Goal: Task Accomplishment & Management: Manage account settings

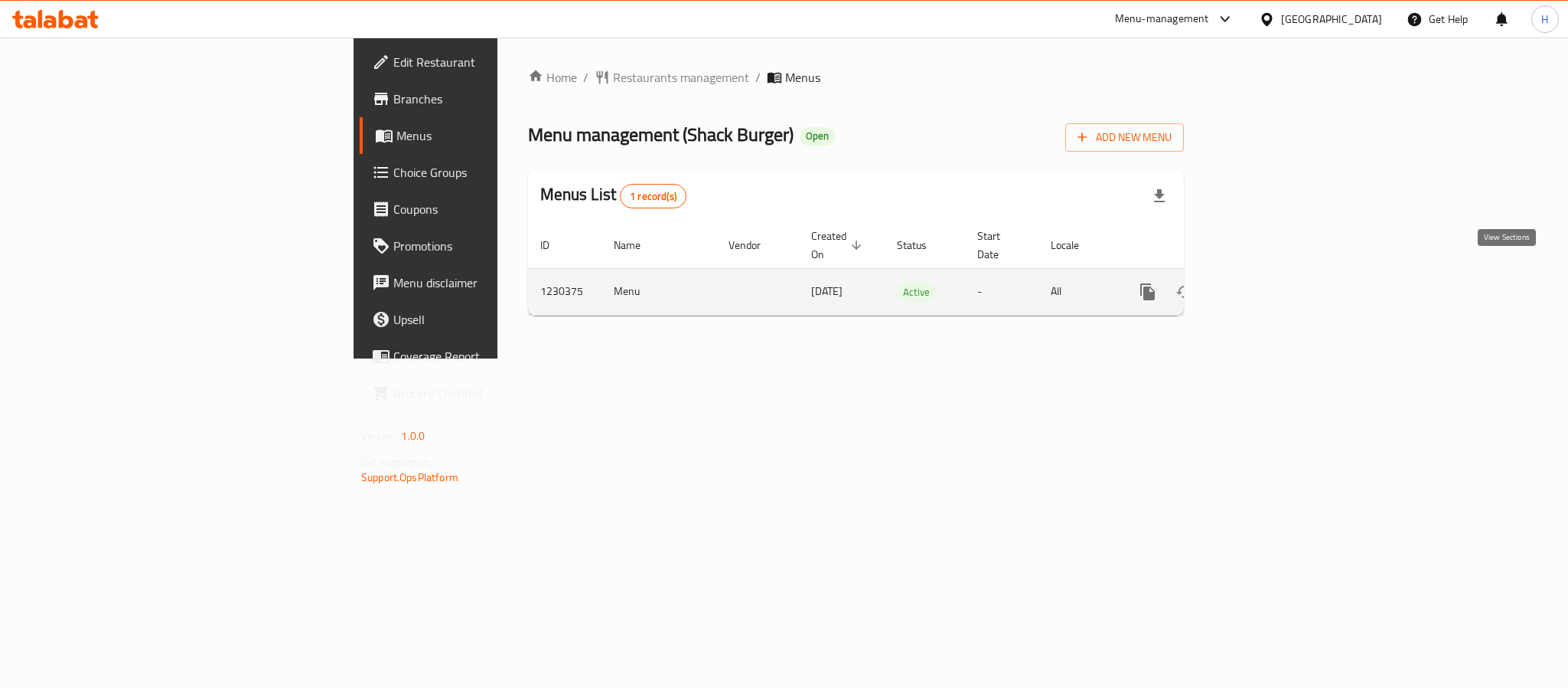
click at [1265, 285] on icon "enhanced table" at bounding box center [1259, 292] width 14 height 14
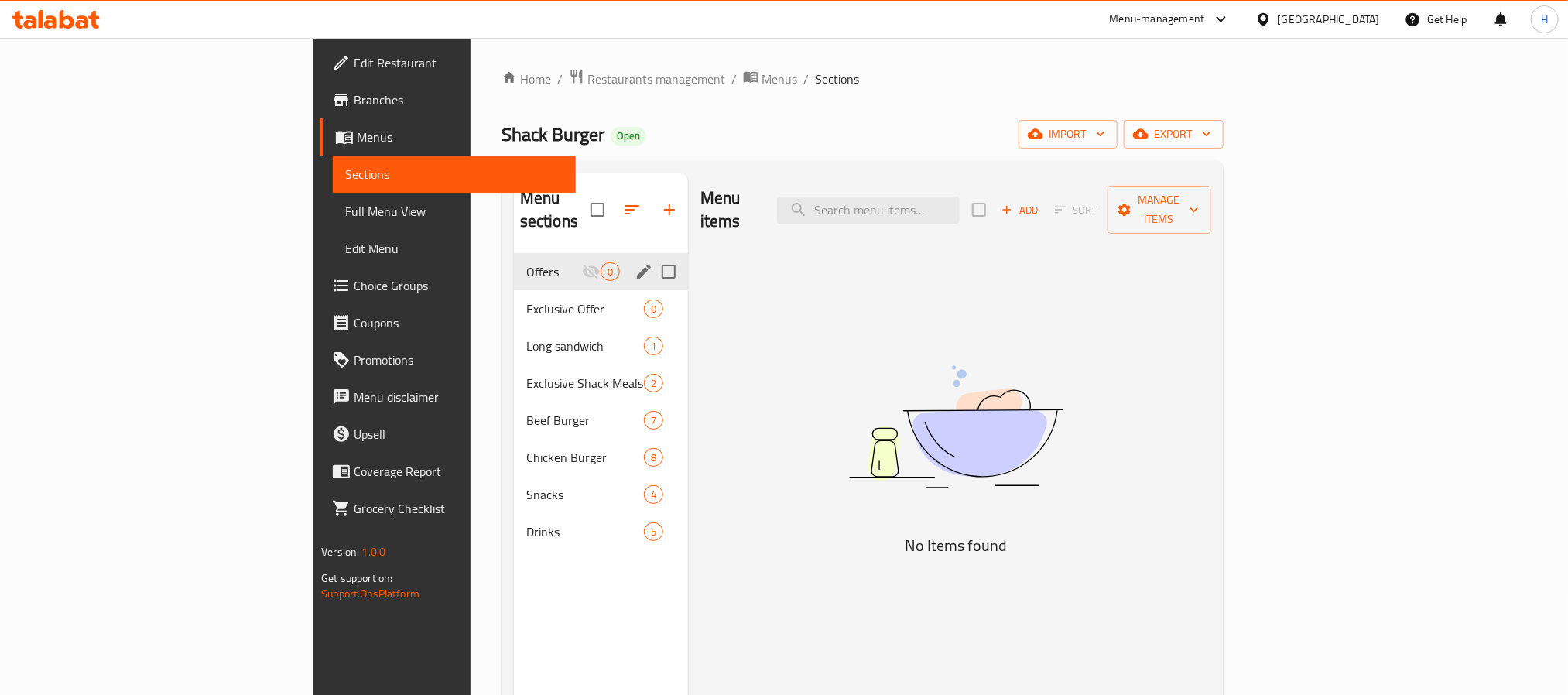
click at [653, 256] on input "Menu sections" at bounding box center [668, 271] width 32 height 32
checkbox input "true"
click at [610, 200] on icon "button" at bounding box center [619, 209] width 18 height 18
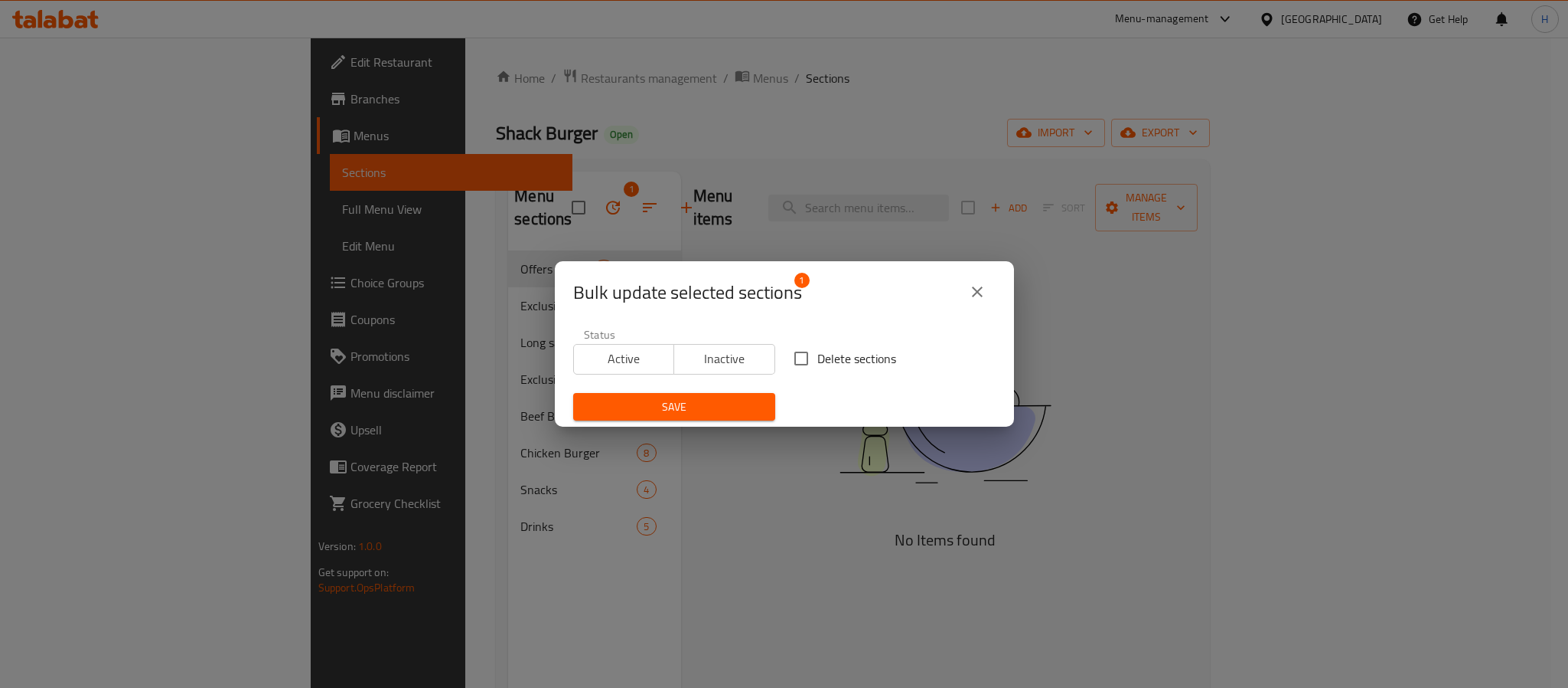
click at [979, 290] on icon "close" at bounding box center [976, 291] width 18 height 18
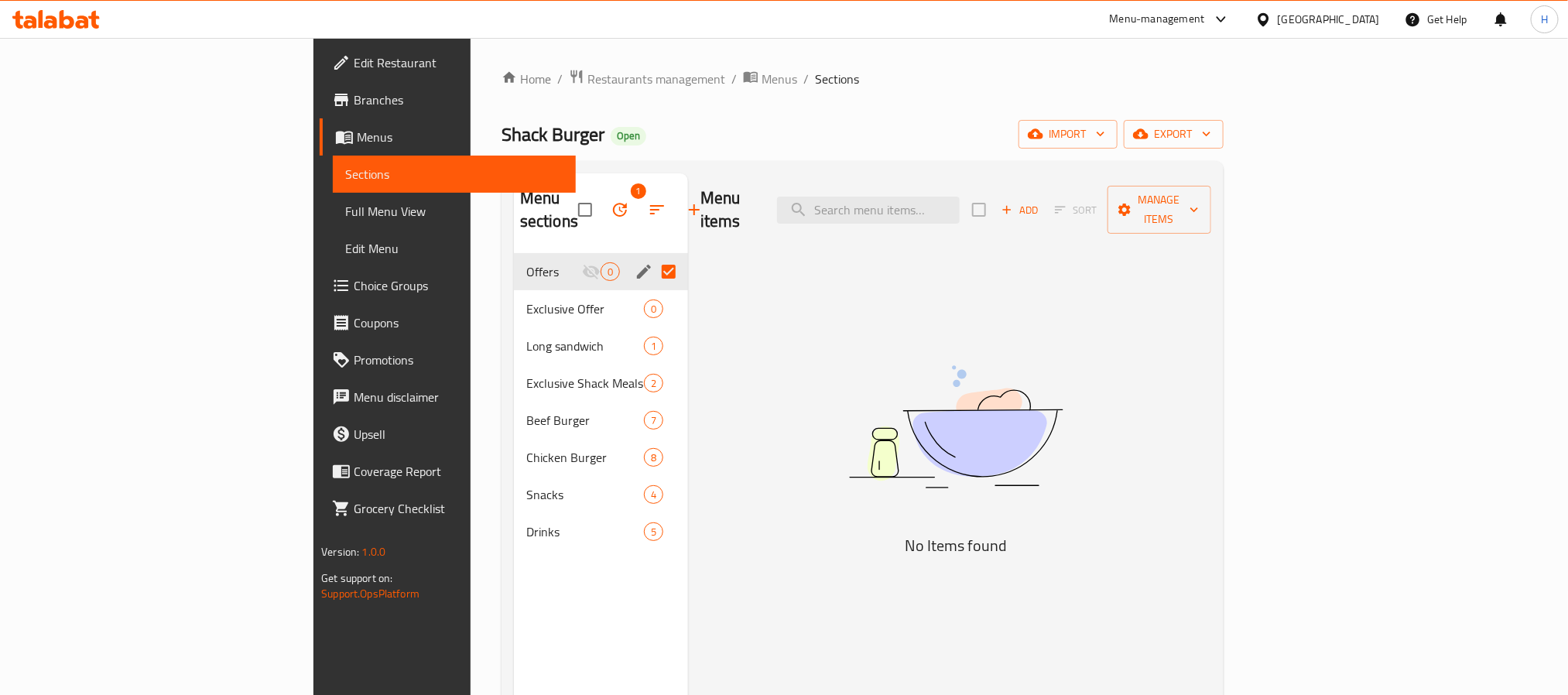
click at [653, 256] on input "Menu sections" at bounding box center [668, 271] width 32 height 32
checkbox input "false"
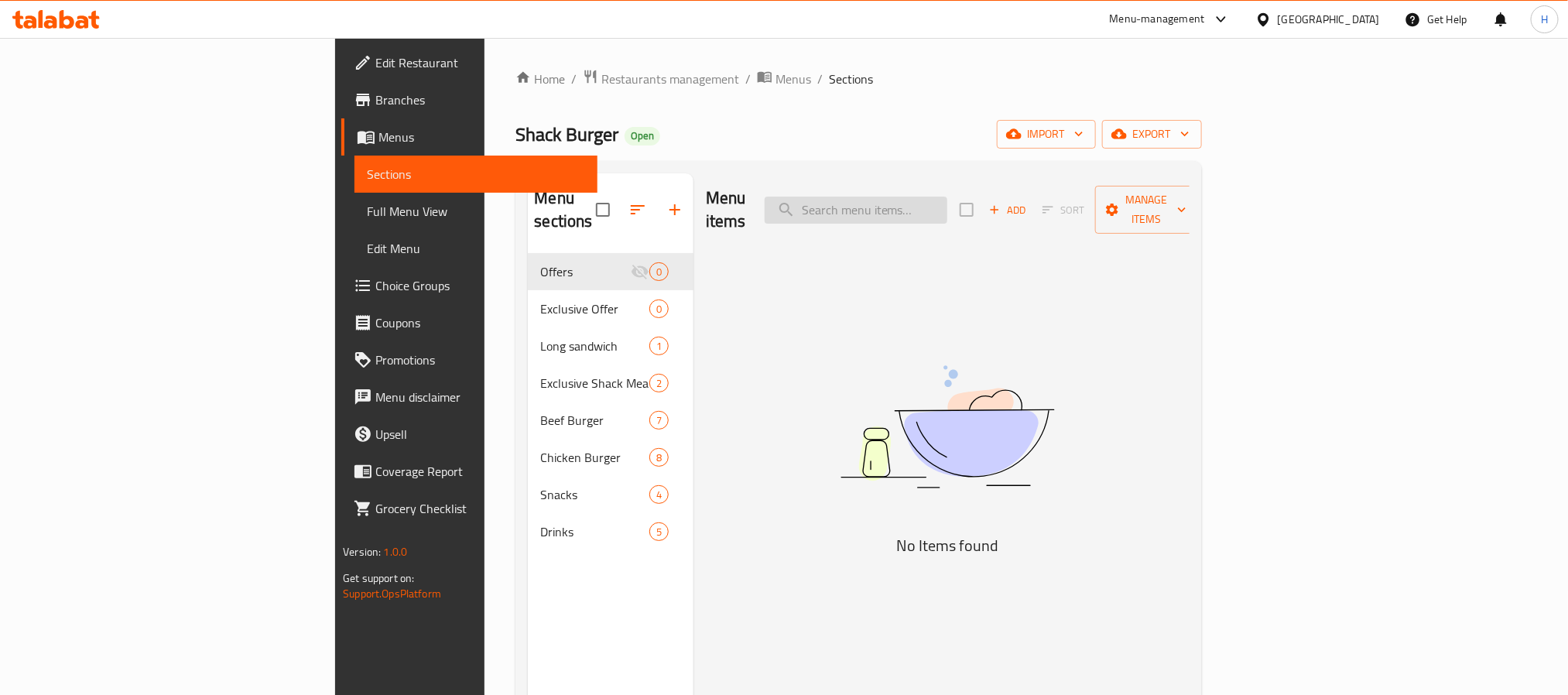
click at [941, 205] on input "search" at bounding box center [856, 210] width 183 height 27
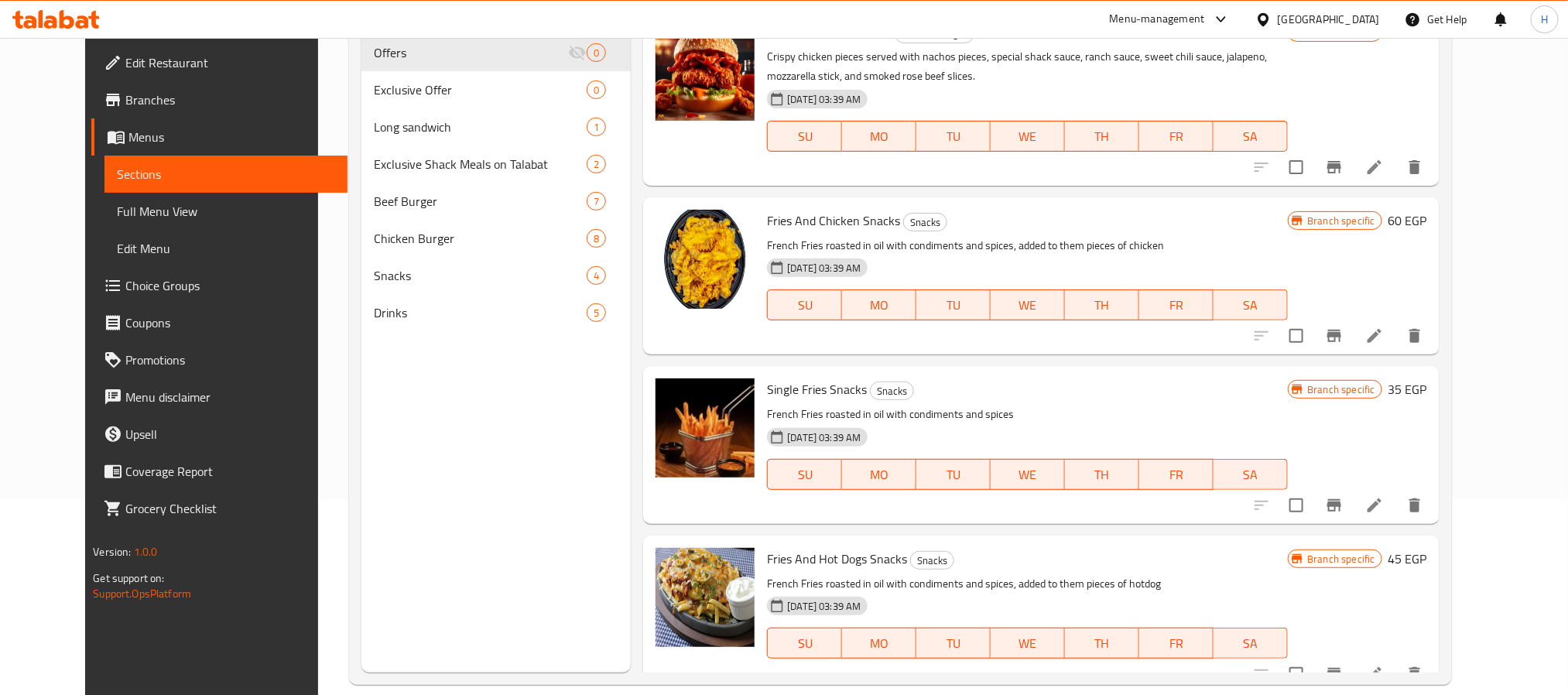
scroll to position [217, 0]
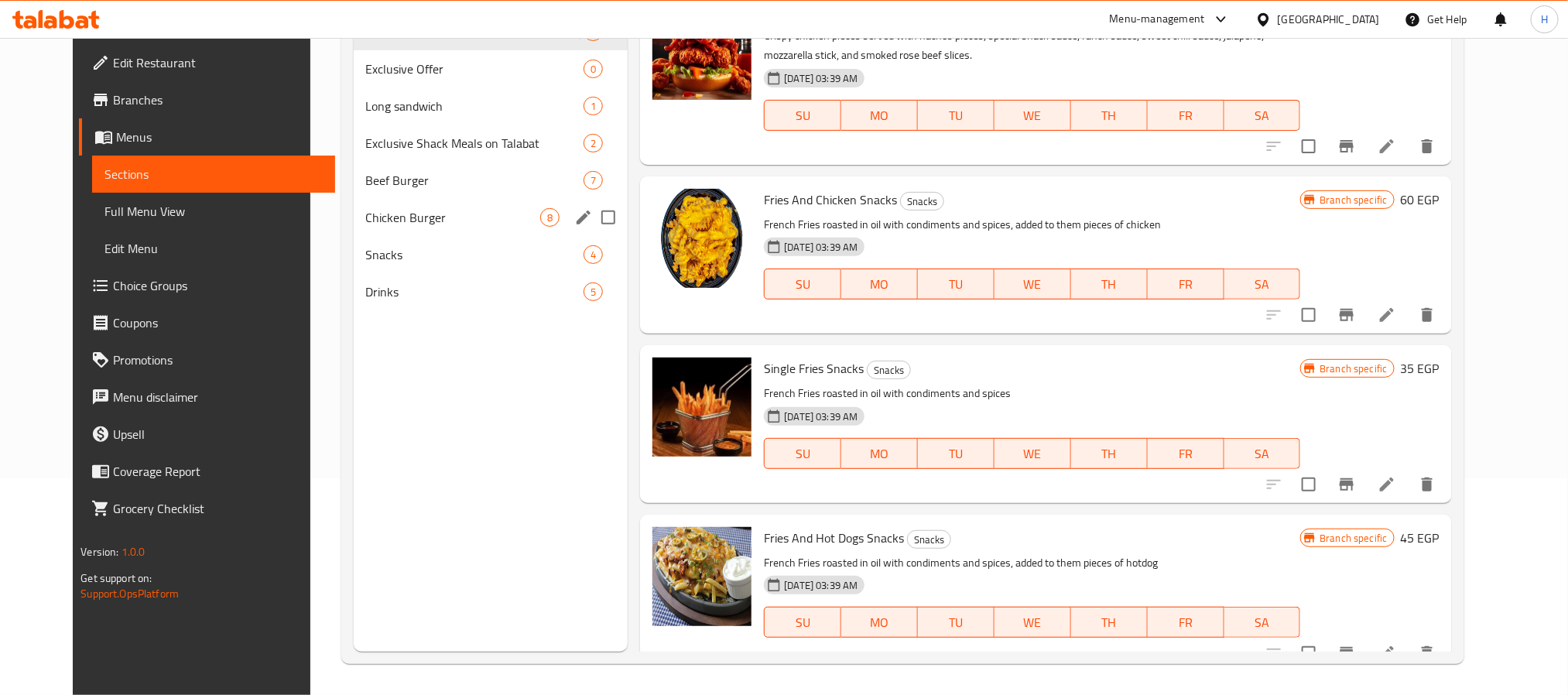
click at [388, 233] on div "Chicken Burger 8" at bounding box center [491, 217] width 275 height 37
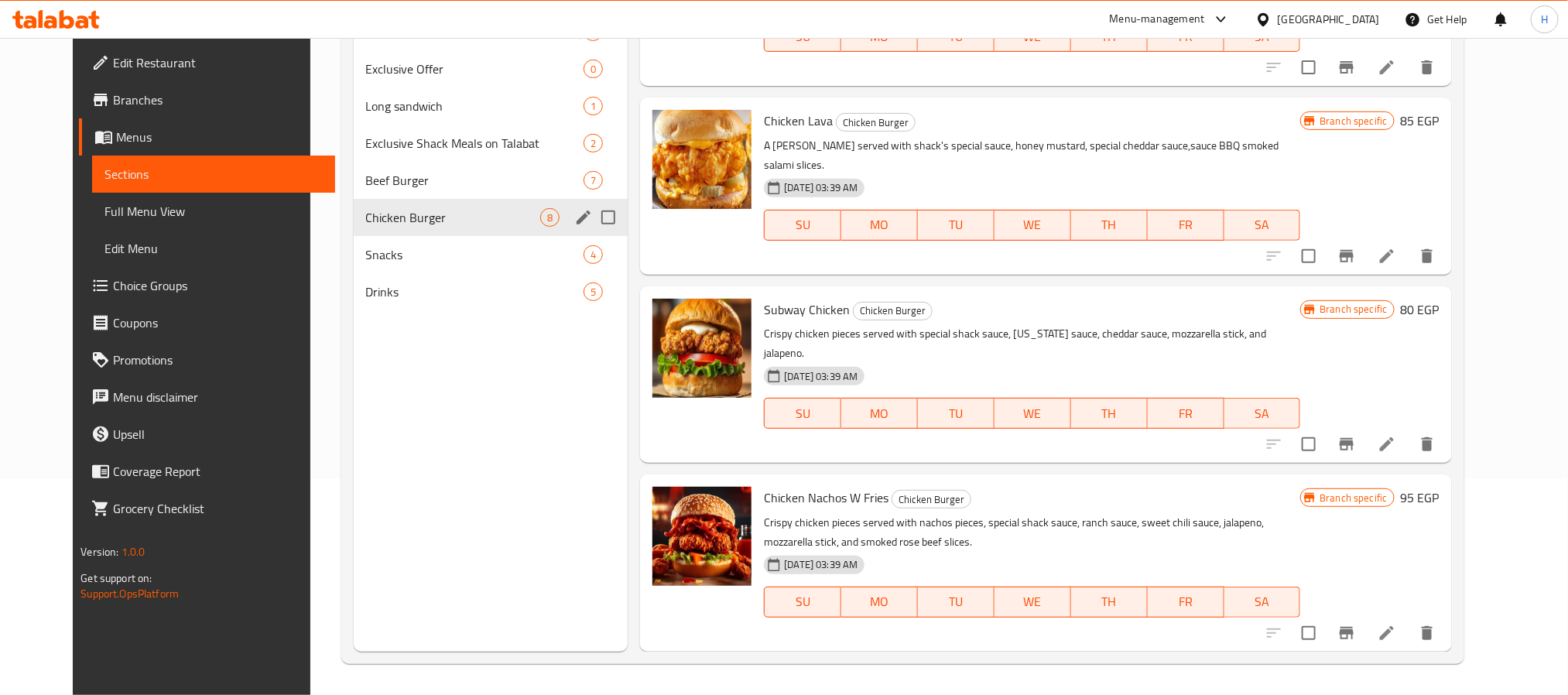
scroll to position [753, 0]
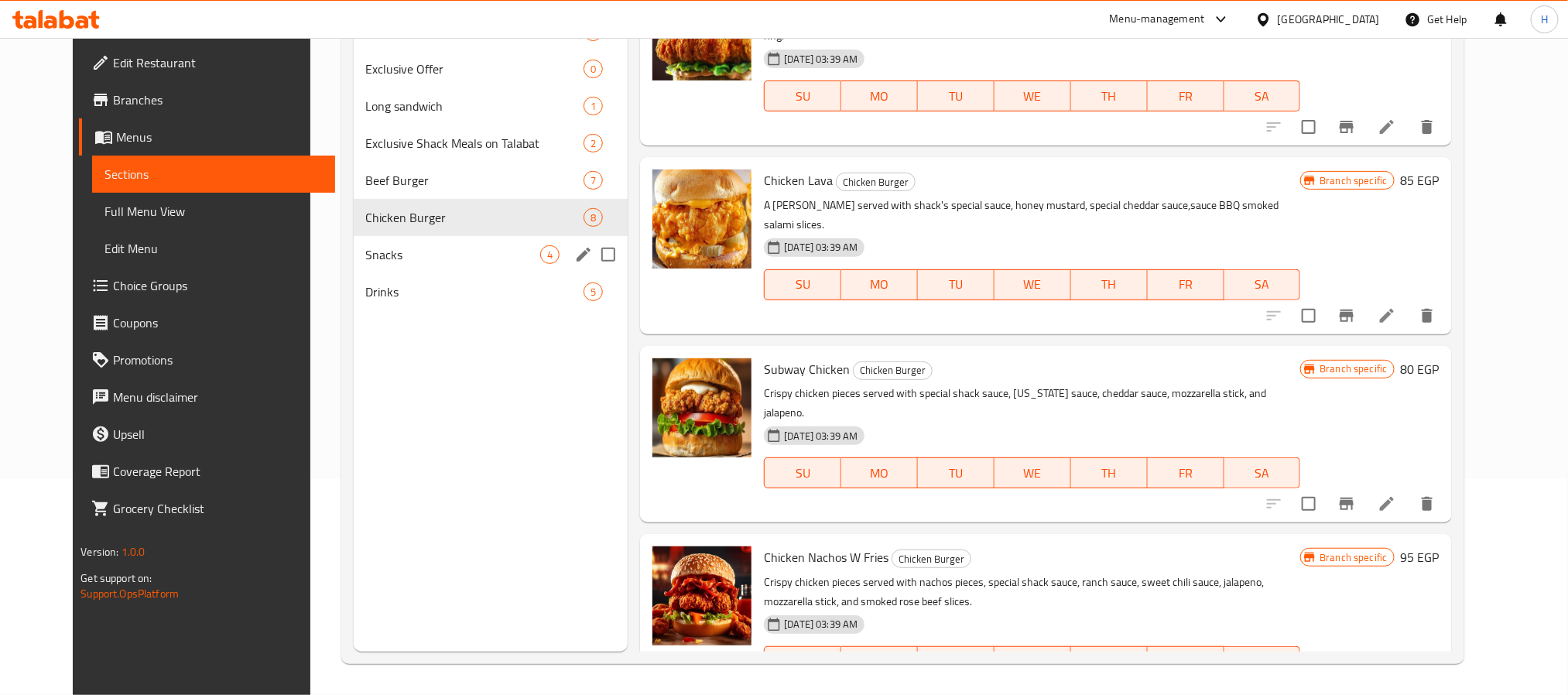
click at [364, 264] on div "Snacks 4" at bounding box center [491, 254] width 275 height 37
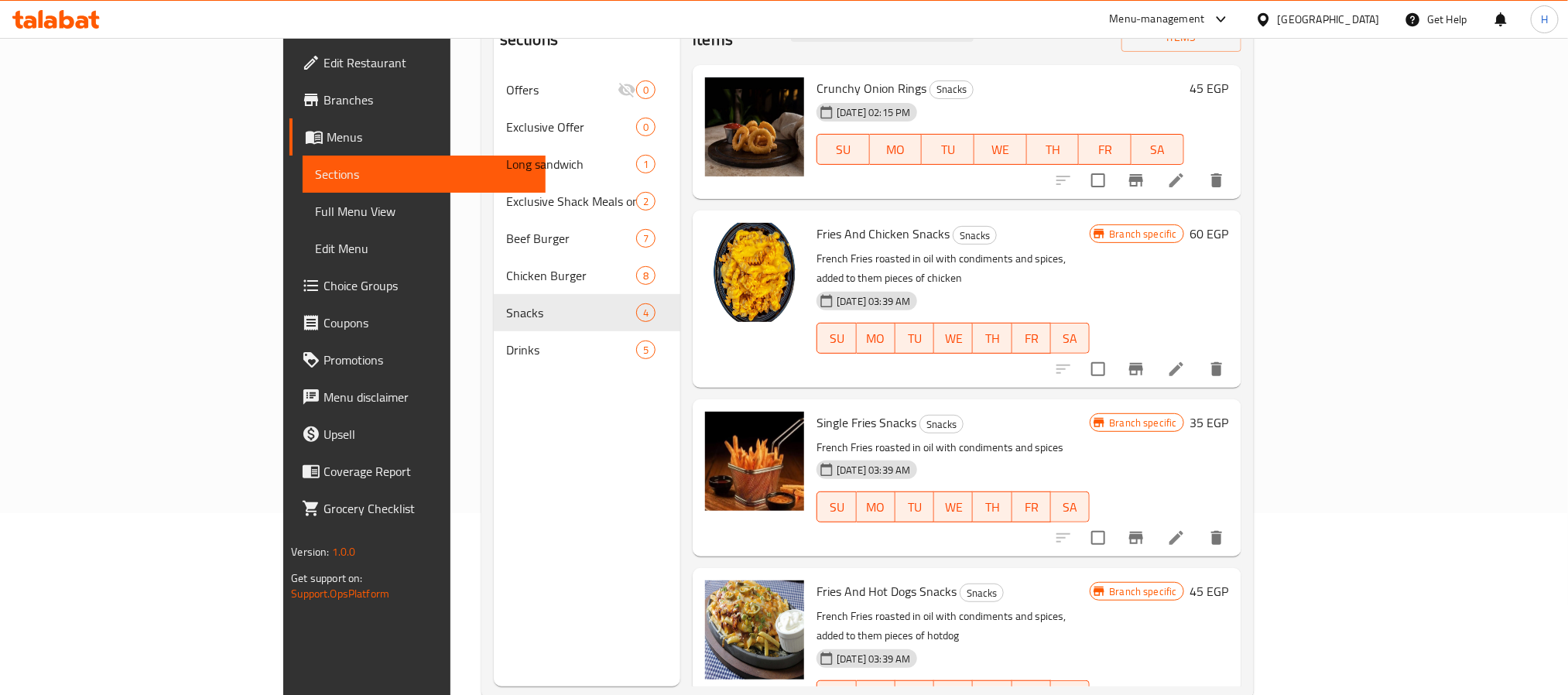
scroll to position [217, 0]
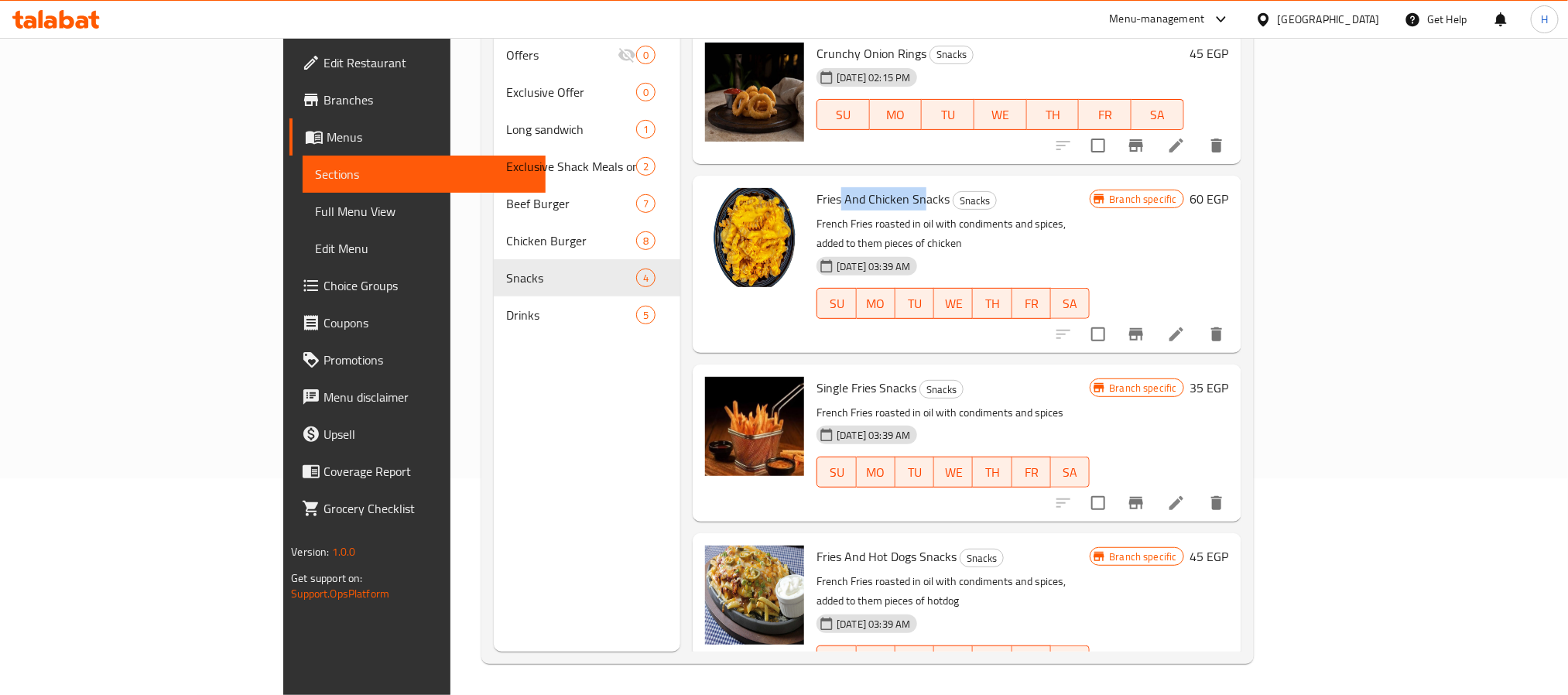
drag, startPoint x: 768, startPoint y: 179, endPoint x: 859, endPoint y: 184, distance: 91.1
click at [856, 187] on span "Fries And Chicken Snacks" at bounding box center [883, 198] width 133 height 23
drag, startPoint x: 771, startPoint y: 341, endPoint x: 871, endPoint y: 341, distance: 100.0
click at [871, 377] on h6 "Single Fries Snacks Snacks" at bounding box center [953, 387] width 273 height 22
click at [817, 376] on span "Single Fries Snacks" at bounding box center [866, 387] width 100 height 23
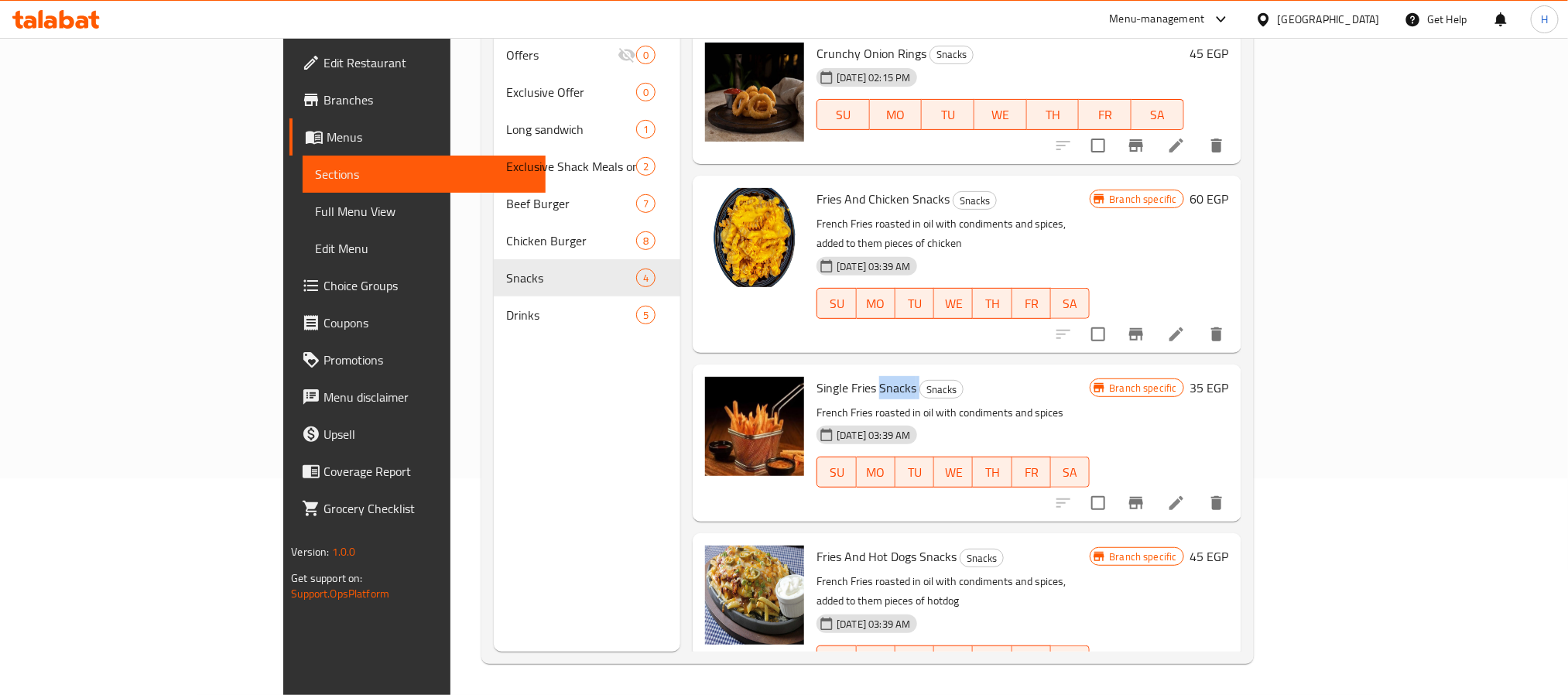
click at [817, 376] on span "Single Fries Snacks" at bounding box center [866, 387] width 100 height 23
click at [841, 544] on span "Fries And Hot Dogs Snacks" at bounding box center [887, 555] width 140 height 23
click at [817, 376] on span "Single Fries Snacks" at bounding box center [866, 387] width 100 height 23
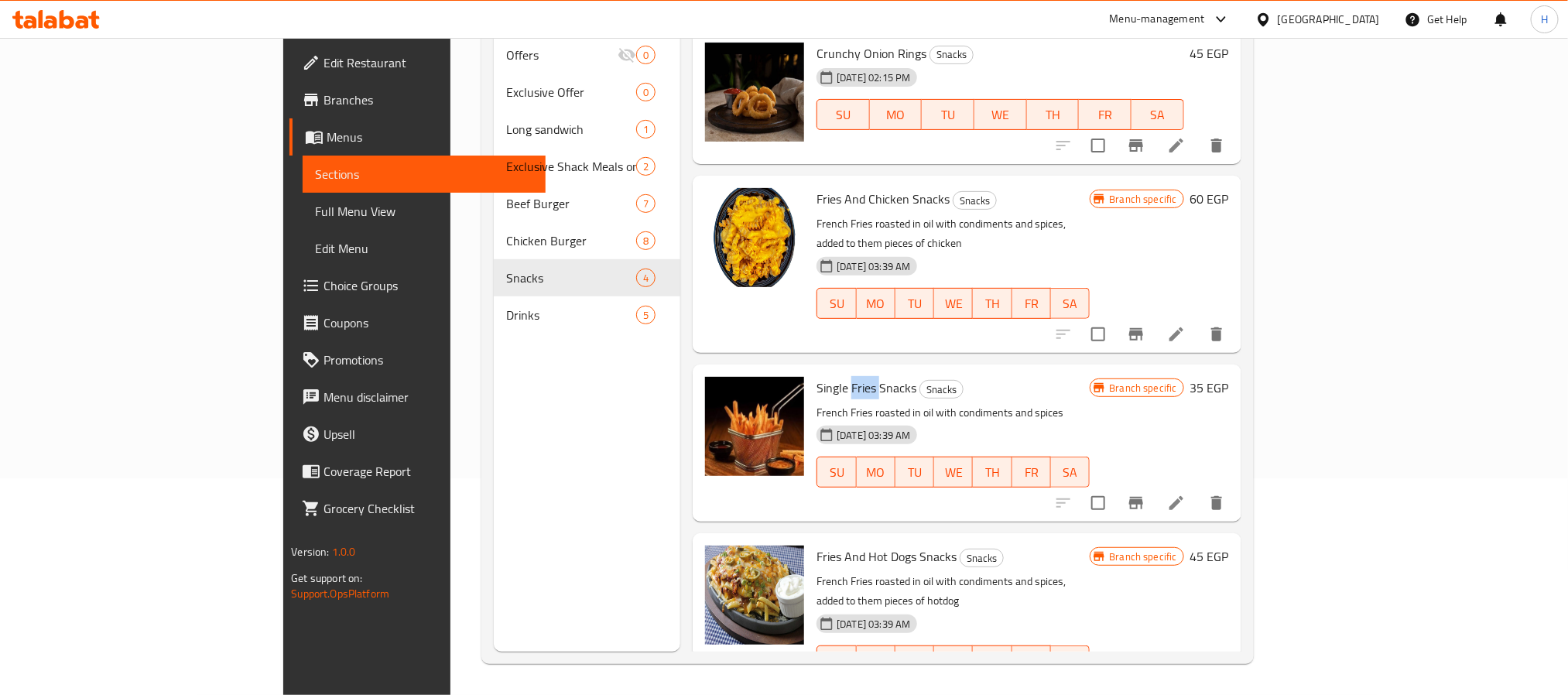
click at [817, 376] on span "Single Fries Snacks" at bounding box center [866, 387] width 100 height 23
drag, startPoint x: 762, startPoint y: 175, endPoint x: 860, endPoint y: 181, distance: 98.2
click at [860, 187] on span "Fries And Chicken Snacks" at bounding box center [883, 198] width 133 height 23
drag, startPoint x: 810, startPoint y: 513, endPoint x: 850, endPoint y: 497, distance: 43.1
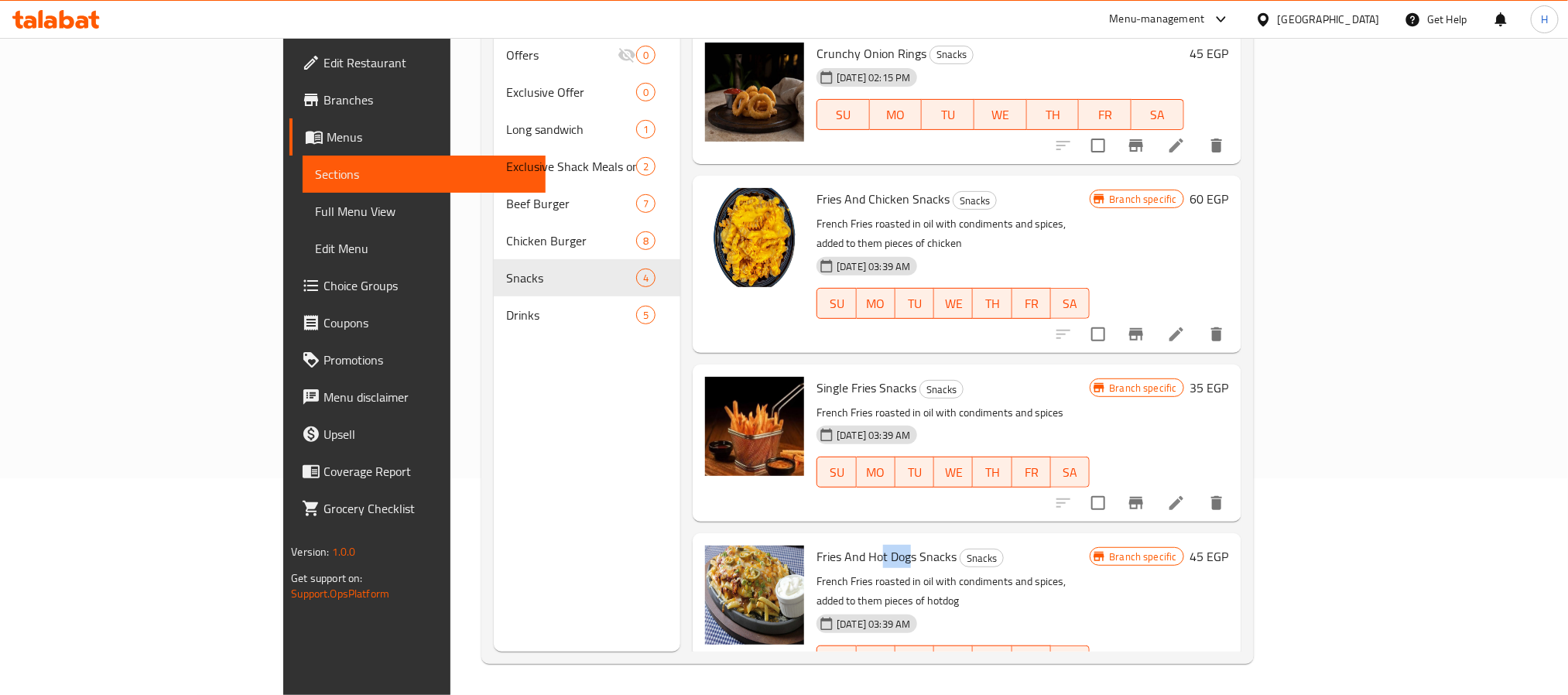
click at [849, 539] on div "Fries And Hot Dogs Snacks Snacks French Fries roasted in oil with condiments an…" at bounding box center [953, 620] width 285 height 164
click at [817, 376] on span "Single Fries Snacks" at bounding box center [866, 387] width 100 height 23
click at [1090, 403] on p "French Fries roasted in oil with condiments and spices" at bounding box center [953, 412] width 273 height 19
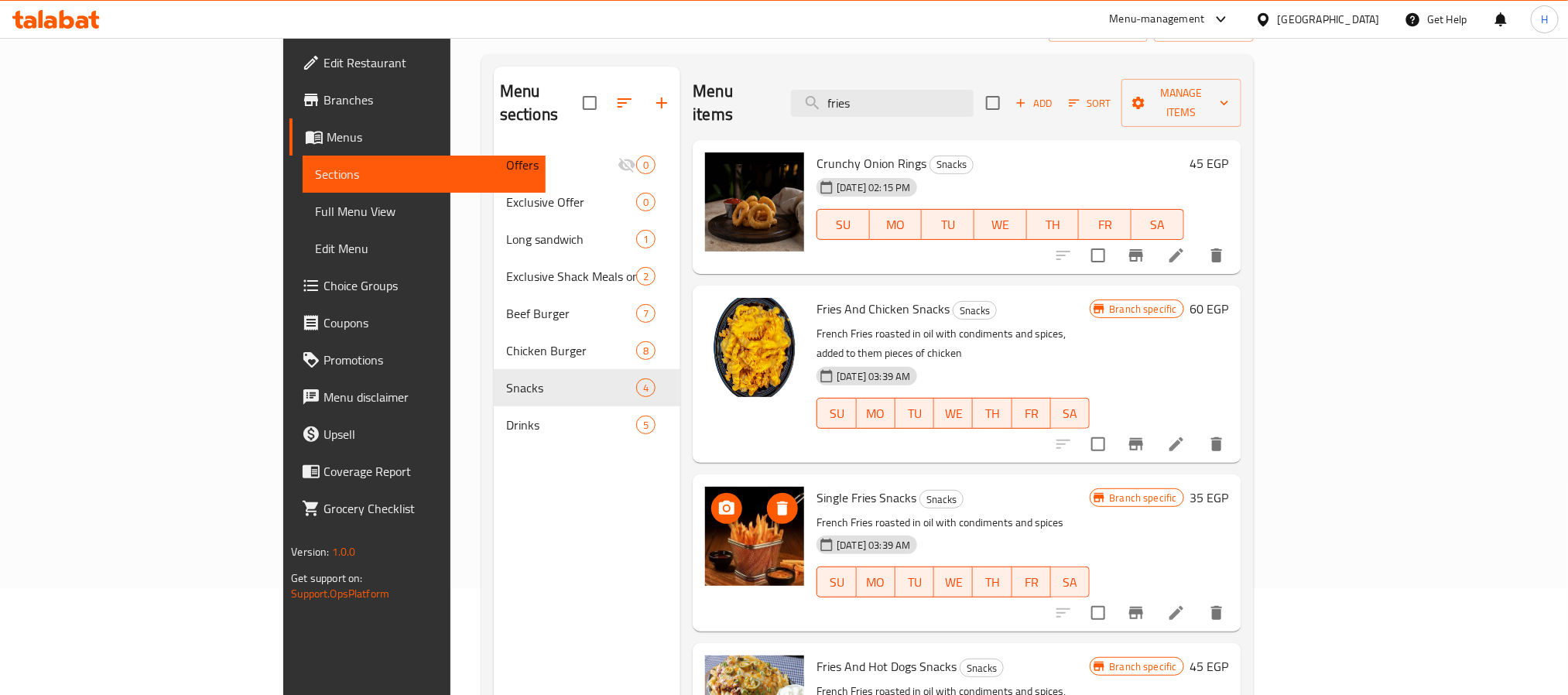
scroll to position [0, 0]
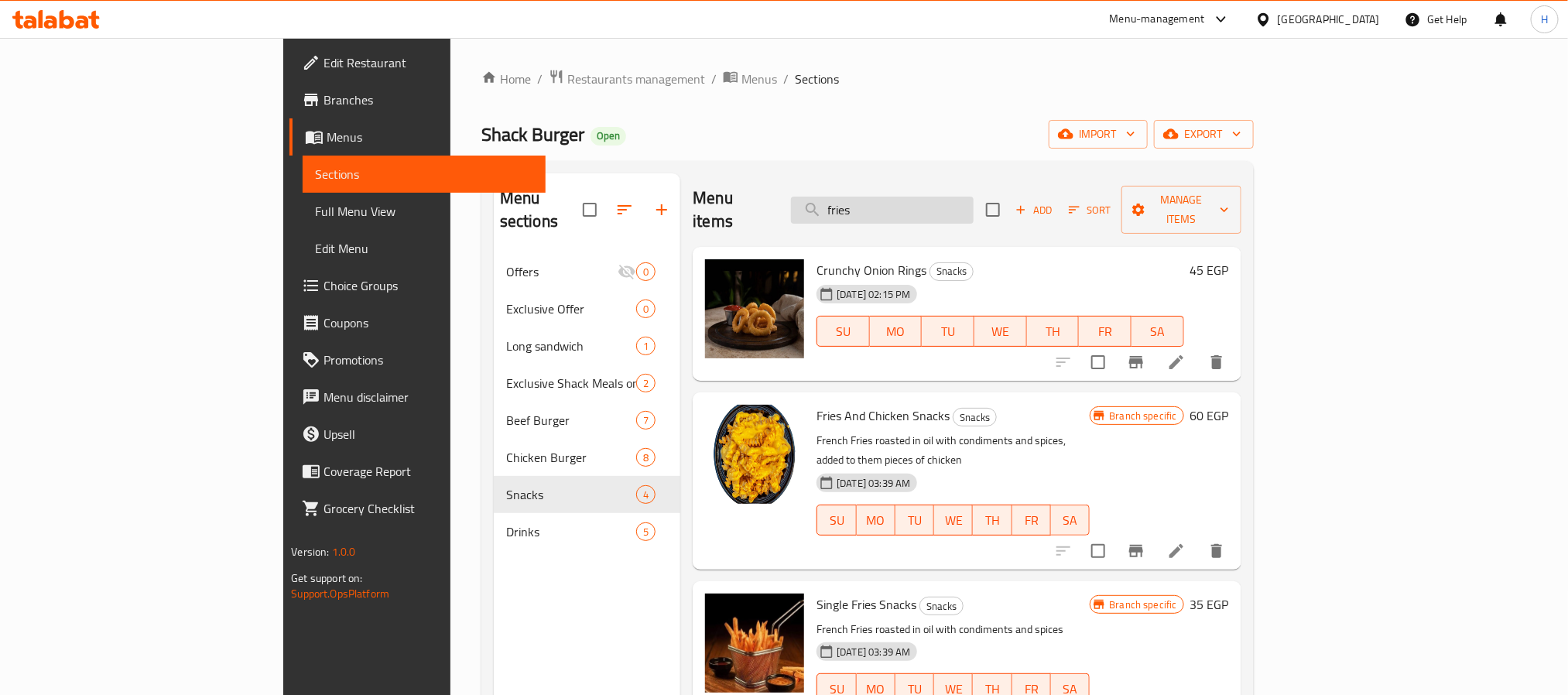
click at [973, 197] on input "fries" at bounding box center [882, 210] width 183 height 27
paste input "جوستافو"
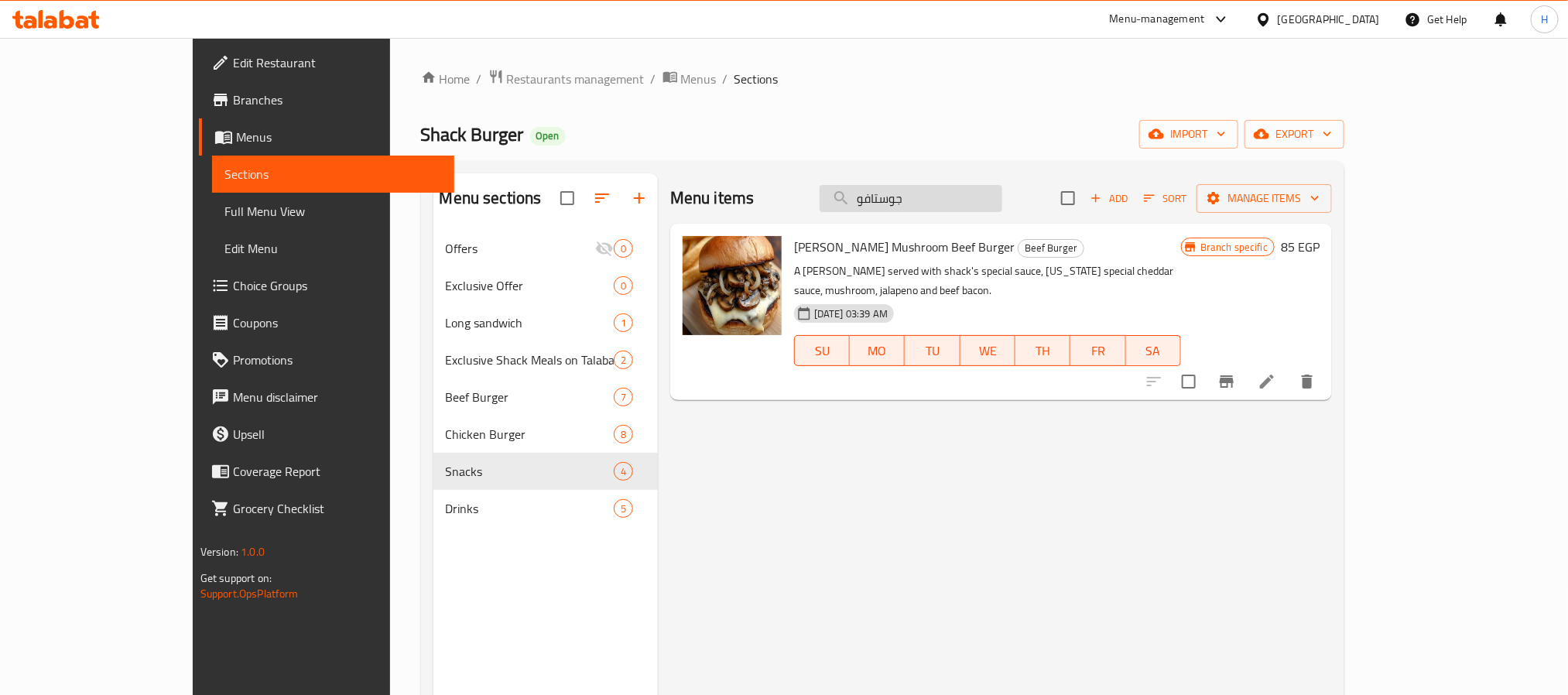
click at [971, 205] on input "جوستافو" at bounding box center [910, 198] width 183 height 27
paste input "ولد سكول لح"
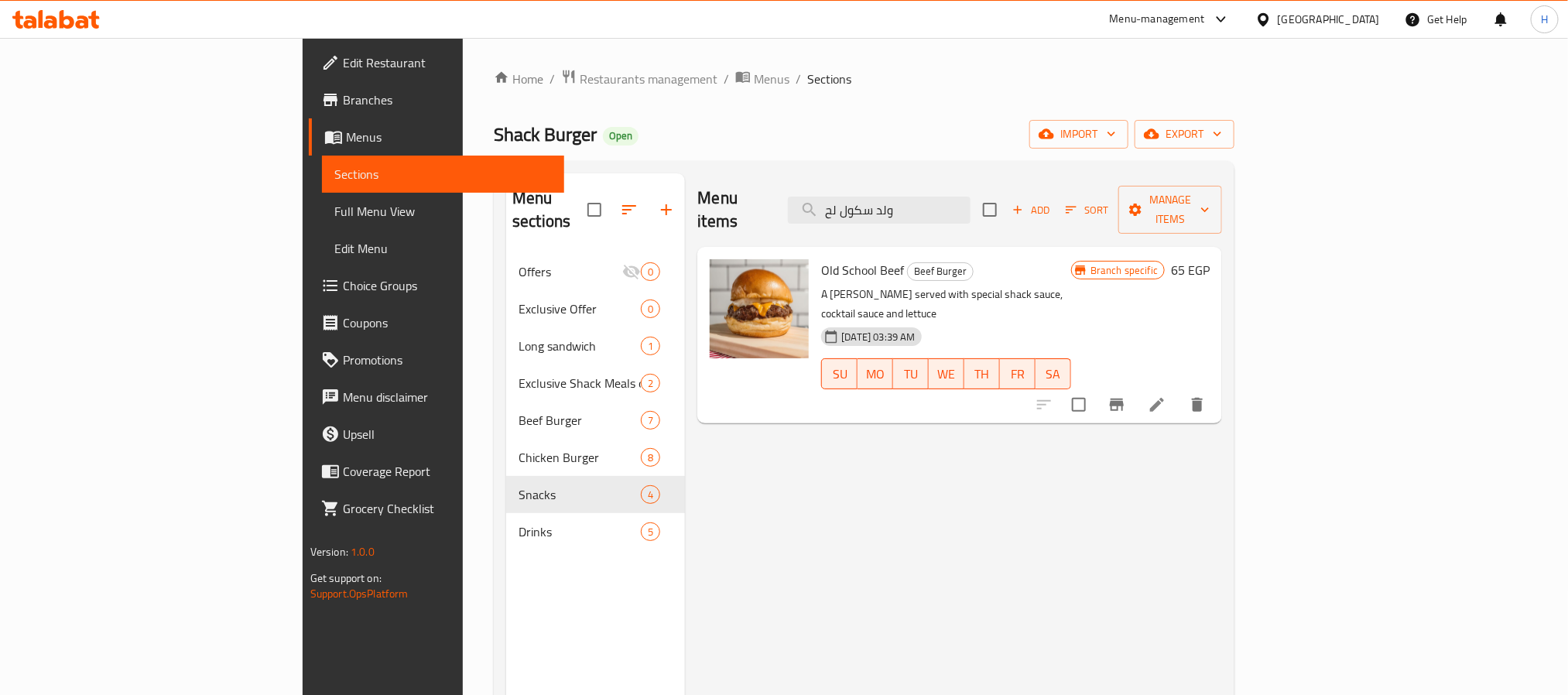
type input "ولد سكول لح"
click at [832, 452] on div "Menu items ولد سكول لح Add Sort Manage items Old School Beef Beef Burger A burg…" at bounding box center [953, 521] width 537 height 695
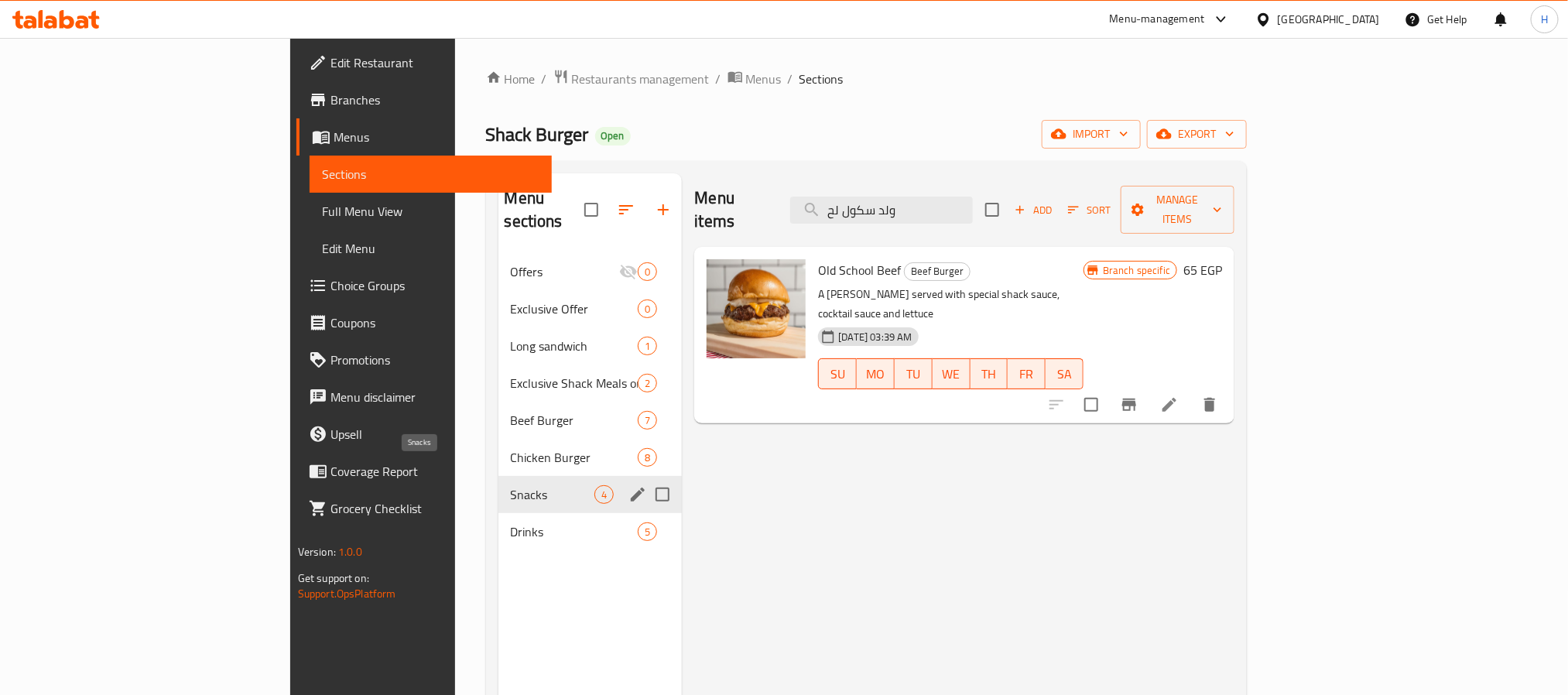
click at [511, 485] on span "Snacks" at bounding box center [552, 494] width 84 height 18
click at [511, 448] on span "Chicken Burger" at bounding box center [552, 457] width 84 height 18
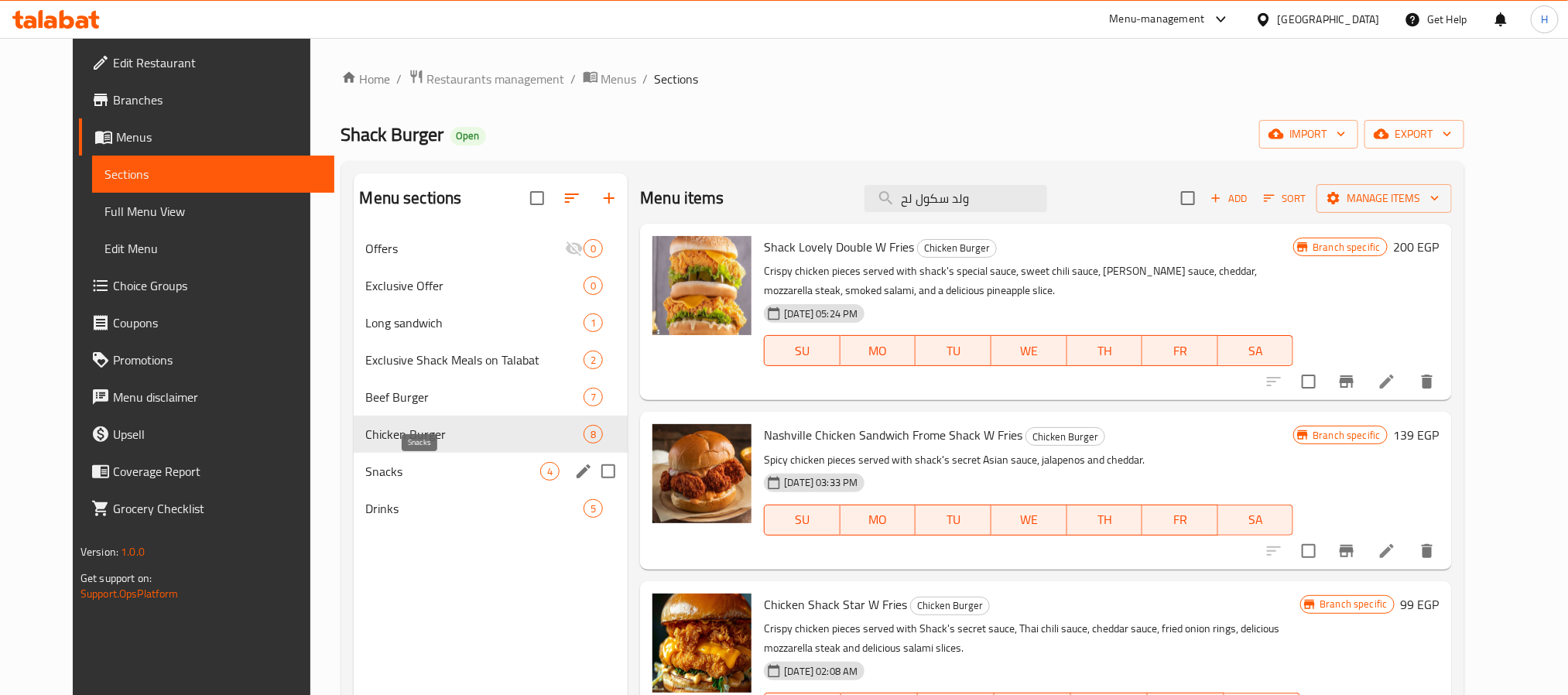
click at [395, 472] on span "Snacks" at bounding box center [453, 471] width 175 height 18
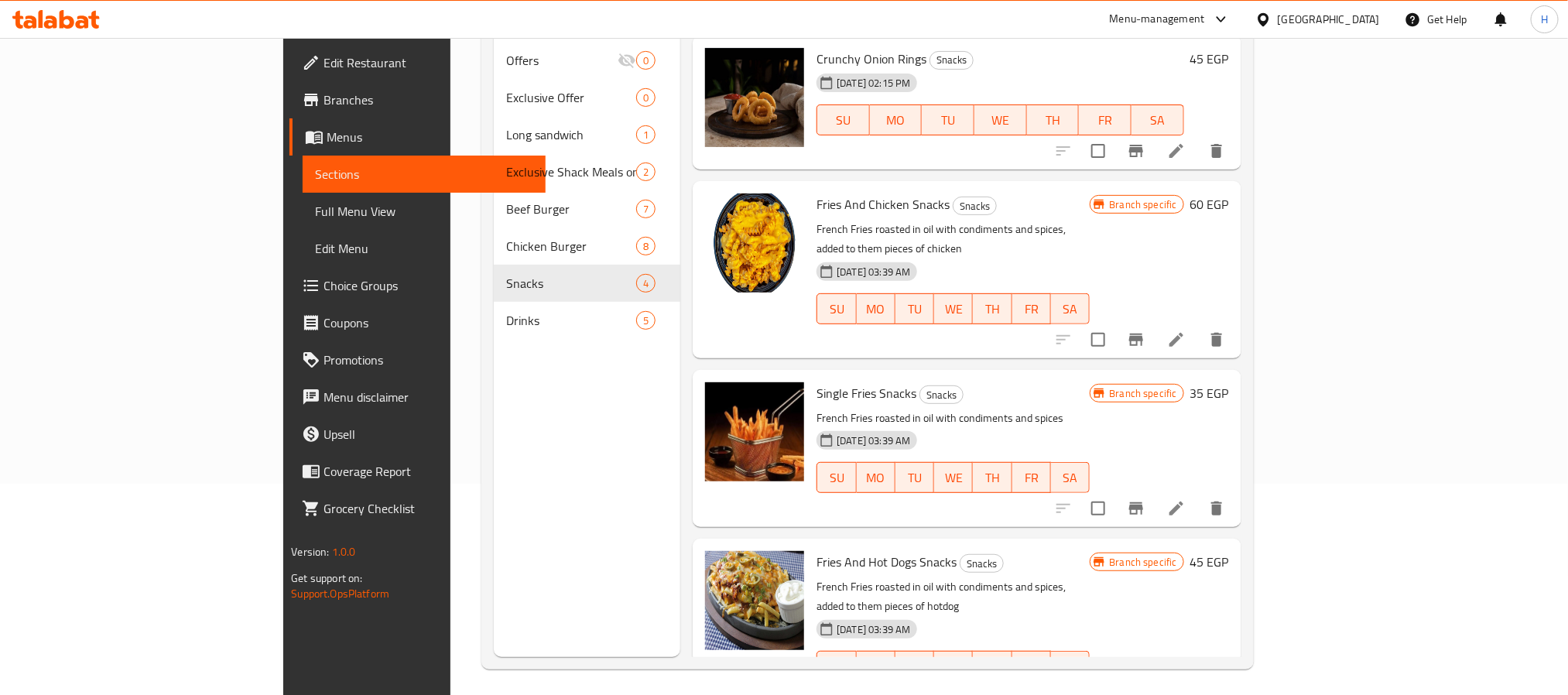
scroll to position [217, 0]
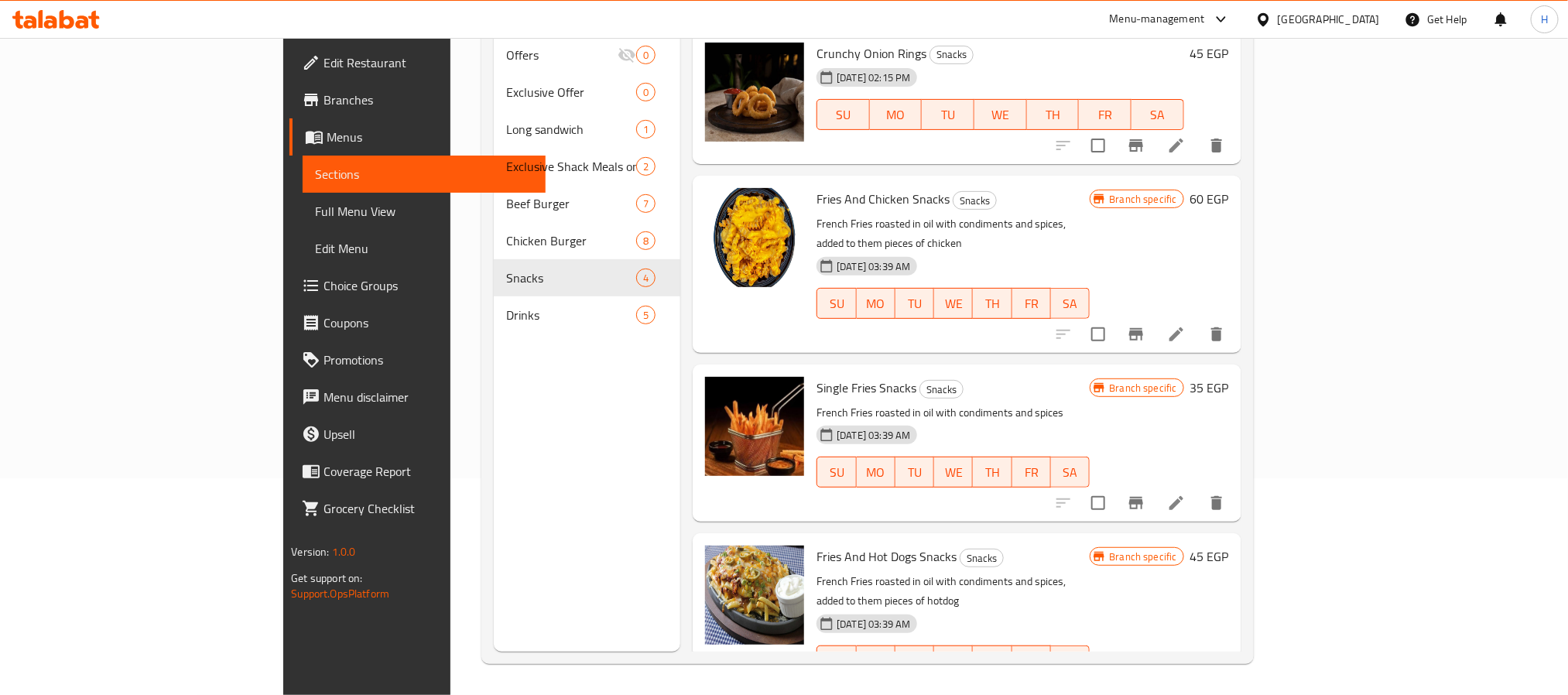
click at [843, 187] on span "Fries And Chicken Snacks" at bounding box center [883, 198] width 133 height 23
copy h6 "Fries And Chicken Snacks"
click at [820, 376] on span "Single Fries Snacks" at bounding box center [866, 387] width 100 height 23
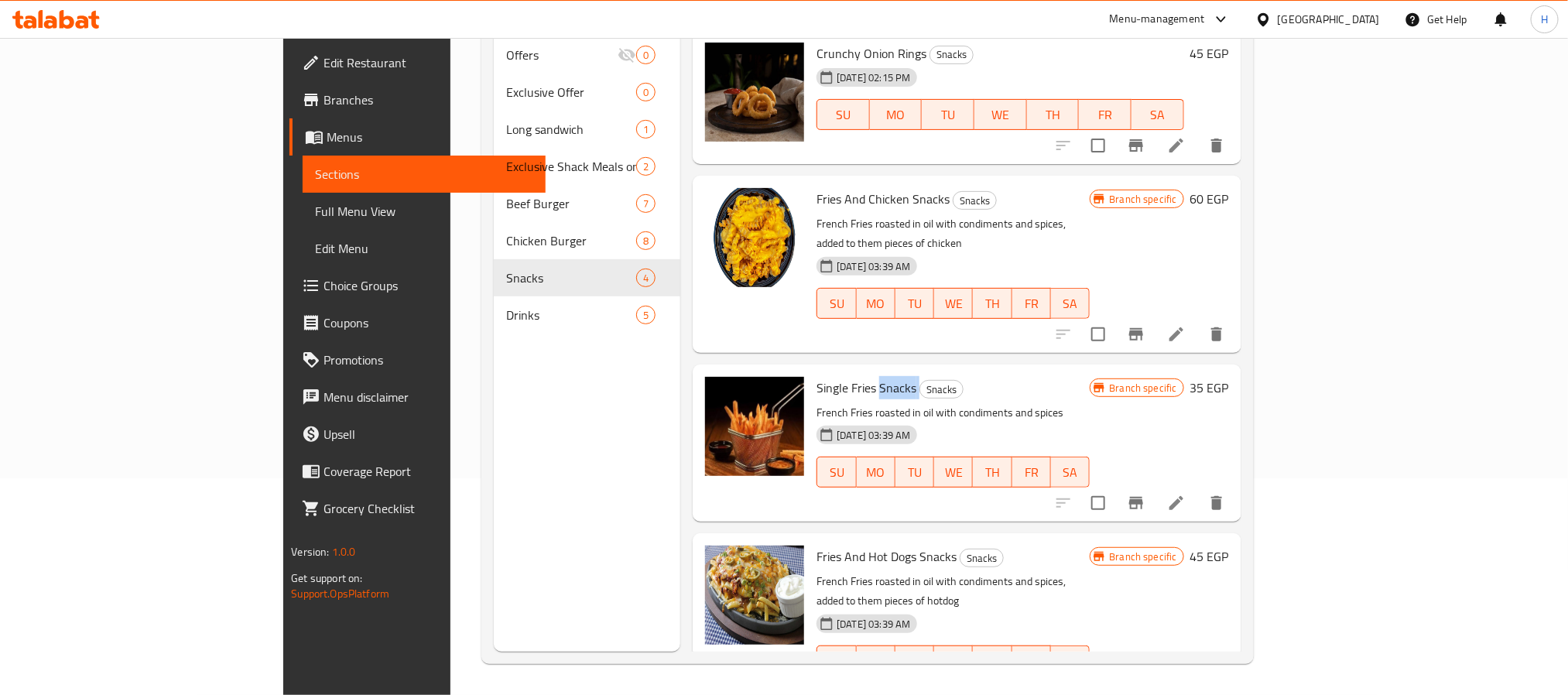
click at [820, 376] on span "Single Fries Snacks" at bounding box center [866, 387] width 100 height 23
copy h6 "Single Fries Snacks"
click at [817, 544] on span "Fries And Hot Dogs Snacks" at bounding box center [887, 555] width 140 height 23
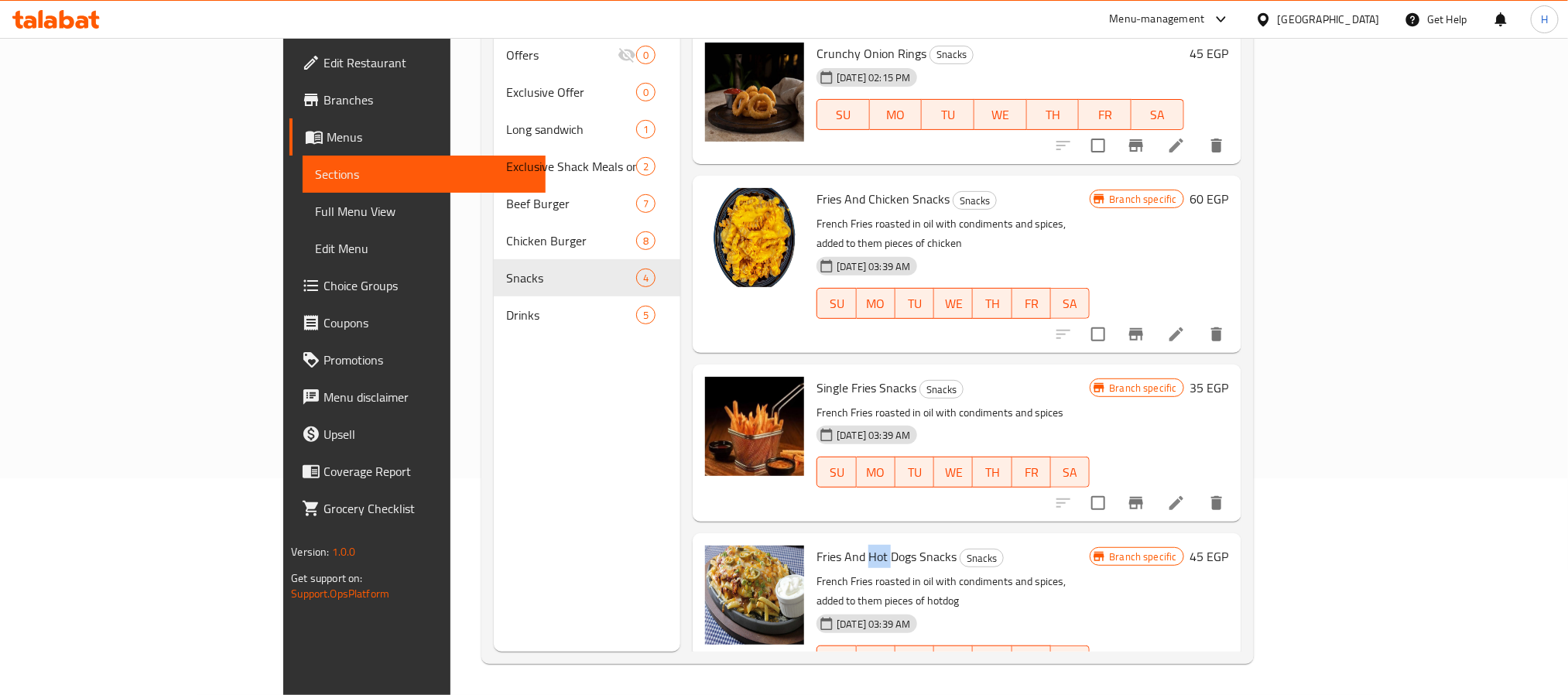
click at [817, 544] on span "Fries And Hot Dogs Snacks" at bounding box center [887, 555] width 140 height 23
copy h6 "Fries And Hot Dogs Snacks"
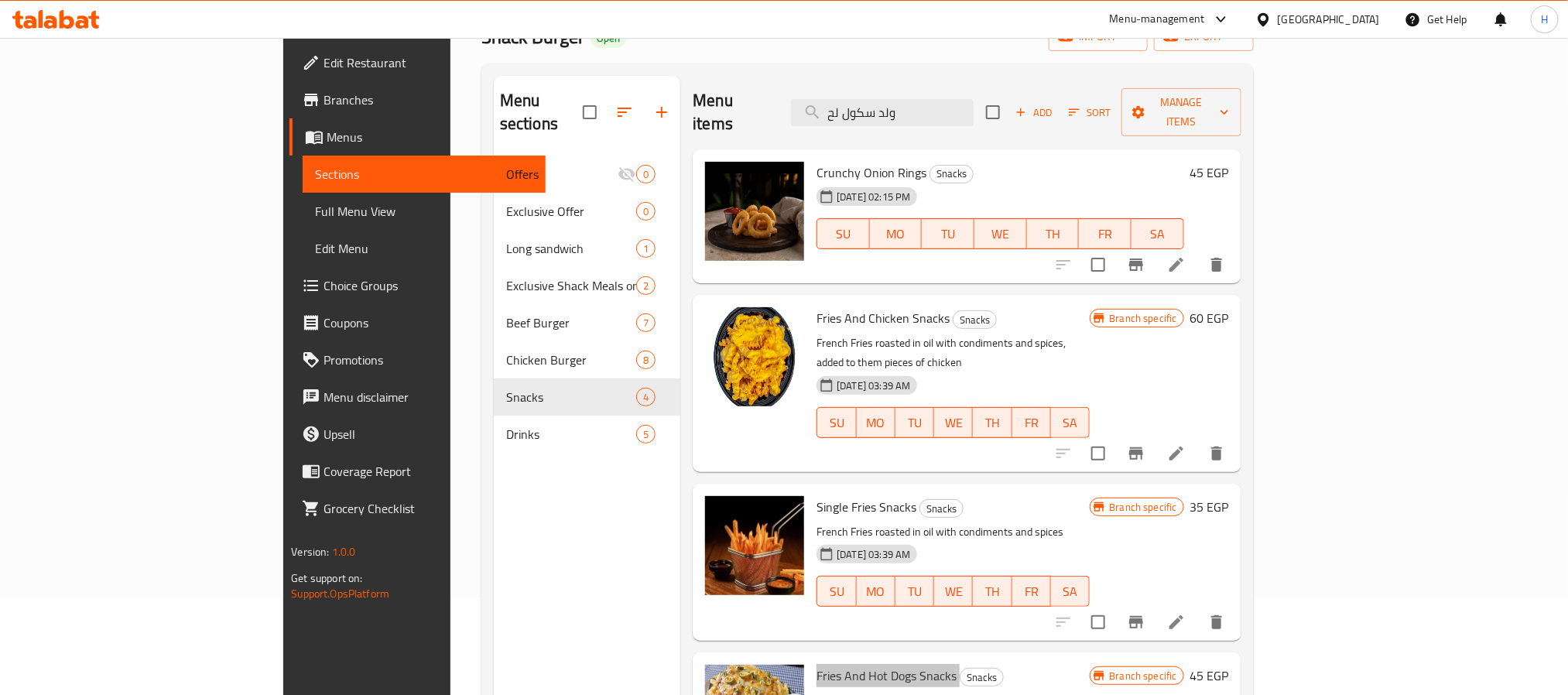
scroll to position [0, 0]
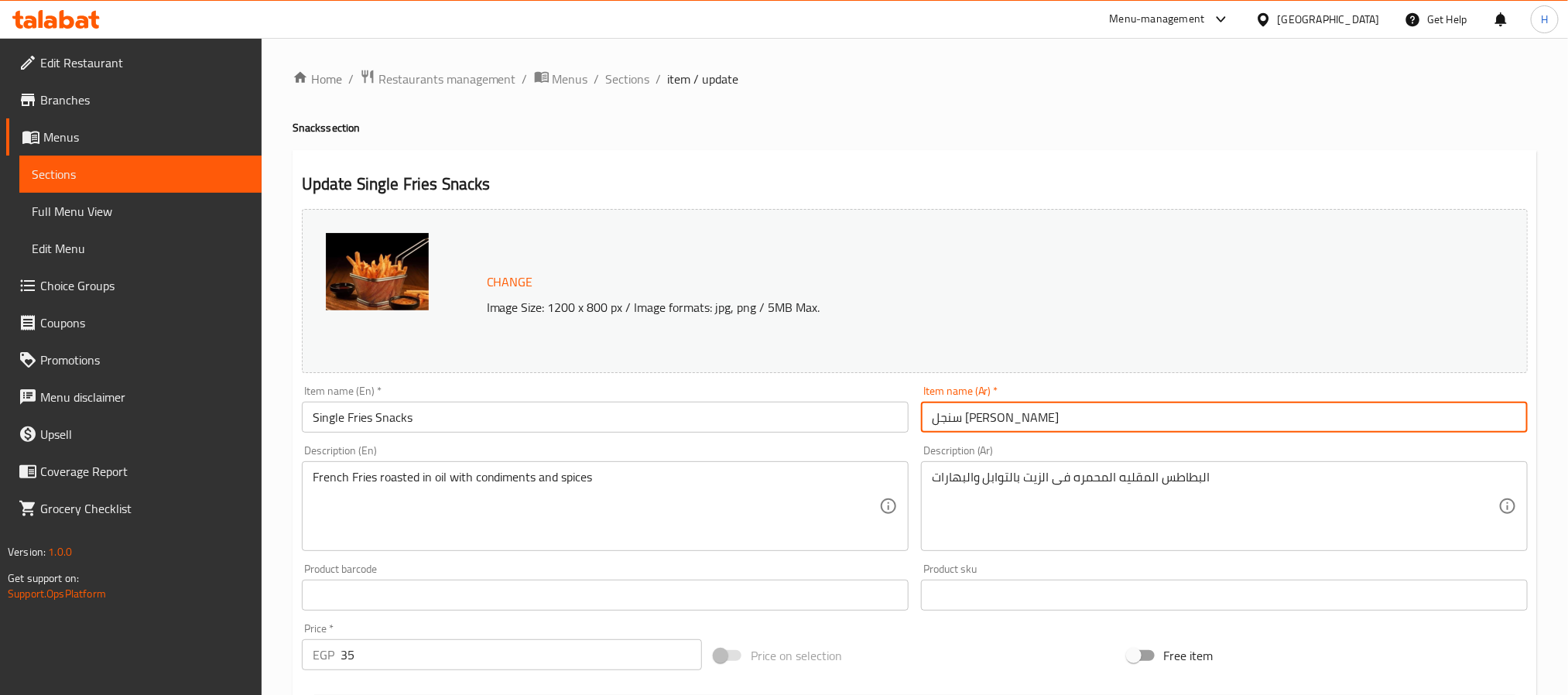
drag, startPoint x: 1057, startPoint y: 411, endPoint x: 903, endPoint y: 393, distance: 155.0
click at [908, 390] on div "Change Image Size: 1200 x 800 px / Image formats: jpg, png / 5MB Max. Item name…" at bounding box center [914, 547] width 1238 height 689
click at [953, 165] on div "Update Single Fries Snacks Change Image Size: 1200 x 800 px / Image formats: jp…" at bounding box center [914, 611] width 1245 height 923
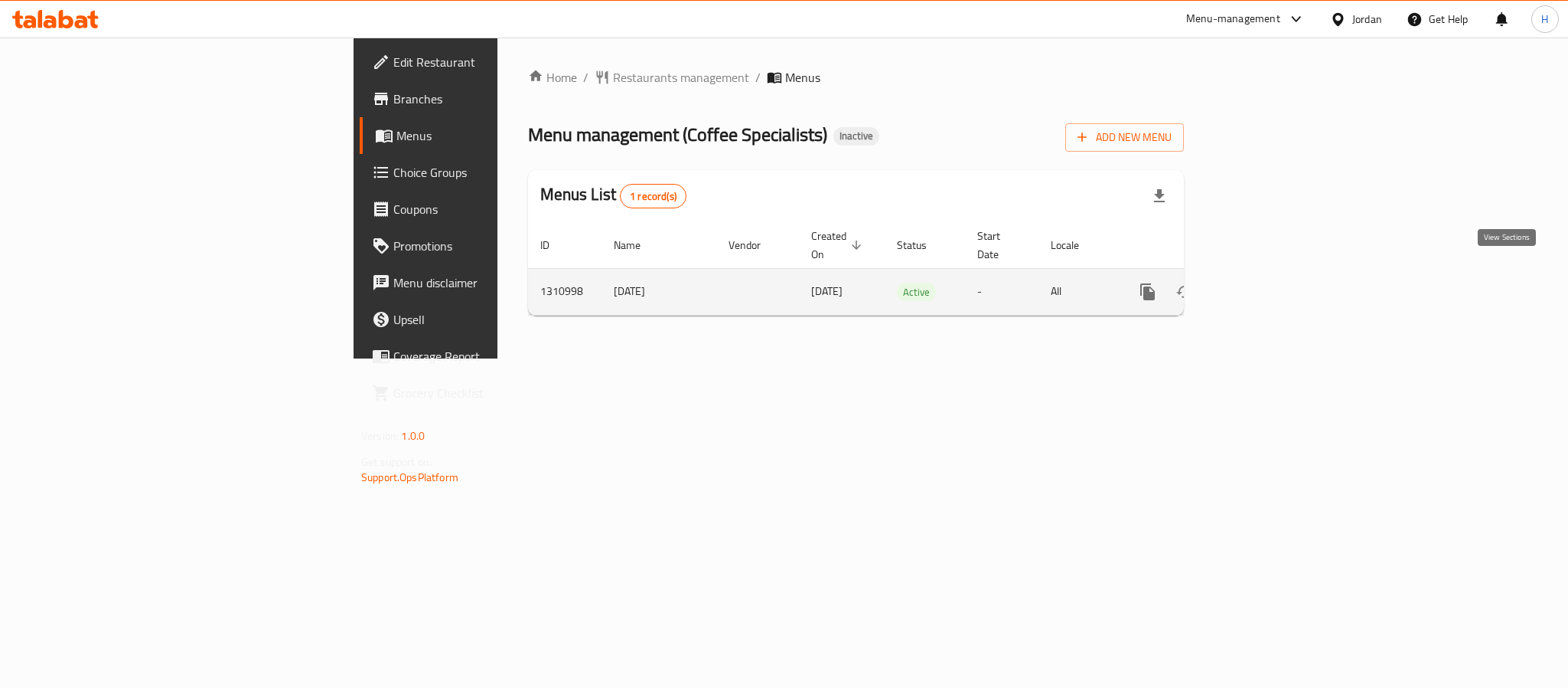
click at [1267, 282] on icon "enhanced table" at bounding box center [1258, 291] width 18 height 18
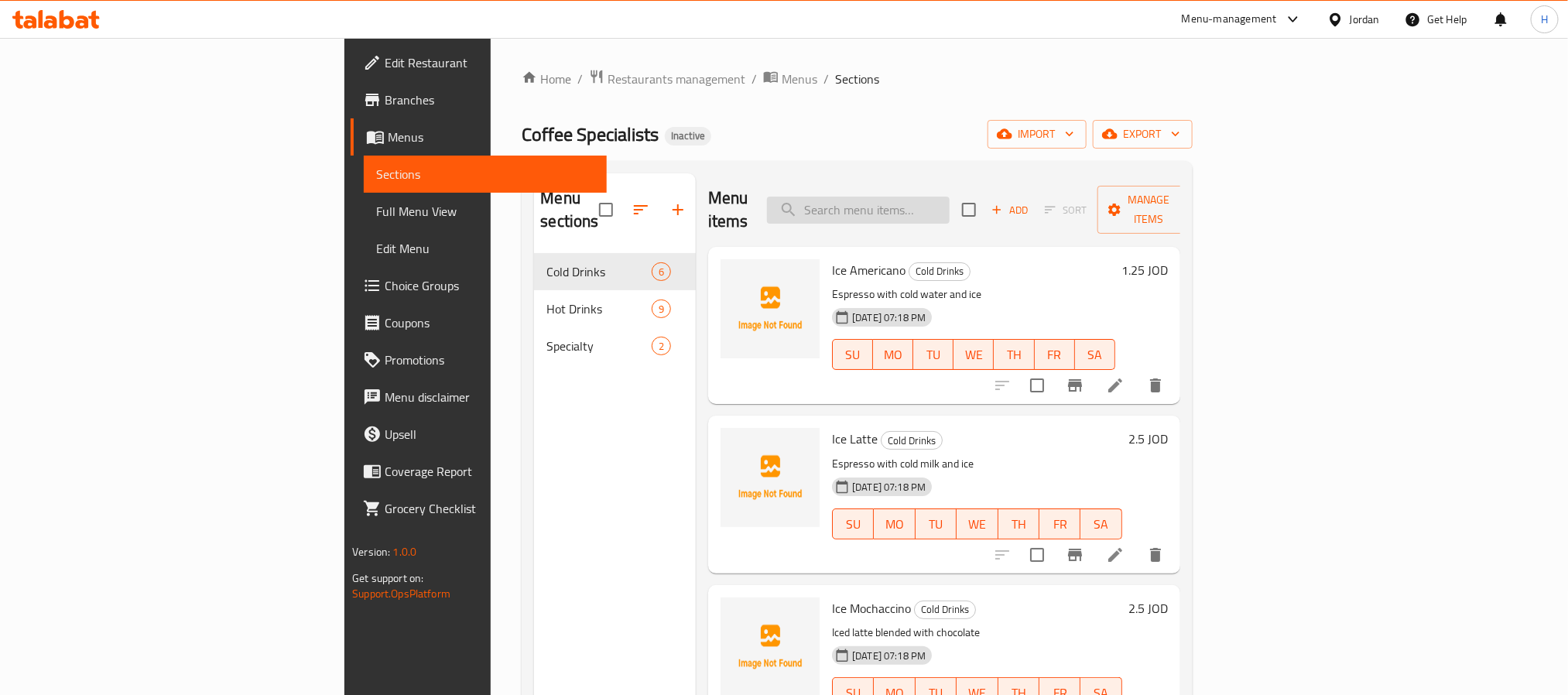
click at [949, 202] on input "search" at bounding box center [858, 210] width 183 height 27
paste input "Americano"
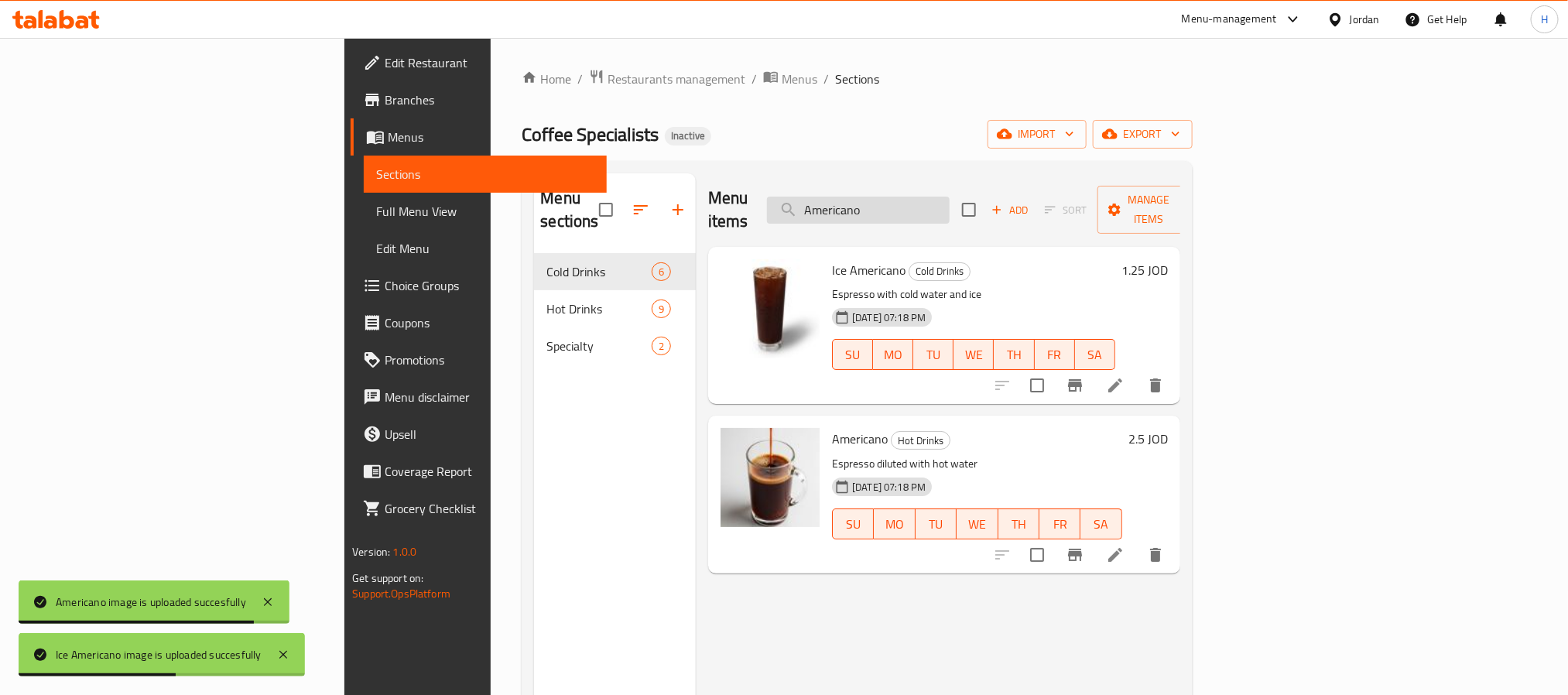
click at [949, 212] on input "Americano" at bounding box center [858, 210] width 183 height 27
paste input "Cappucci"
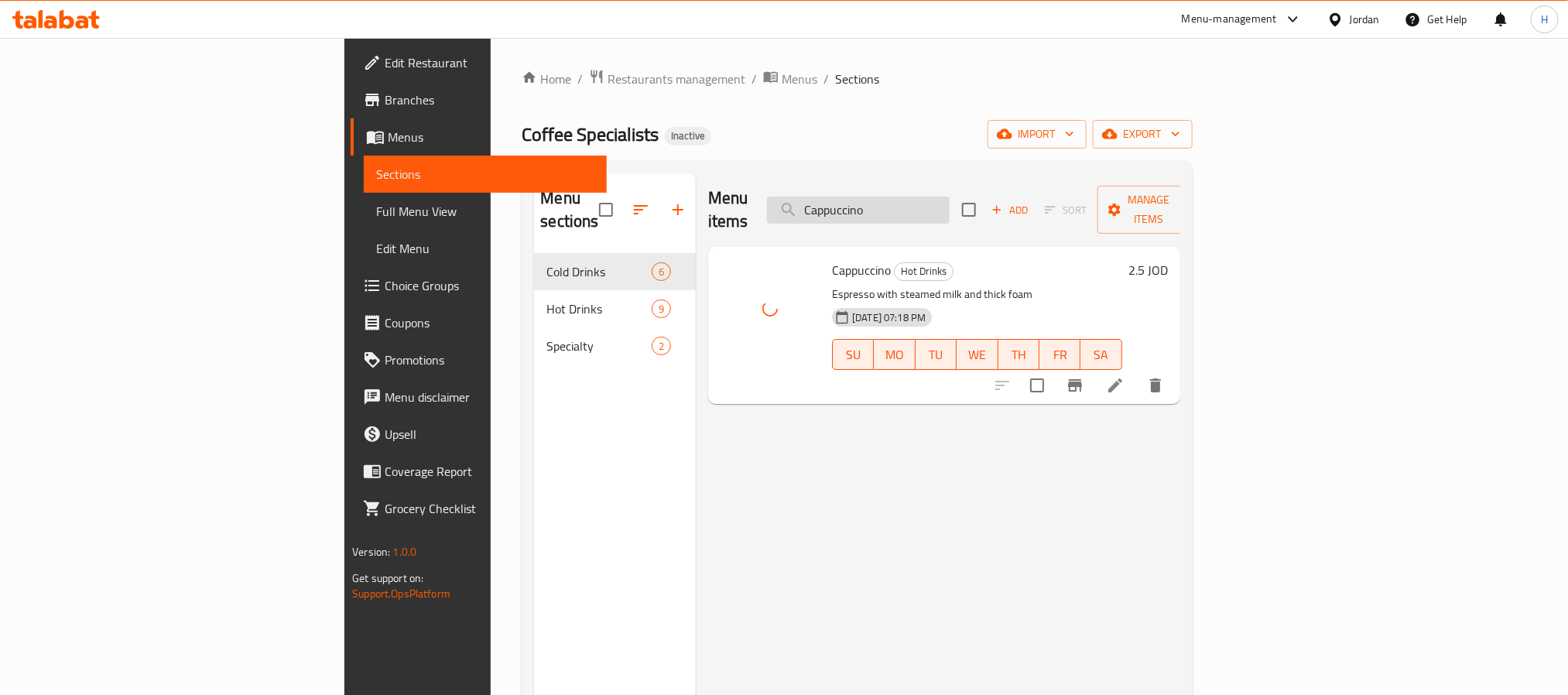
click at [949, 198] on input "Cappuccino" at bounding box center [858, 210] width 183 height 27
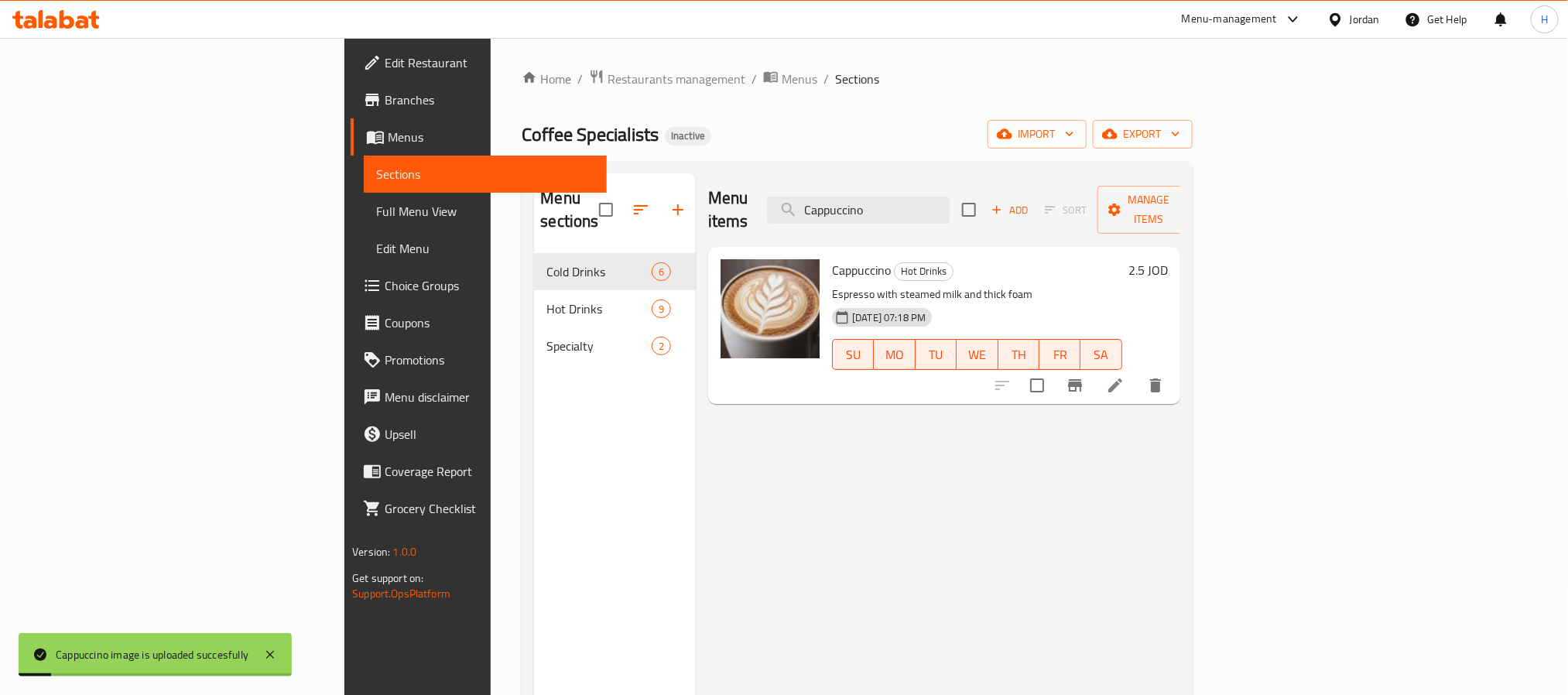
paste input "cold brew"
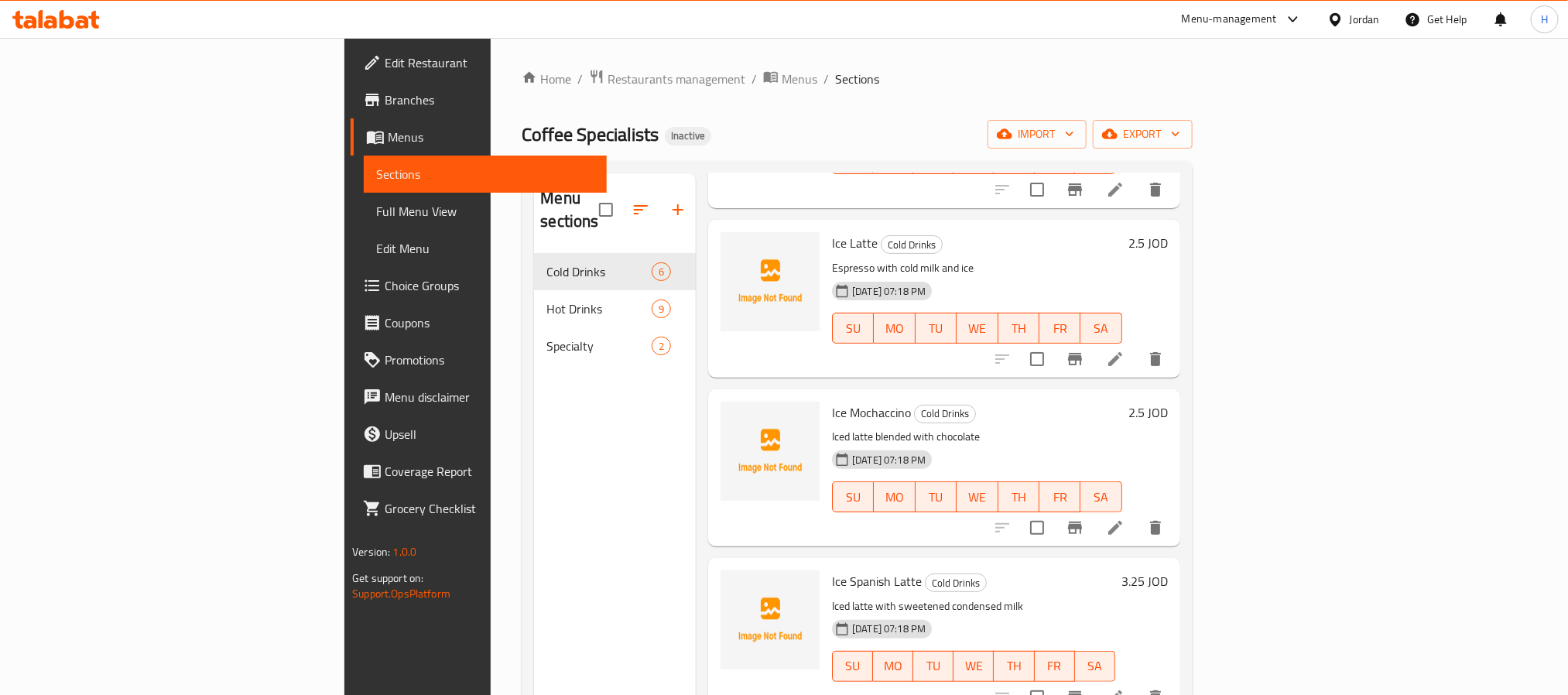
scroll to position [232, 0]
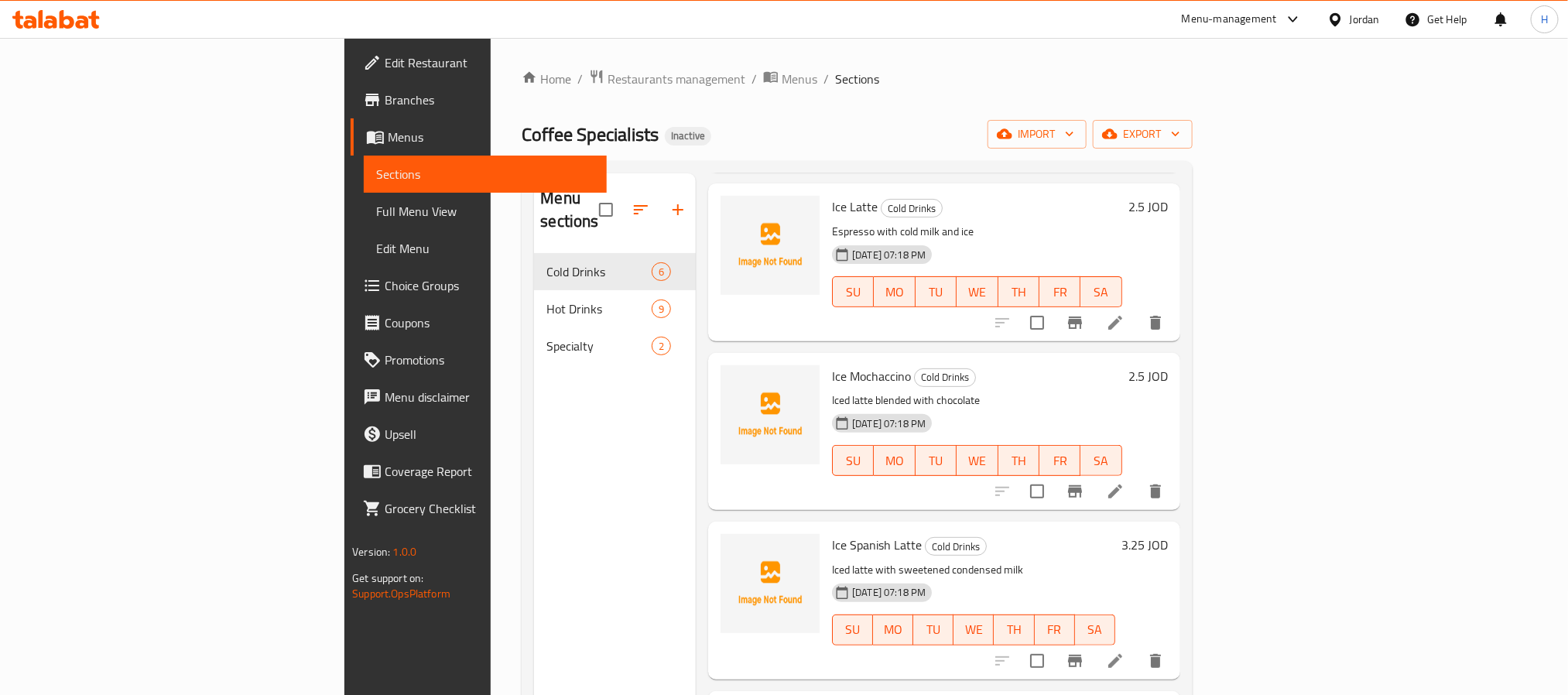
type input "cold brew"
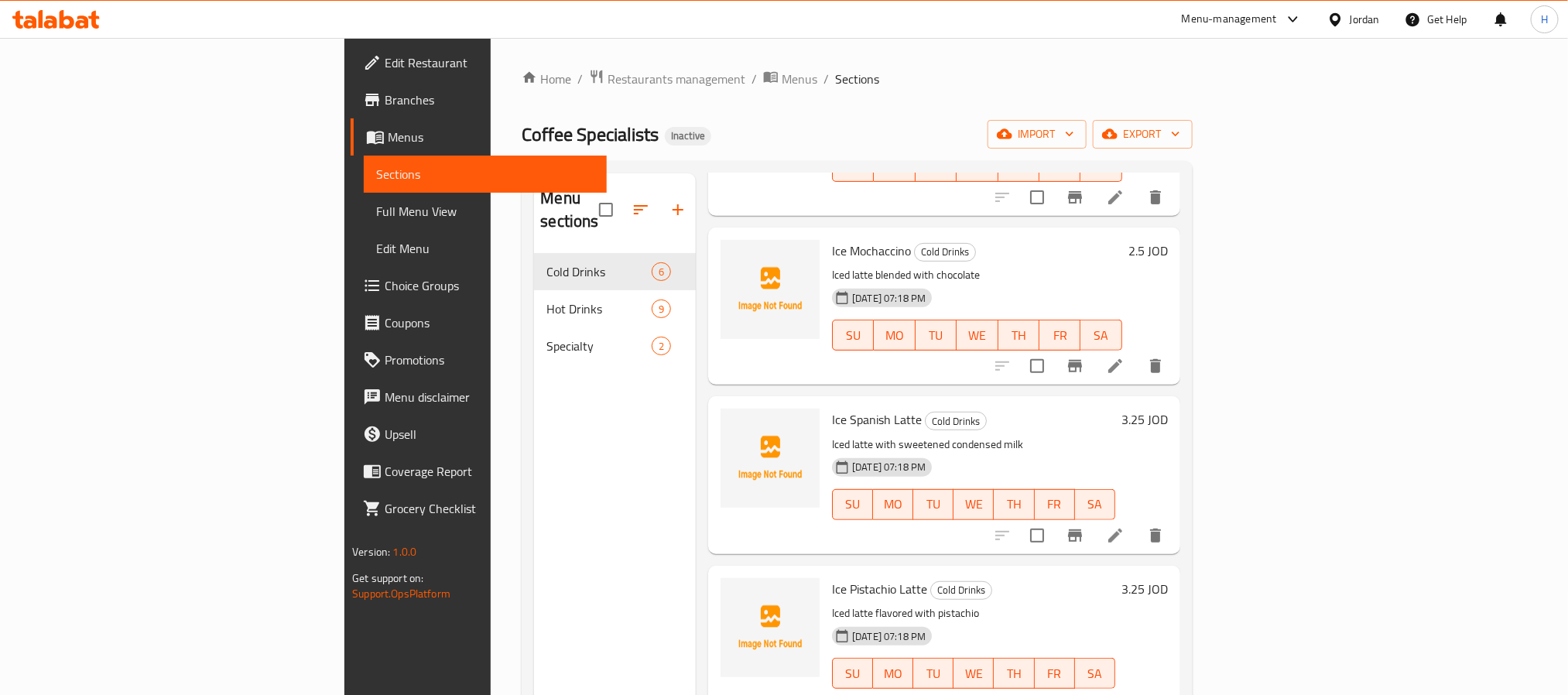
scroll to position [0, 0]
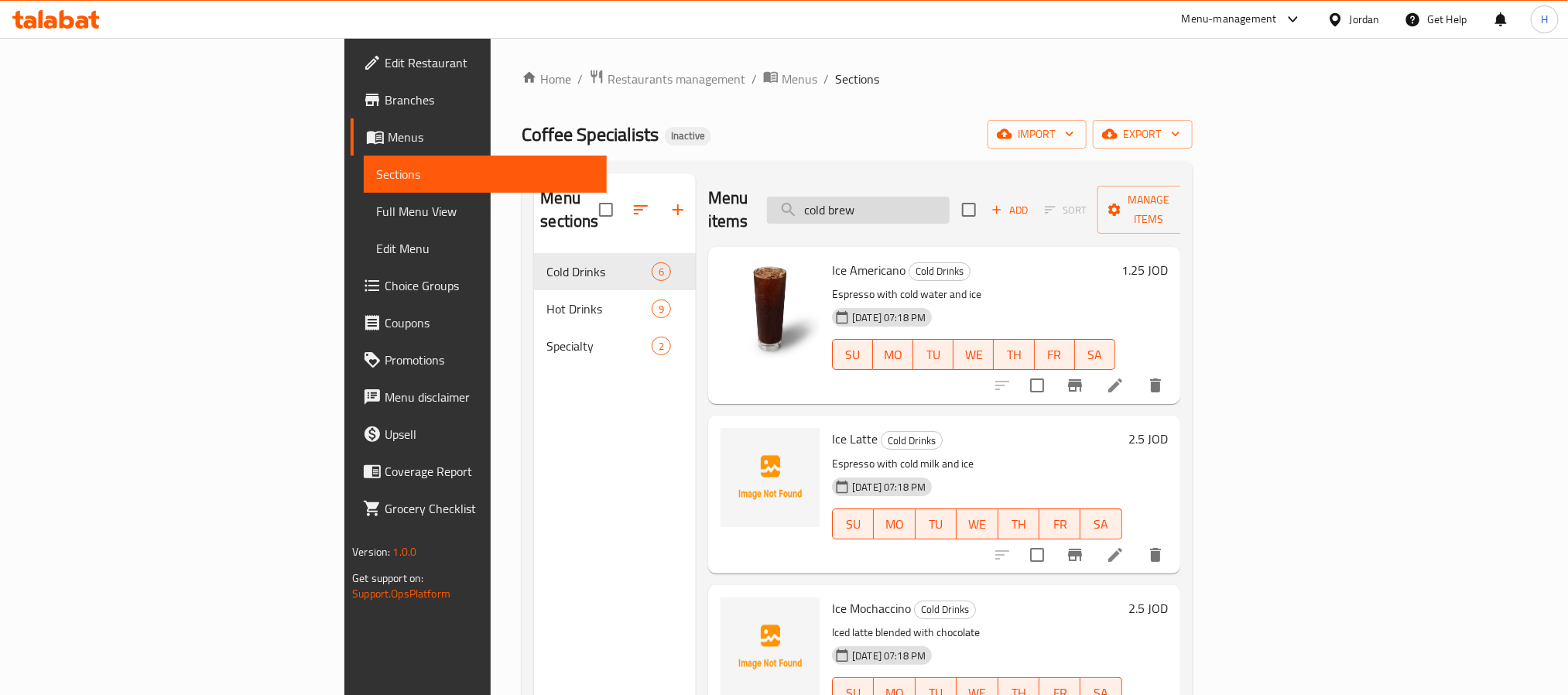
click at [949, 212] on input "cold brew" at bounding box center [858, 210] width 183 height 27
paste input "cold brew"
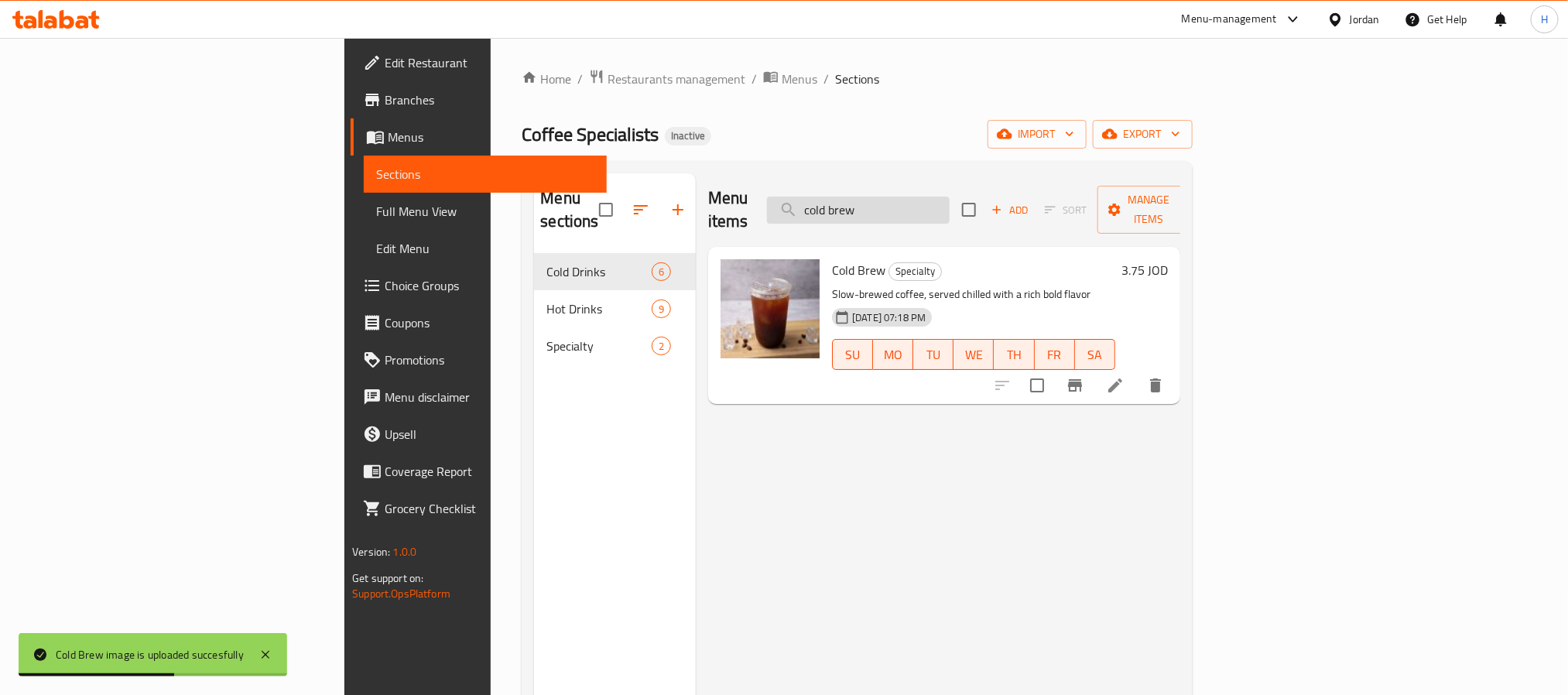
click at [948, 202] on input "cold brew" at bounding box center [858, 210] width 183 height 27
paste input "Espresso"
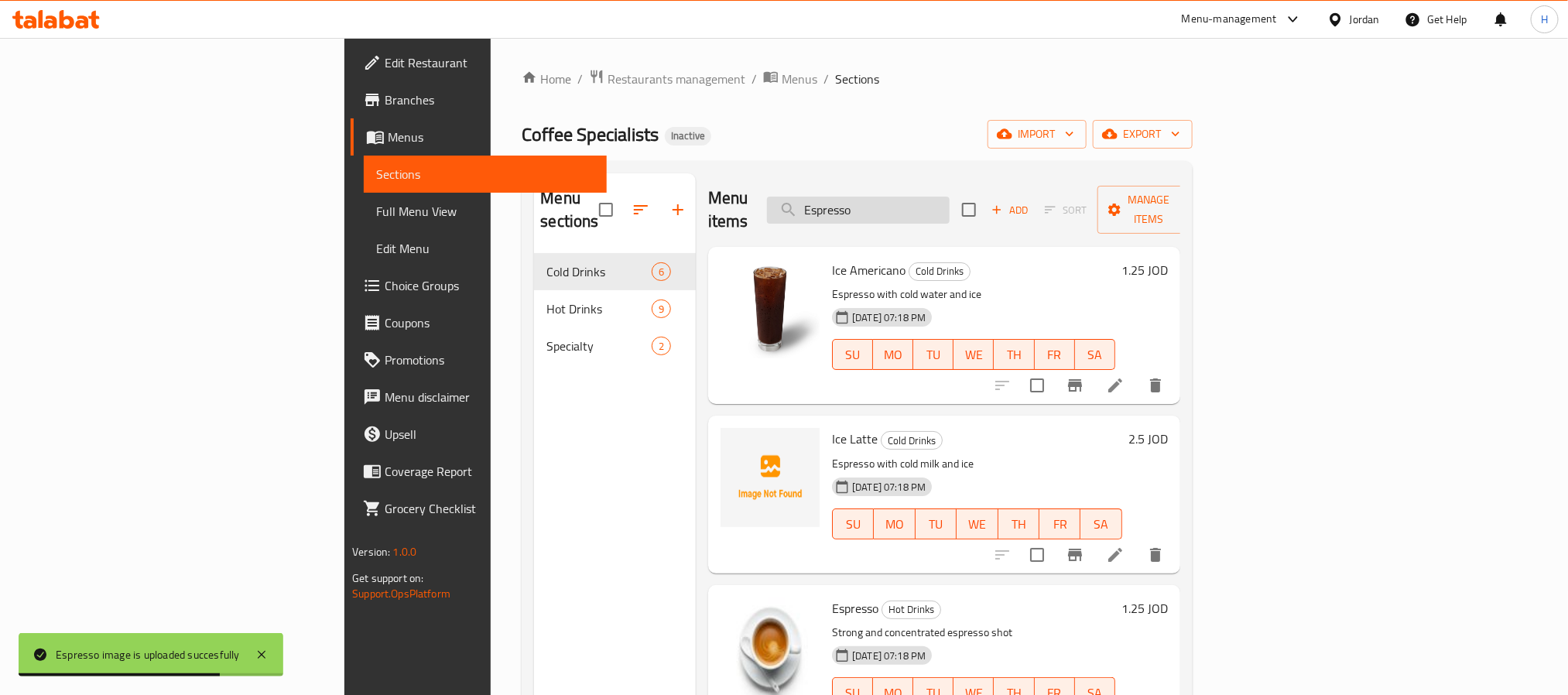
click at [949, 200] on input "Espresso" at bounding box center [858, 210] width 183 height 27
paste input "flat white"
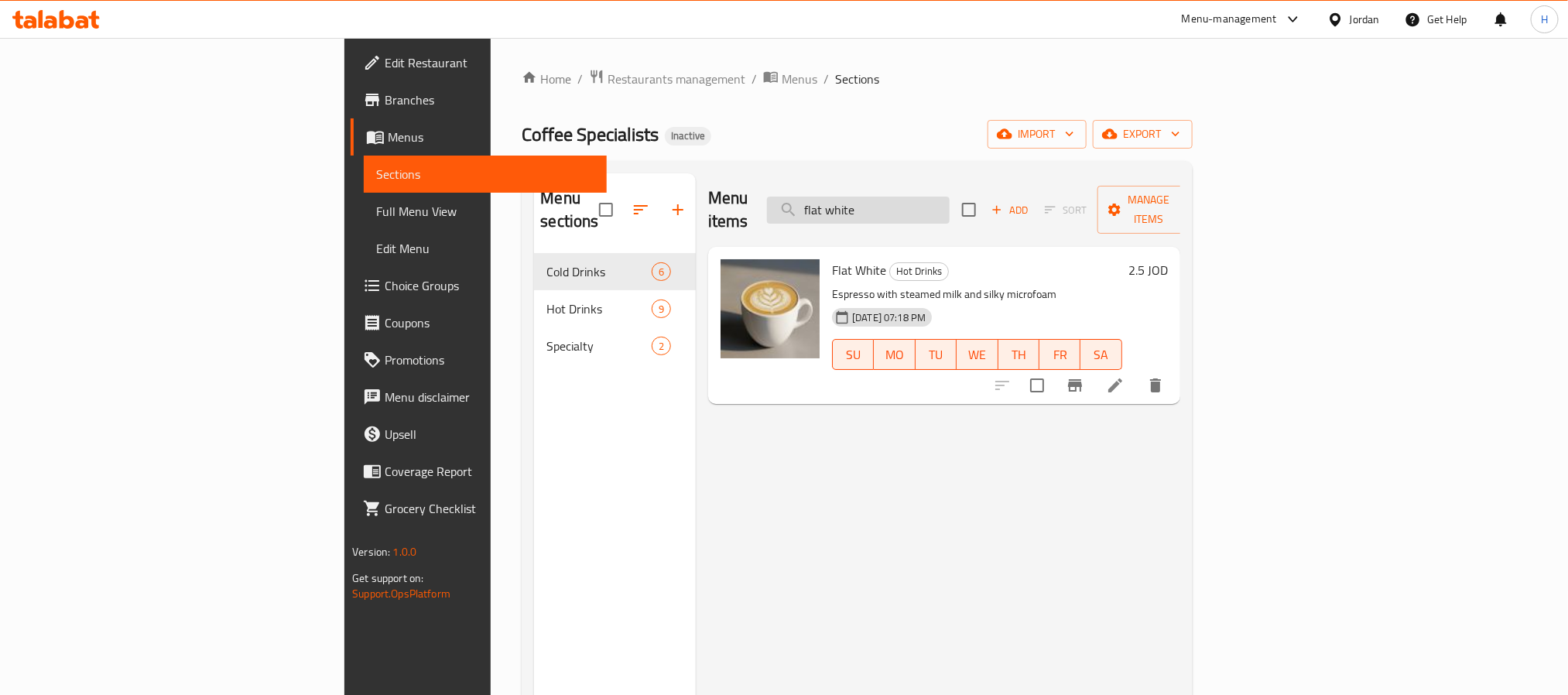
click at [949, 197] on input "flat white" at bounding box center [858, 210] width 183 height 27
paste input "Flavored Lat"
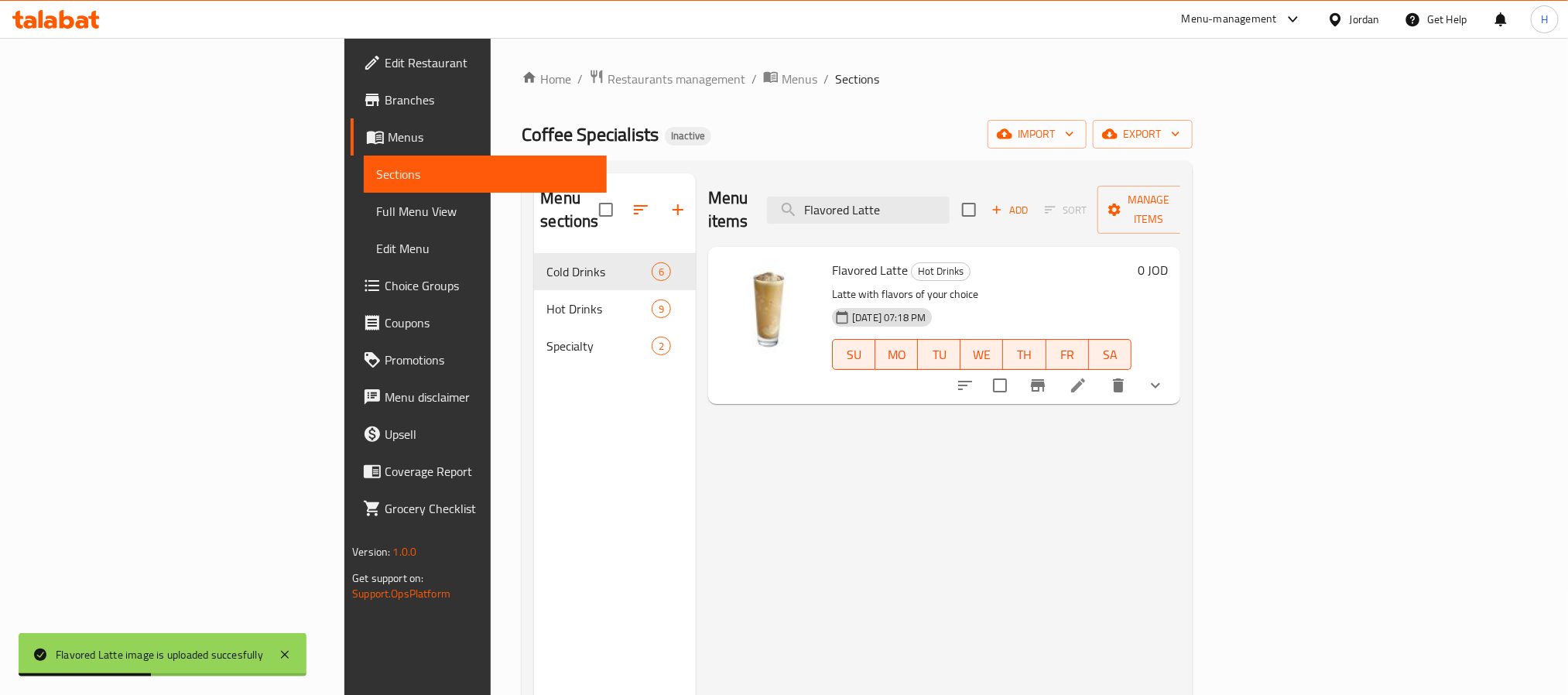
click at [962, 179] on div "Menu items Flavored Latte Add Sort Manage items" at bounding box center [944, 210] width 472 height 74
click at [949, 197] on input "Flavored Latte" at bounding box center [858, 210] width 183 height 27
paste input "Ice Americano"
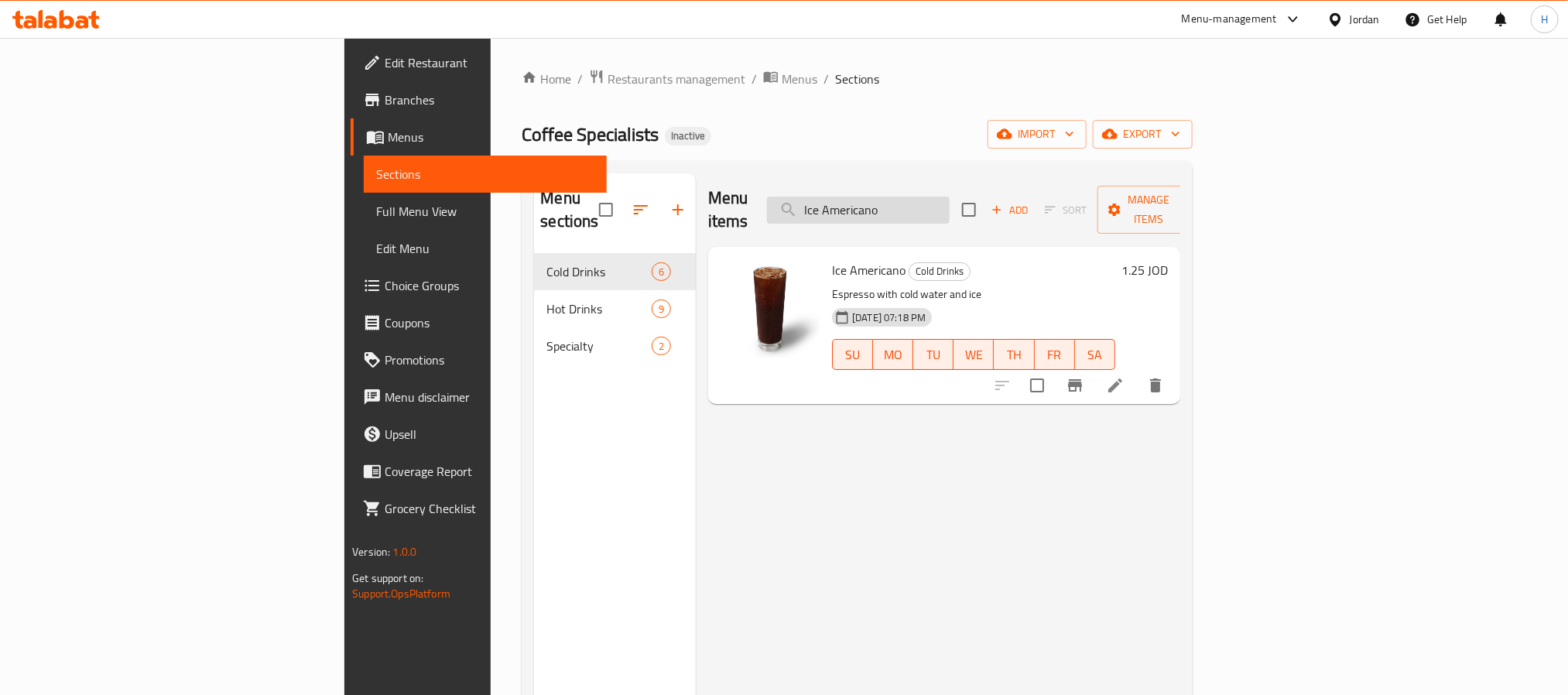
click at [948, 197] on input "Ice Americano" at bounding box center [858, 210] width 183 height 27
paste input "Flavored Latte"
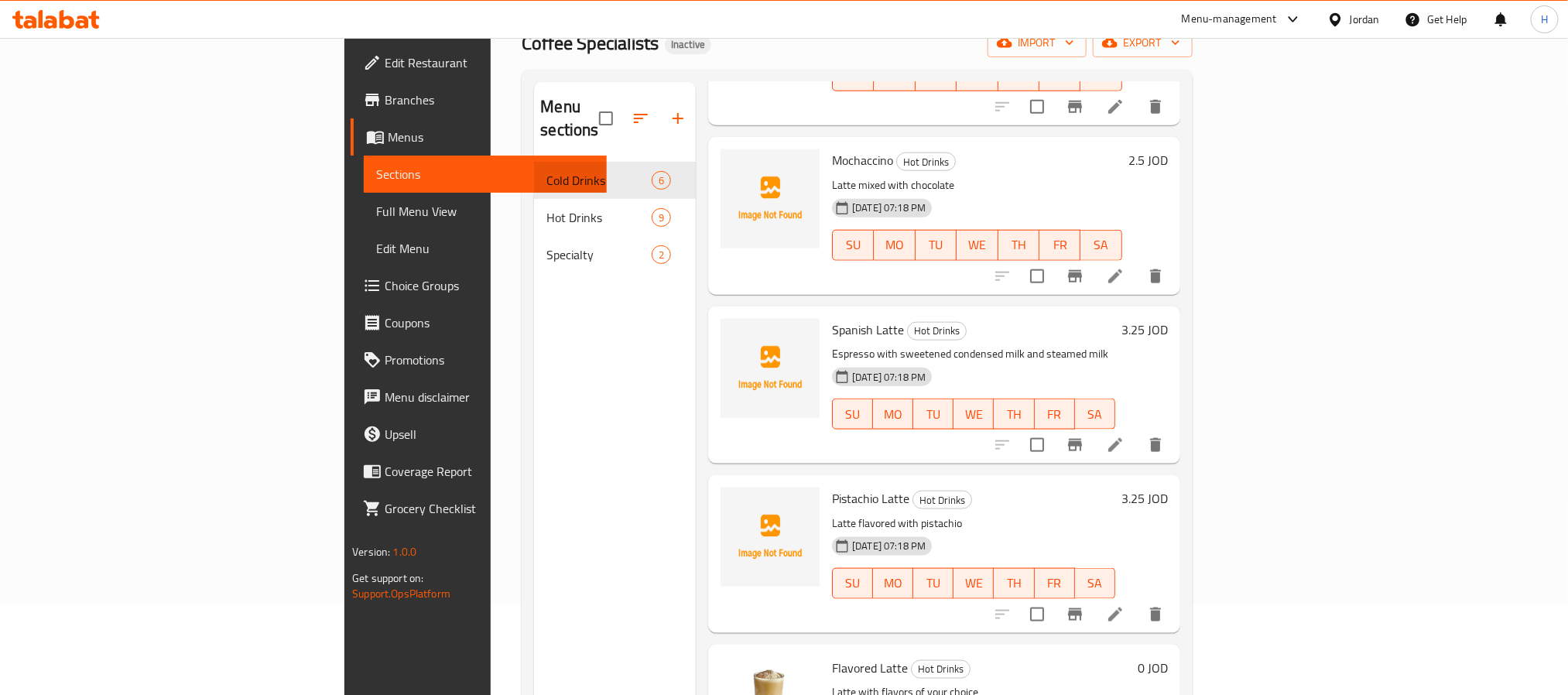
scroll to position [217, 0]
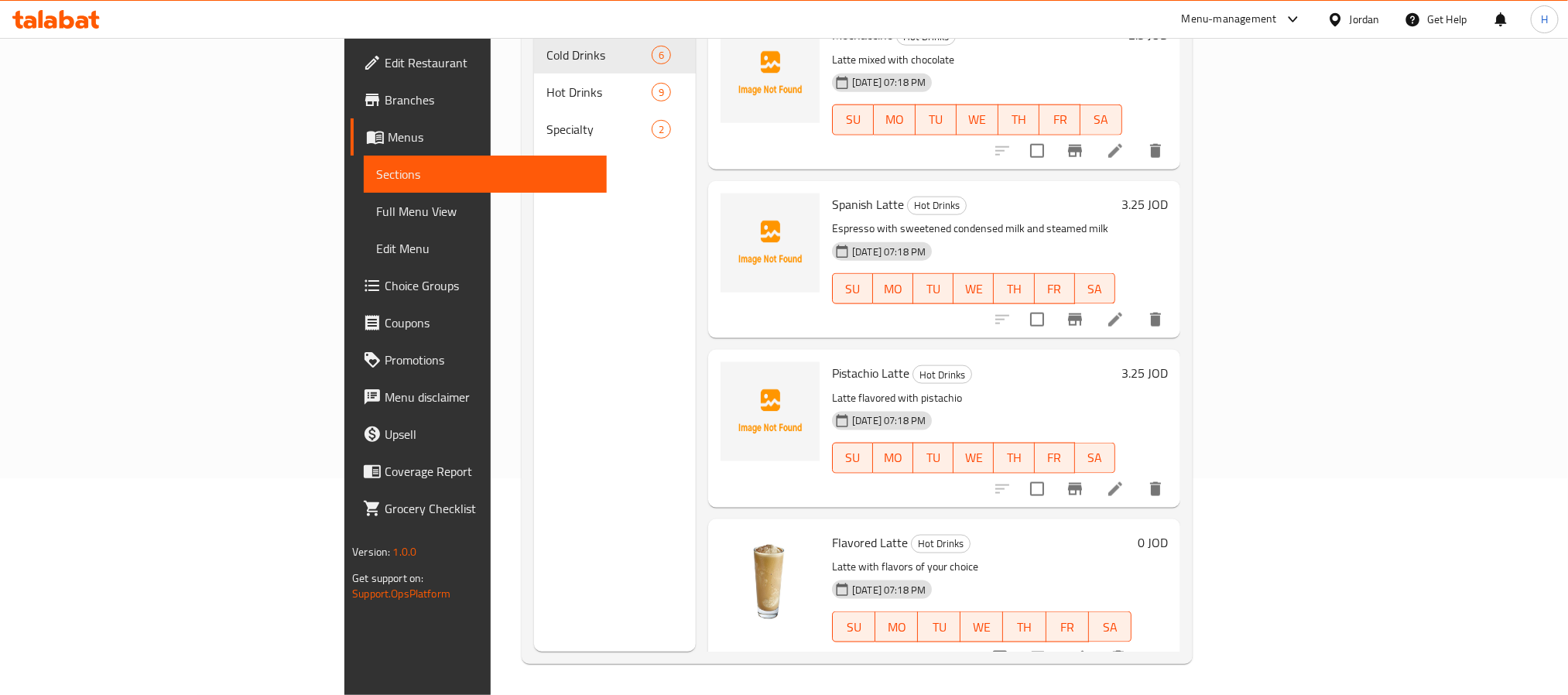
click at [1165, 648] on icon "show more" at bounding box center [1155, 657] width 18 height 18
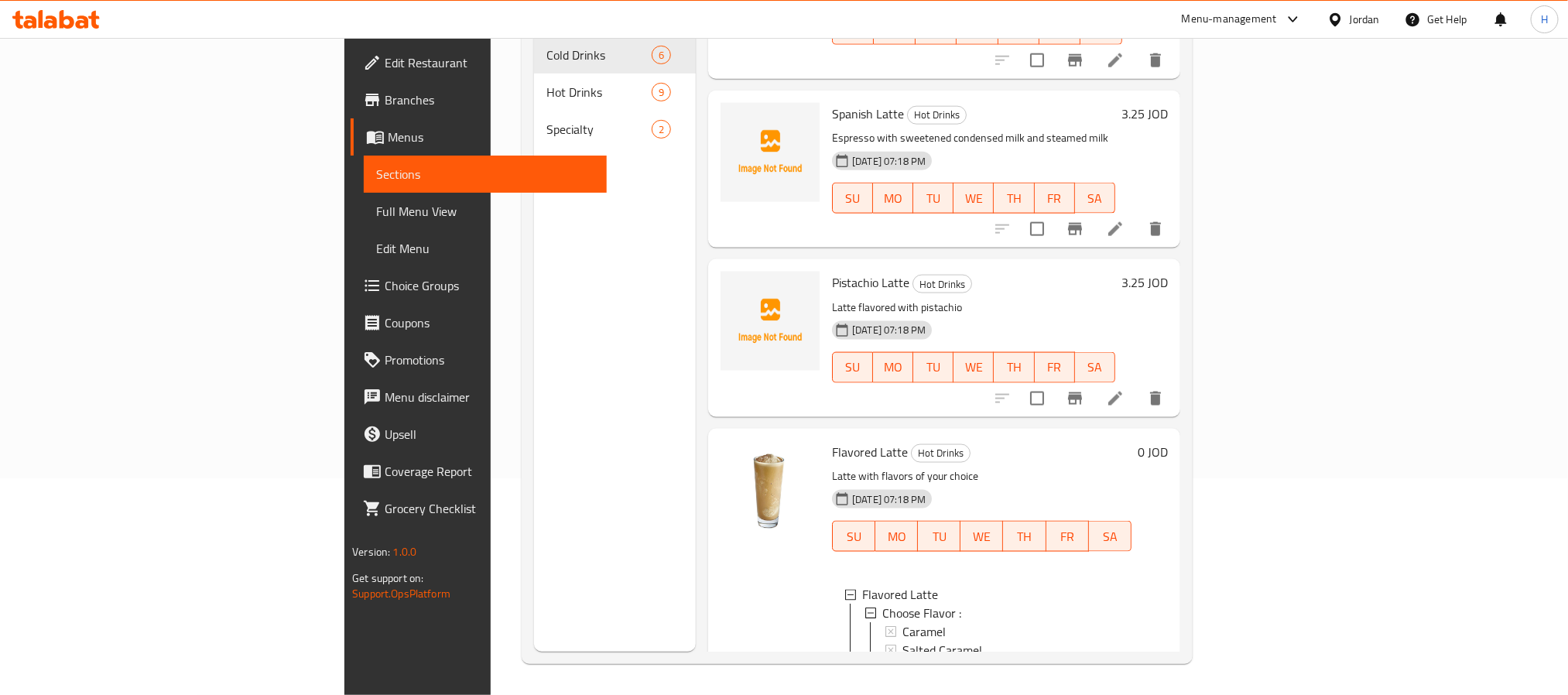
scroll to position [1036, 0]
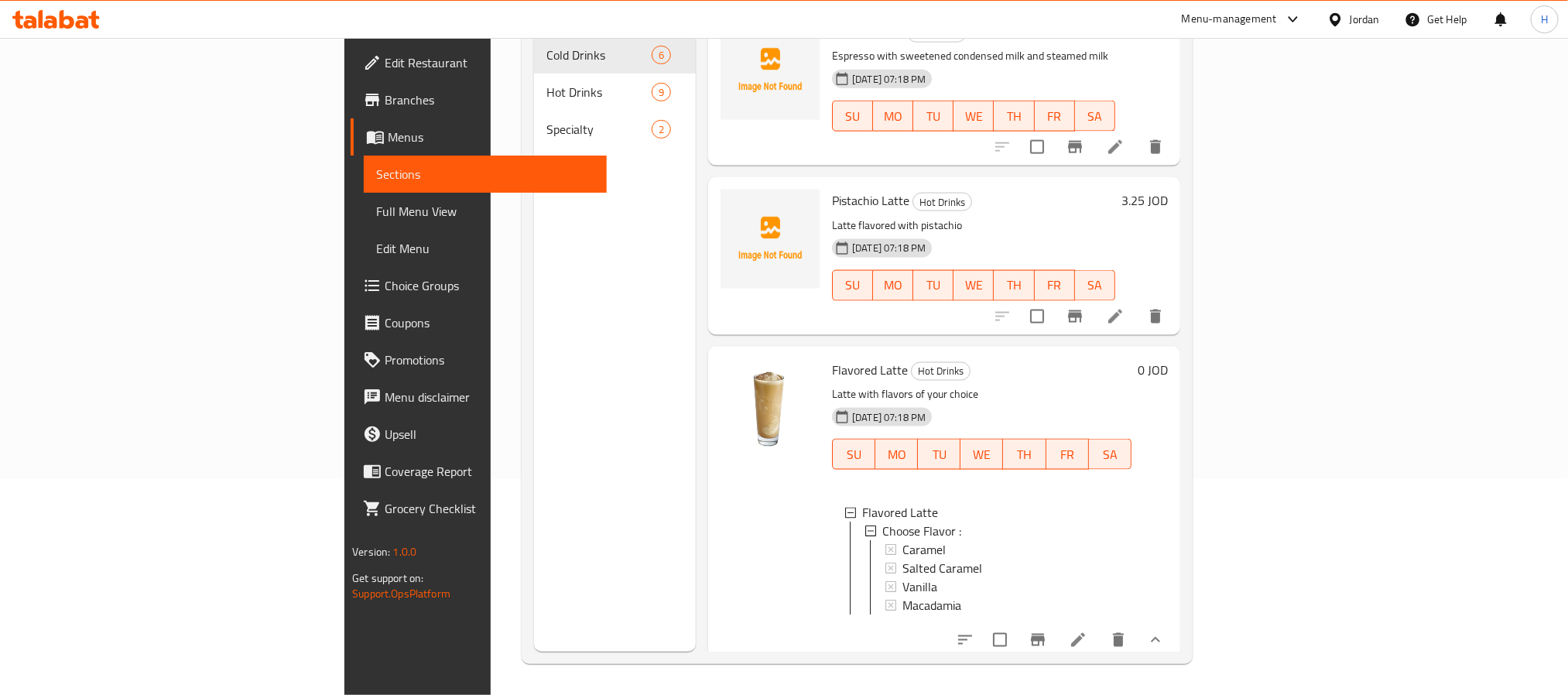
click at [1174, 623] on button "show more" at bounding box center [1155, 640] width 37 height 37
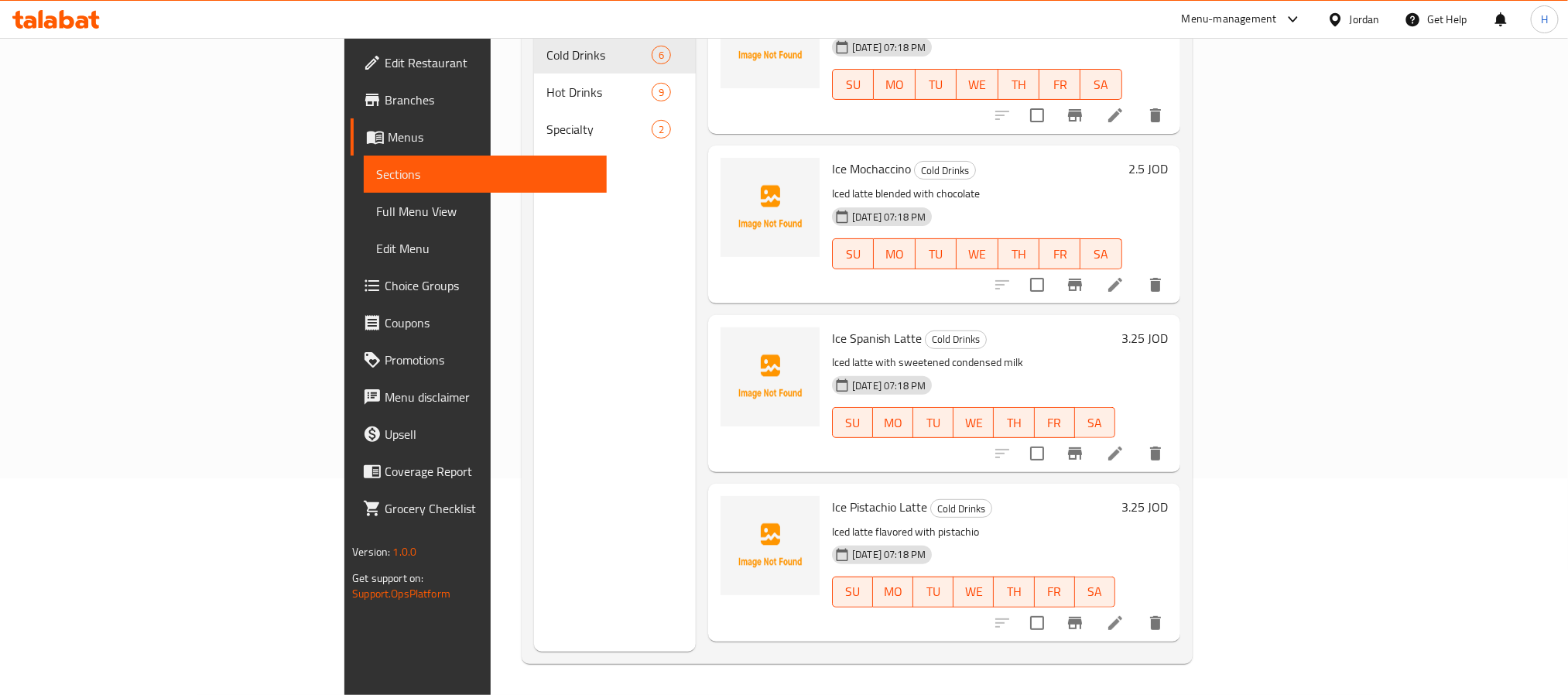
scroll to position [51, 0]
click at [832, 497] on span "Ice Pistachio Latte" at bounding box center [880, 509] width 95 height 23
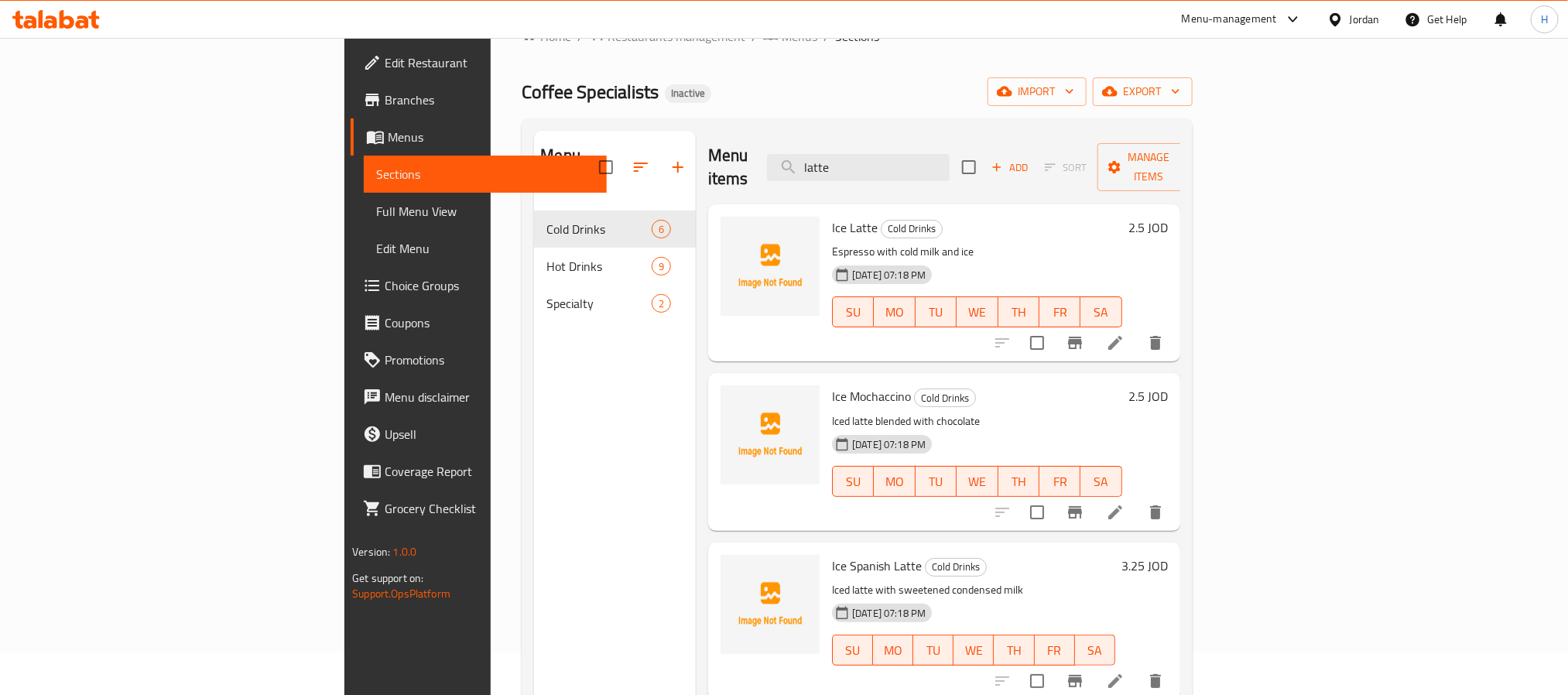
scroll to position [0, 0]
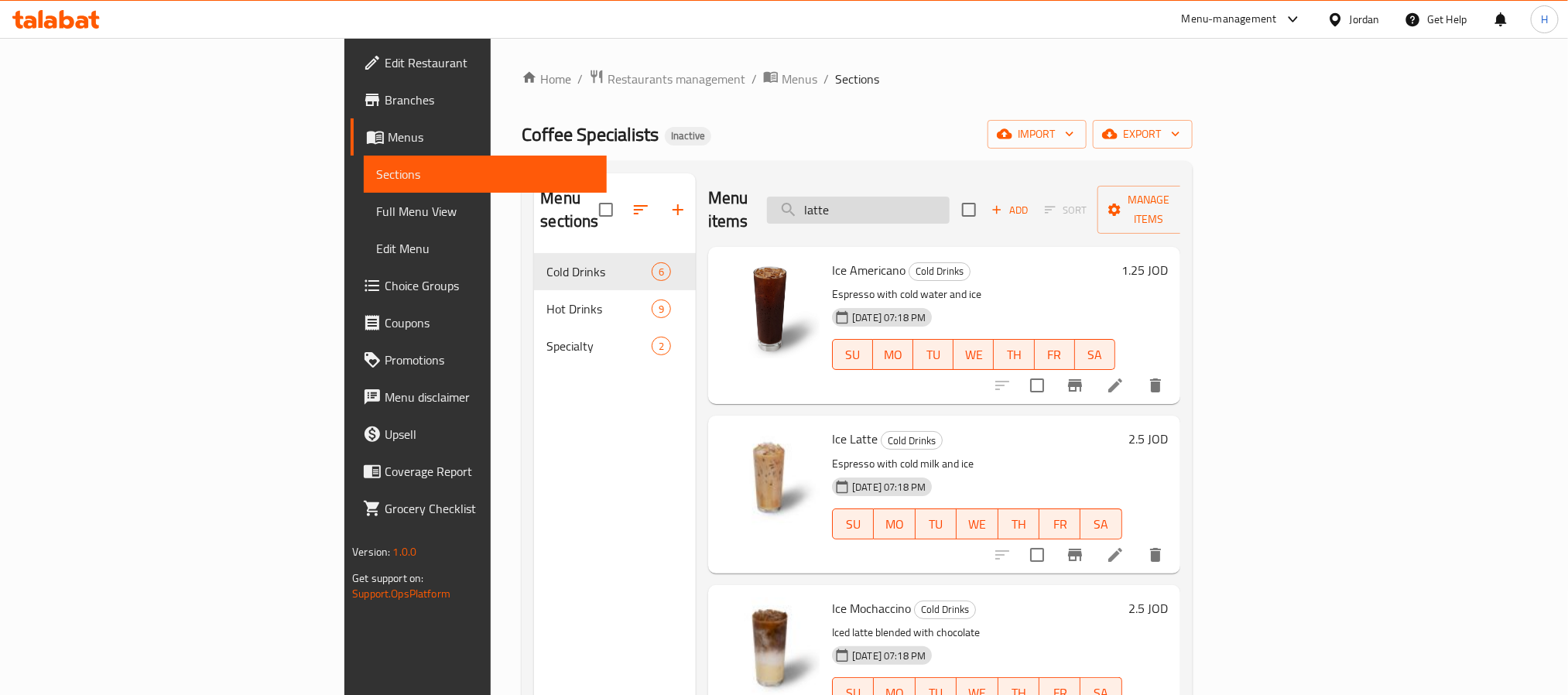
click at [949, 197] on input "latte" at bounding box center [858, 210] width 183 height 27
paste input "Ice Pistachio L"
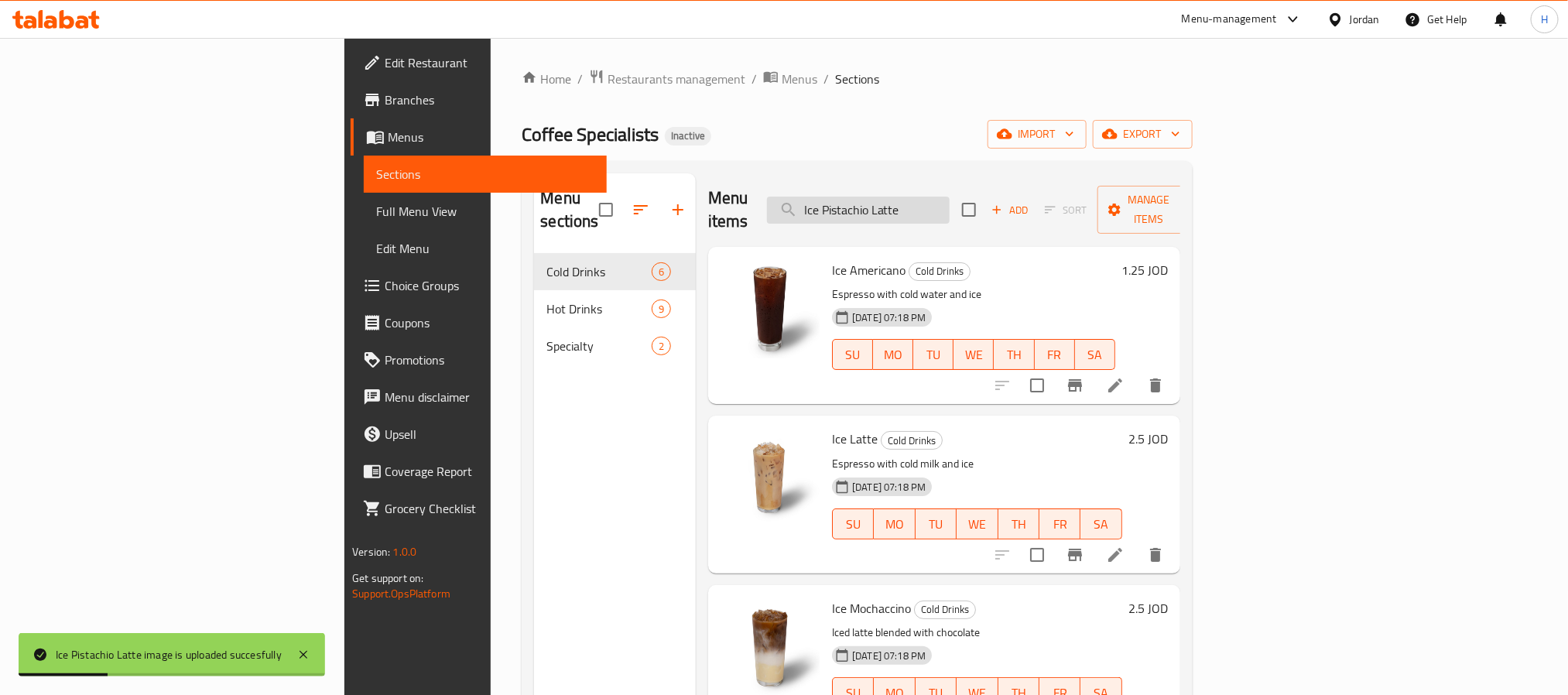
click at [949, 210] on input "Ice Pistachio Latte" at bounding box center [858, 210] width 183 height 27
paste input "Spanish"
click at [949, 197] on input "Ice Spanish Latte" at bounding box center [858, 210] width 183 height 27
paste input "search"
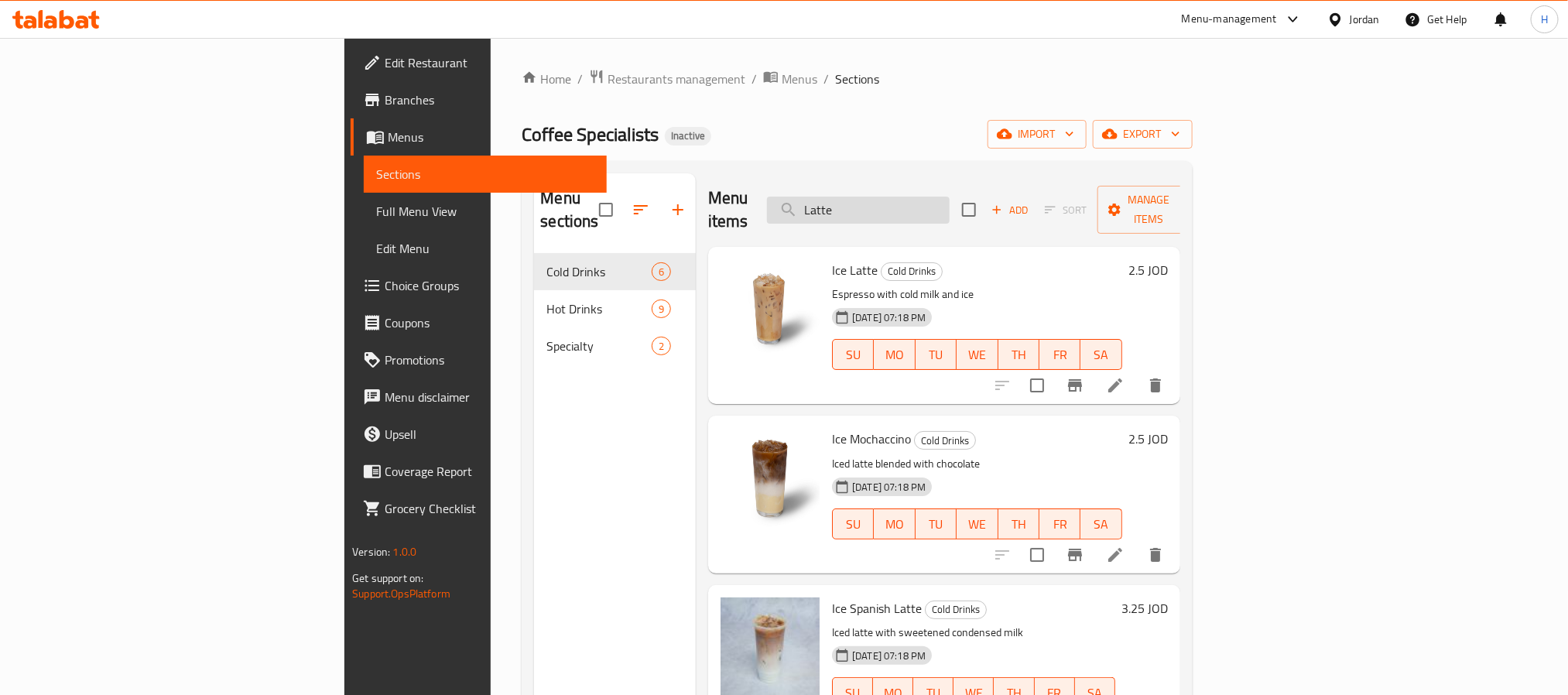
click at [949, 211] on input "Latte" at bounding box center [858, 210] width 183 height 27
paste input "mango passion juic"
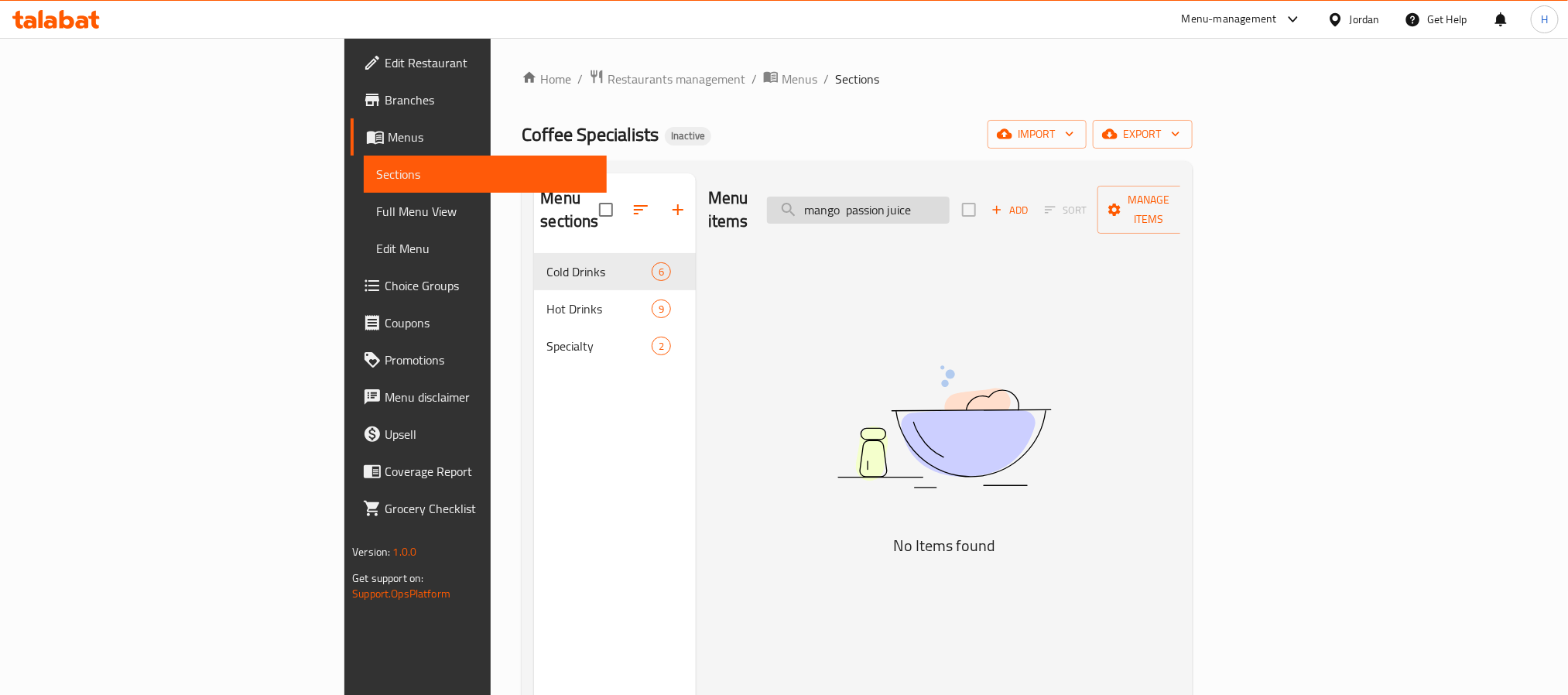
click at [949, 198] on input "mango passion juice" at bounding box center [858, 210] width 183 height 27
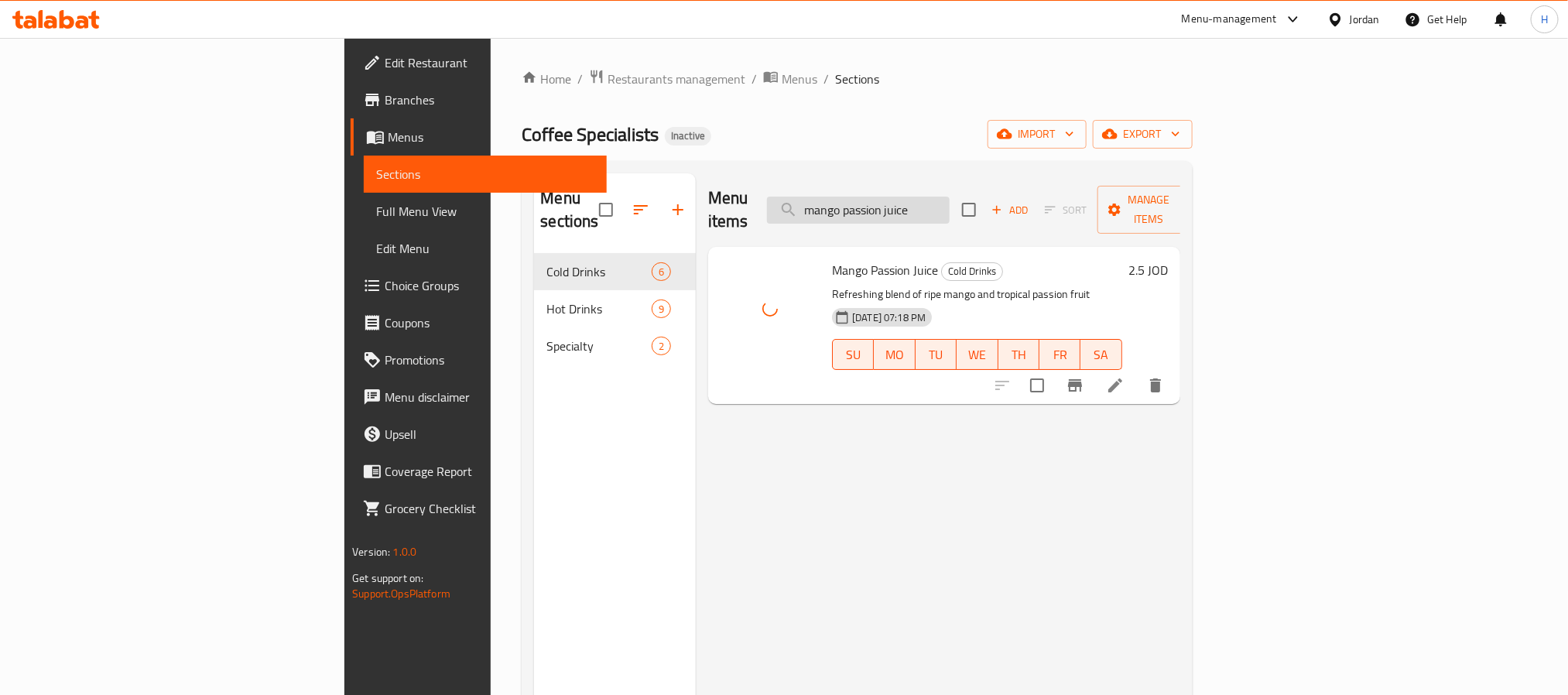
click at [949, 198] on input "mango passion juice" at bounding box center [858, 210] width 183 height 27
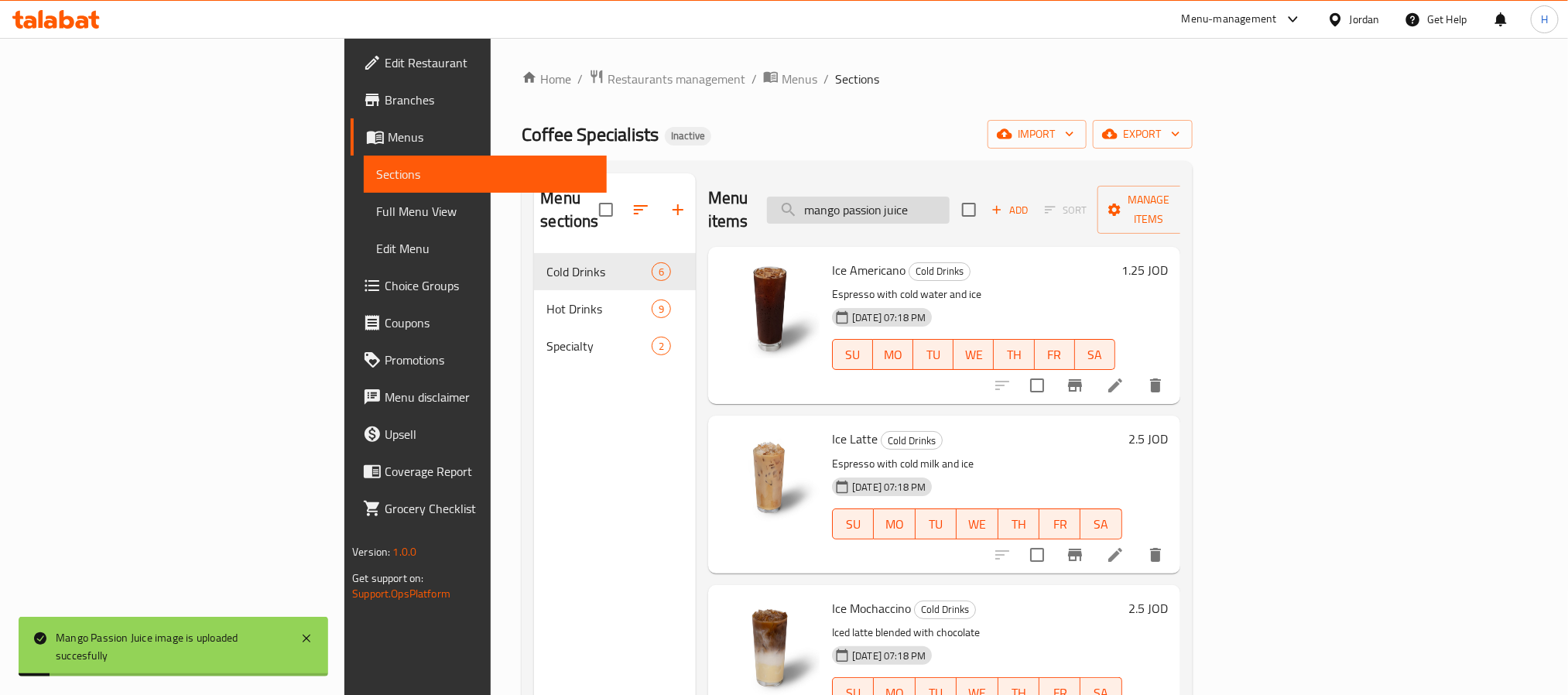
paste input "Mochaccino"
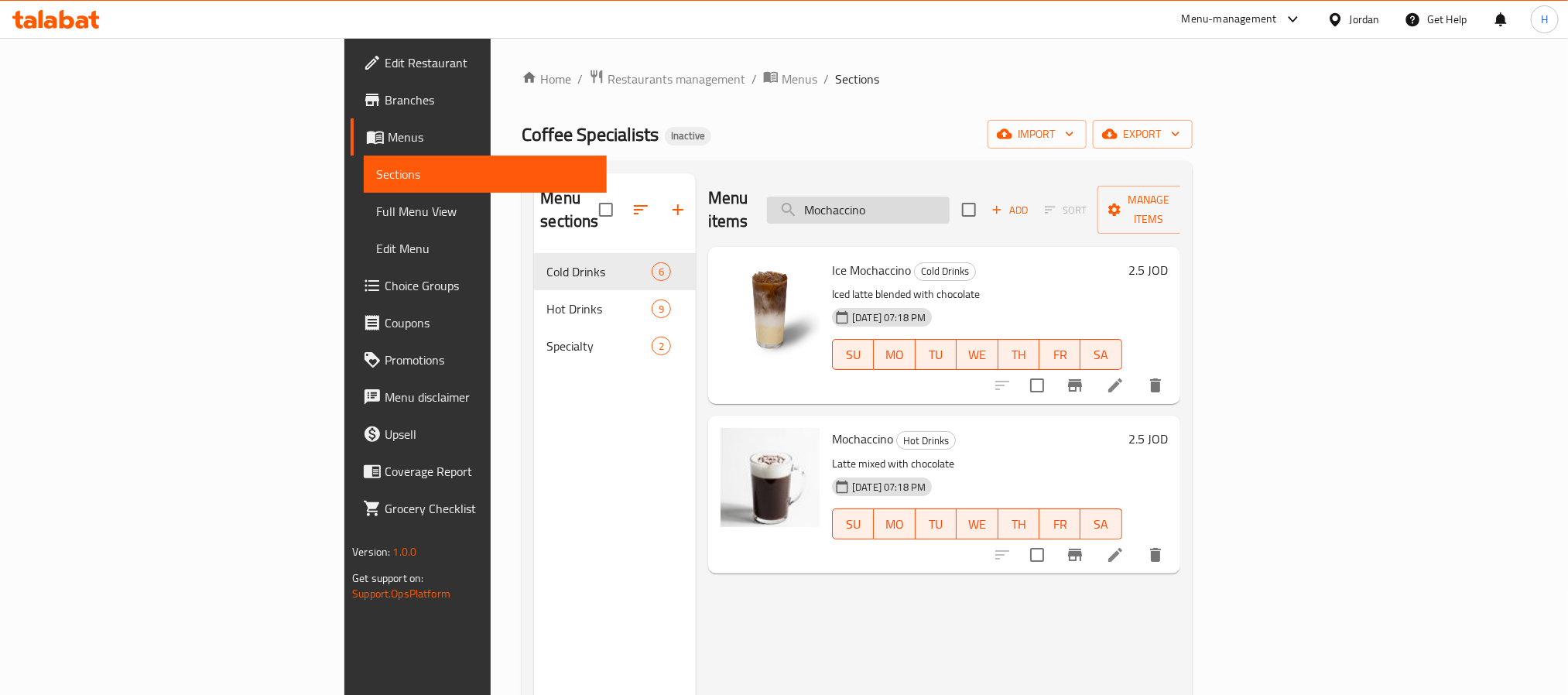
click at [949, 203] on input "Mochaccino" at bounding box center [858, 210] width 183 height 27
paste input "Pistachio Latte"
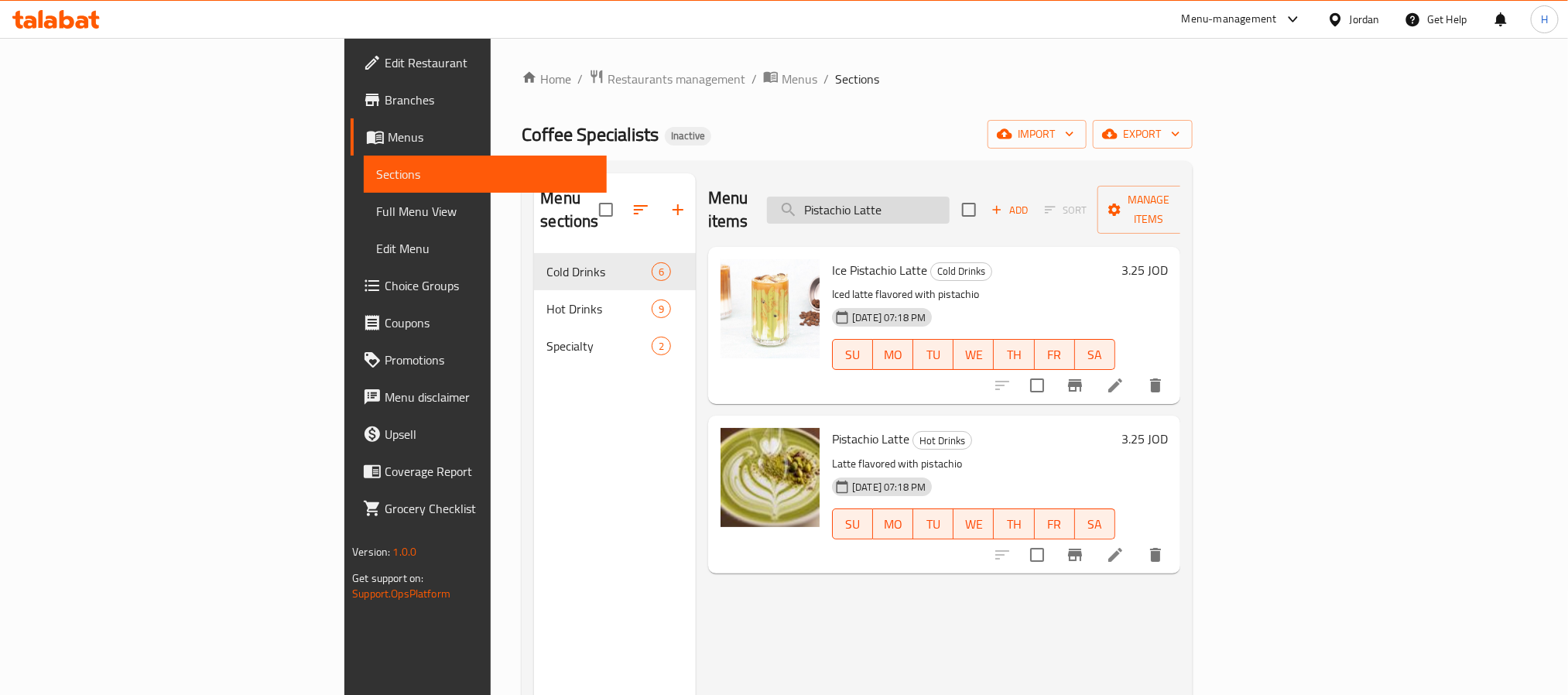
click at [949, 200] on input "Pistachio Latte" at bounding box center [858, 210] width 183 height 27
paste input "Spanish"
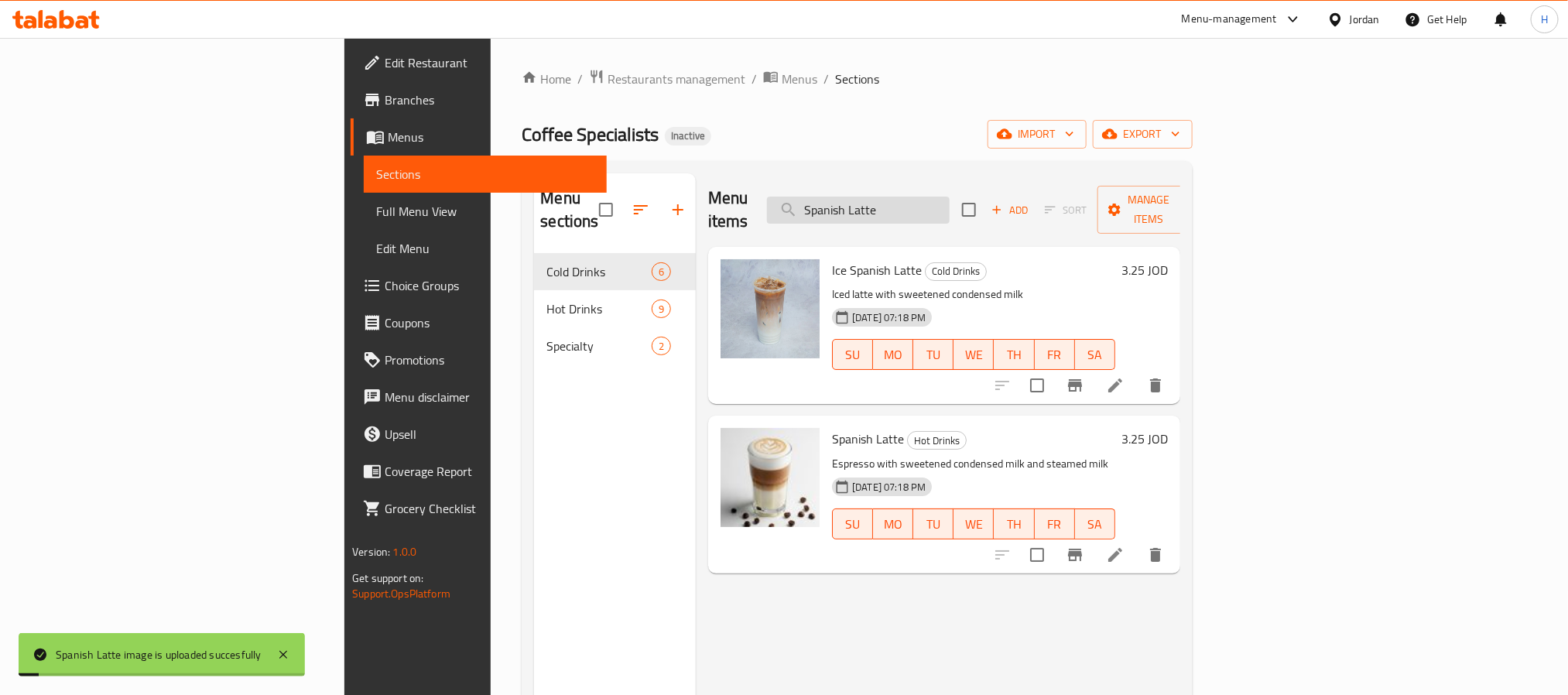
click at [940, 200] on input "Spanish Latte" at bounding box center [858, 210] width 183 height 27
paste input "v60"
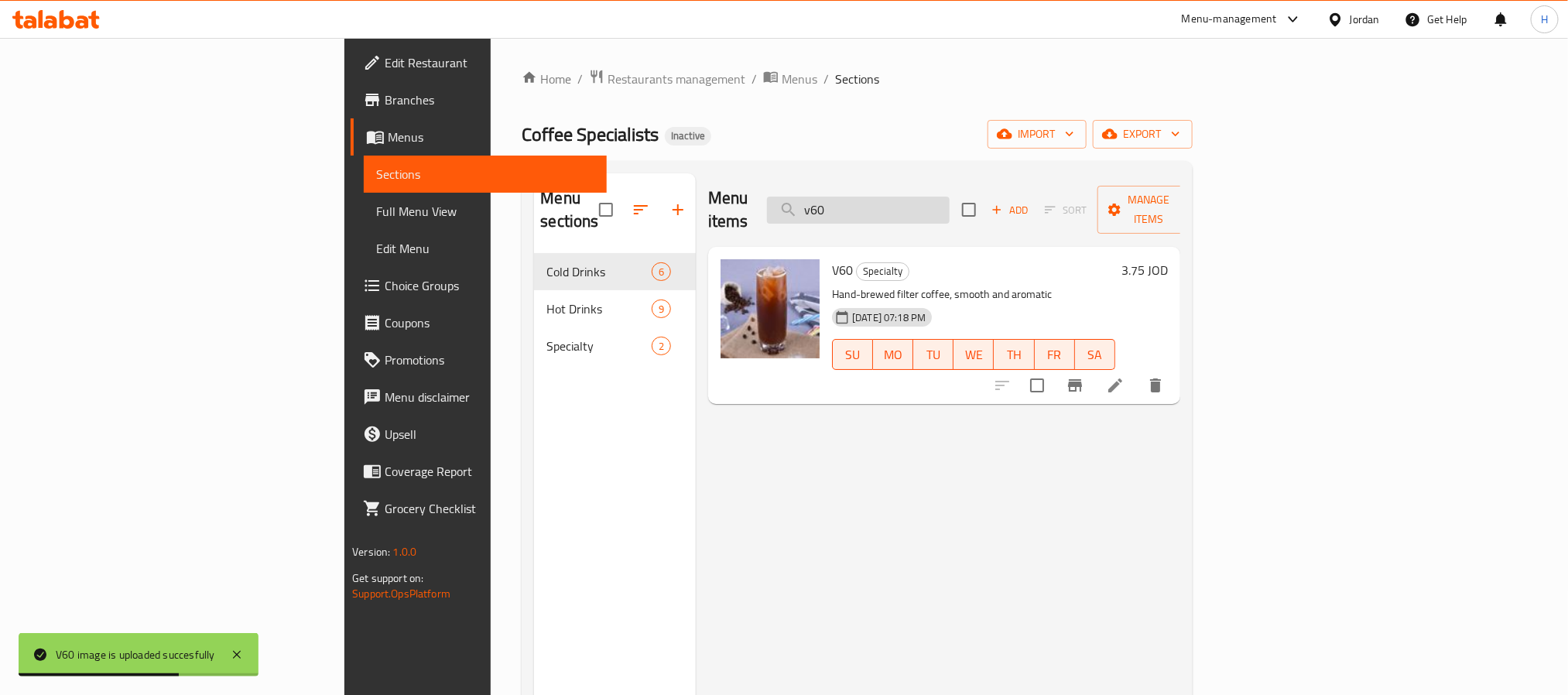
click at [949, 212] on input "v60" at bounding box center [858, 210] width 183 height 27
paste input "Ice Flavored Latte"
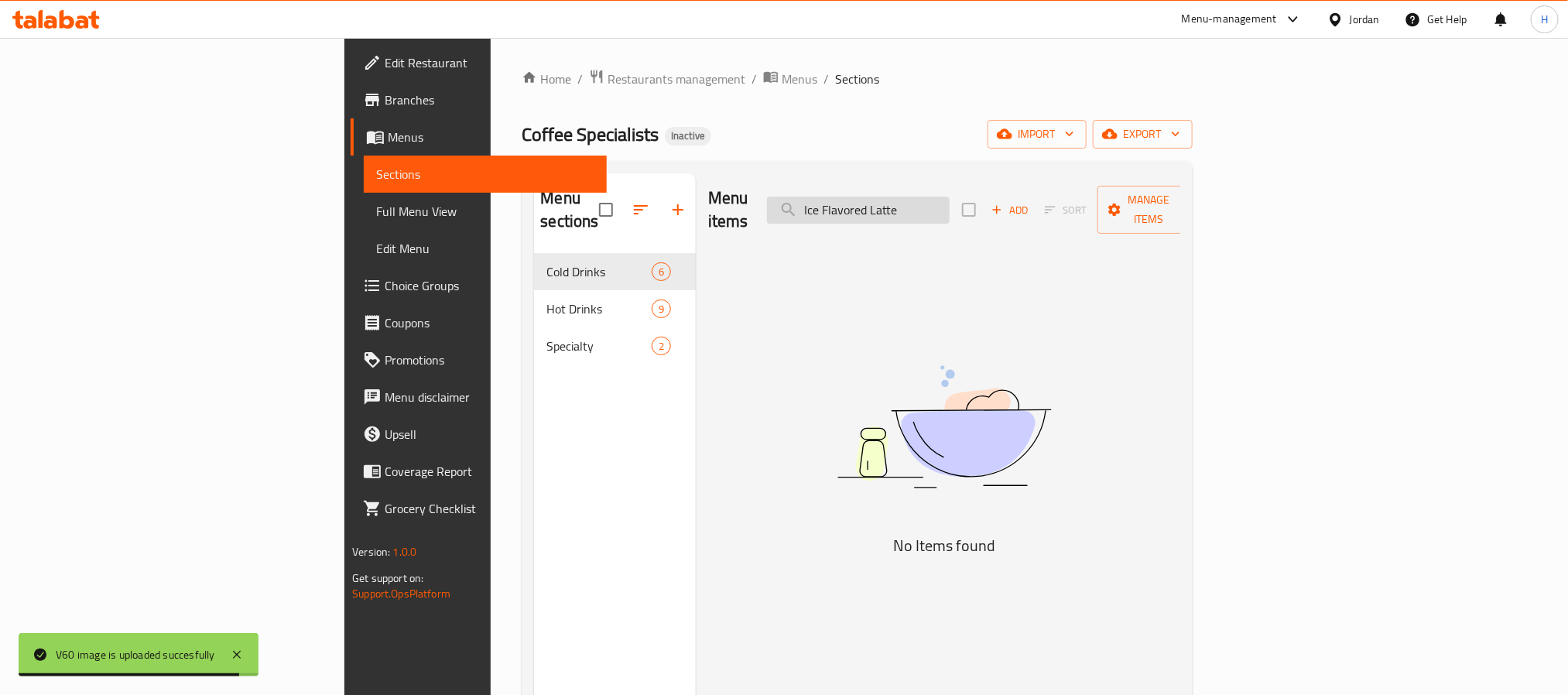
click at [949, 203] on input "Ice Flavored Latte" at bounding box center [858, 210] width 183 height 27
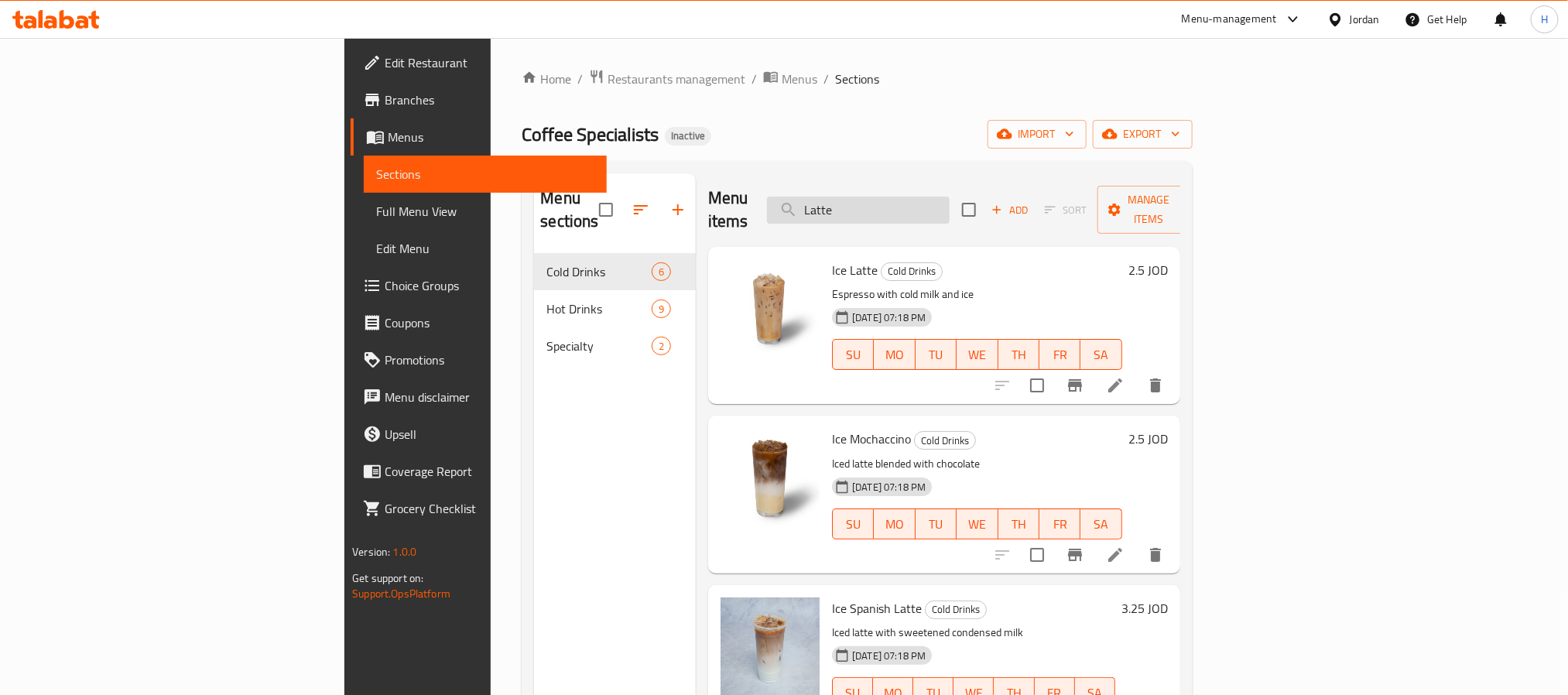
click at [949, 199] on input "Latte" at bounding box center [858, 210] width 183 height 27
click at [843, 120] on div "Coffee Specialists Inactive import export" at bounding box center [856, 133] width 670 height 29
click at [949, 203] on input "Latte" at bounding box center [858, 210] width 183 height 27
paste input "Americano"
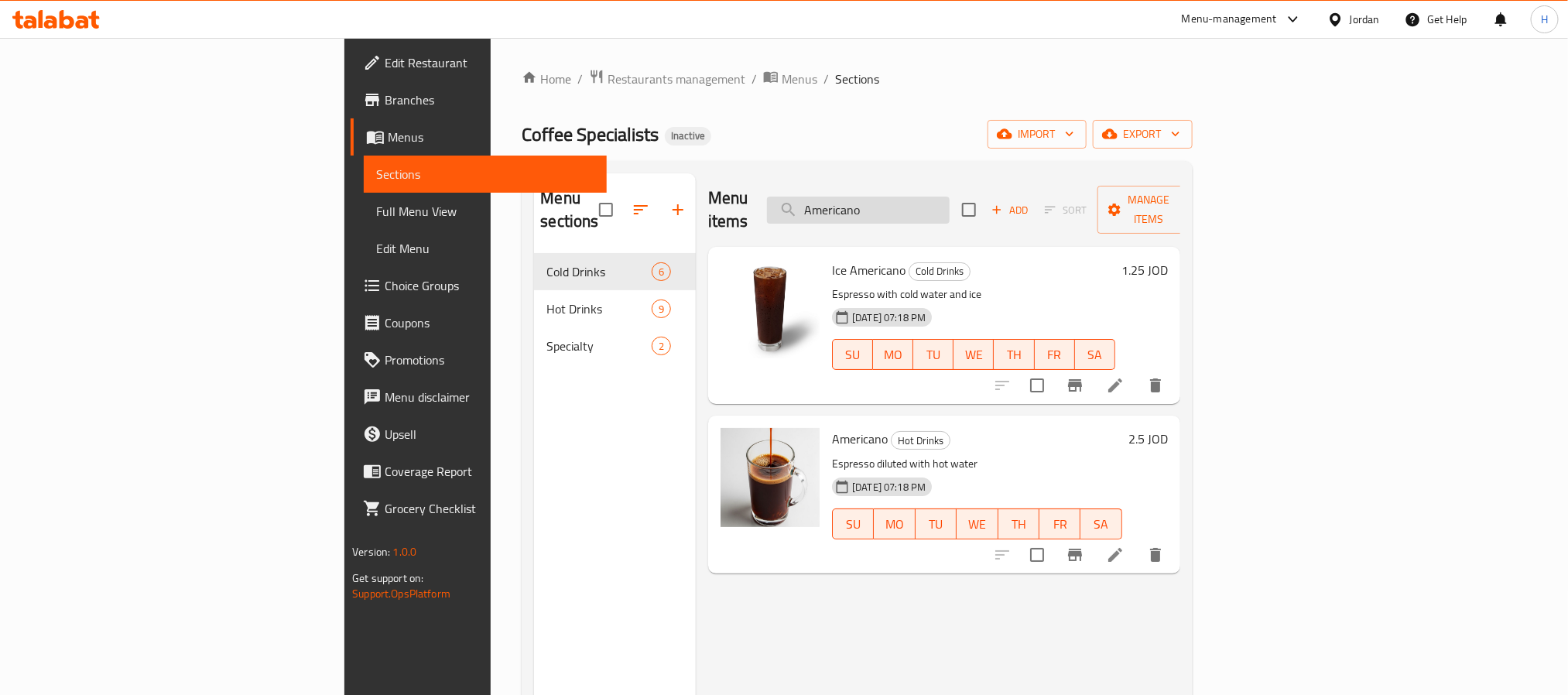
click at [949, 197] on input "Americano" at bounding box center [858, 210] width 183 height 27
paste input "Cappucci"
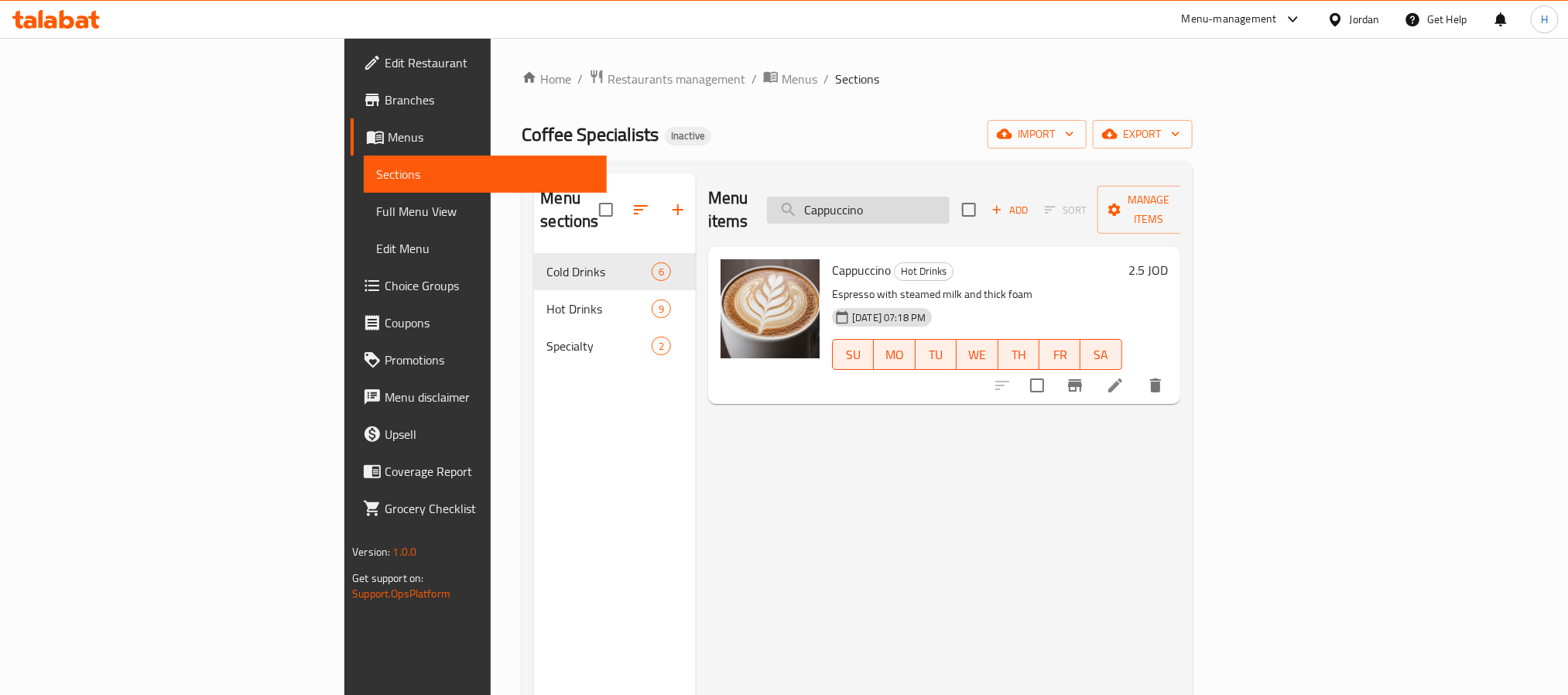
click at [943, 205] on input "Cappuccino" at bounding box center [858, 210] width 183 height 27
paste input "cold brew"
click at [949, 202] on input "cold brew" at bounding box center [858, 210] width 183 height 27
paste input "Espresso"
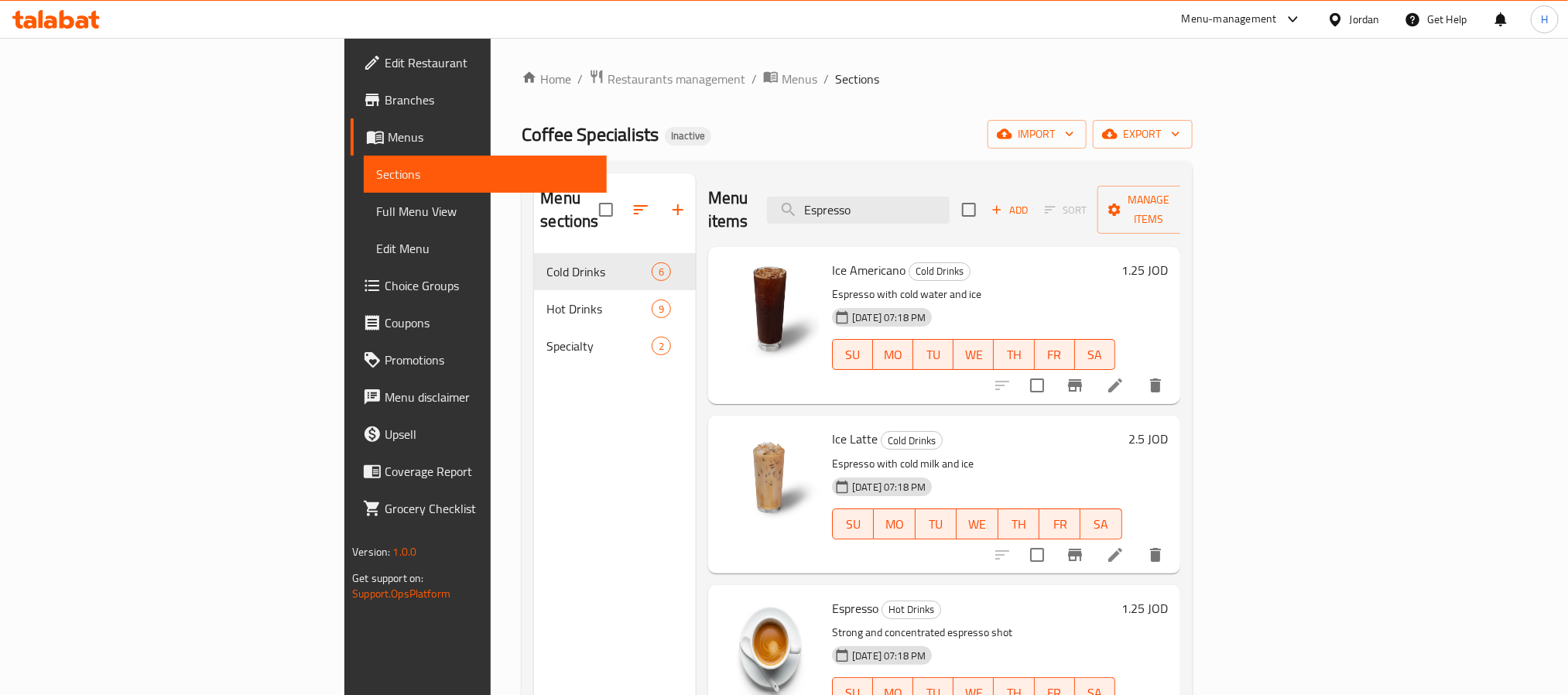
click at [990, 216] on div "Menu items Espresso Add Sort Manage items" at bounding box center [944, 210] width 472 height 74
click at [949, 205] on input "Espresso" at bounding box center [858, 210] width 183 height 27
paste input "flat white_"
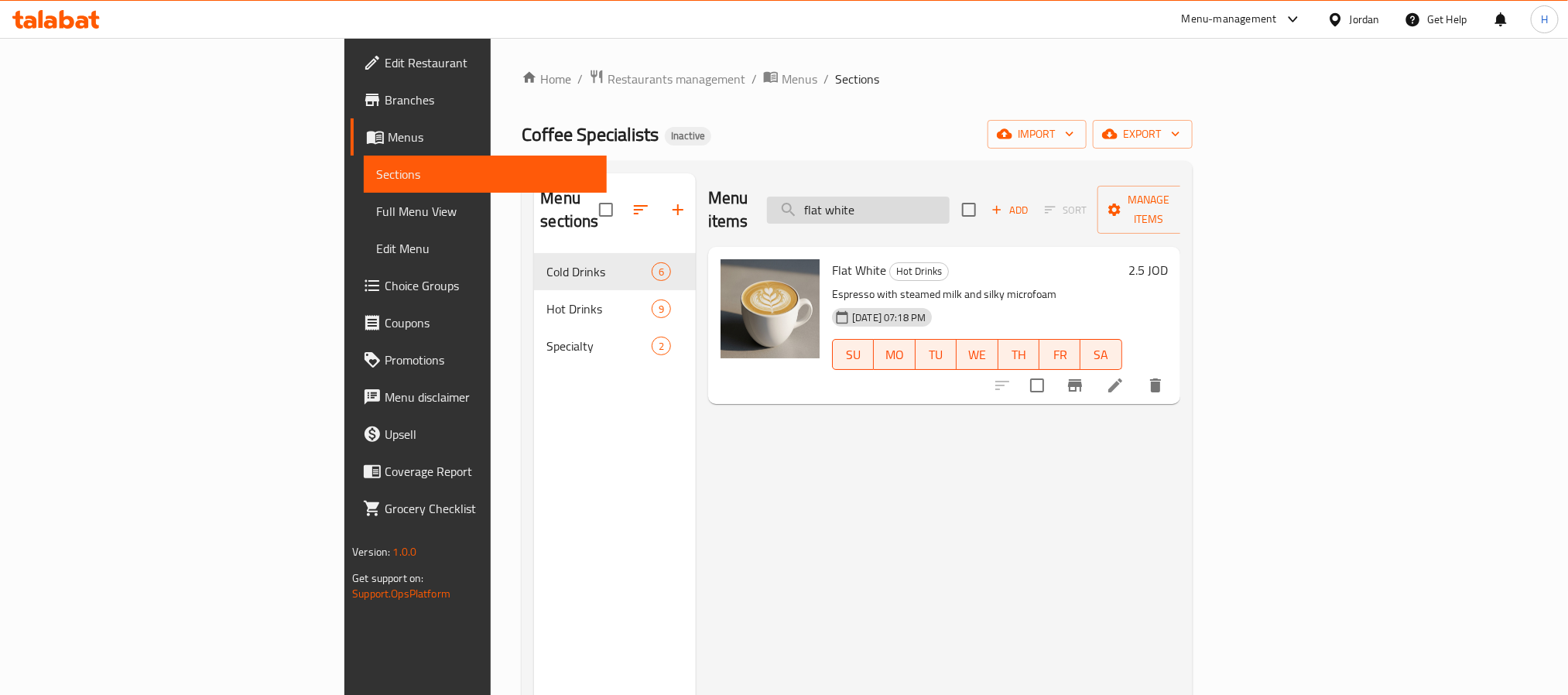
click at [949, 197] on input "flat white" at bounding box center [858, 210] width 183 height 27
paste input "Flavored Lat"
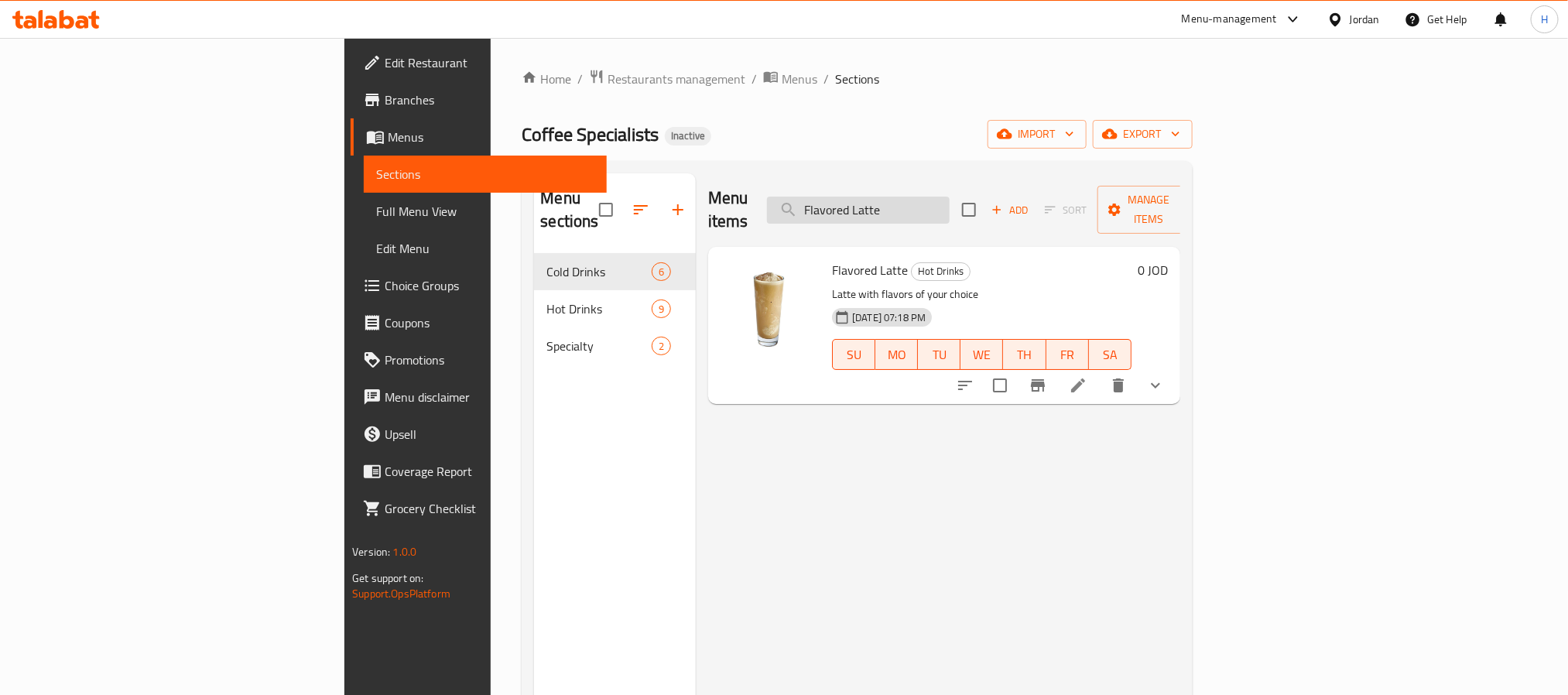
click at [949, 203] on input "Flavored Latte" at bounding box center [858, 210] width 183 height 27
paste input "Ice Americano"
click at [949, 207] on input "Ice Americano" at bounding box center [858, 210] width 183 height 27
paste input "Latte"
click at [948, 212] on input "Ice Latte" at bounding box center [858, 210] width 183 height 27
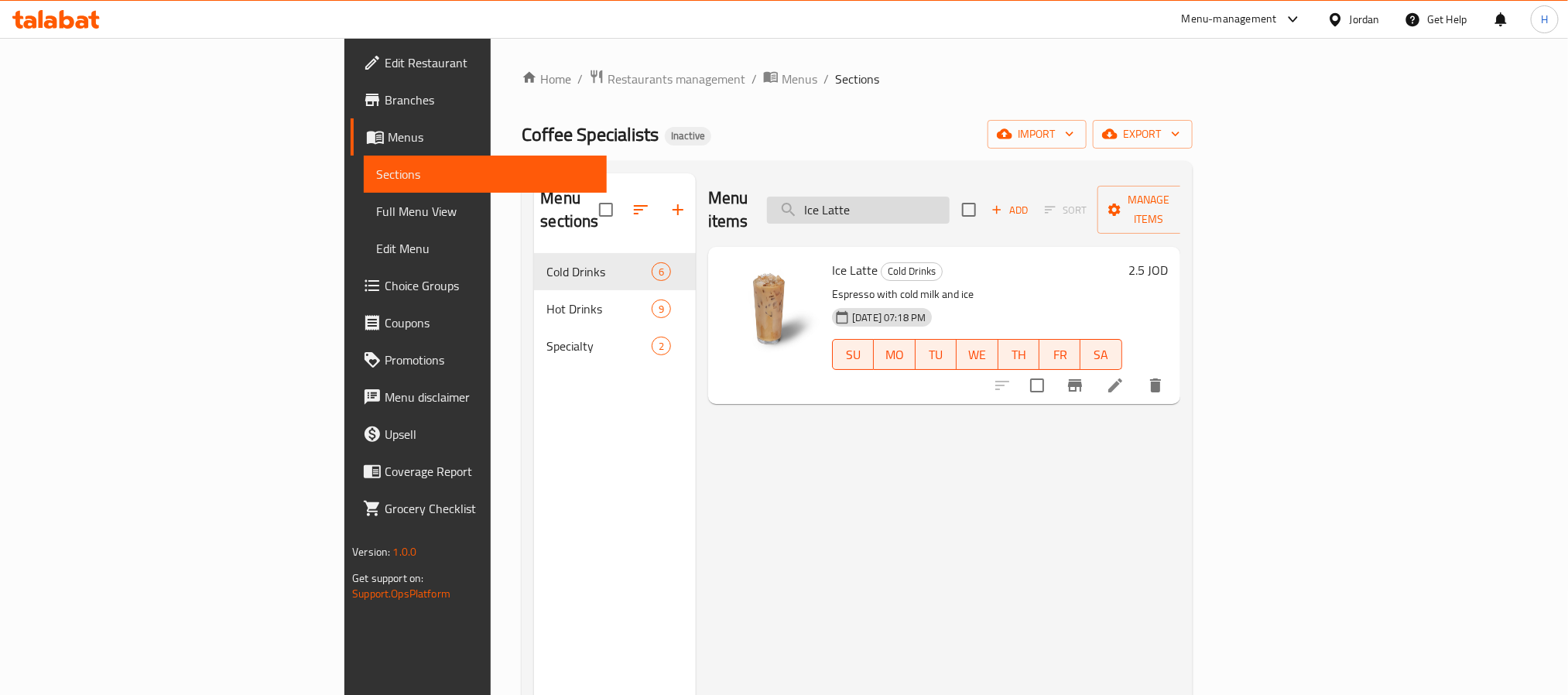
paste input "Mochaccino"
click at [949, 197] on input "Ice Mochaccino" at bounding box center [858, 210] width 183 height 27
paste input "Pistachio Latte"
click at [943, 197] on input "Ice Pistachio Latte" at bounding box center [858, 210] width 183 height 27
paste input "Spanish"
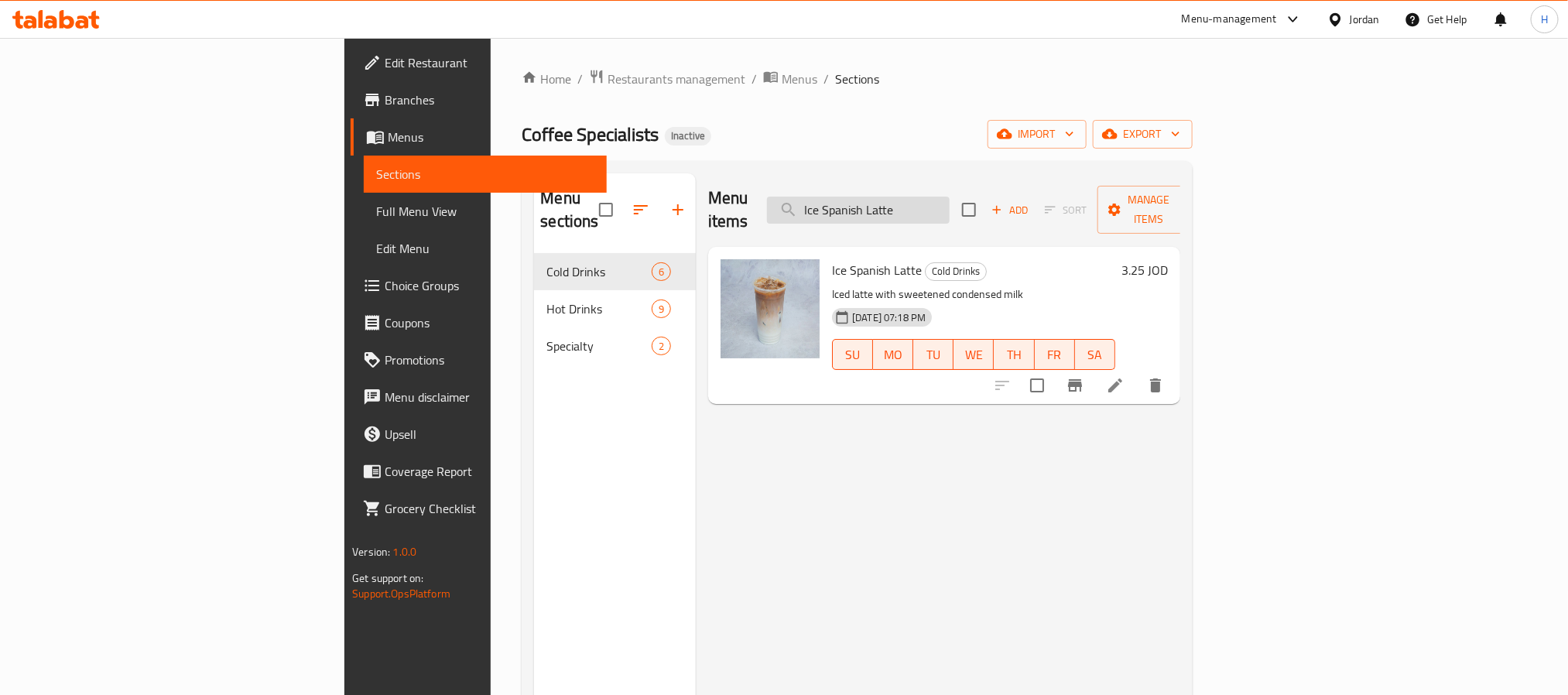
click at [949, 202] on input "Ice Spanish Latte" at bounding box center [858, 210] width 183 height 27
paste input "search"
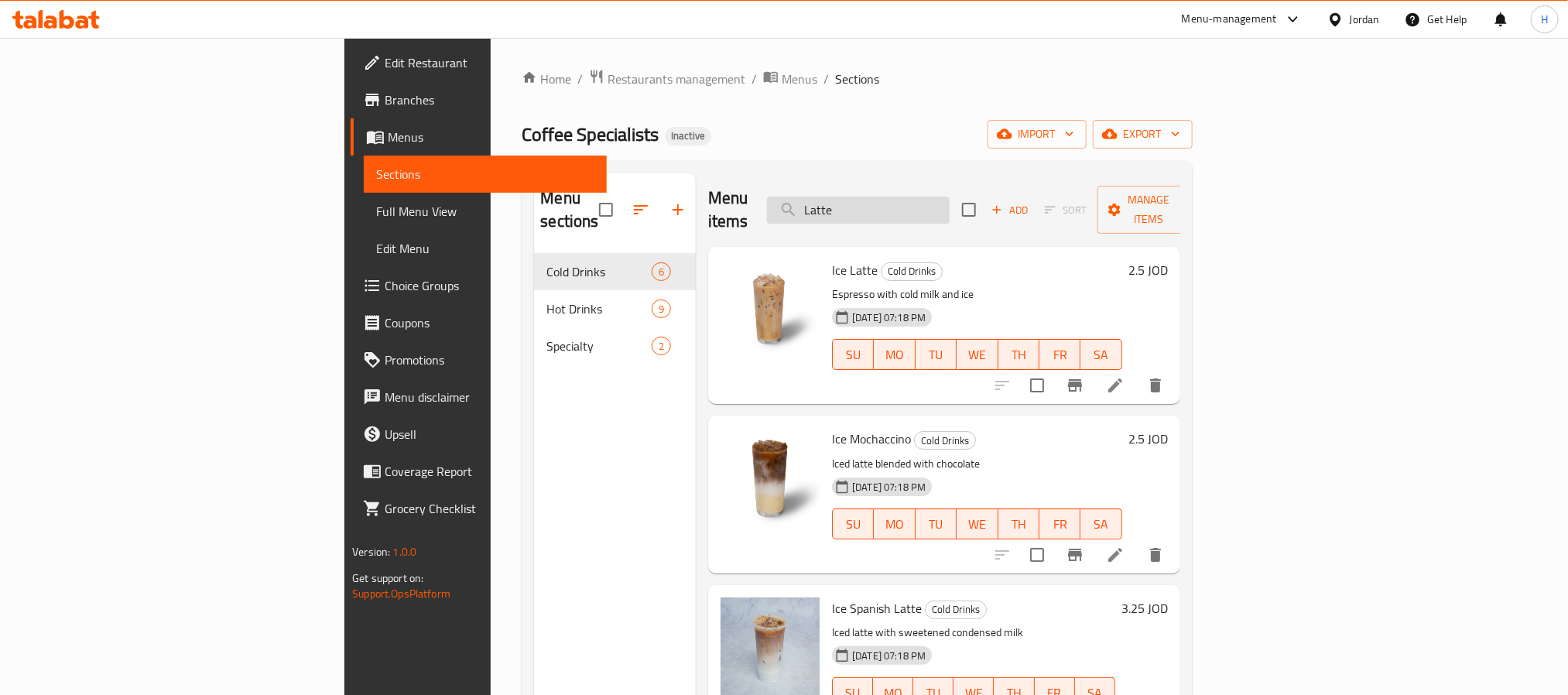
click at [949, 197] on input "Latte" at bounding box center [858, 210] width 183 height 27
paste input "mango passion juic"
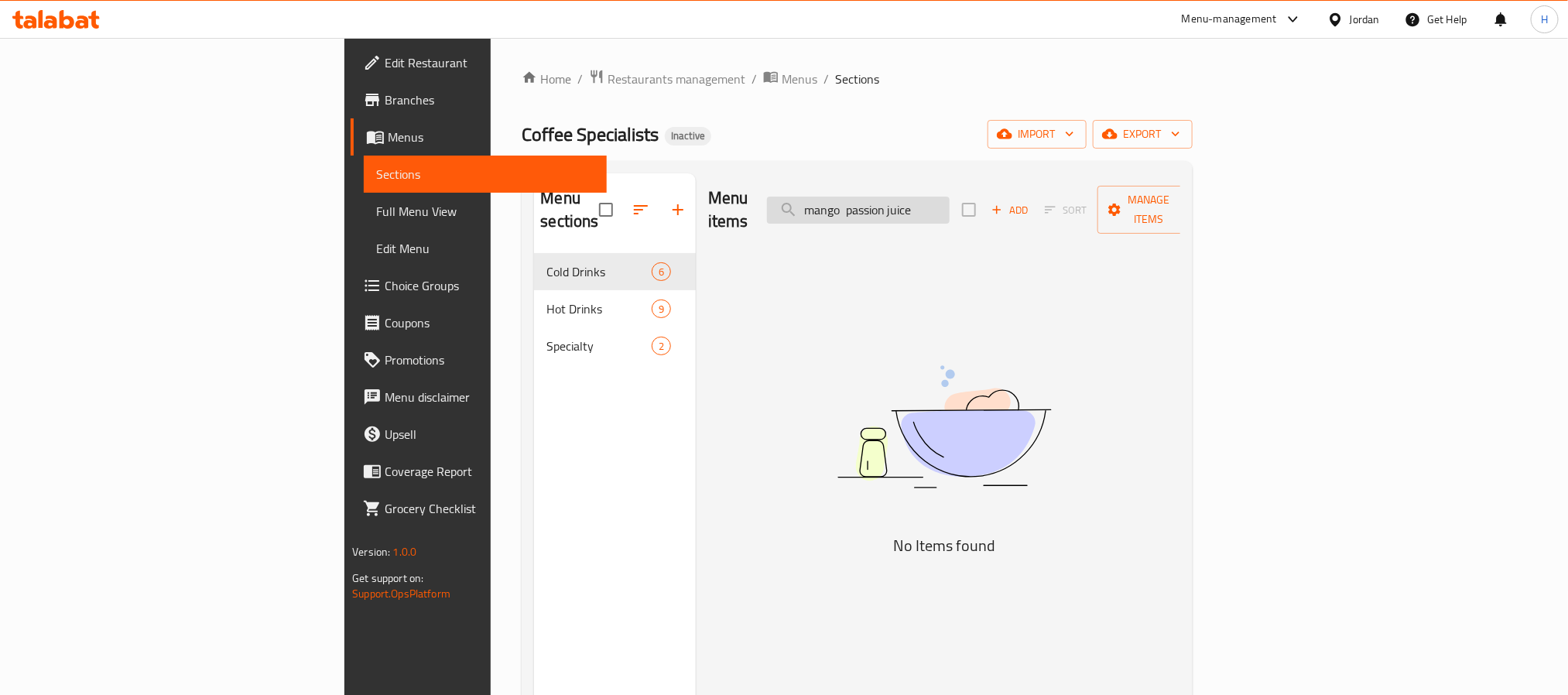
click at [949, 198] on input "mango passion juice" at bounding box center [858, 210] width 183 height 27
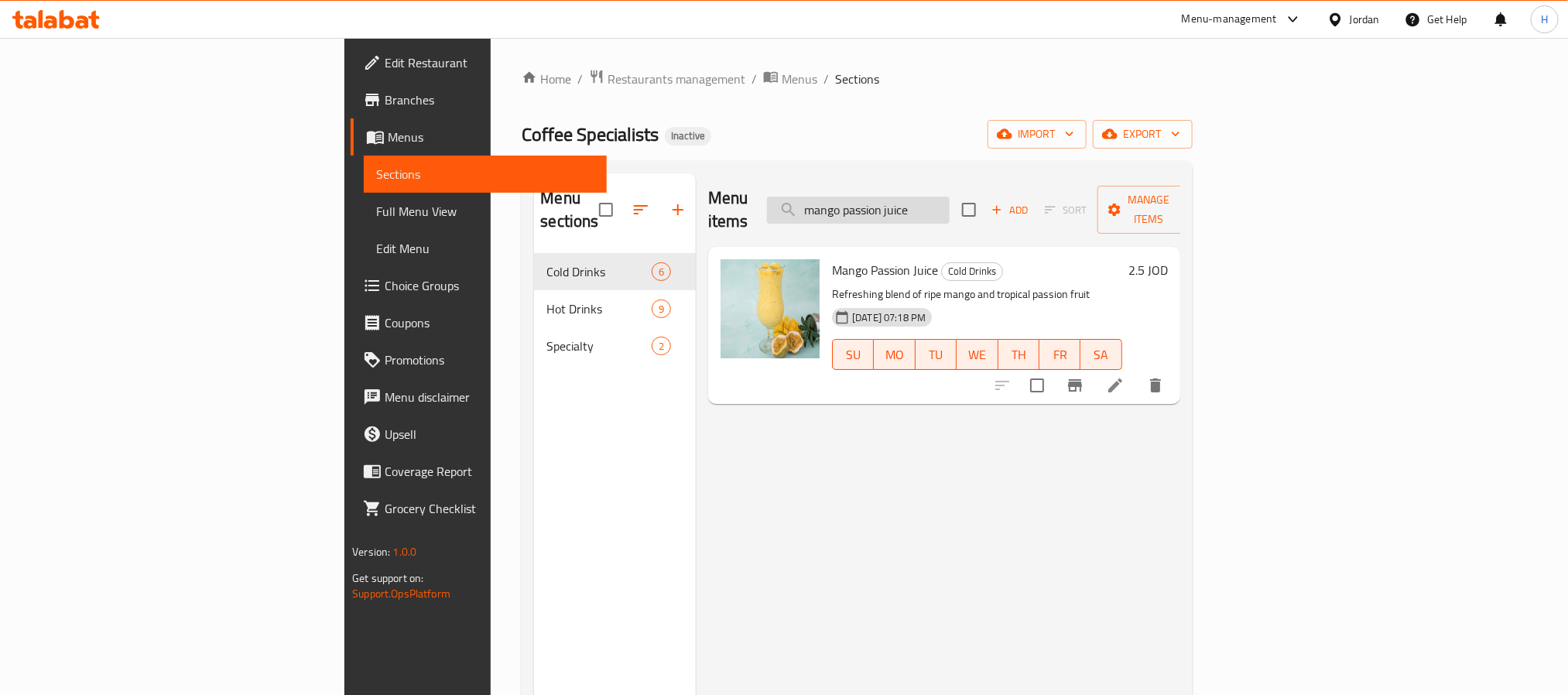
click at [949, 209] on input "mango passion juice" at bounding box center [858, 210] width 183 height 27
paste input "Mochaccino"
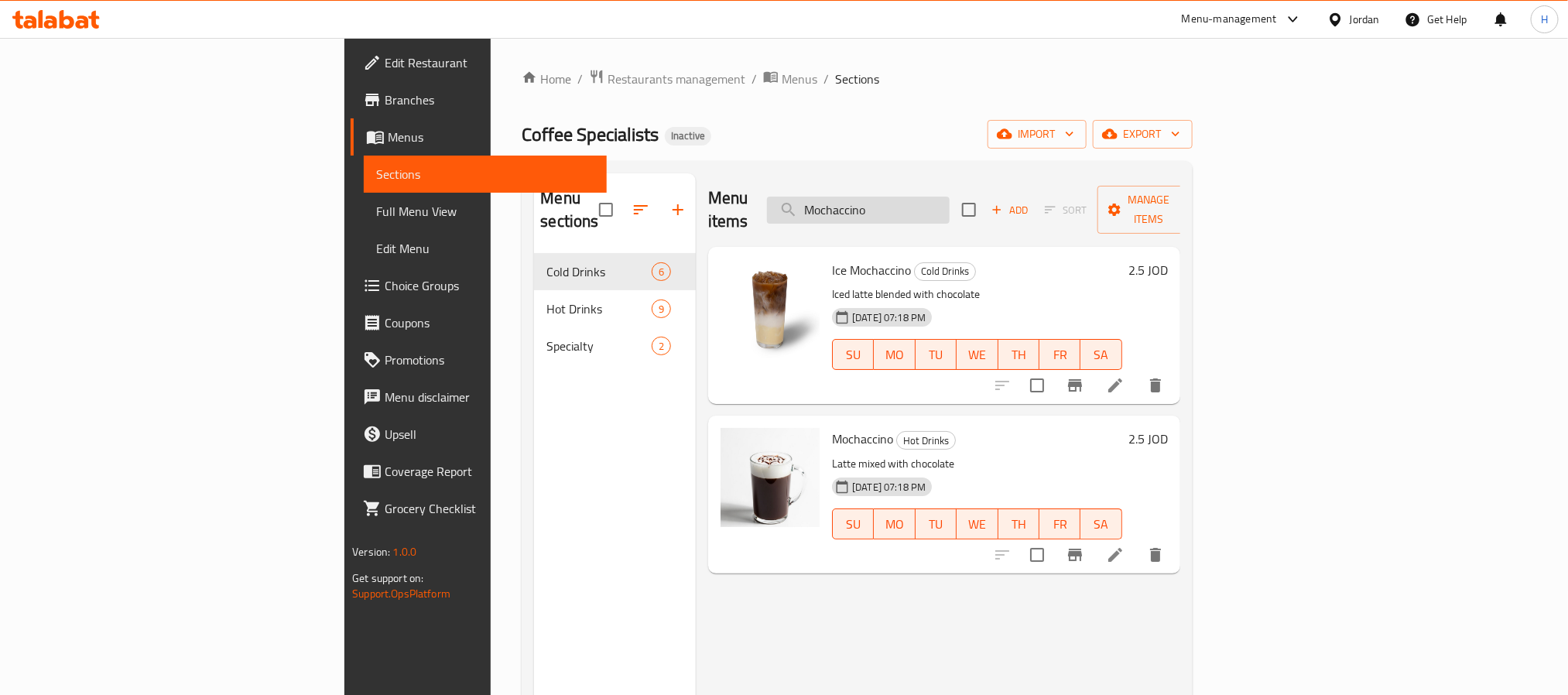
click at [949, 207] on input "Mochaccino" at bounding box center [858, 210] width 183 height 27
paste input "Pistachio Latte"
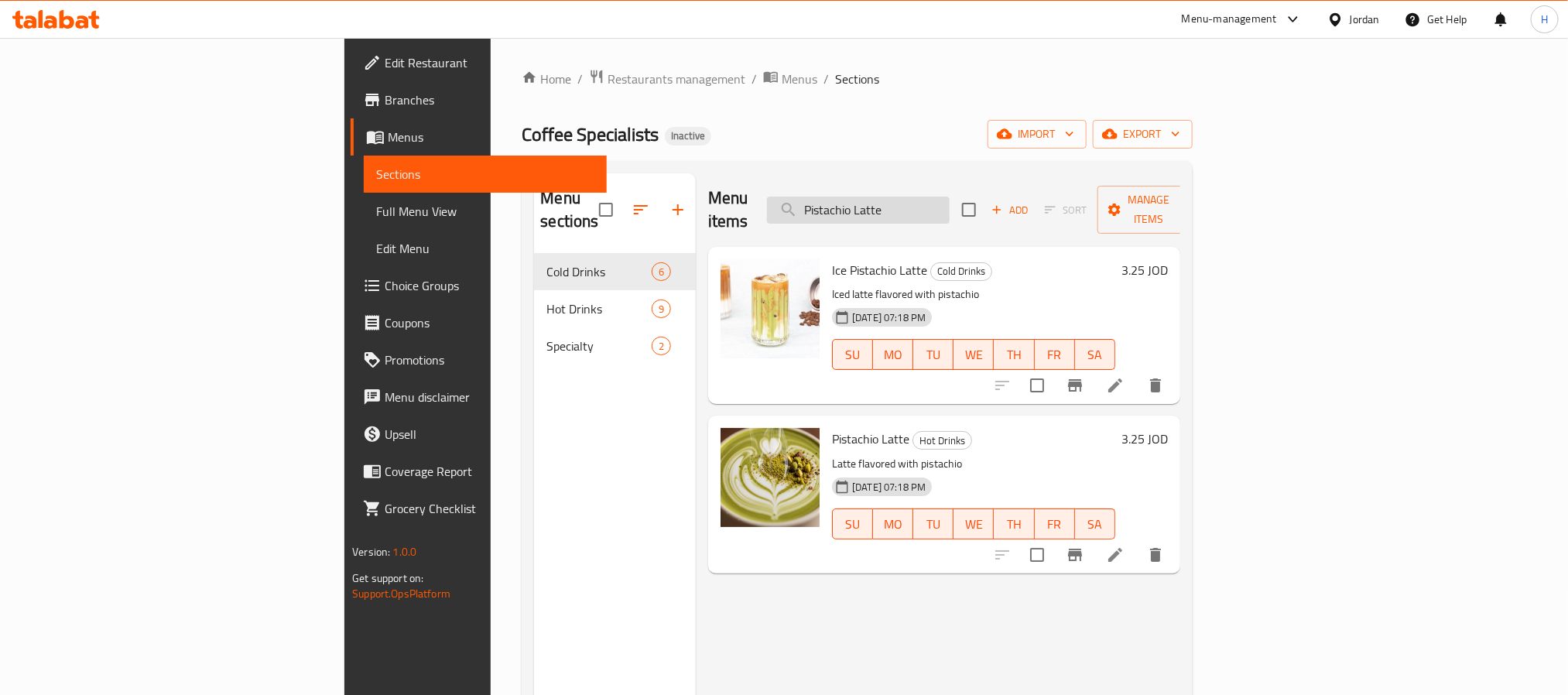
click at [943, 197] on input "Pistachio Latte" at bounding box center [858, 210] width 183 height 27
paste input "Spanish"
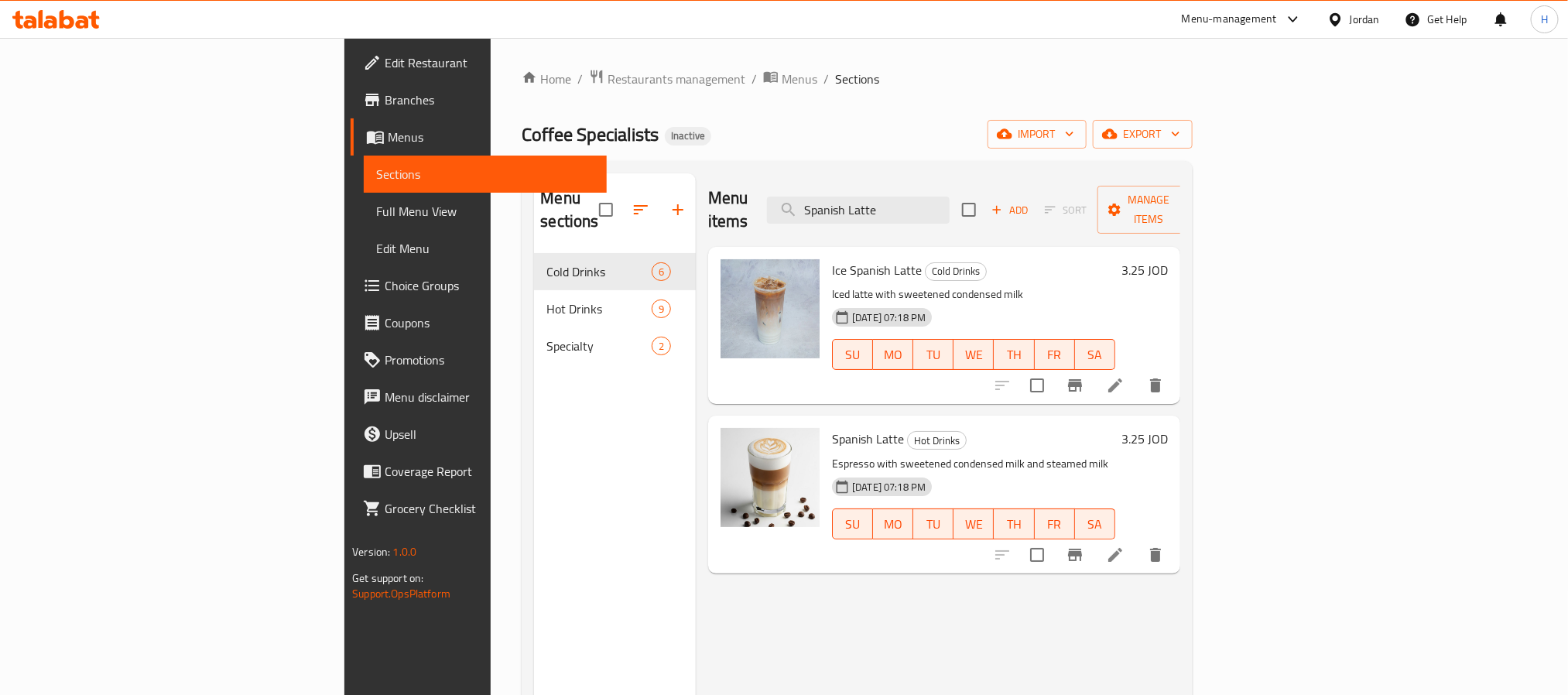
click at [983, 218] on div "Menu items Spanish Latte Add Sort Manage items" at bounding box center [944, 210] width 472 height 74
click at [949, 206] on input "Spanish Latte" at bounding box center [858, 210] width 183 height 27
paste input "v60"
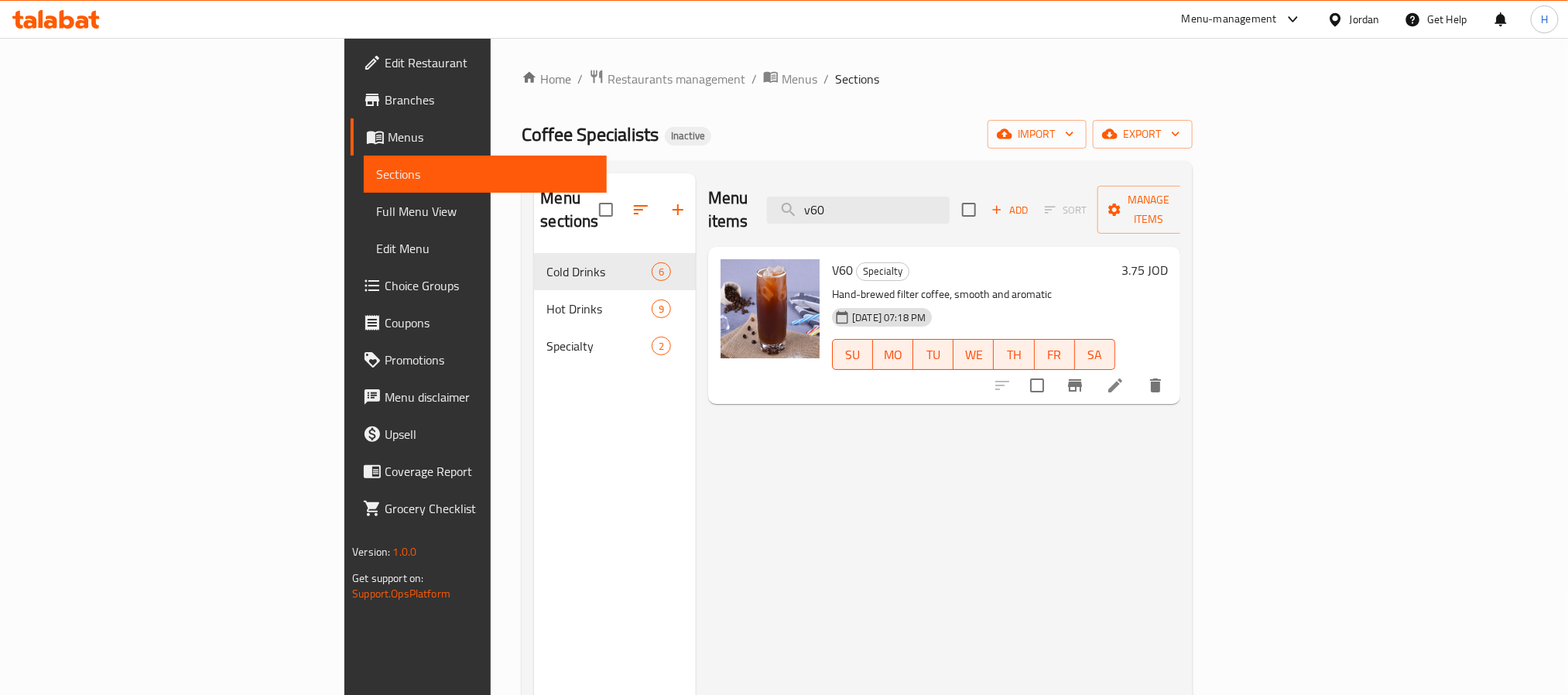
type input "v60"
click at [376, 211] on span "Full Menu View" at bounding box center [485, 211] width 218 height 18
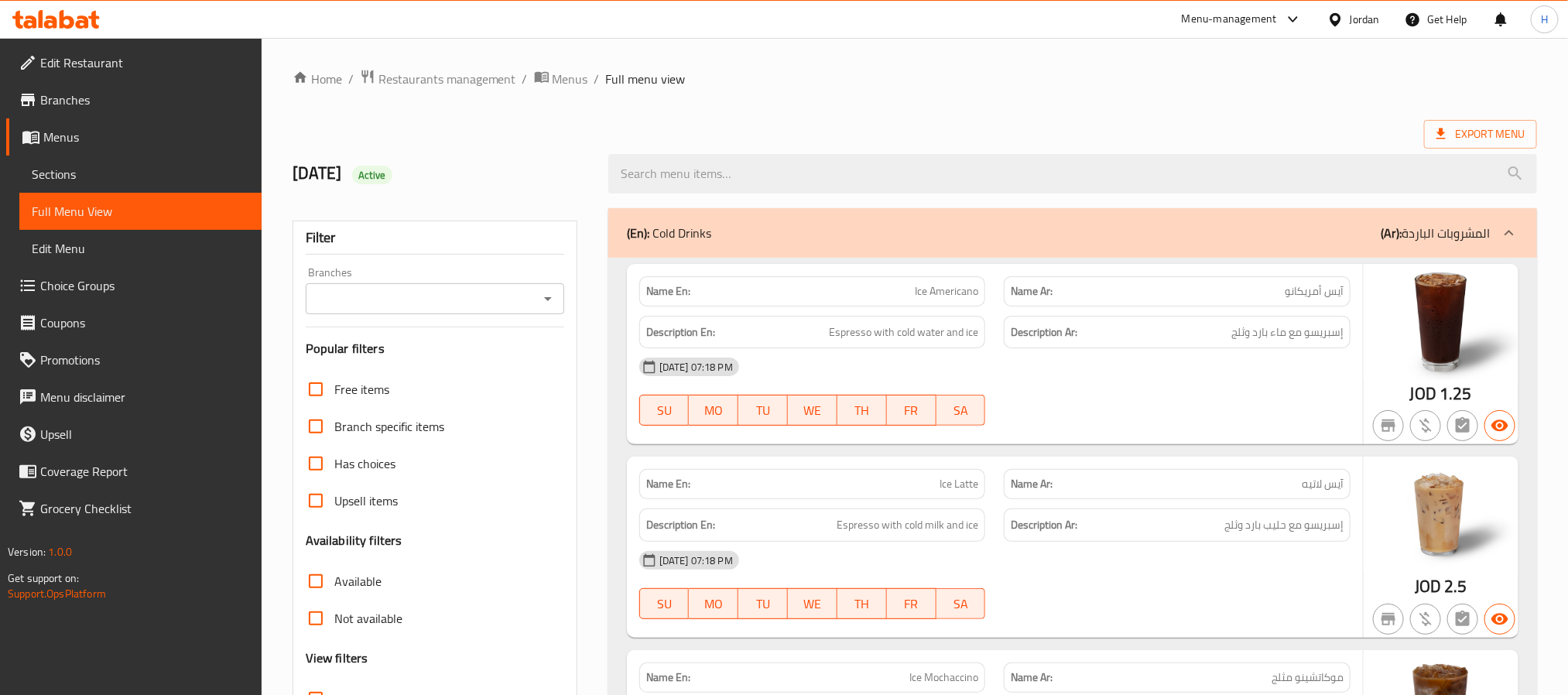
click at [537, 315] on div "Filter Branches Branches Popular filters Free items Branch specific items Has c…" at bounding box center [434, 506] width 285 height 572
click at [541, 298] on icon "Open" at bounding box center [547, 298] width 18 height 18
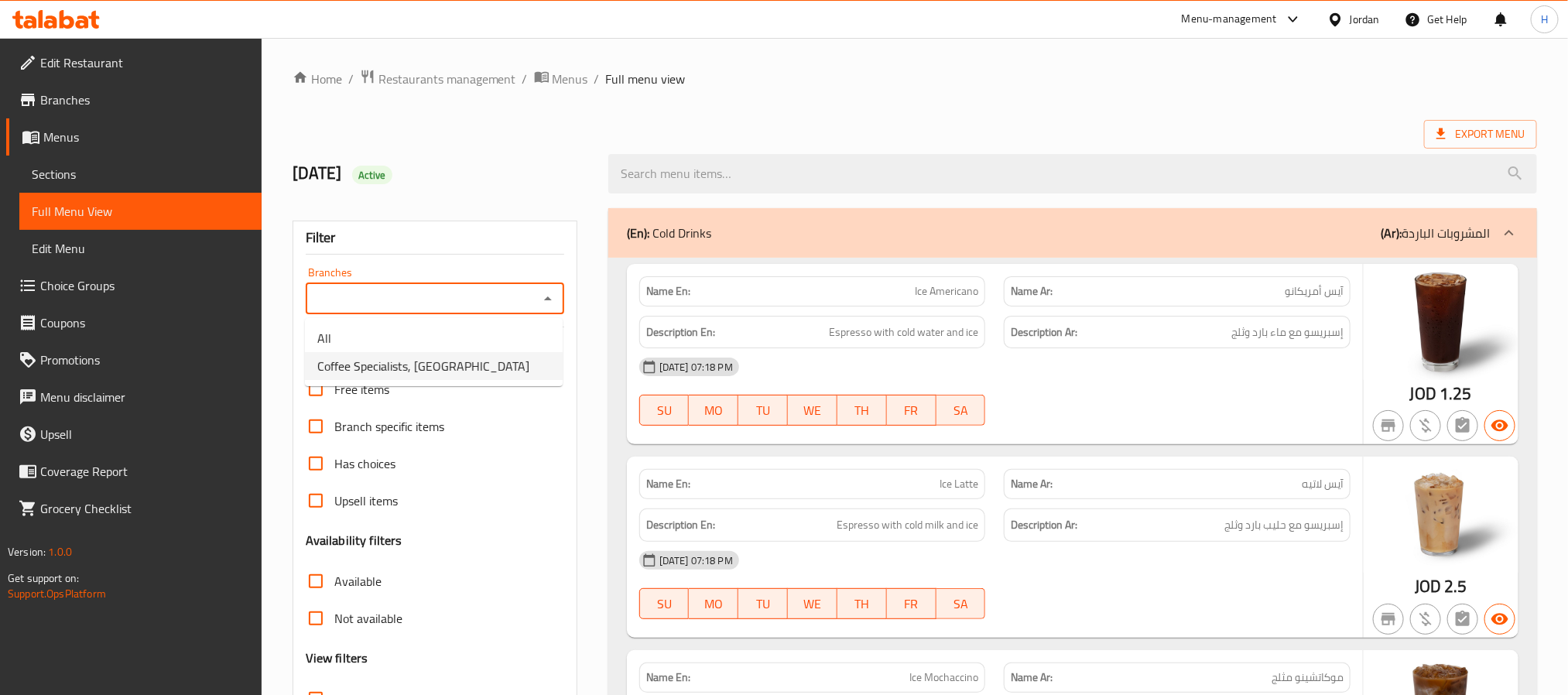
click at [470, 354] on li "Coffee Specialists, Khalda" at bounding box center [433, 366] width 257 height 28
type input "Coffee Specialists, Khalda"
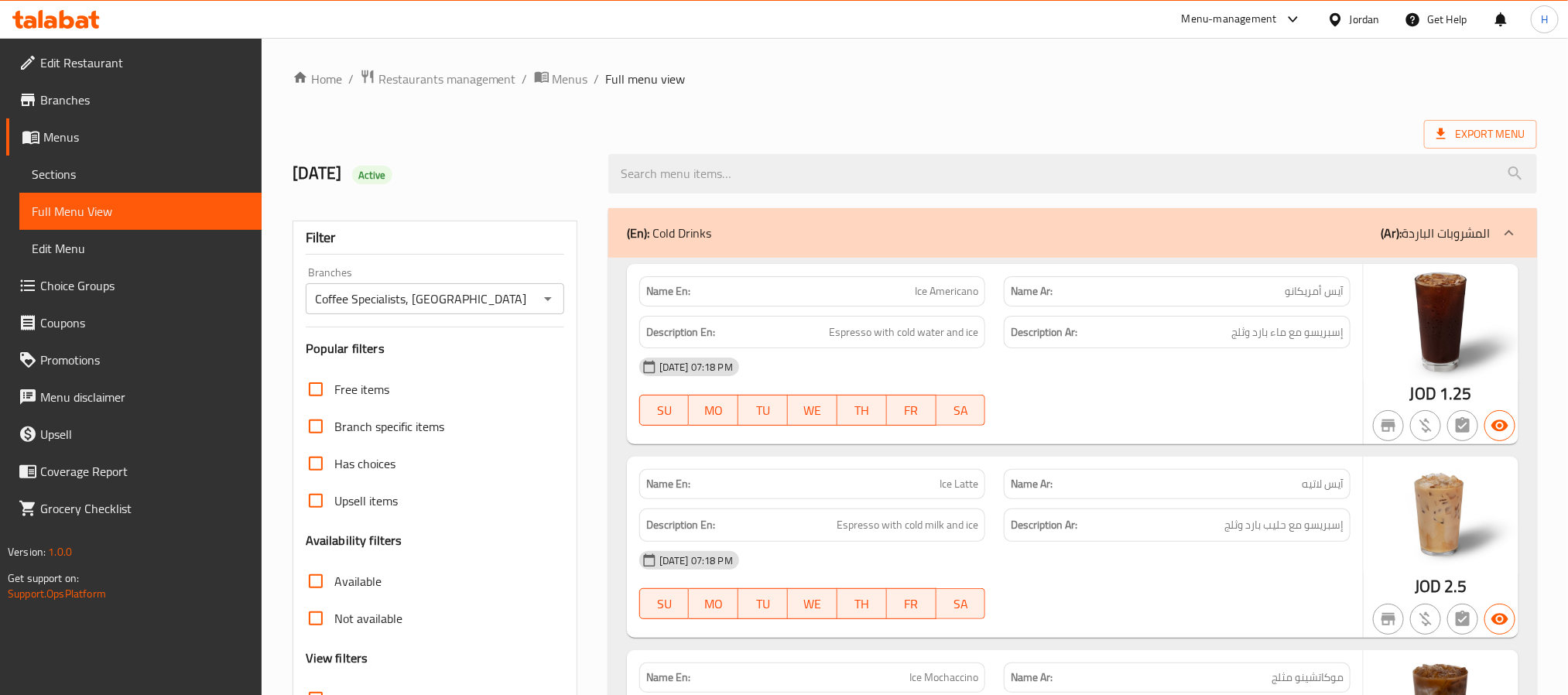
drag, startPoint x: 486, startPoint y: 38, endPoint x: 488, endPoint y: -140, distance: 178.0
drag, startPoint x: 465, startPoint y: 302, endPoint x: 216, endPoint y: 302, distance: 249.0
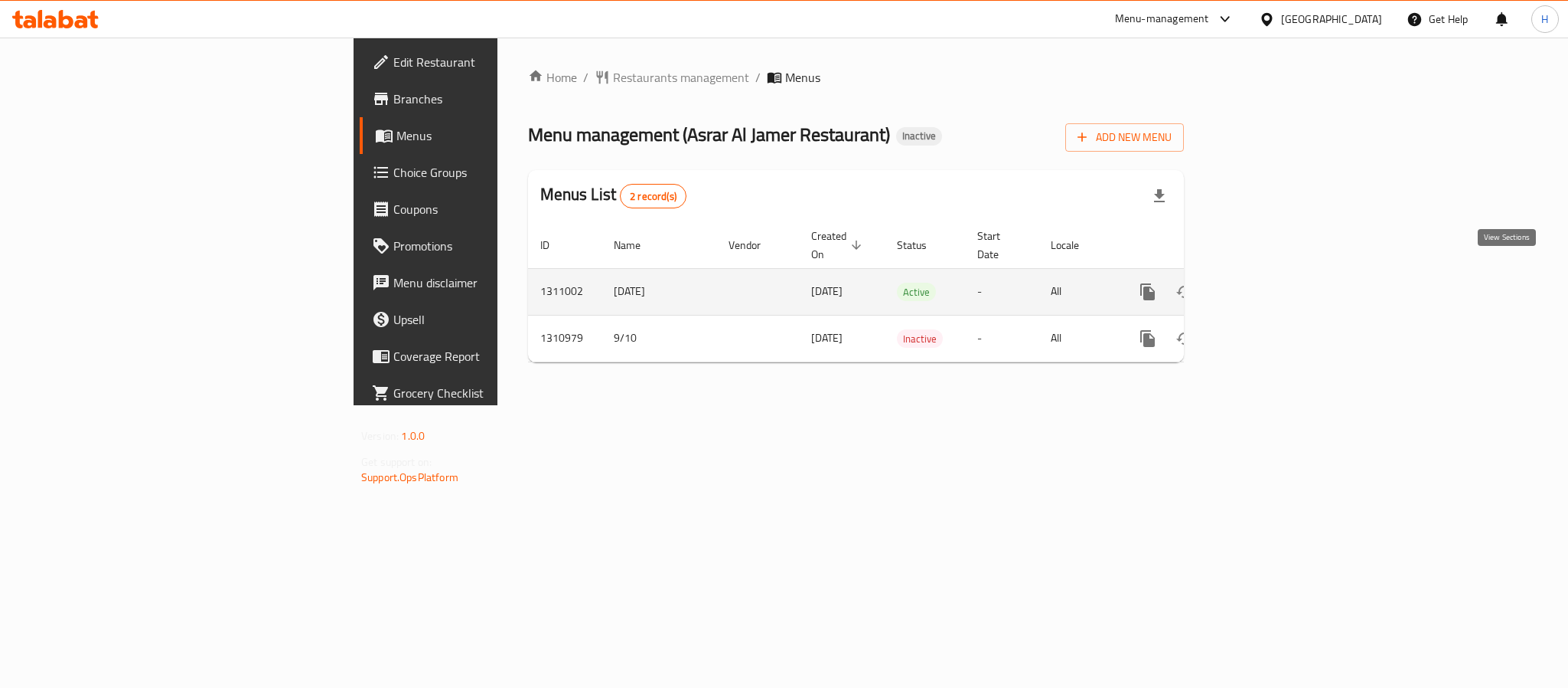
click at [1265, 285] on icon "enhanced table" at bounding box center [1259, 292] width 14 height 14
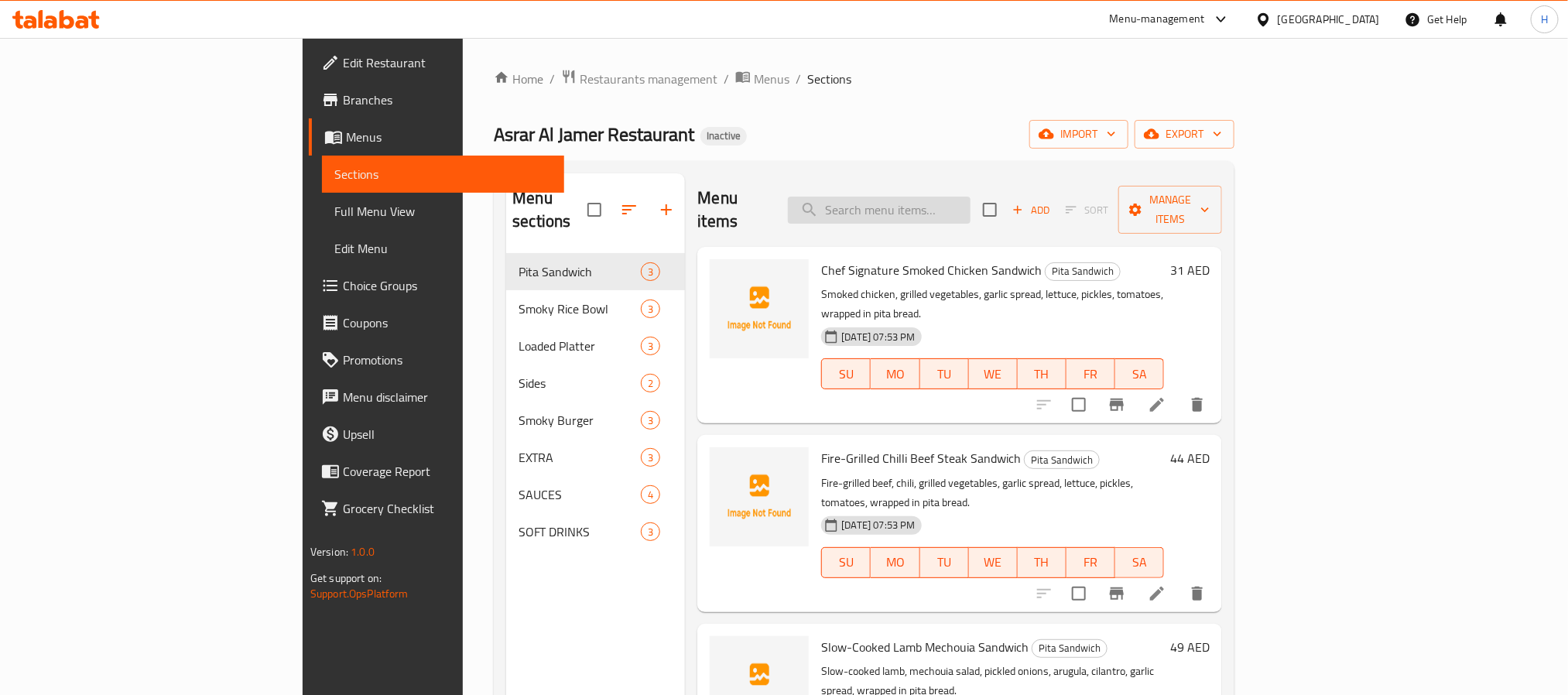
click at [946, 205] on input "search" at bounding box center [879, 210] width 183 height 27
click at [970, 203] on input "search" at bounding box center [879, 210] width 183 height 27
paste input "Burger Menu"
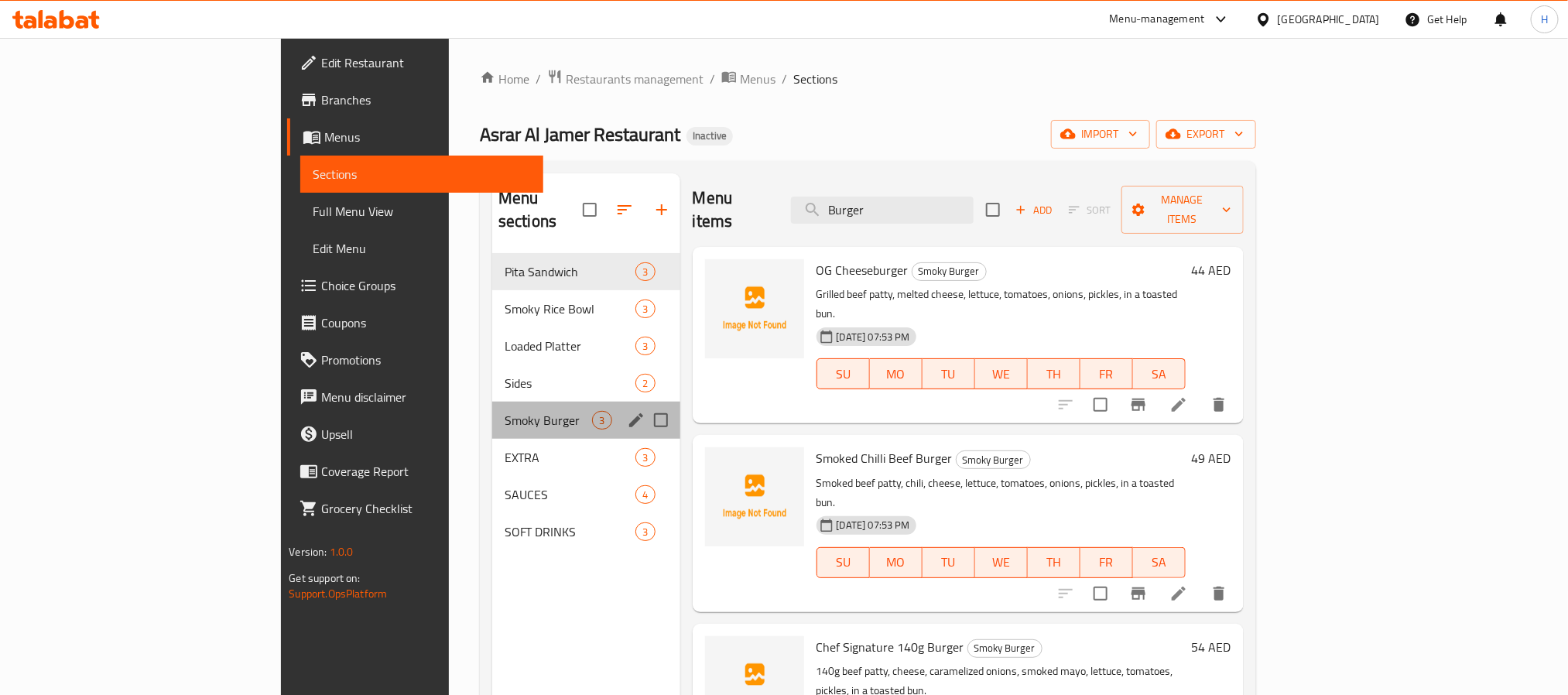
click at [492, 401] on div "Smoky Burger 3" at bounding box center [586, 419] width 188 height 37
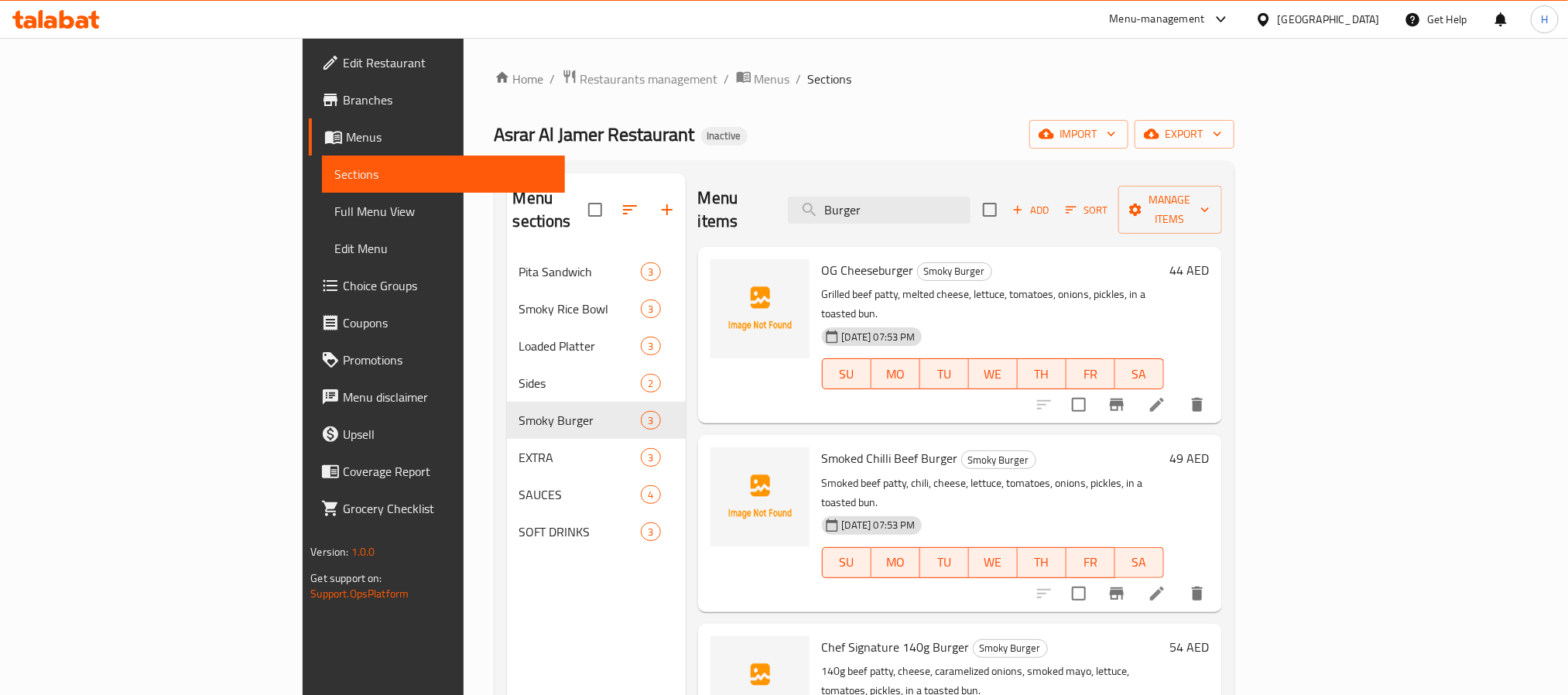
click at [1086, 69] on ol "Home / Restaurants management / Menus / Sections" at bounding box center [863, 78] width 739 height 20
click at [940, 197] on input "Burger" at bounding box center [879, 210] width 183 height 27
paste input "CHAKCHOUKA"
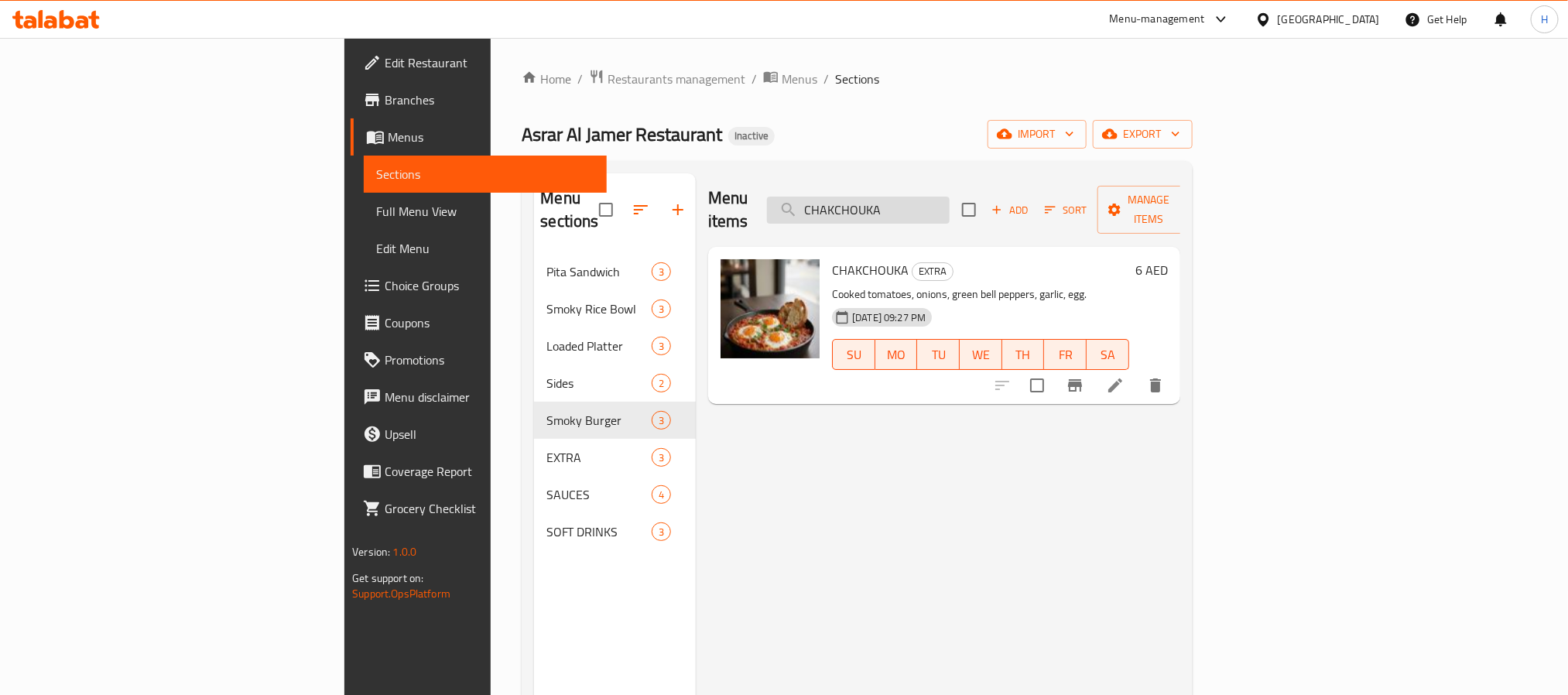
click at [949, 198] on input "CHAKCHOUKA" at bounding box center [858, 210] width 183 height 27
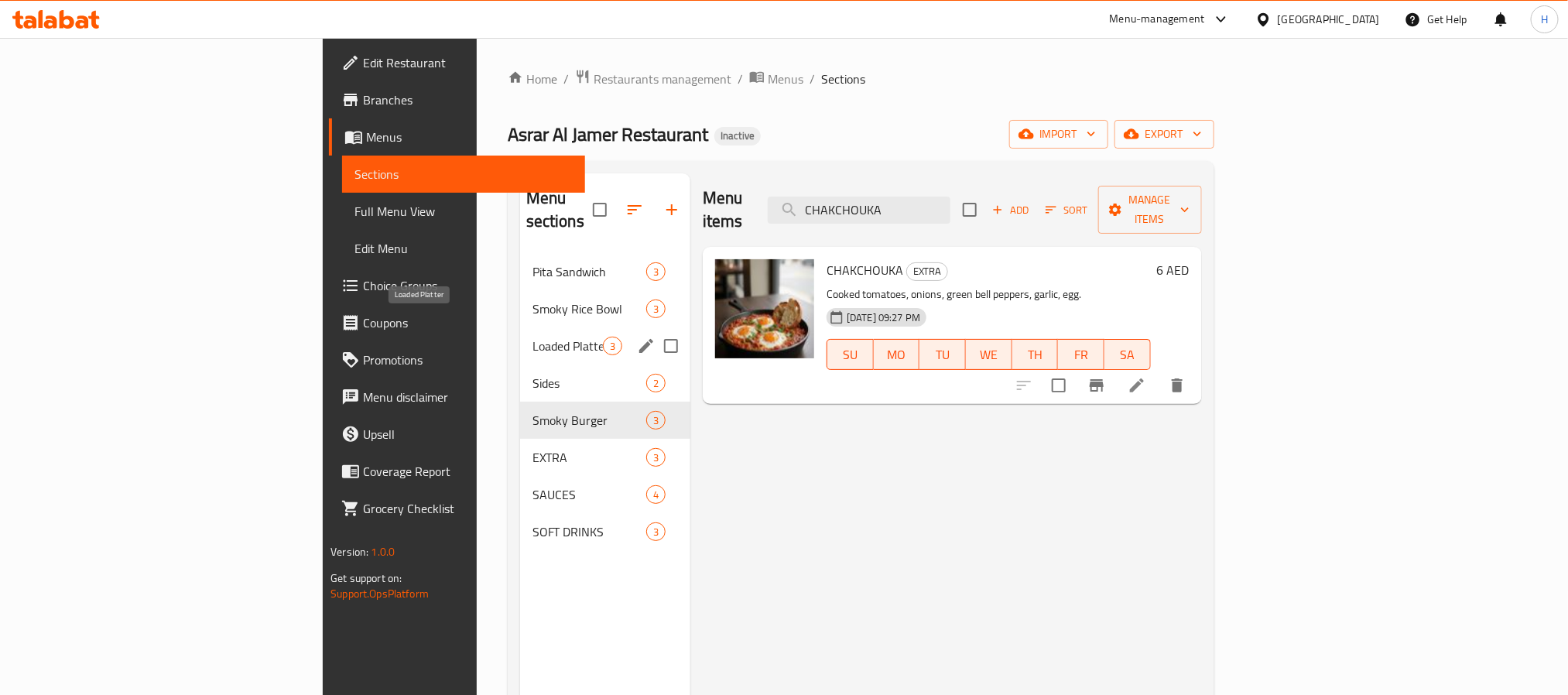
paste input "EESE"
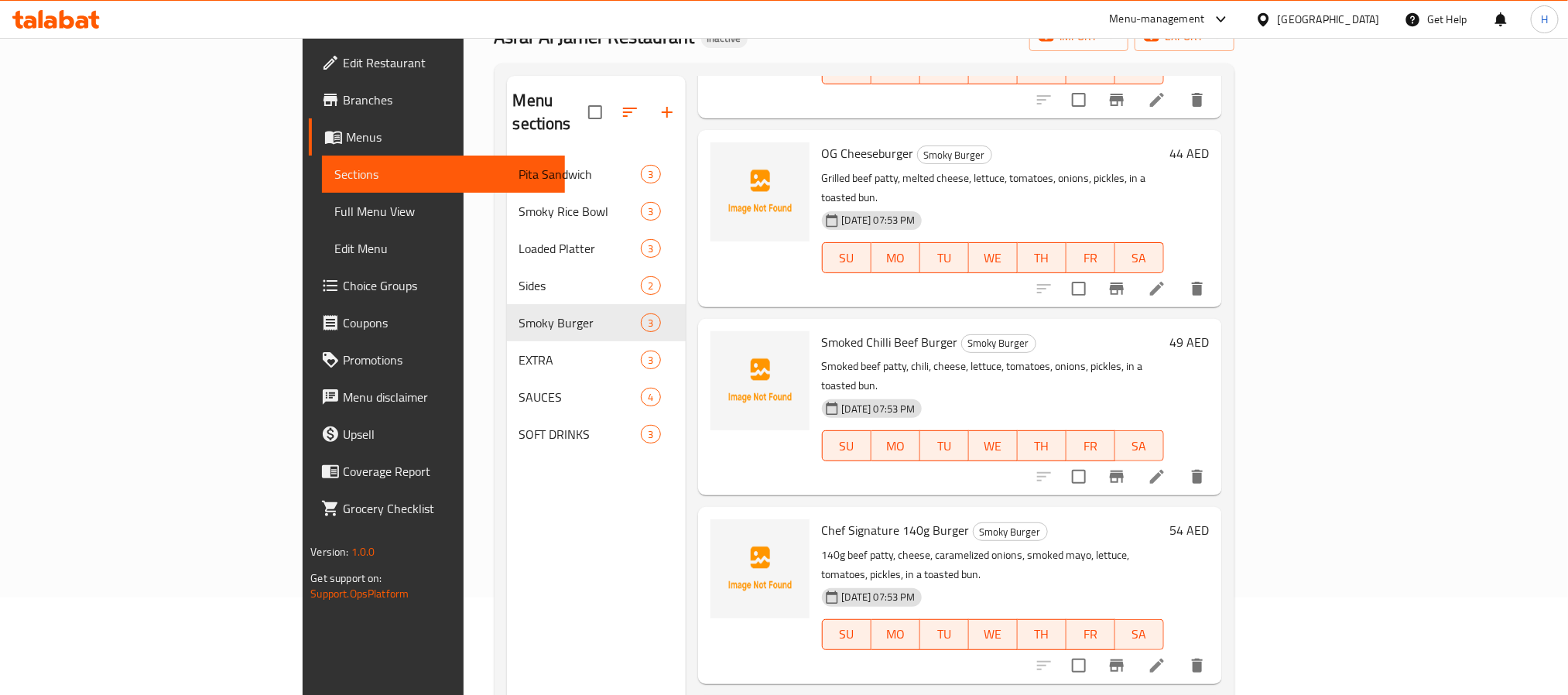
scroll to position [217, 0]
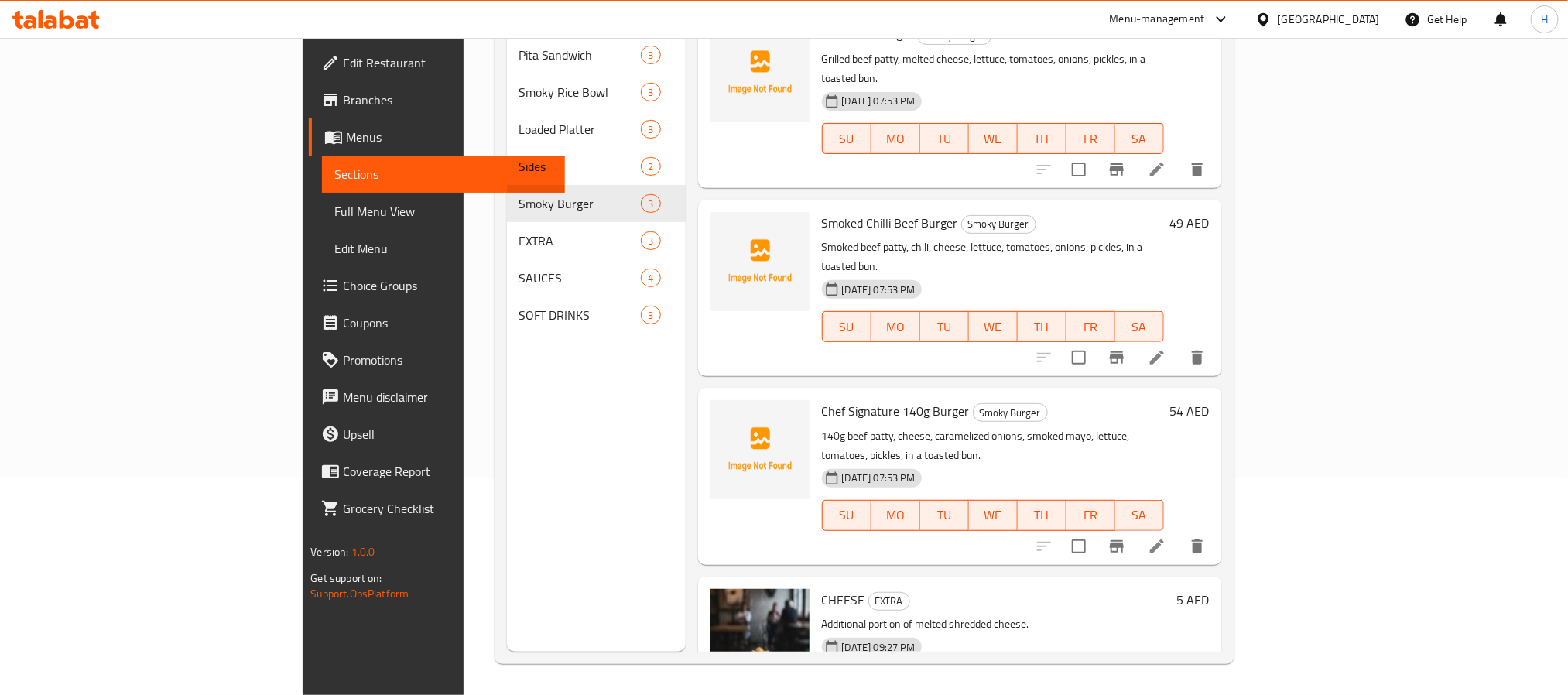
click at [836, 318] on div "Menu items CHEESE Add Sort Manage items Loaded Batata Sides Cheese, crispy onio…" at bounding box center [953, 304] width 537 height 695
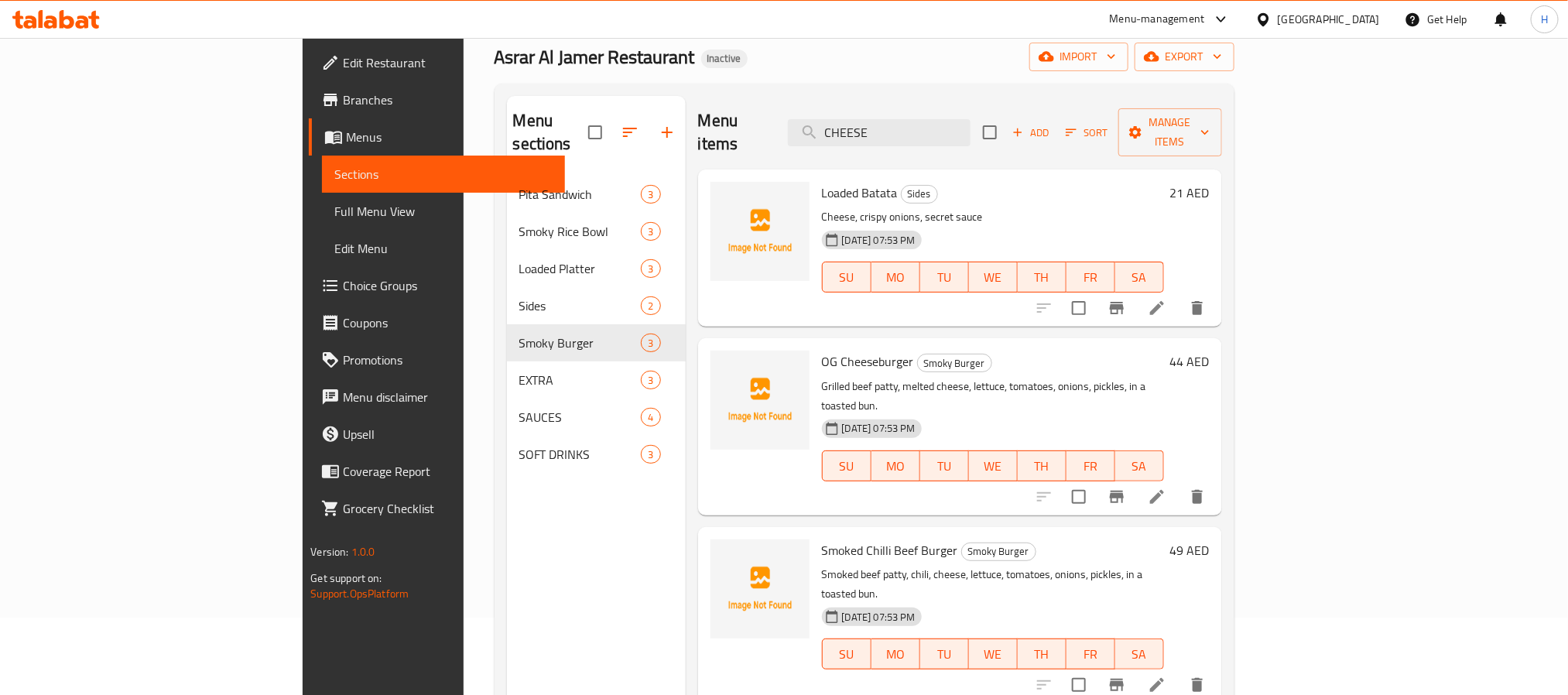
scroll to position [0, 0]
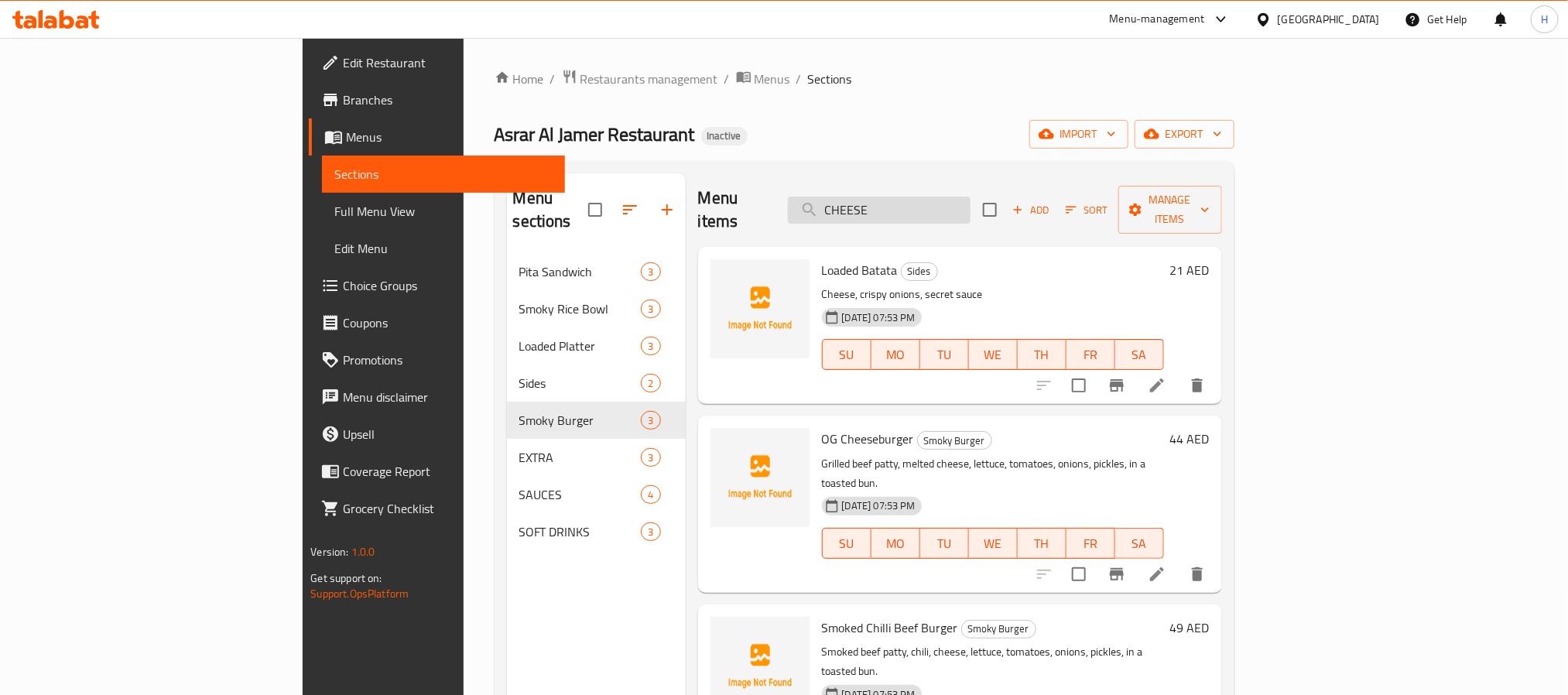
click at [970, 203] on input "CHEESE" at bounding box center [879, 210] width 183 height 27
paste input "hef Signature 140g"
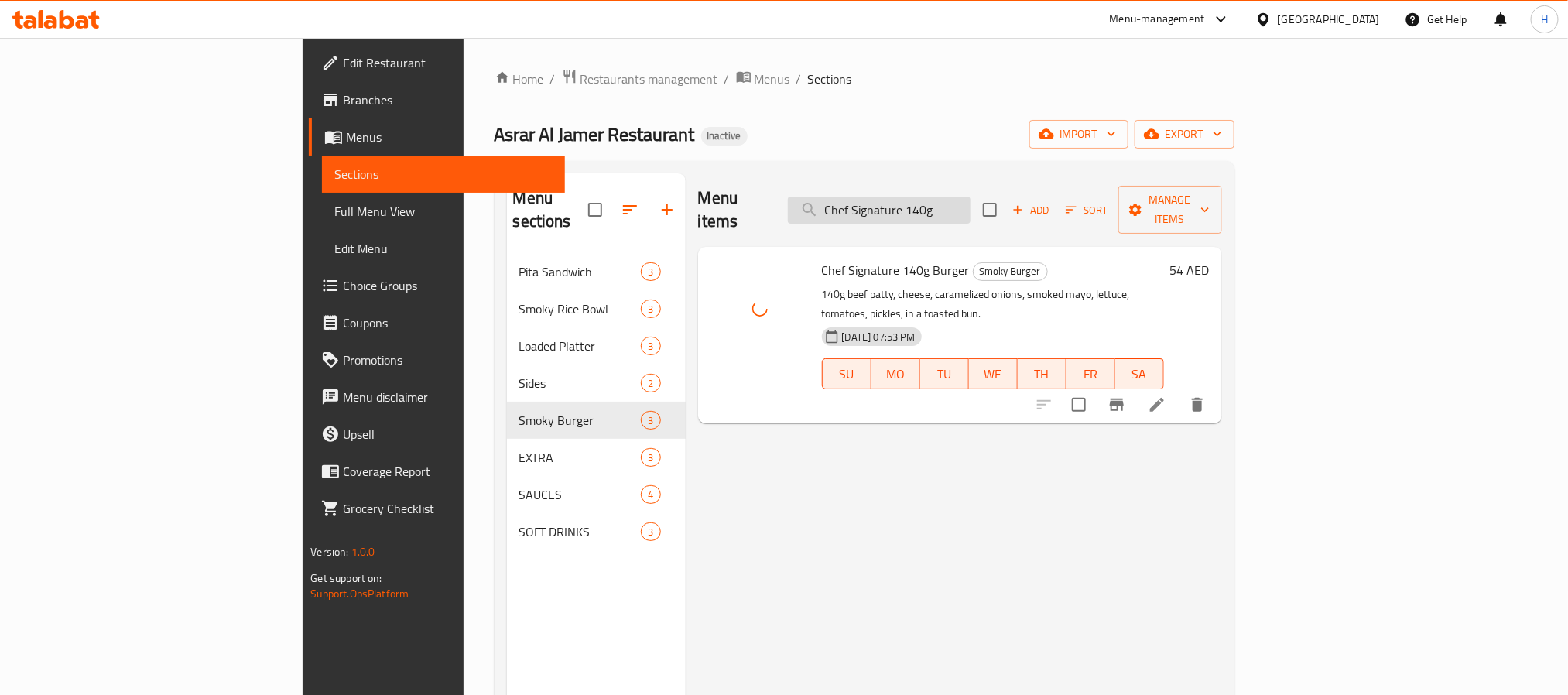
click at [927, 197] on input "Chef Signature 140g" at bounding box center [879, 210] width 183 height 27
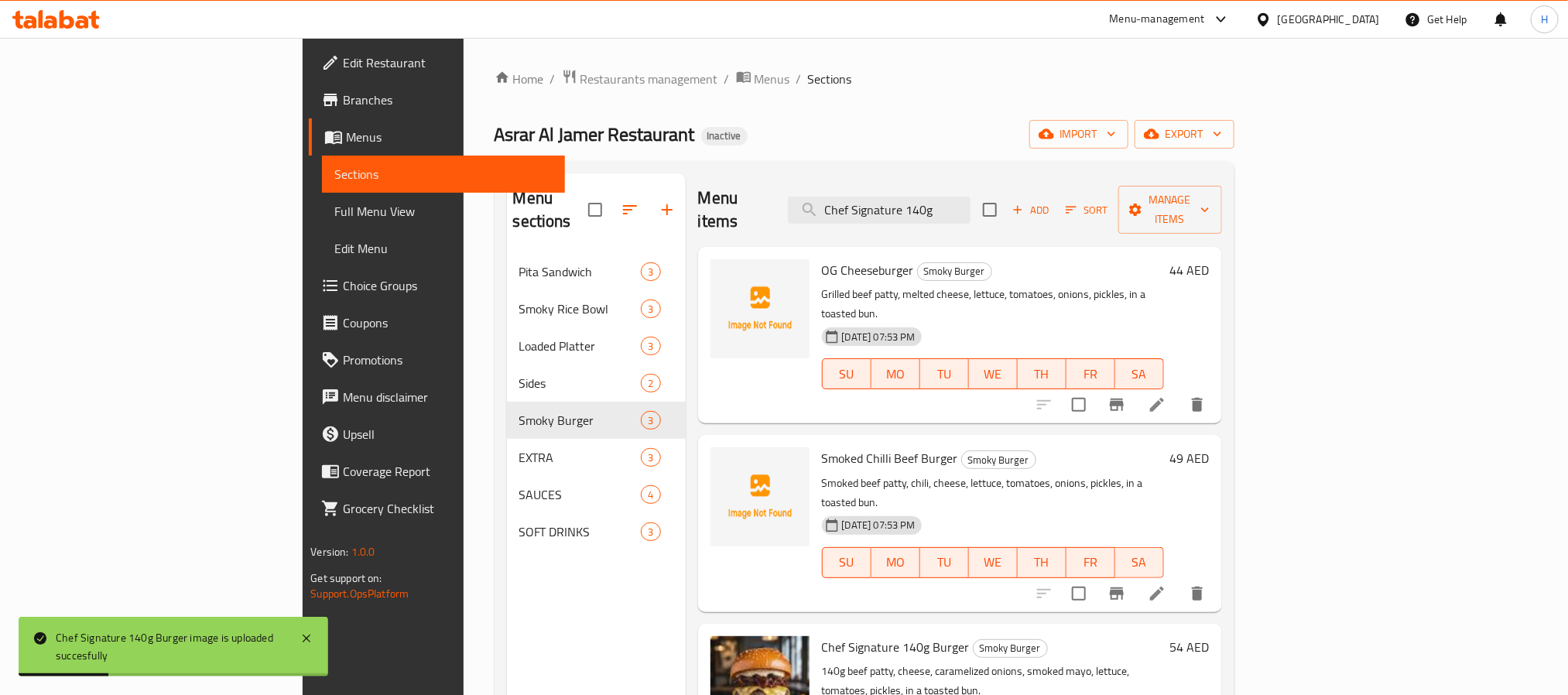
paste input "Smoked Chicken"
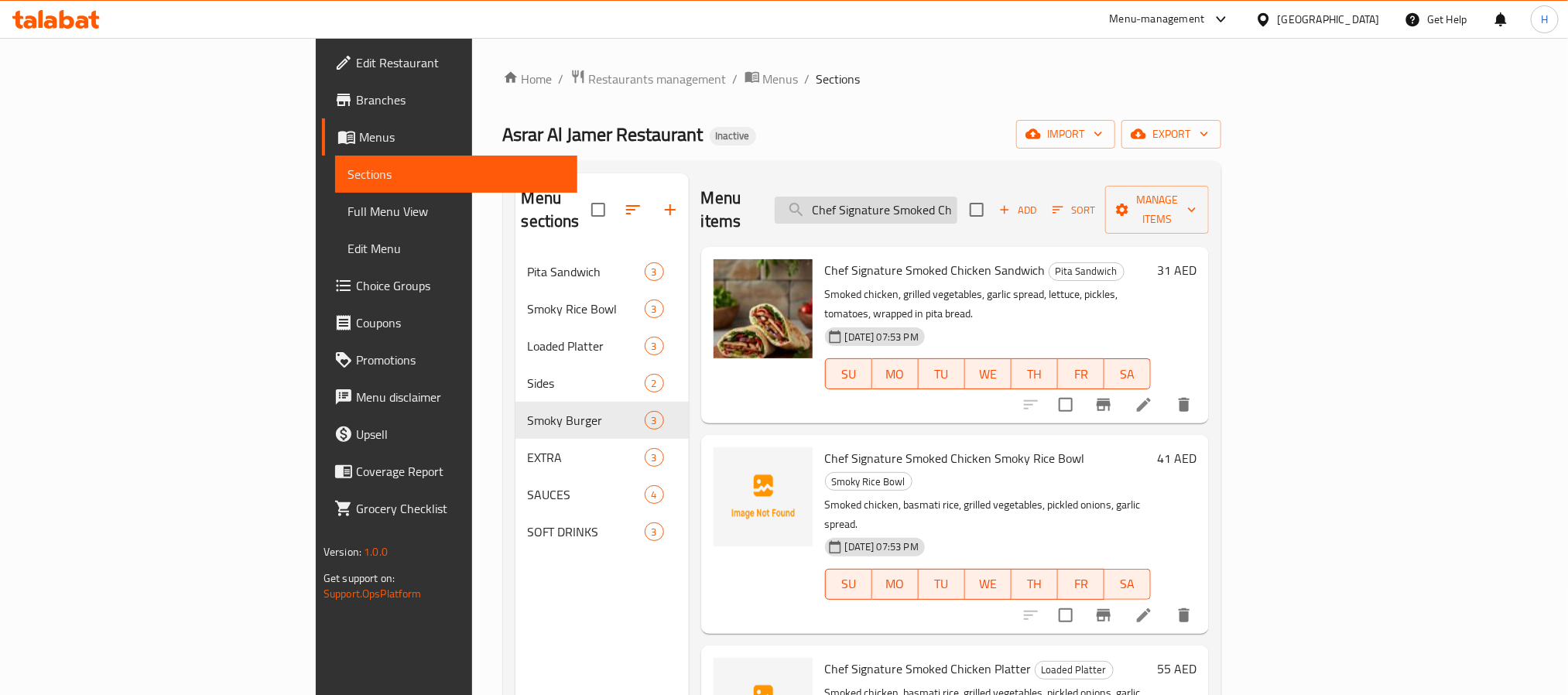
drag, startPoint x: 979, startPoint y: 205, endPoint x: 929, endPoint y: 196, distance: 50.8
click at [957, 205] on input "Chef Signature Smoked Chicken" at bounding box center [866, 210] width 183 height 27
paste input "_"
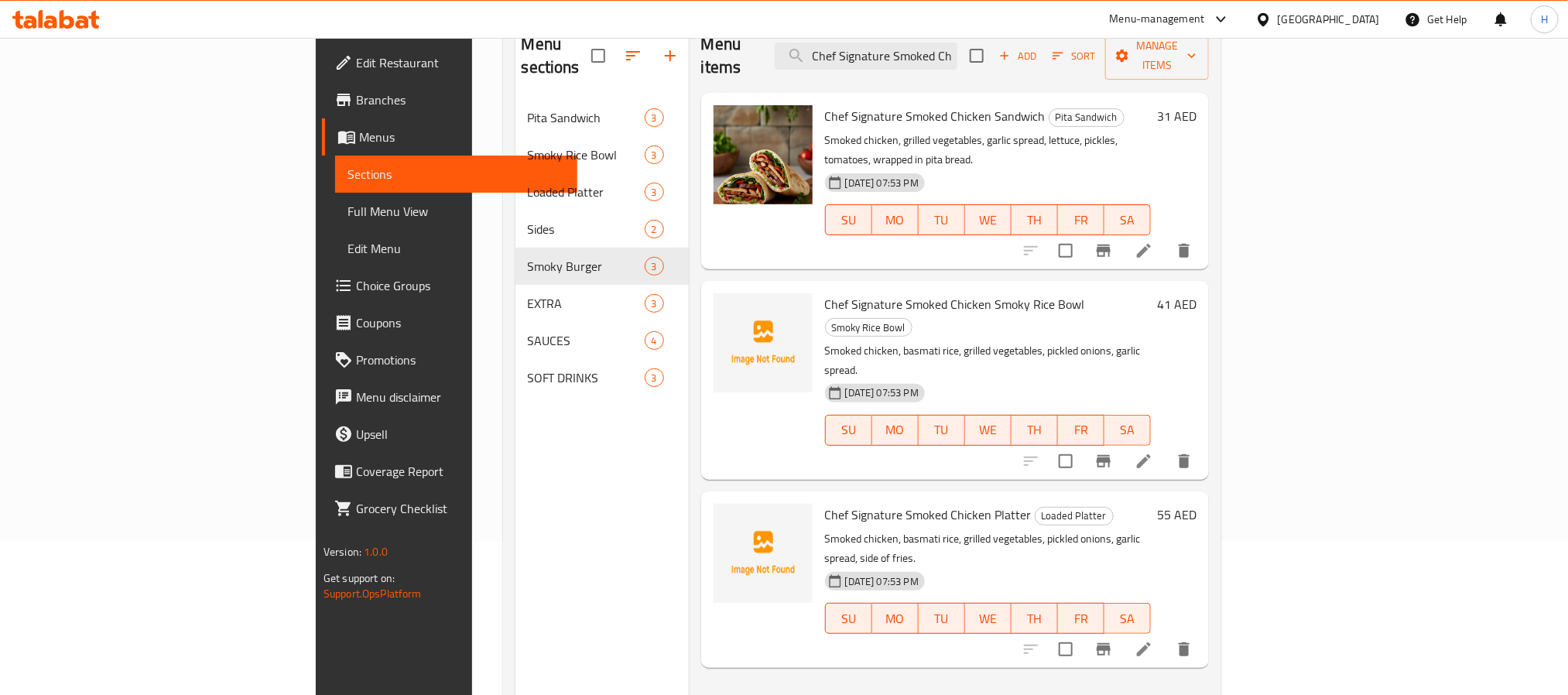
scroll to position [101, 0]
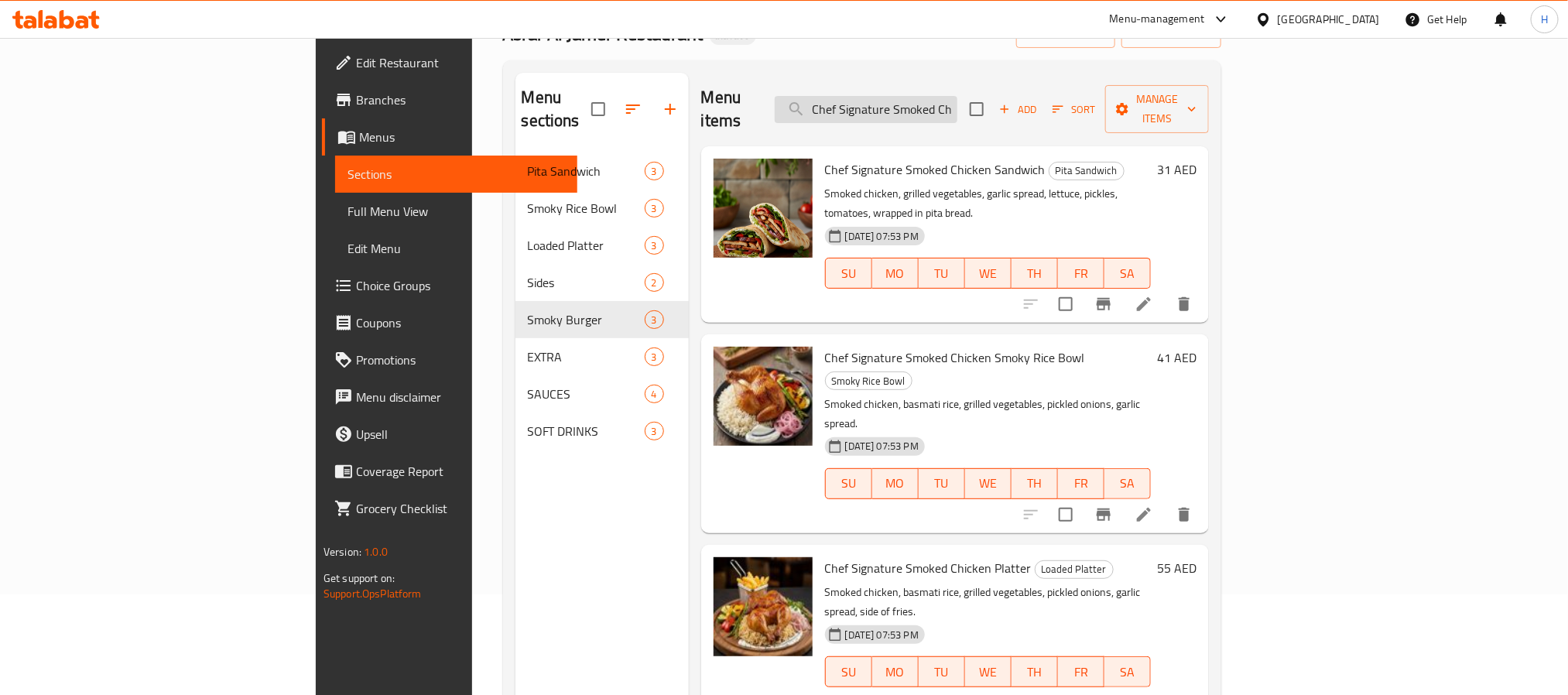
click at [948, 96] on input "Chef Signature Smoked Chicken" at bounding box center [866, 109] width 183 height 27
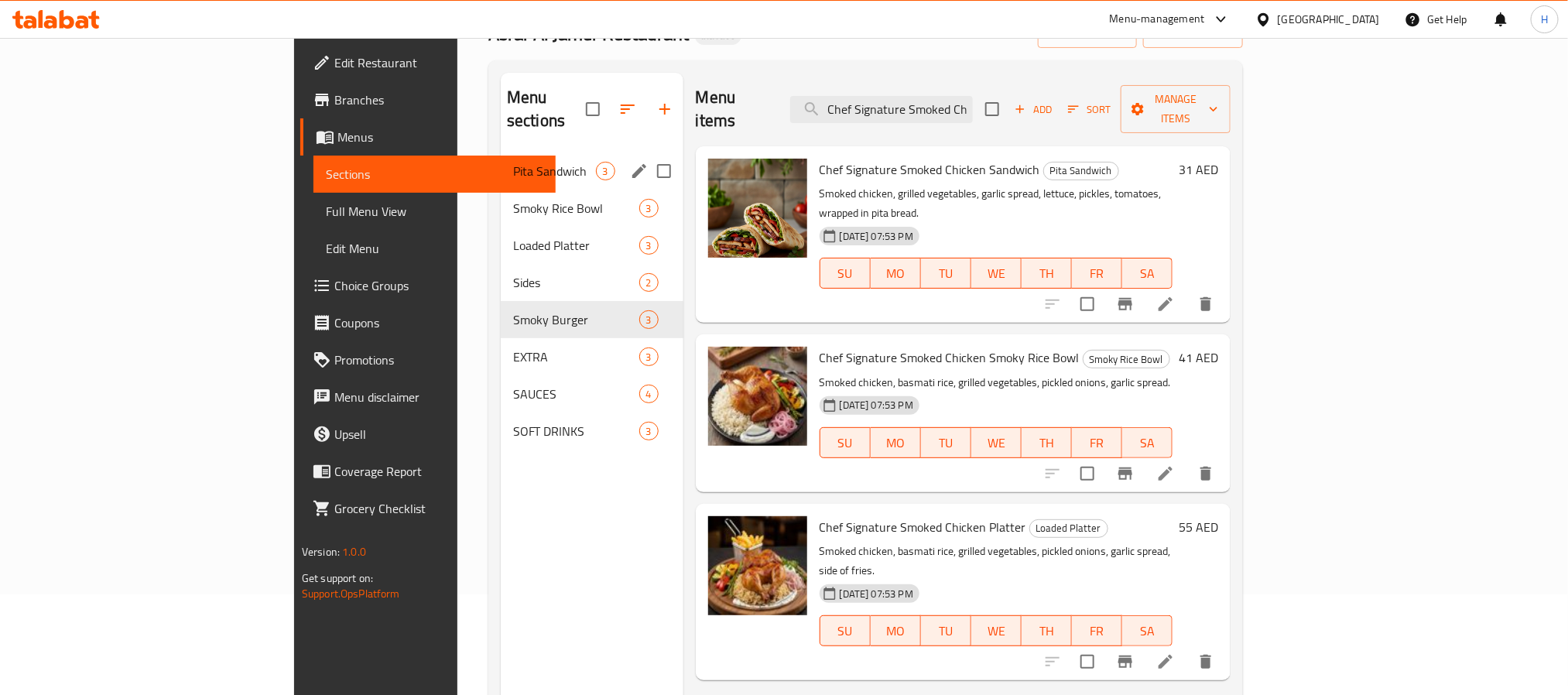
paste input "HILLI MAYO"
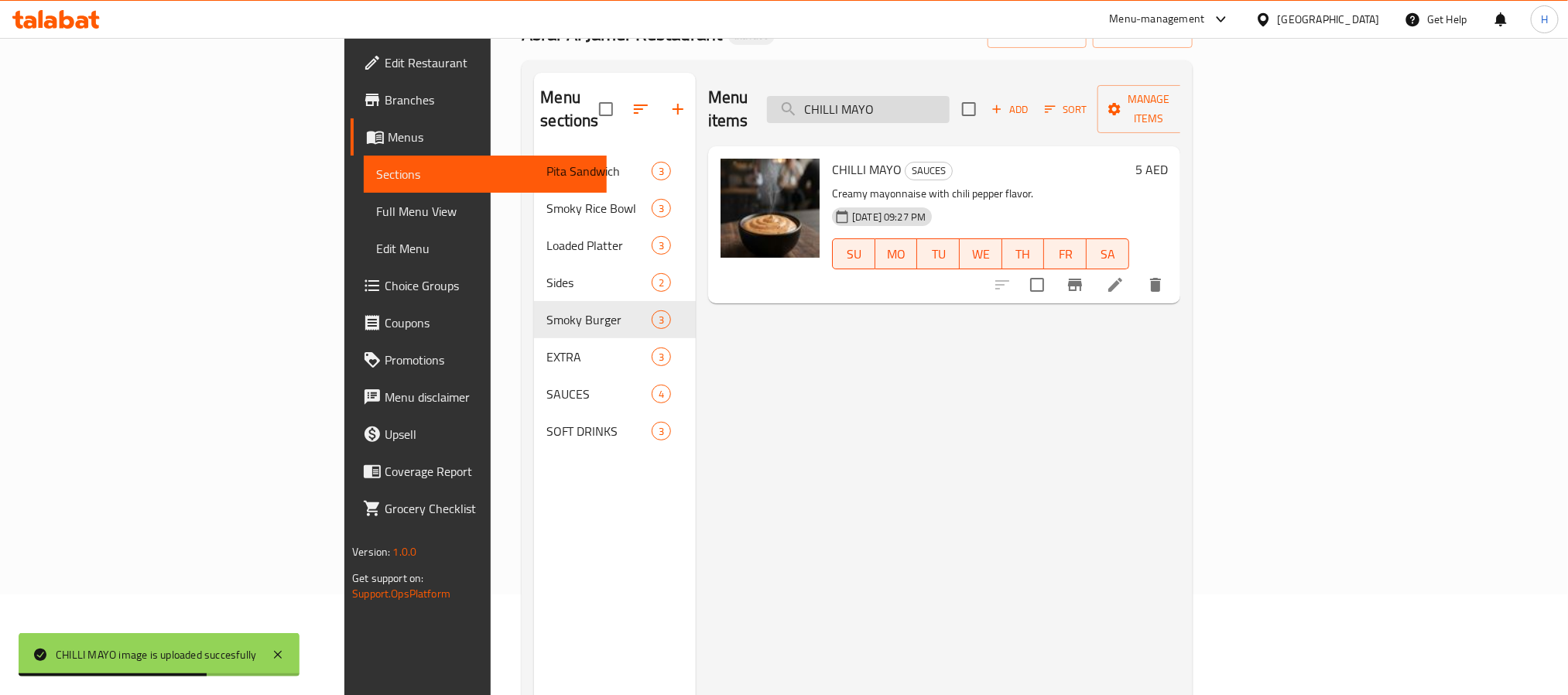
click at [949, 100] on input "CHILLI MAYO" at bounding box center [858, 109] width 183 height 27
paste input "Fire-Grilled Chilli Beef Steak"
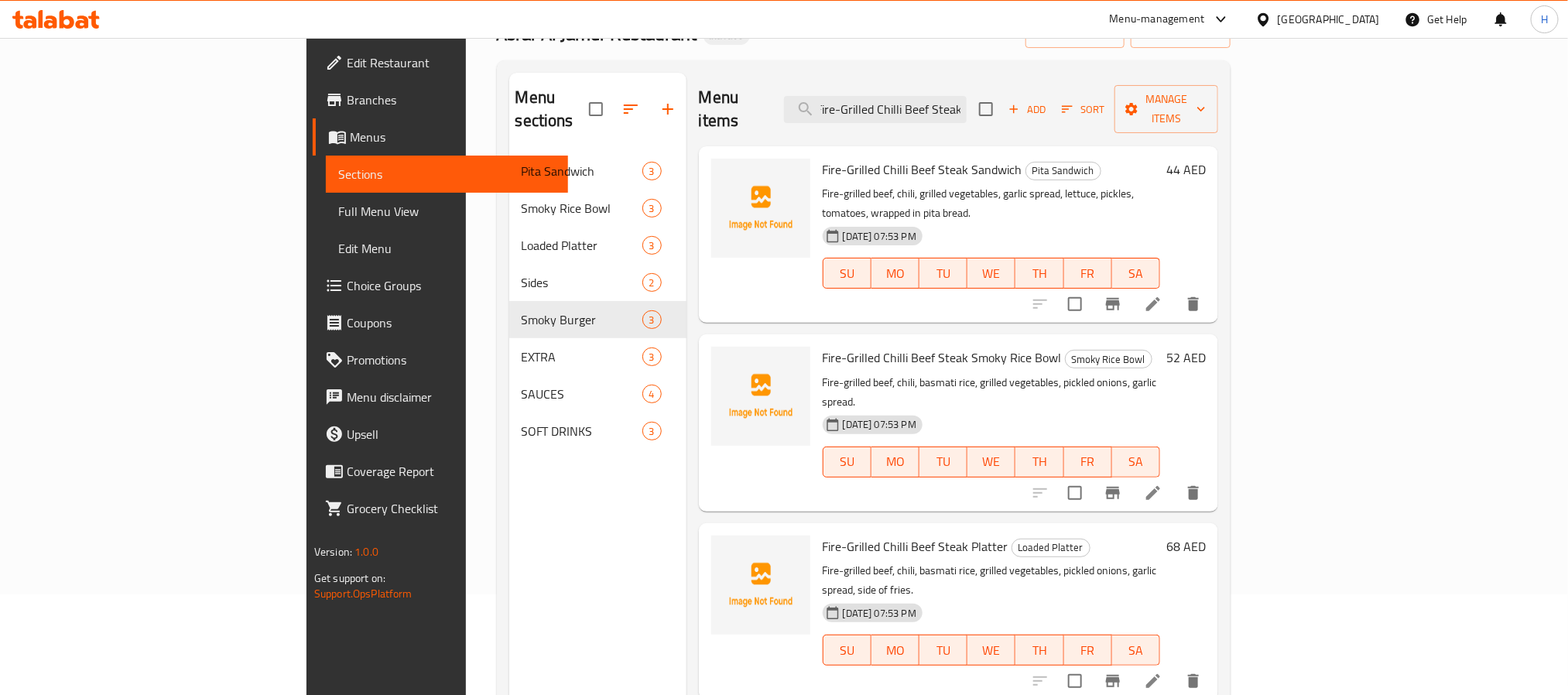
scroll to position [0, 0]
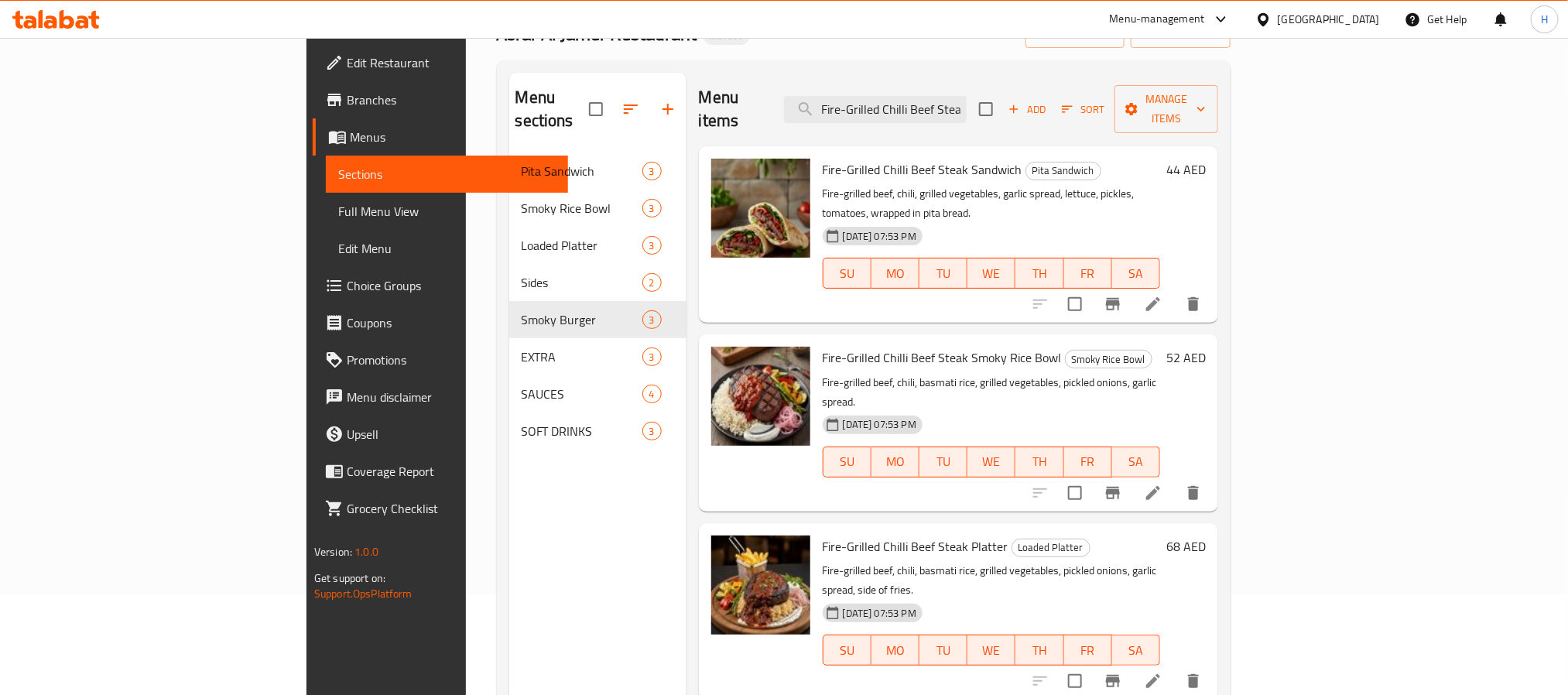
drag, startPoint x: 968, startPoint y: 98, endPoint x: 762, endPoint y: 70, distance: 207.9
click at [966, 98] on input "Fire-Grilled Chilli Beef Steak" at bounding box center [875, 109] width 183 height 27
paste input "HOUSE ICED TEA LEMON & MINT"
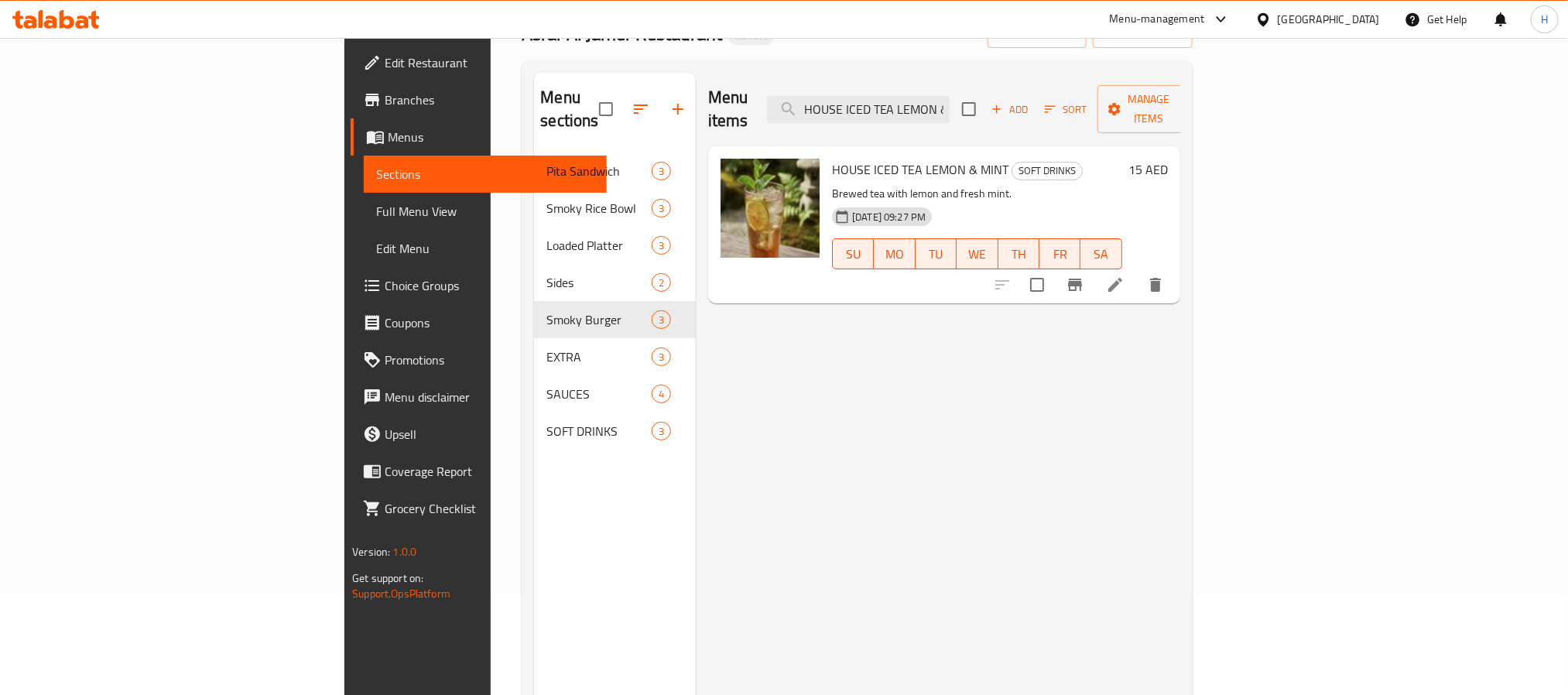
drag, startPoint x: 1034, startPoint y: 97, endPoint x: 729, endPoint y: 155, distance: 310.5
click at [949, 97] on input "HOUSE ICED TEA LEMON & MINT" at bounding box center [858, 109] width 183 height 27
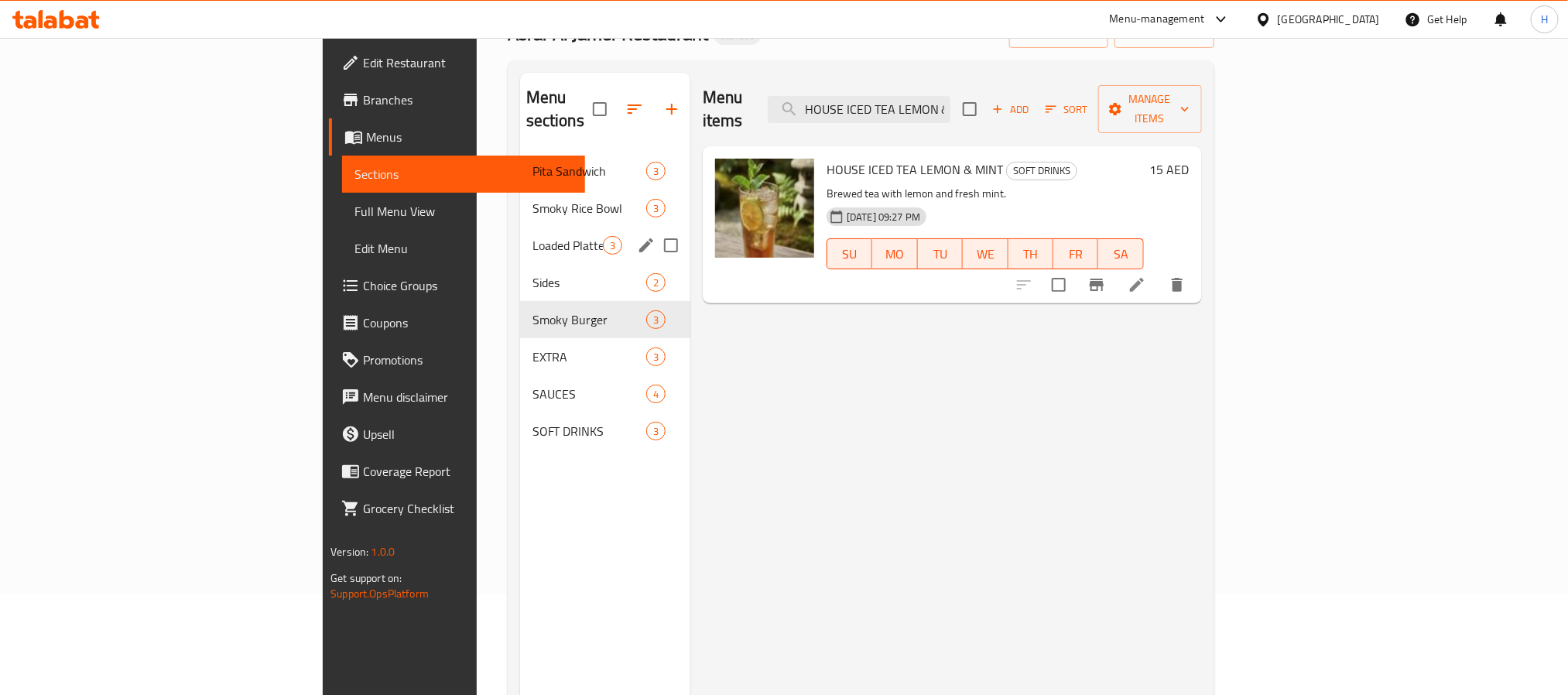
paste input "KINZA COLA LIME"
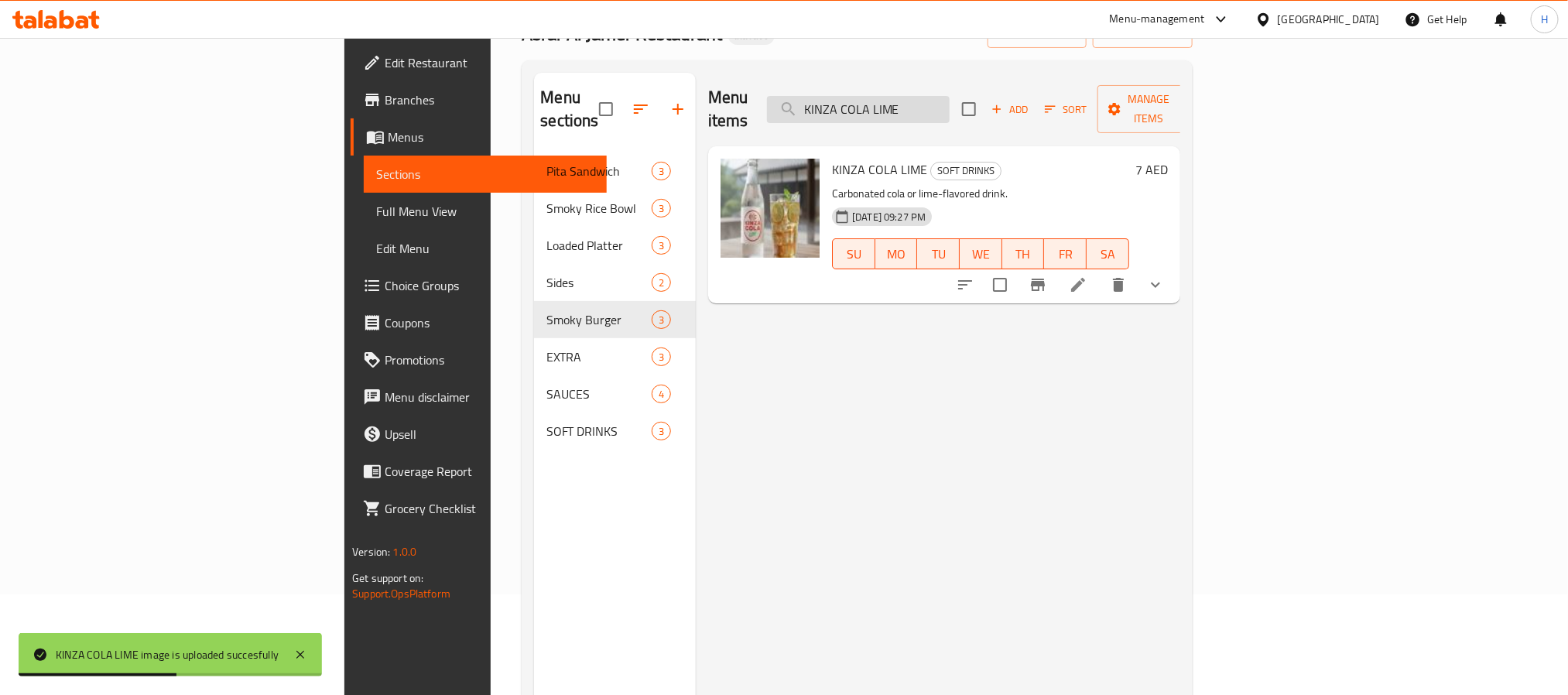
click at [949, 101] on input "KINZA COLA LIME" at bounding box center [858, 109] width 183 height 27
paste input "Loaded Batata"
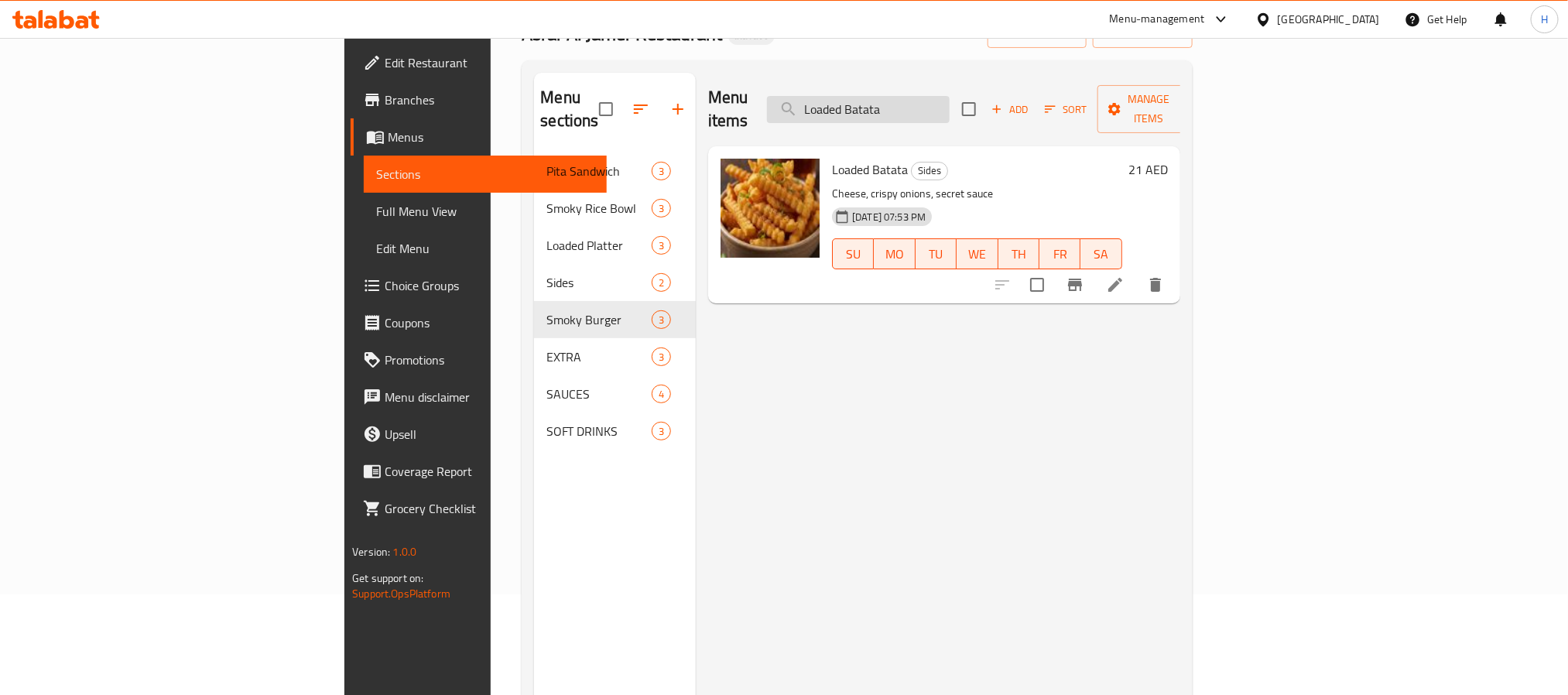
click at [949, 96] on input "Loaded Batata" at bounding box center [858, 109] width 183 height 27
paste input "NYC WHITE SAUCE (vg)"
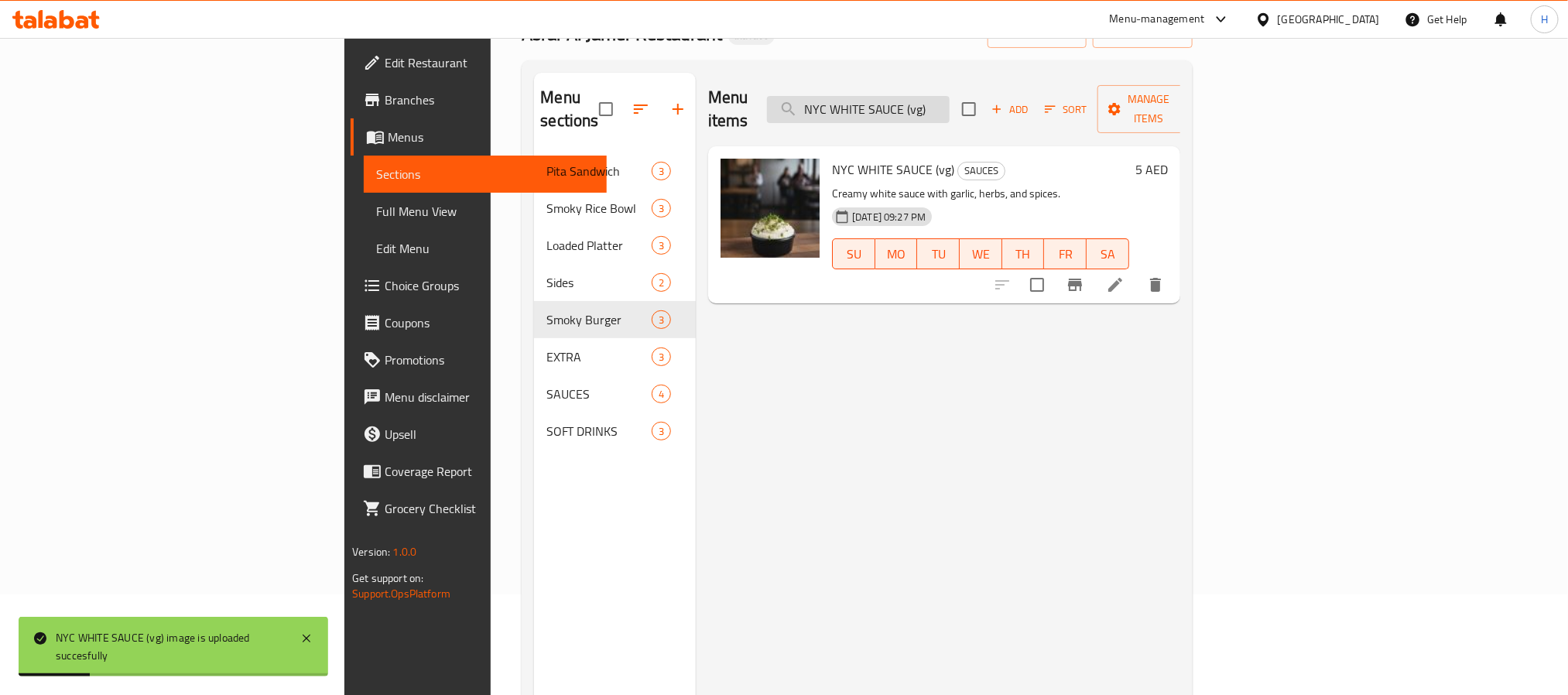
click at [949, 103] on input "NYC WHITE SAUCE (vg)" at bounding box center [858, 109] width 183 height 27
paste input "OG Cheeseburger"
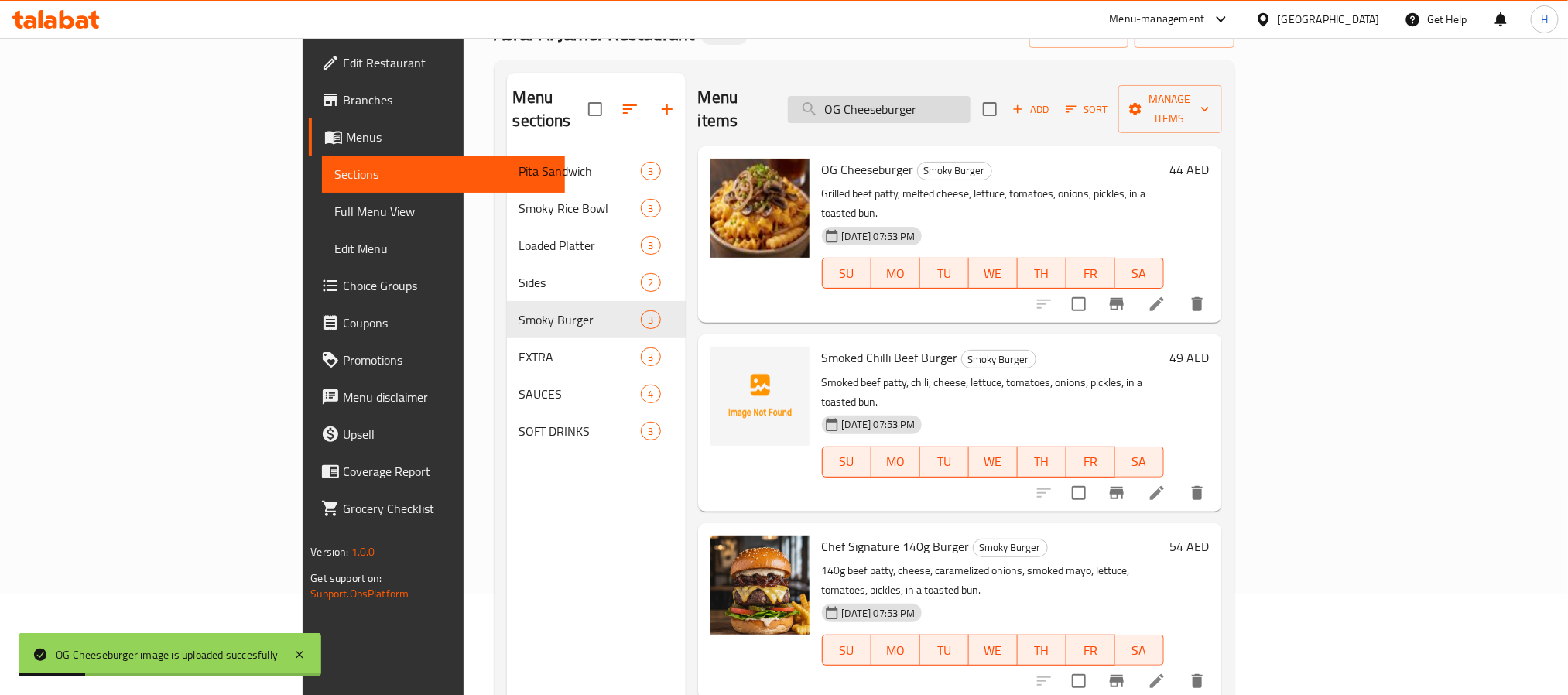
click at [970, 96] on input "OG Cheeseburger" at bounding box center [879, 109] width 183 height 27
paste input "PROTEIN"
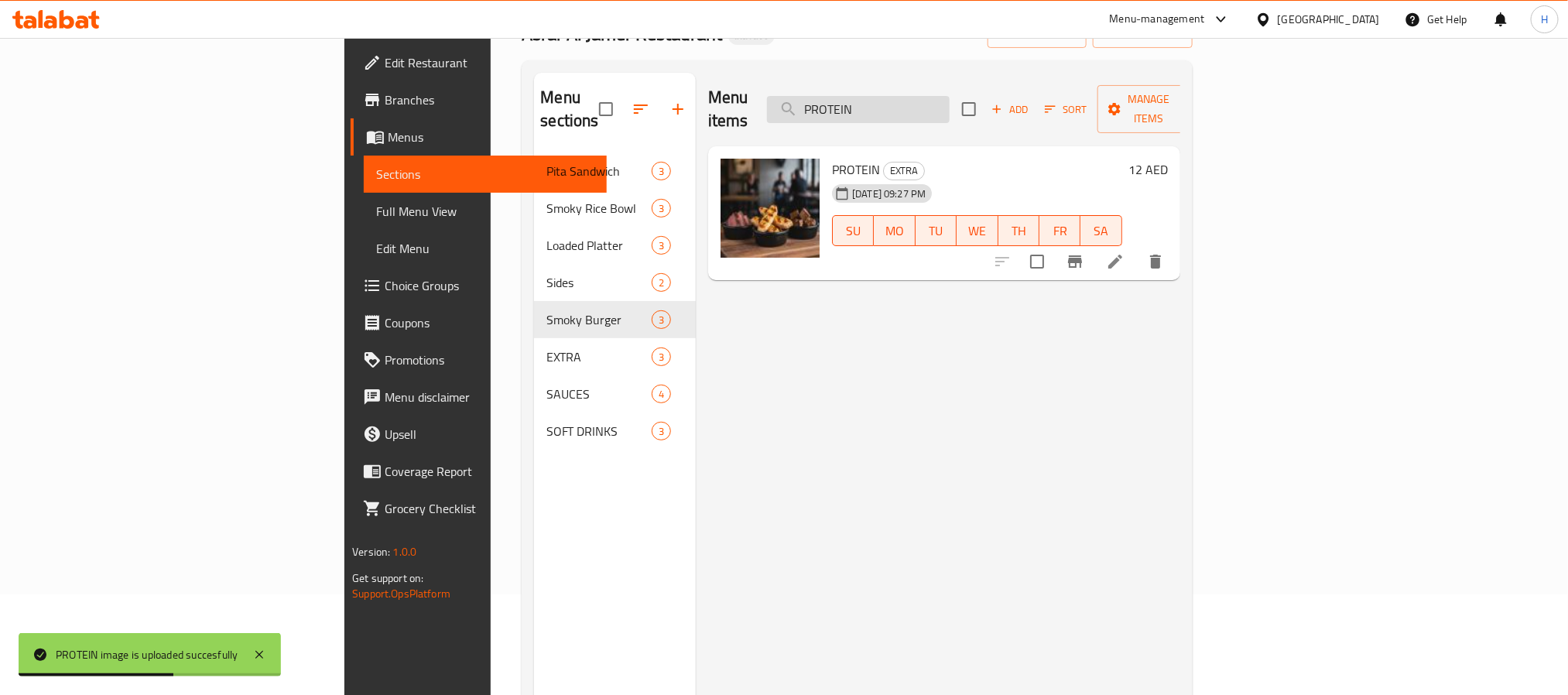
click at [941, 97] on input "PROTEIN" at bounding box center [858, 109] width 183 height 27
paste input "Slow-Cooked Lamb Mechouia"
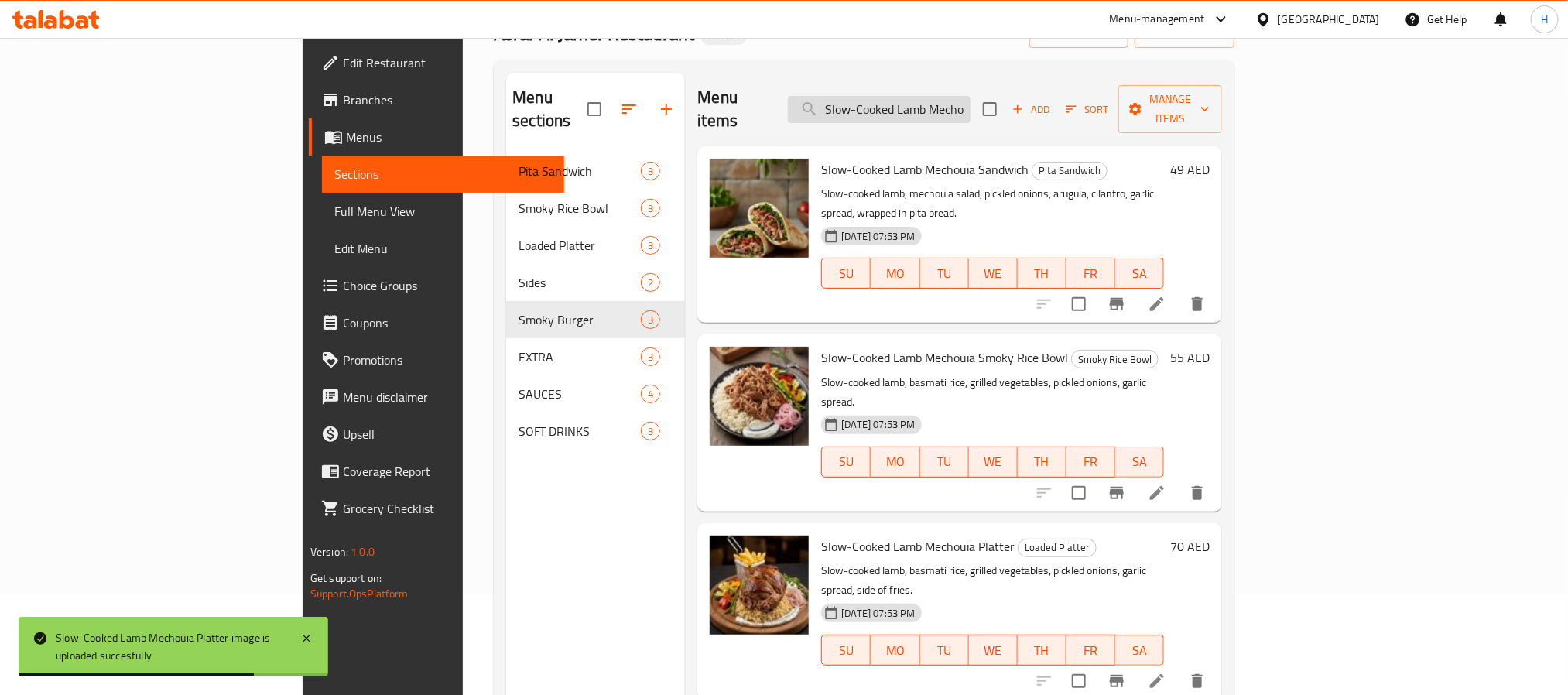
click at [970, 96] on input "Slow-Cooked Lamb Mechouia" at bounding box center [879, 109] width 183 height 27
paste input "moked Chilli Beef"
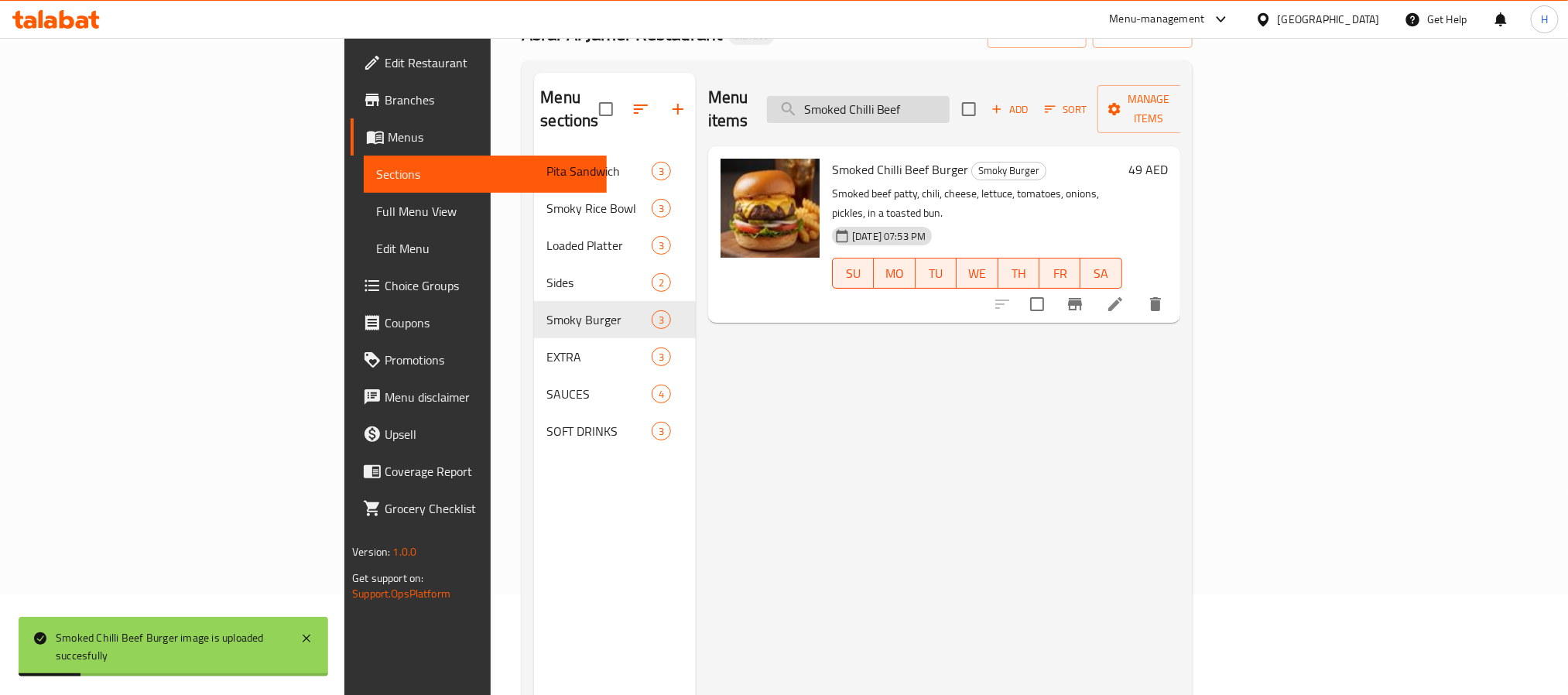
click at [949, 105] on input "Smoked Chilli Beef" at bounding box center [858, 109] width 183 height 27
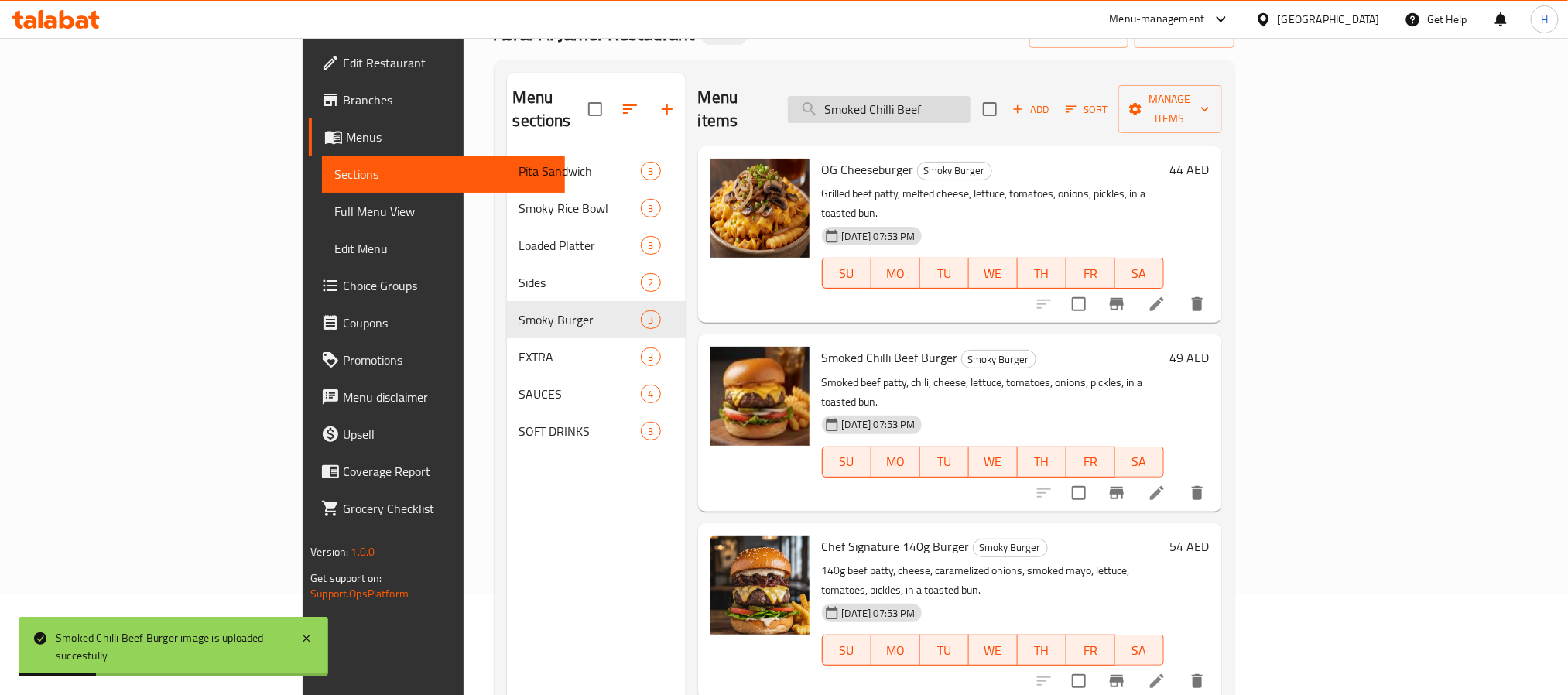
paste input "MOKED CHILLI SAUCE (v)"
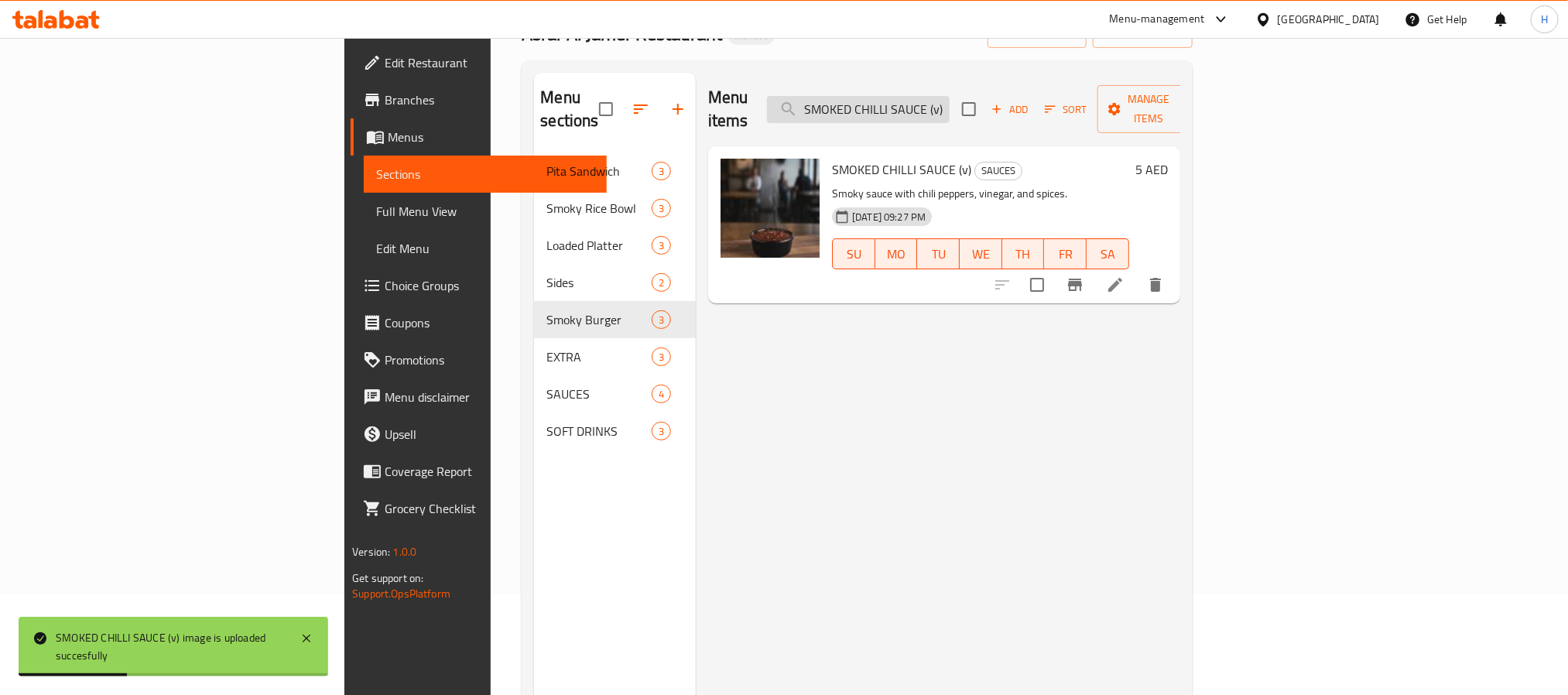
click at [949, 96] on input "SMOKED CHILLI SAUCE (v)" at bounding box center [858, 109] width 183 height 27
paste input "SMOKY MAYO"
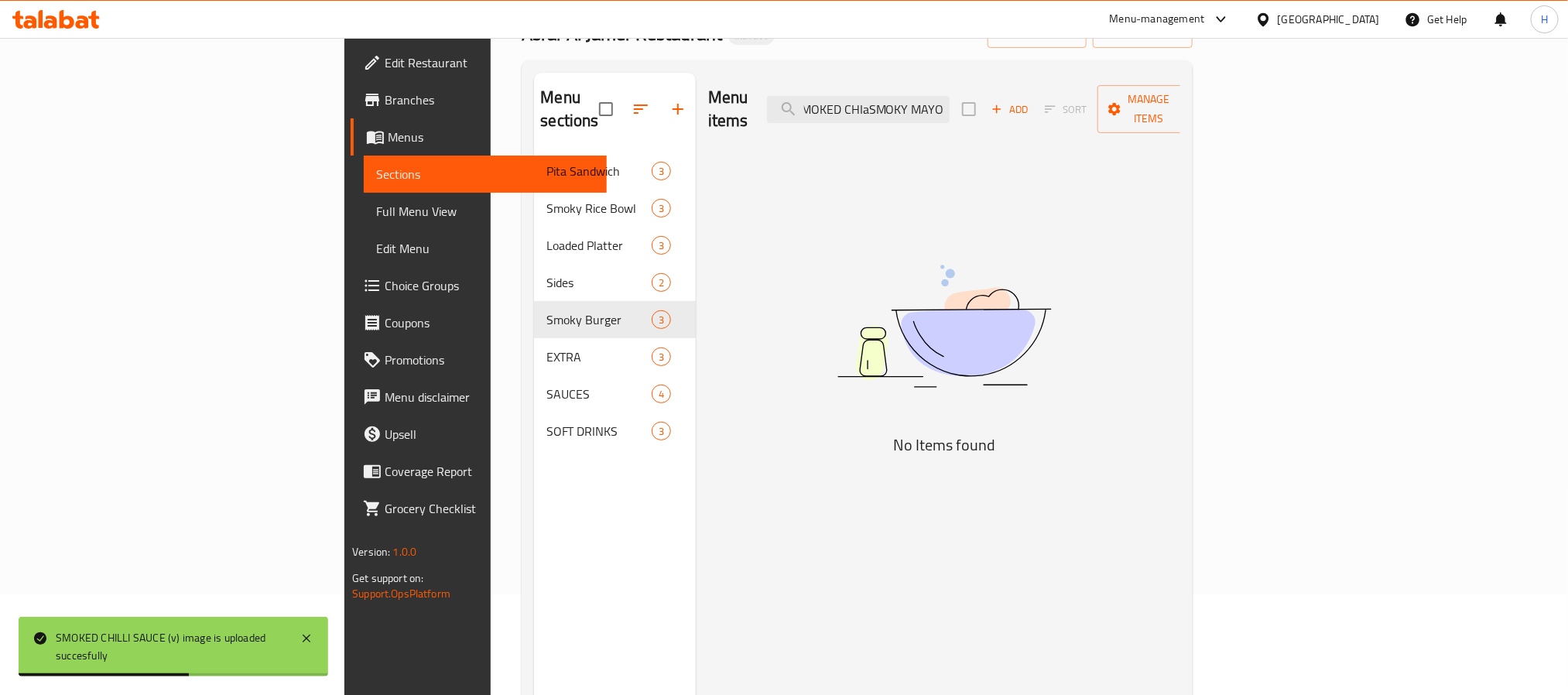
paste input "Y MAYO"
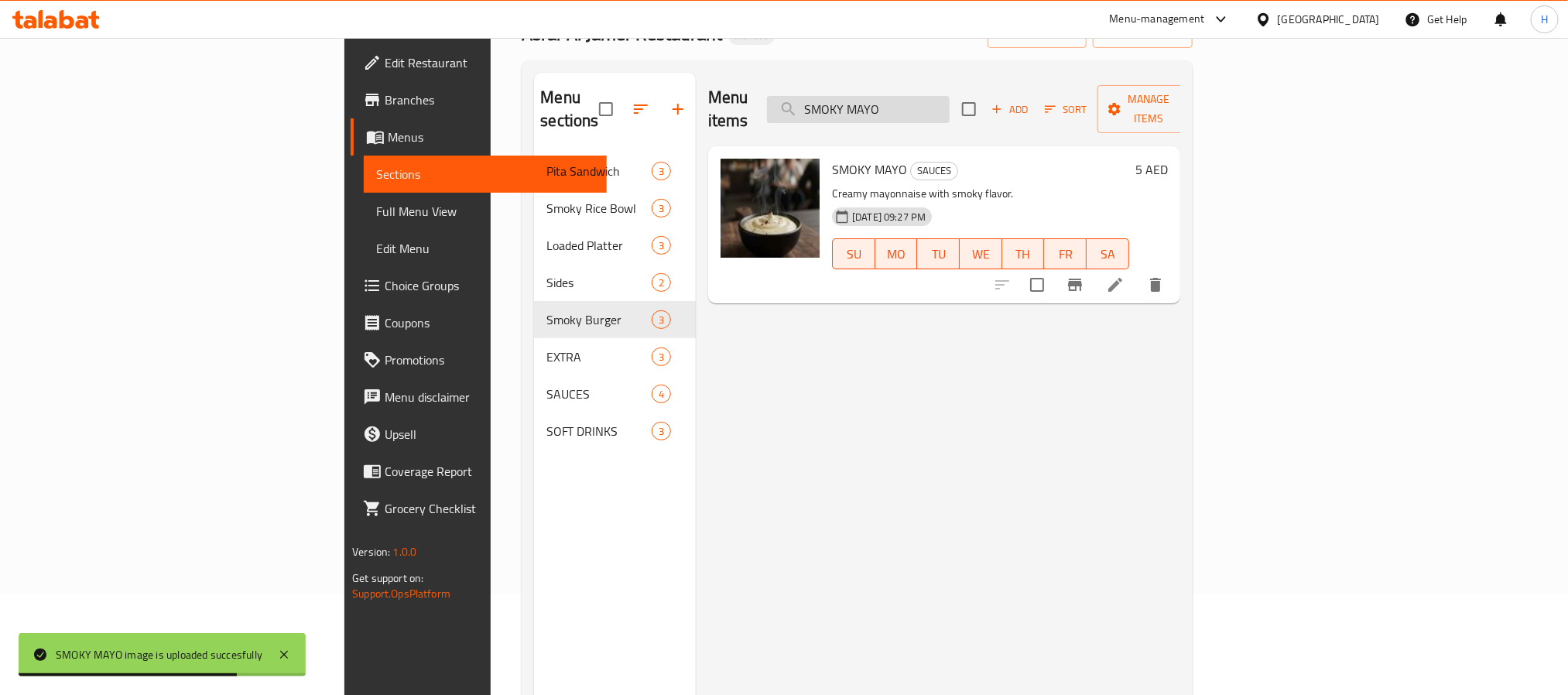
click at [949, 100] on input "SMOKY MAYO" at bounding box center [858, 109] width 183 height 27
paste input "WATER"
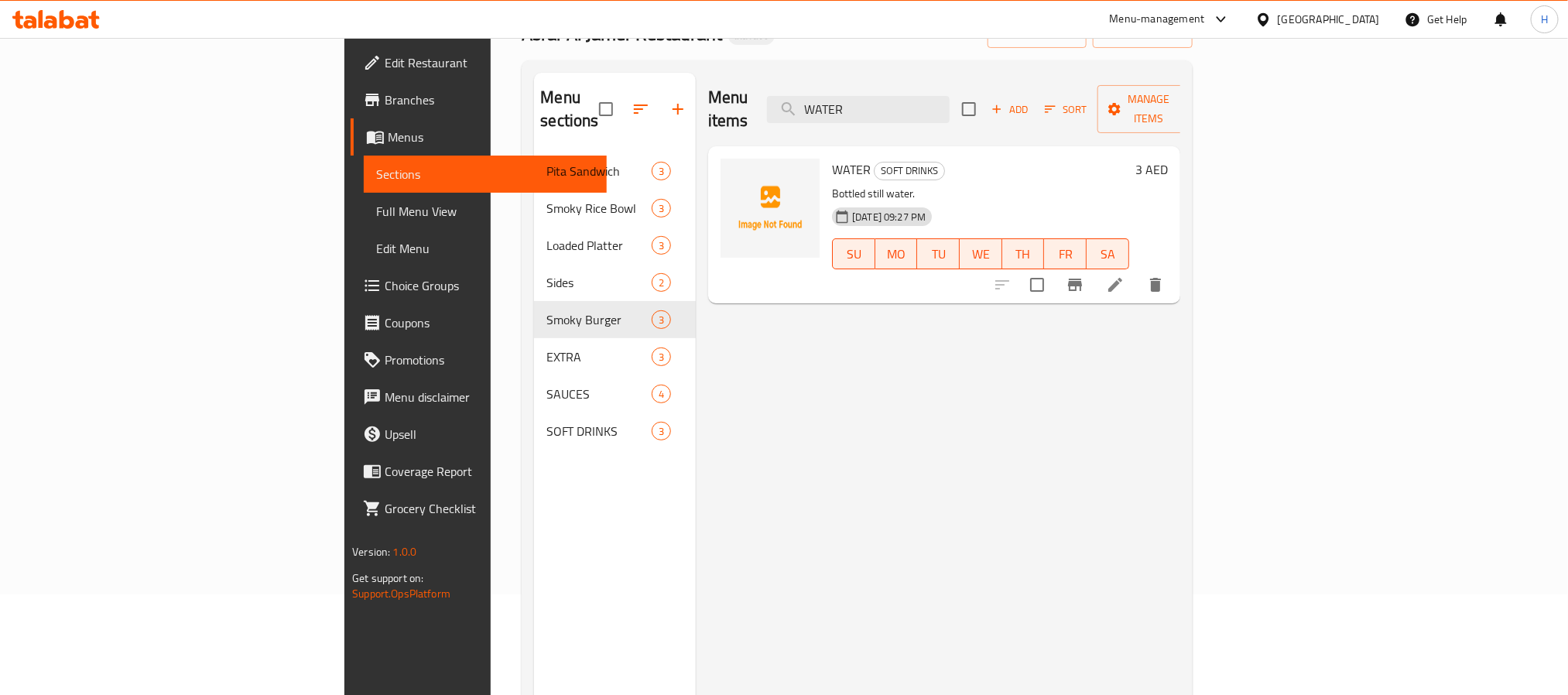
type input "WATER"
click at [376, 212] on span "Full Menu View" at bounding box center [485, 211] width 218 height 18
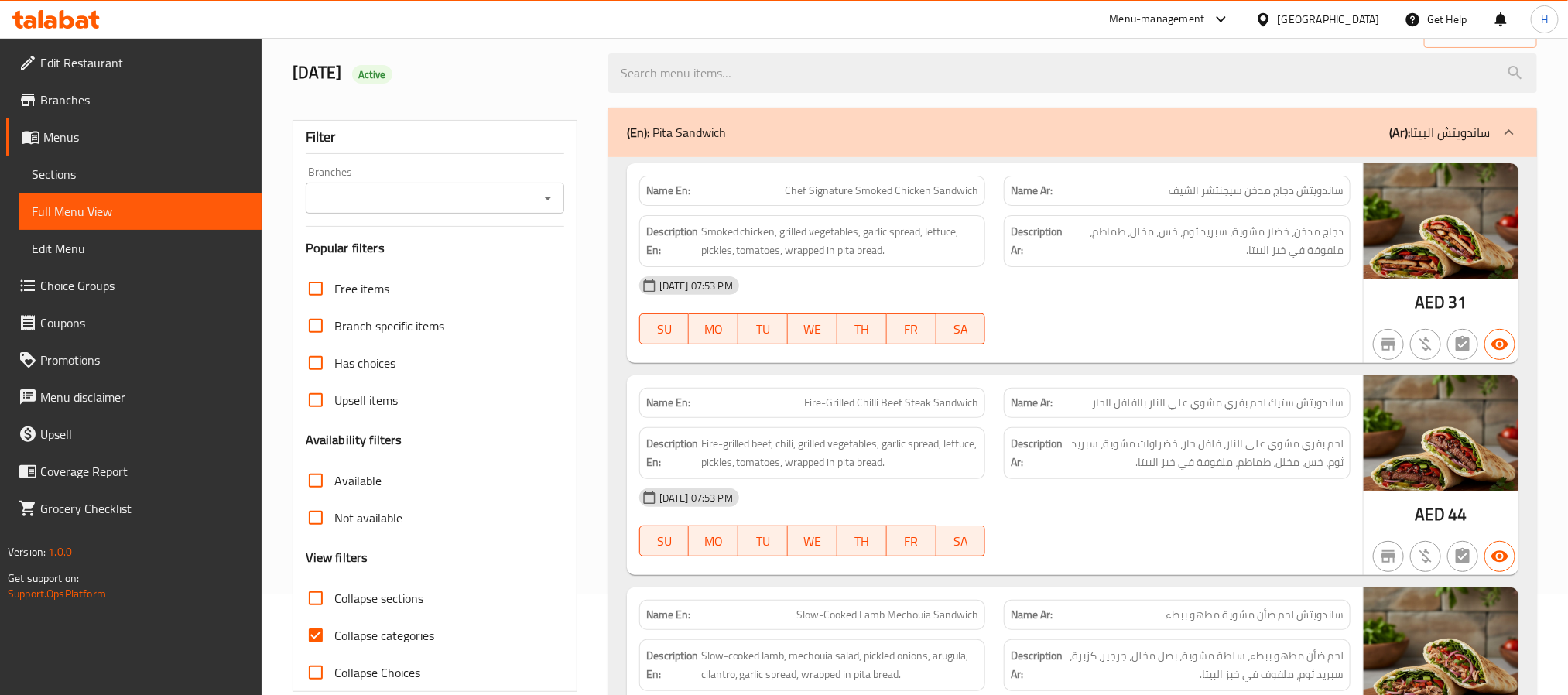
click at [538, 188] on div at bounding box center [547, 198] width 20 height 22
click at [556, 198] on icon "Open" at bounding box center [547, 198] width 18 height 18
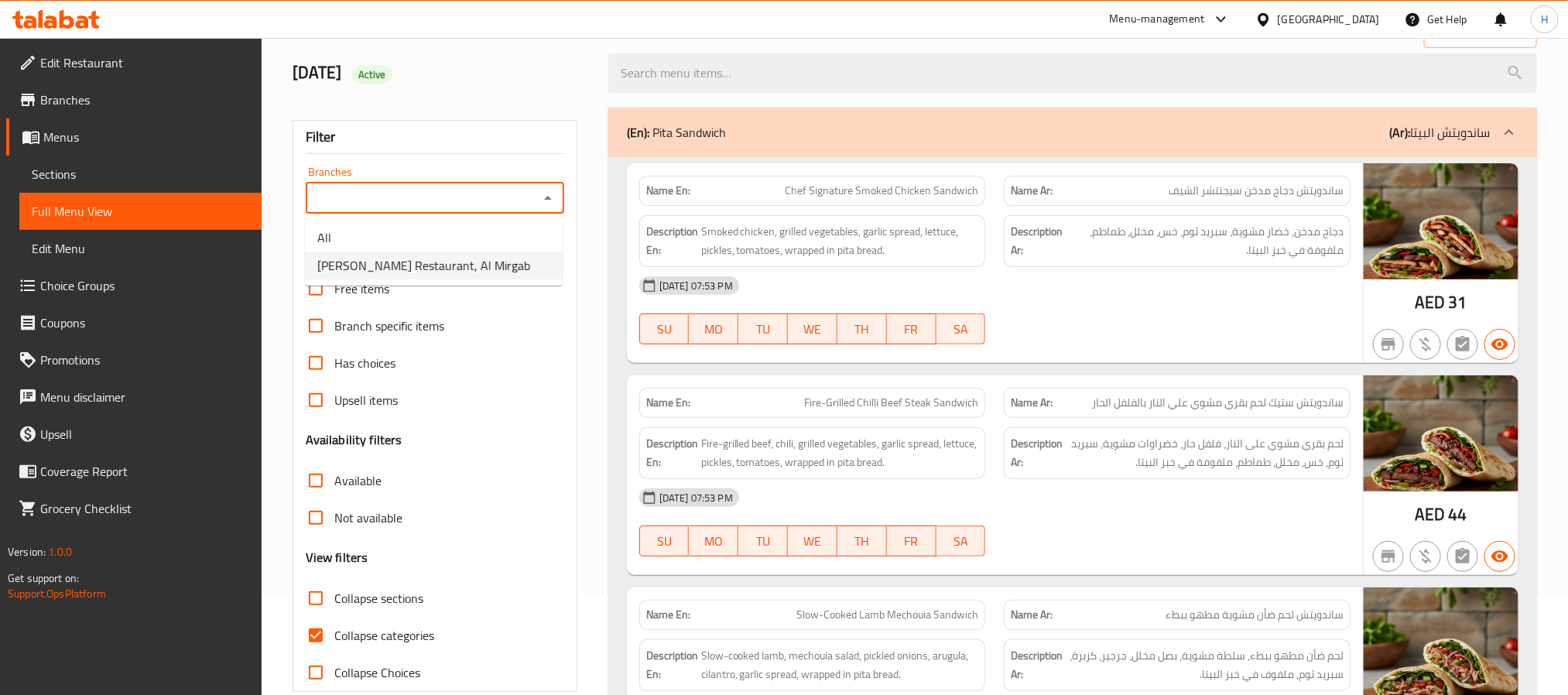
click at [491, 260] on span "Asrar Al Jamer Restaurant, Al Mirgab" at bounding box center [424, 264] width 213 height 18
type input "Asrar Al Jamer Restaurant, Al Mirgab"
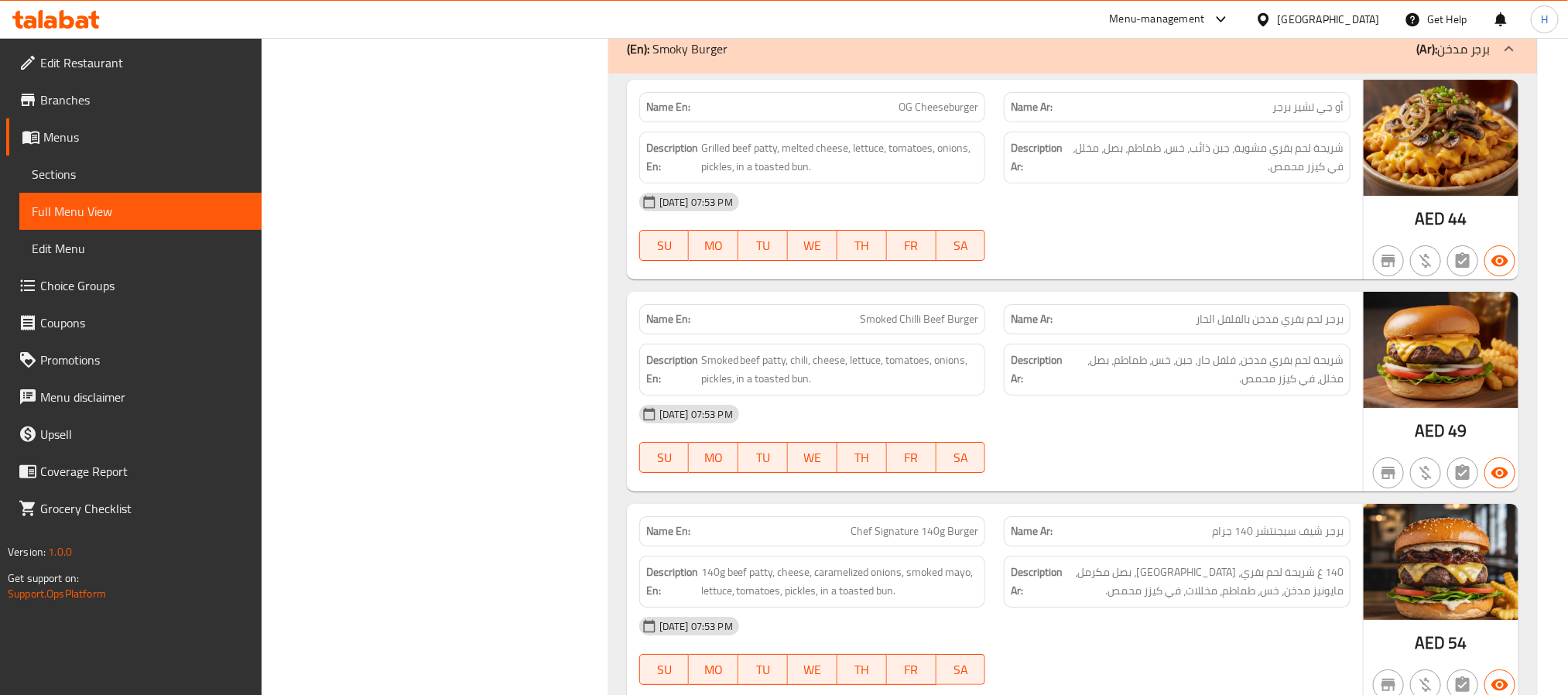
scroll to position [2886, 0]
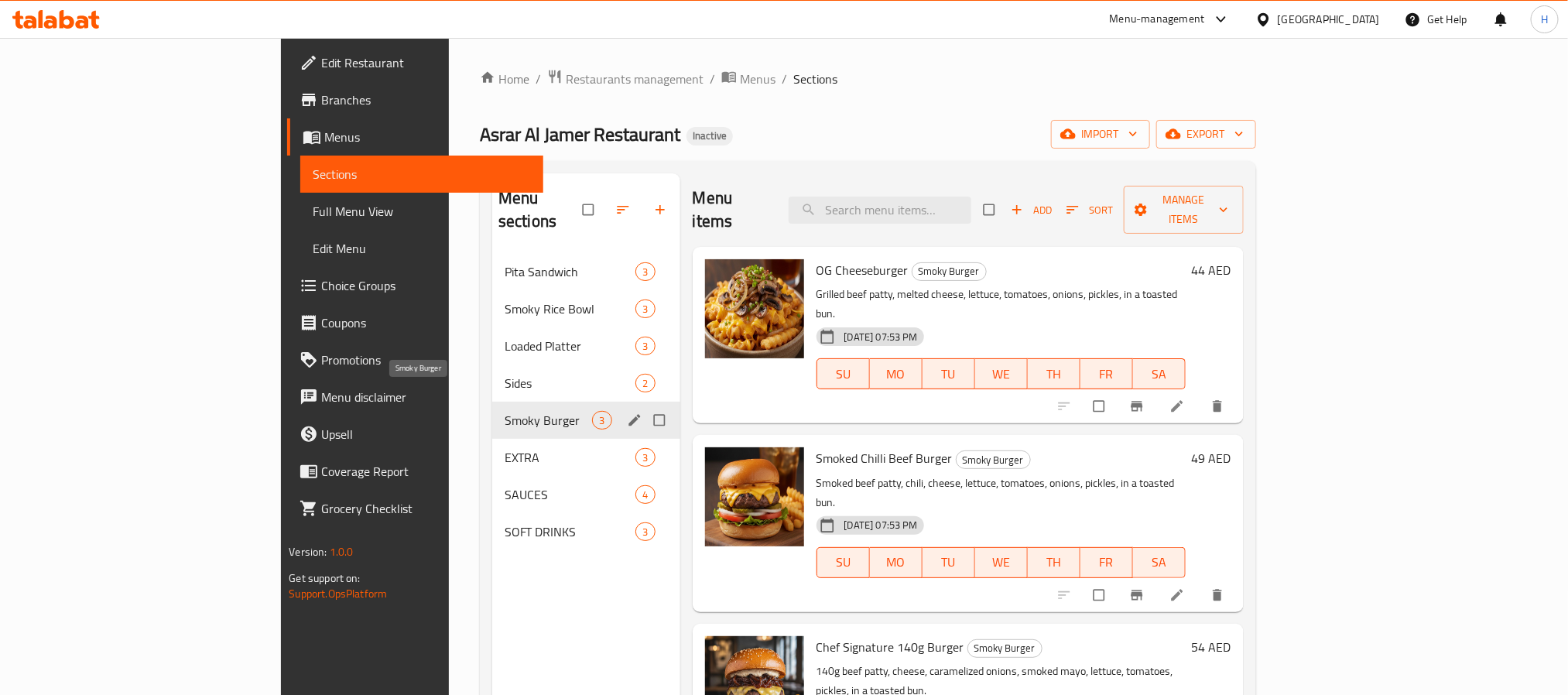
click at [504, 411] on span "Smoky Burger" at bounding box center [549, 419] width 88 height 18
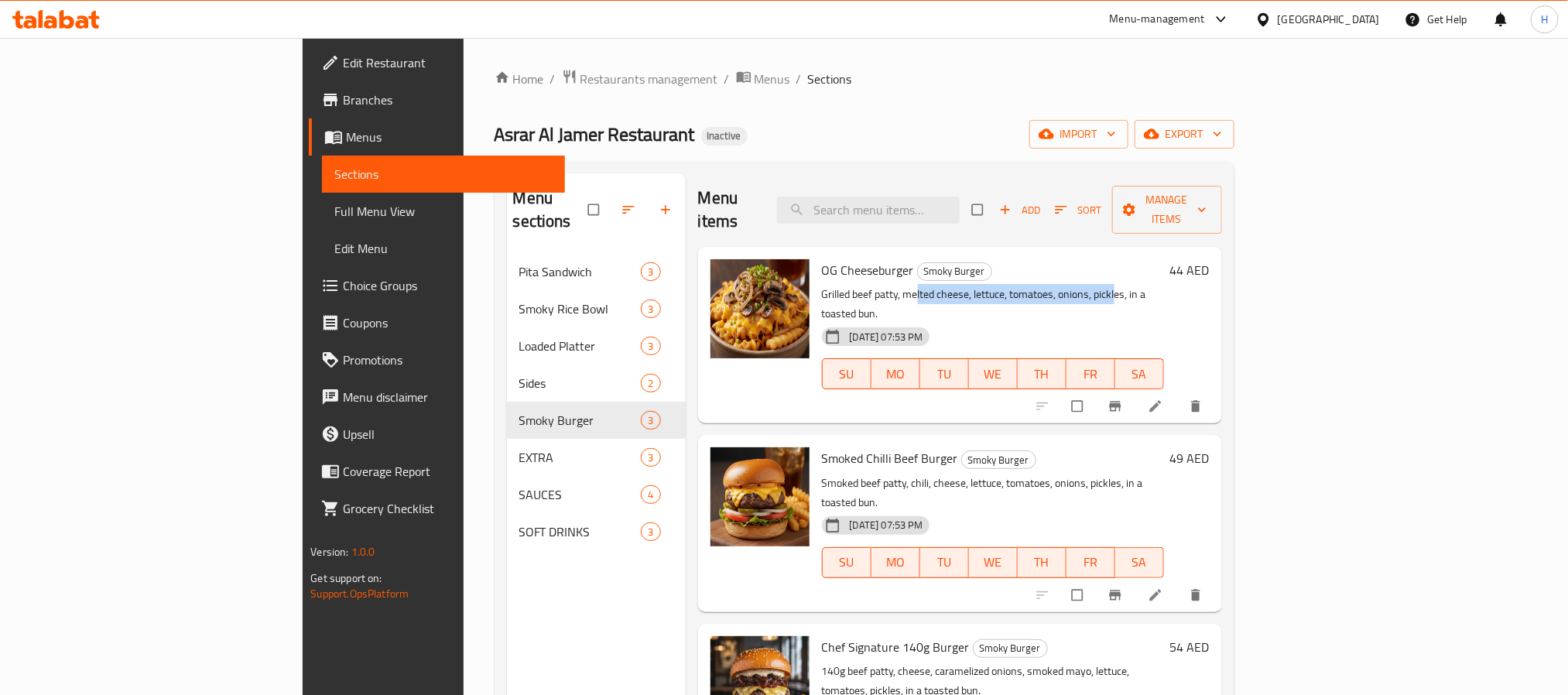
drag, startPoint x: 841, startPoint y: 271, endPoint x: 1038, endPoint y: 279, distance: 197.2
click at [1038, 285] on p "Grilled beef patty, melted cheese, lettuce, tomatoes, onions, pickles, in a toa…" at bounding box center [992, 304] width 342 height 39
click at [1170, 253] on div "OG Cheeseburger Smoky Burger Grilled beef [PERSON_NAME], melted cheese, lettuce…" at bounding box center [992, 335] width 355 height 164
click at [822, 258] on span "OG Cheeseburger" at bounding box center [868, 270] width 92 height 23
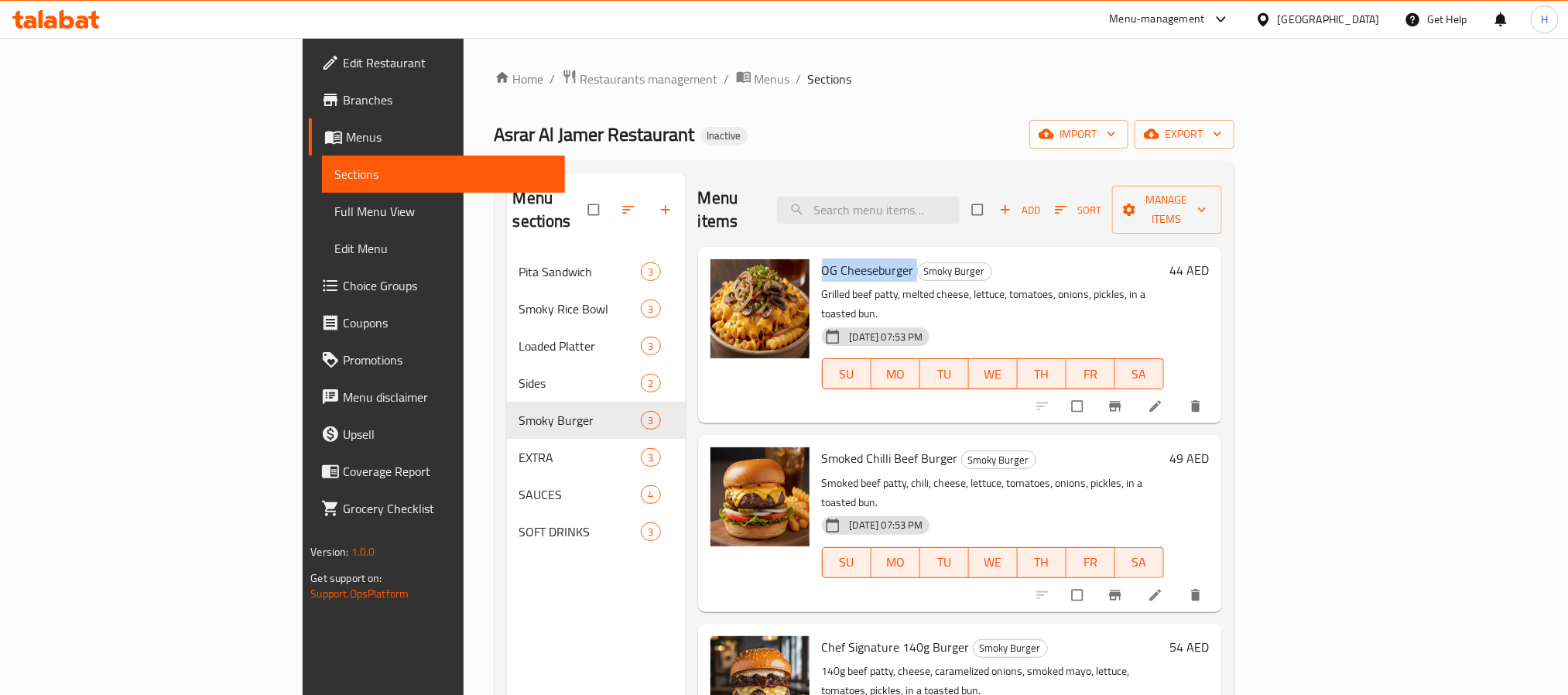
click at [822, 258] on span "OG Cheeseburger" at bounding box center [868, 270] width 92 height 23
copy h6 "OG Cheeseburger"
click at [1100, 148] on div "[PERSON_NAME] Restaurant Inactive import export" at bounding box center [863, 133] width 739 height 29
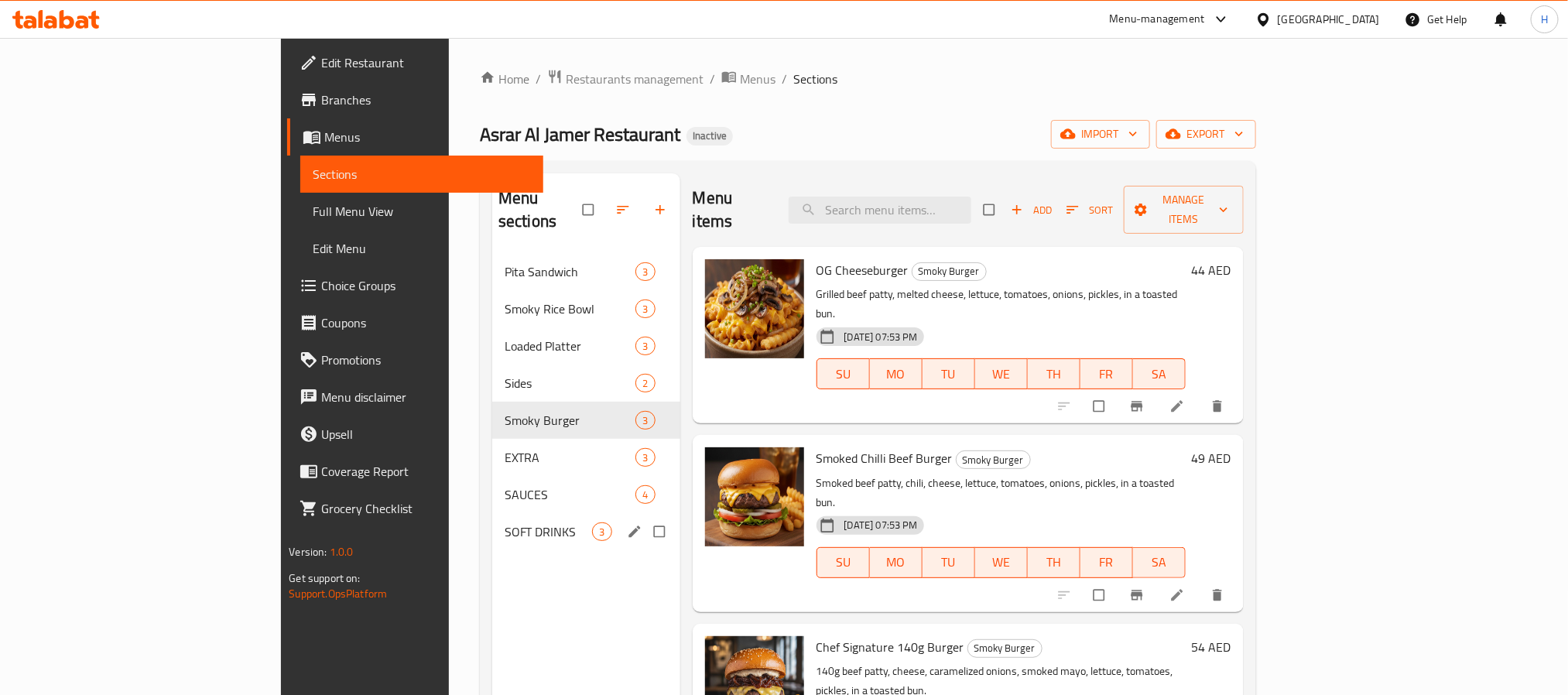
click at [492, 513] on div "SOFT DRINKS 3" at bounding box center [586, 531] width 188 height 37
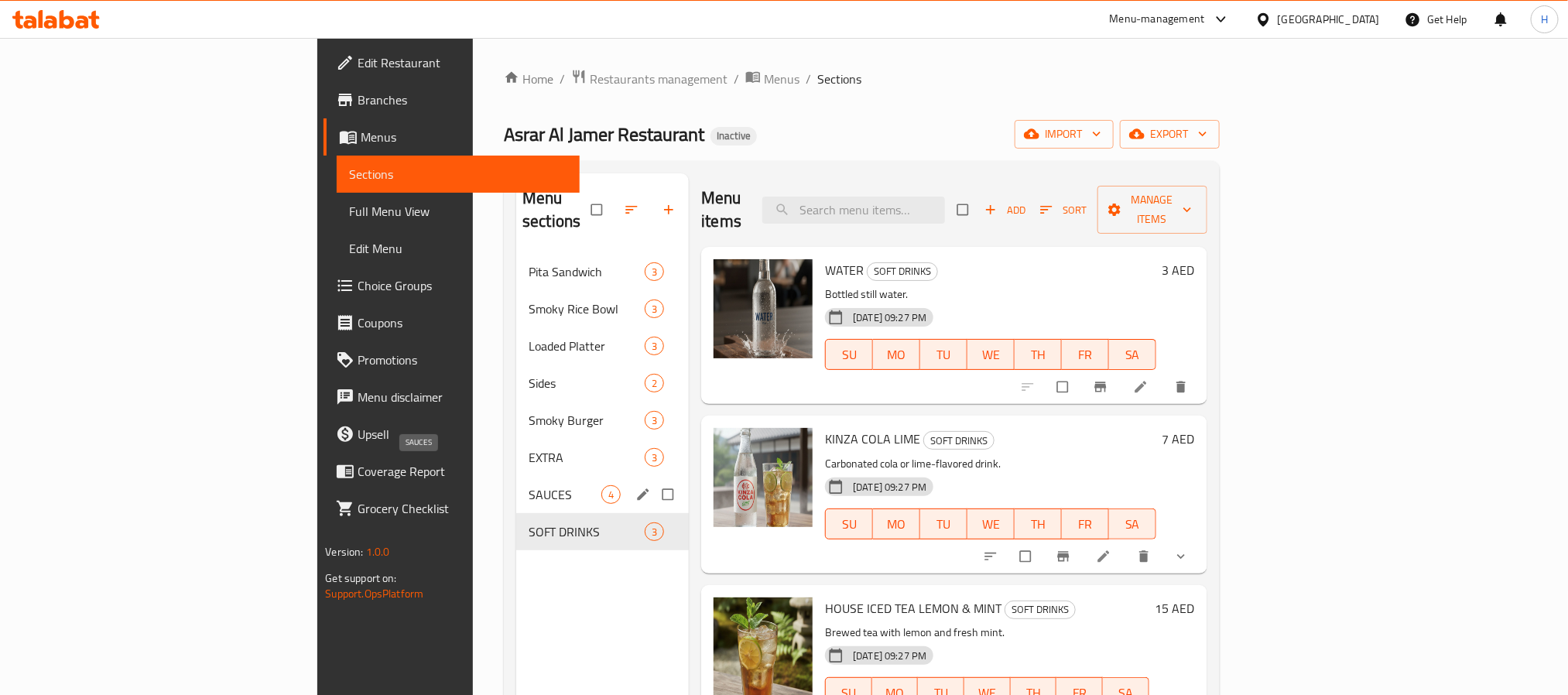
click at [516, 476] on div "SAUCES 4" at bounding box center [602, 494] width 172 height 37
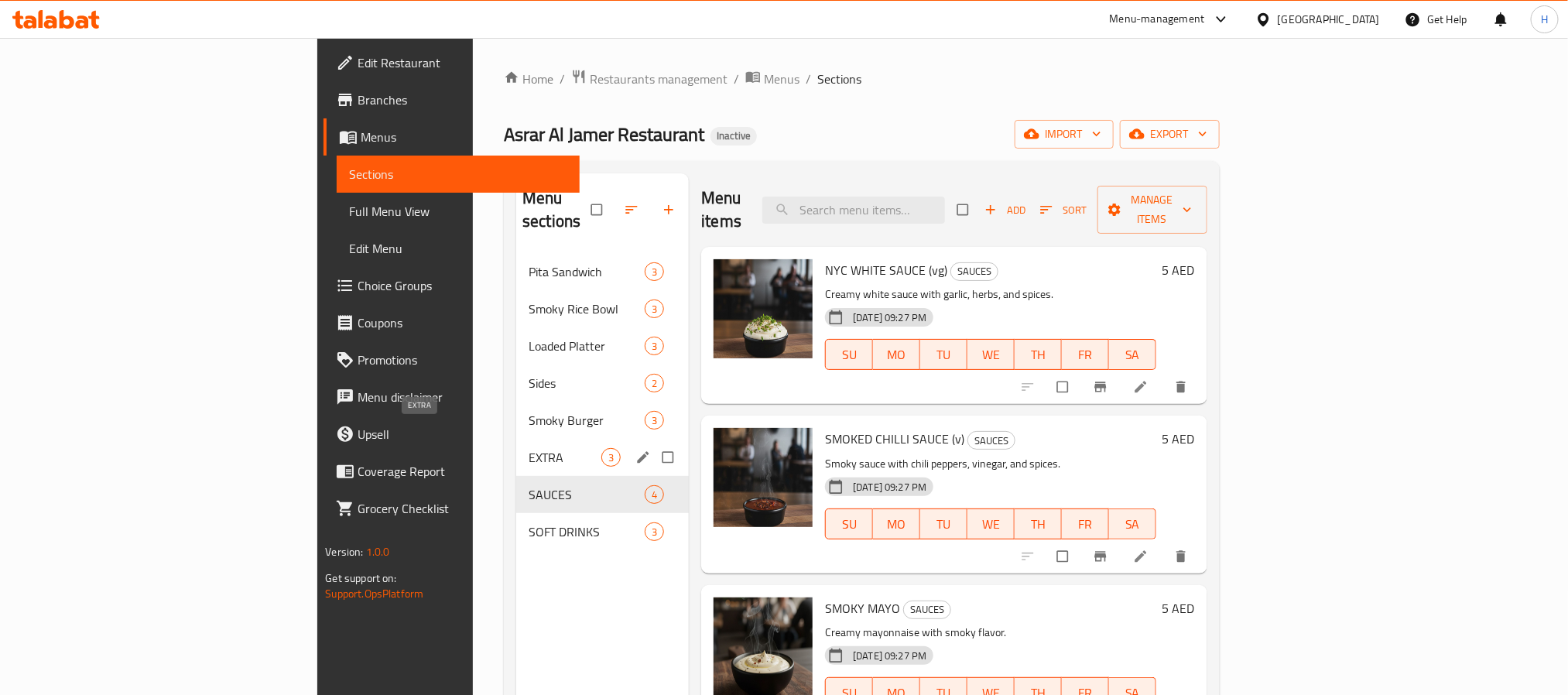
click at [529, 448] on span "EXTRA" at bounding box center [565, 457] width 73 height 18
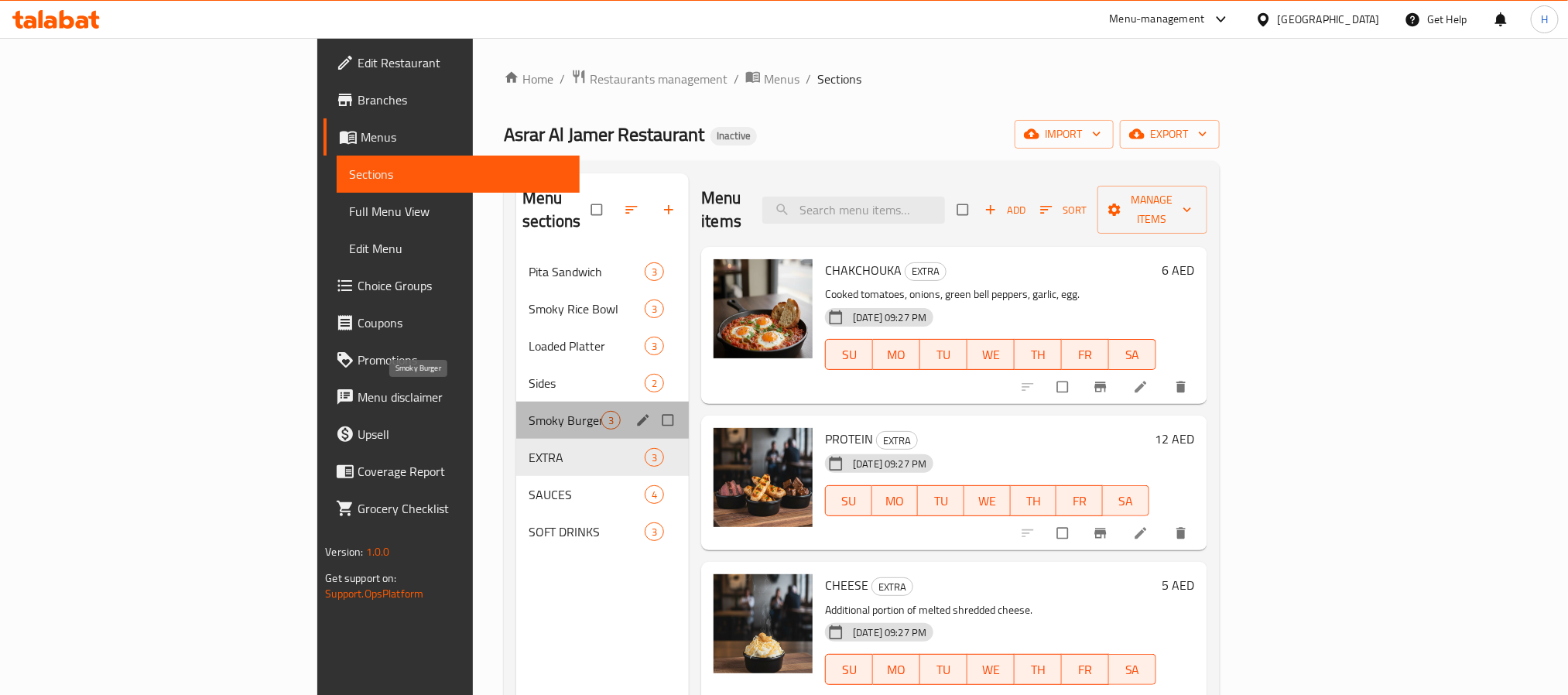
click at [529, 411] on span "Smoky Burger" at bounding box center [565, 419] width 73 height 18
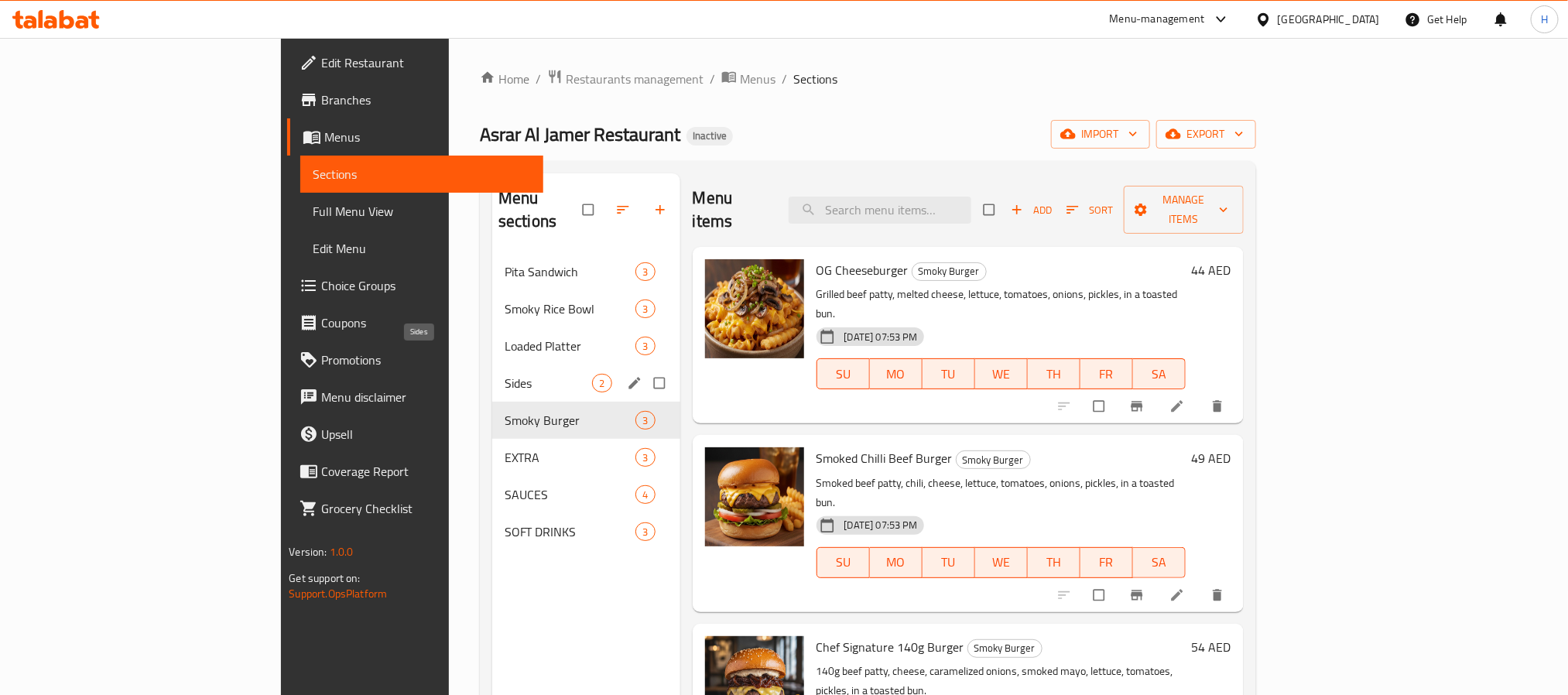
click at [504, 373] on span "Sides" at bounding box center [549, 382] width 88 height 18
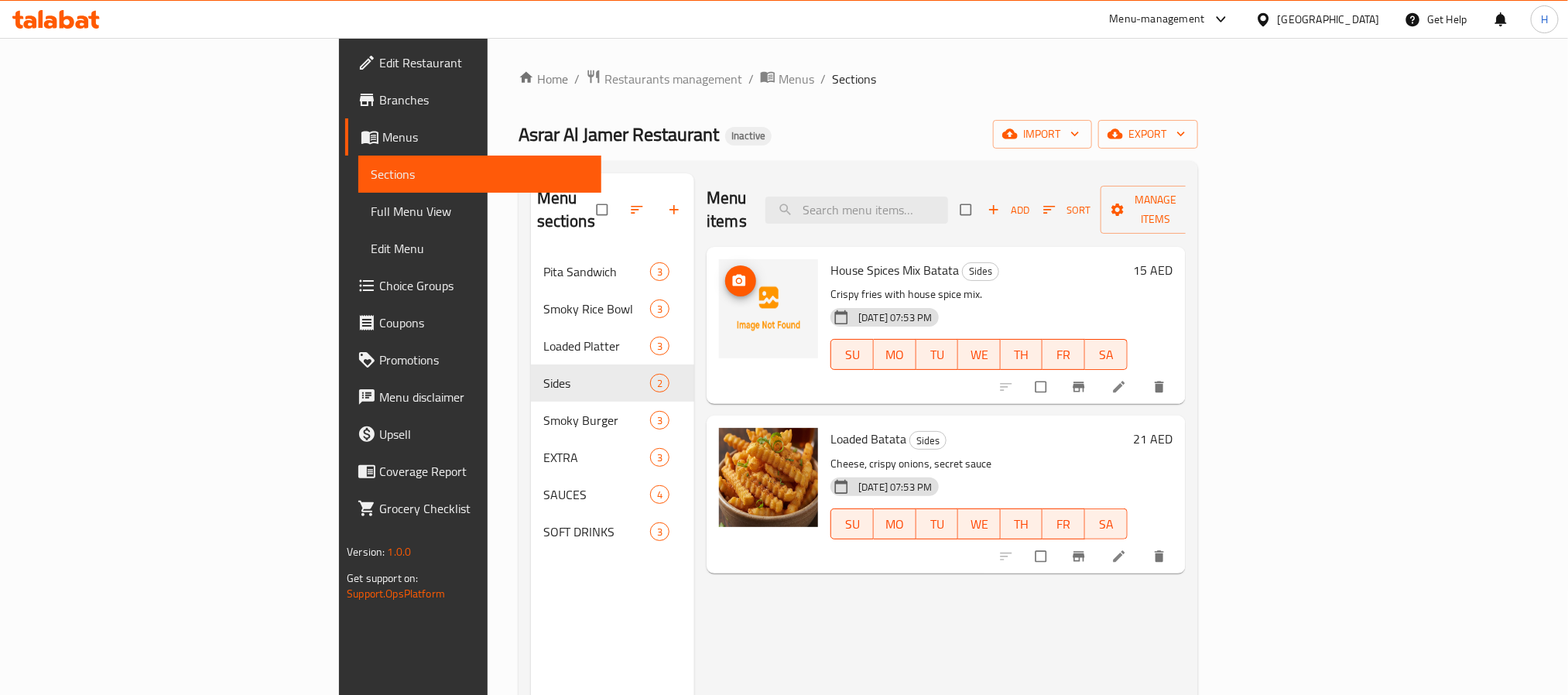
click at [719, 297] on img at bounding box center [768, 309] width 99 height 99
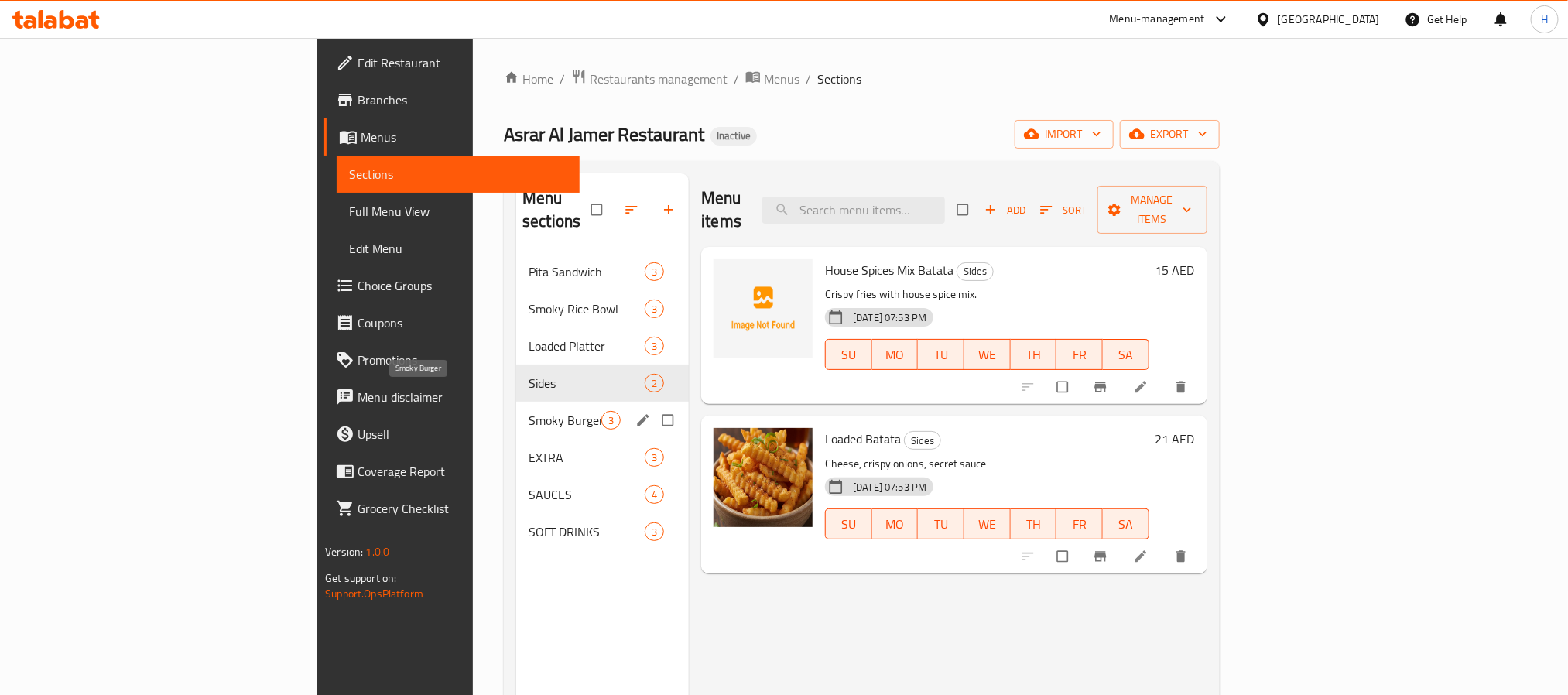
click at [529, 411] on span "Smoky Burger" at bounding box center [565, 419] width 73 height 18
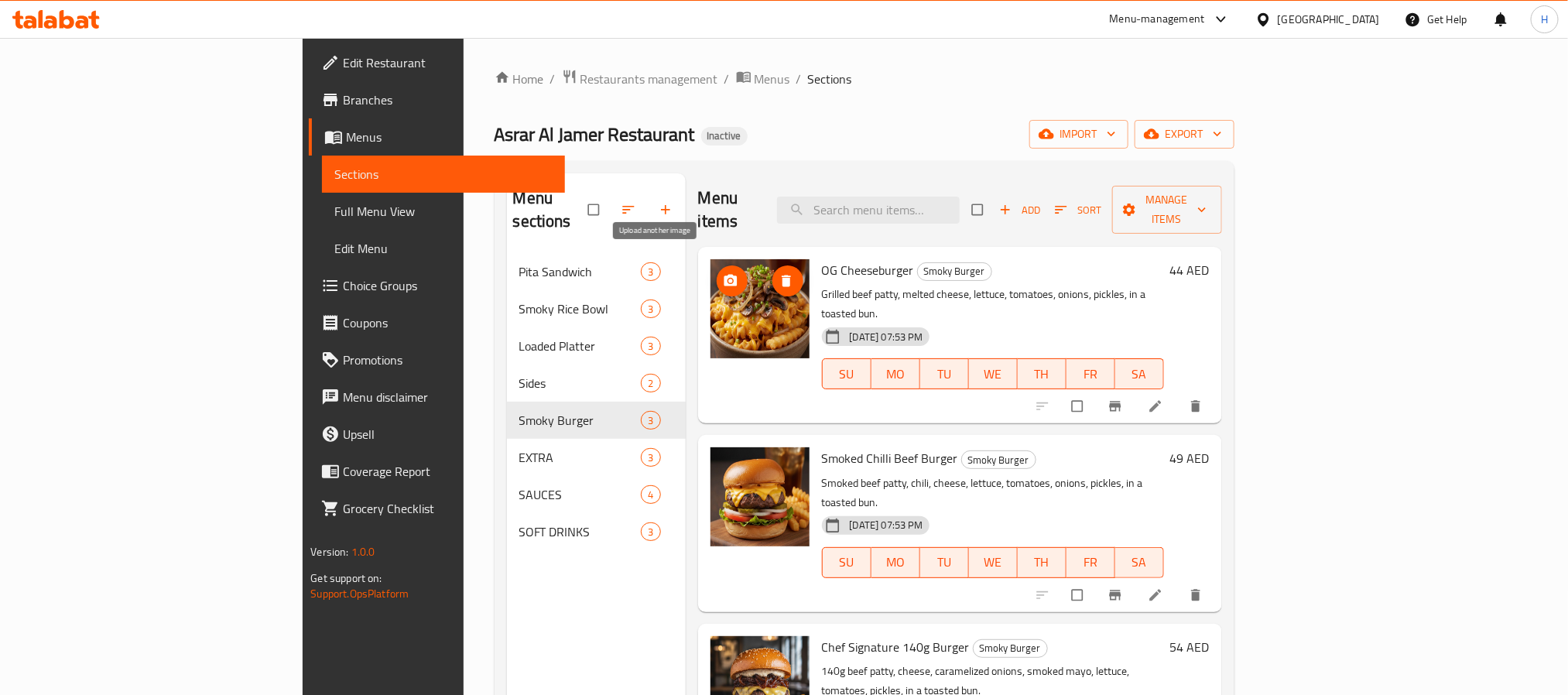
click at [724, 275] on icon "upload picture" at bounding box center [730, 280] width 13 height 11
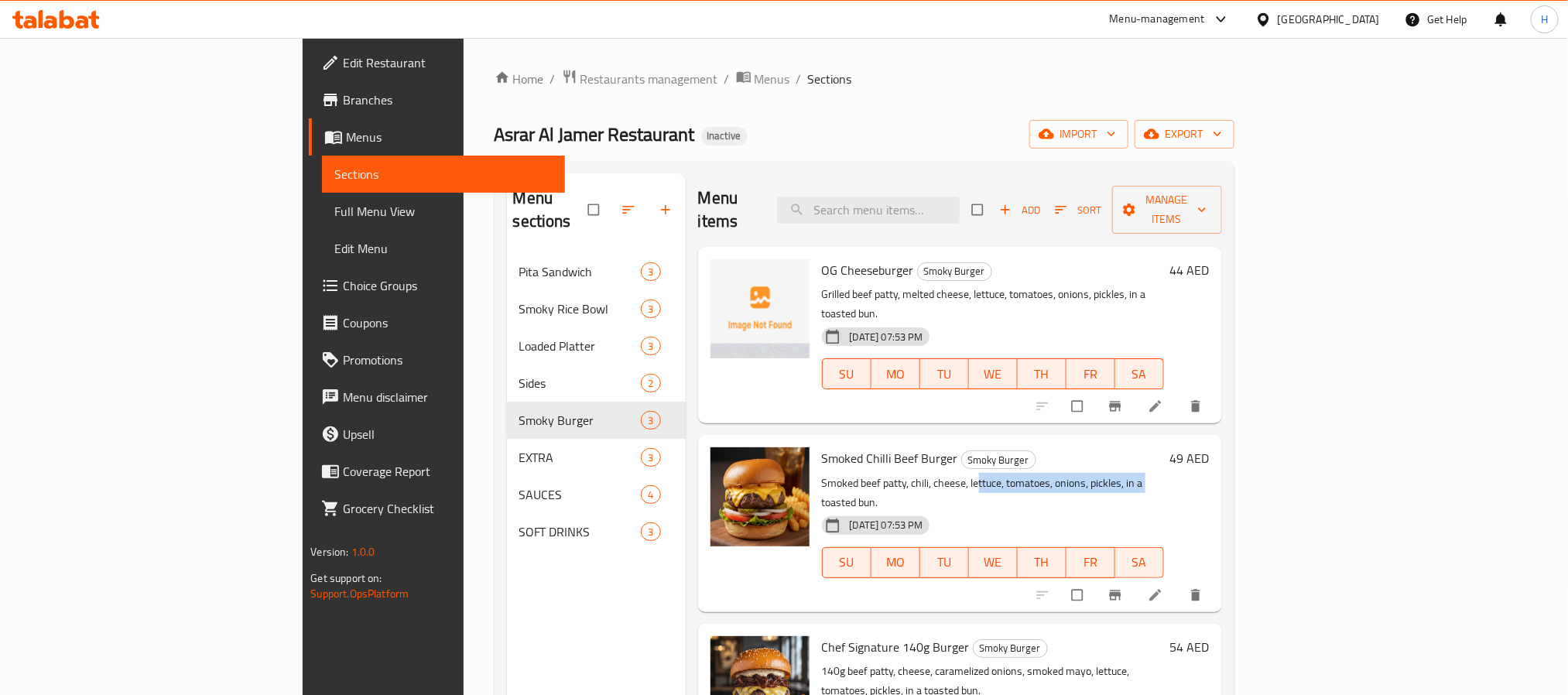
drag, startPoint x: 903, startPoint y: 442, endPoint x: 1092, endPoint y: 451, distance: 189.2
click at [1092, 473] on p "Smoked beef patty, chili, cheese, lettuce, tomatoes, onions, pickles, in a toas…" at bounding box center [992, 492] width 342 height 39
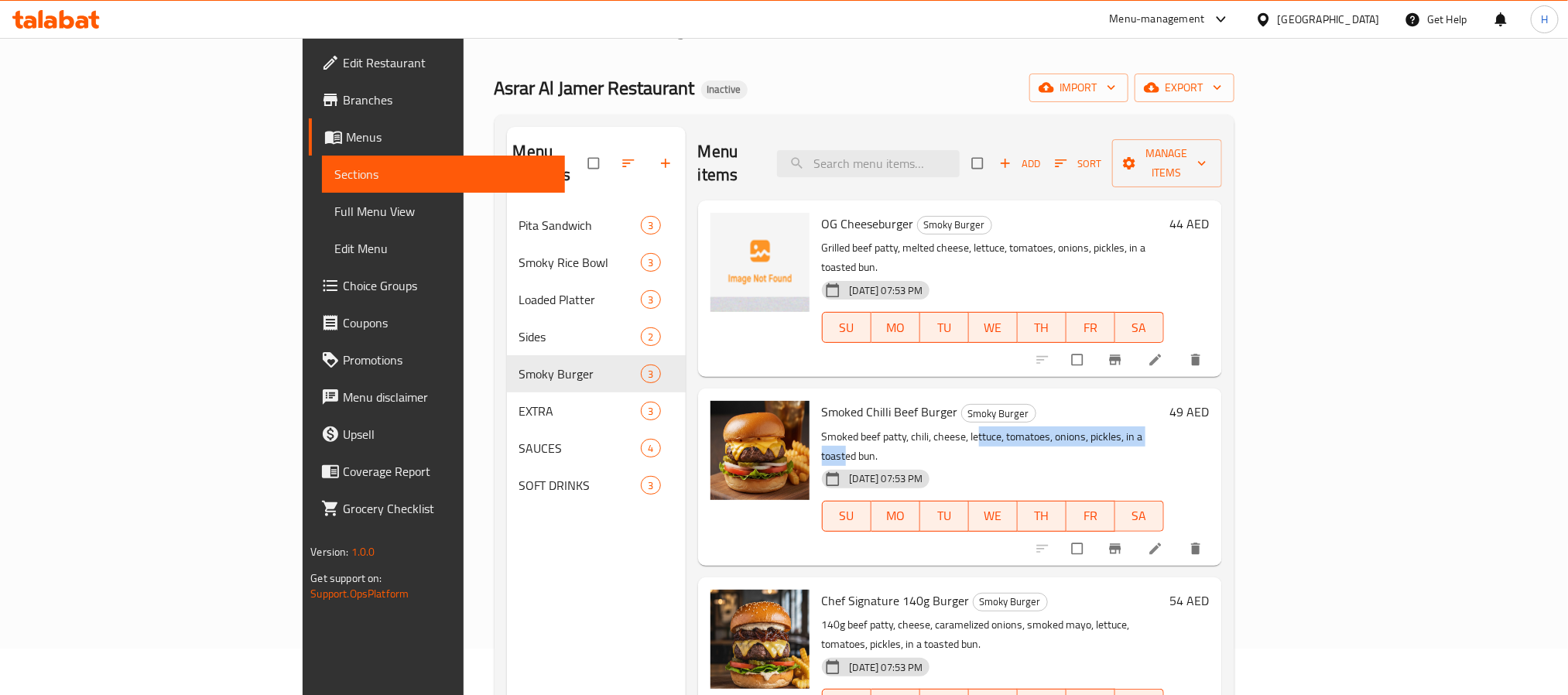
scroll to position [116, 0]
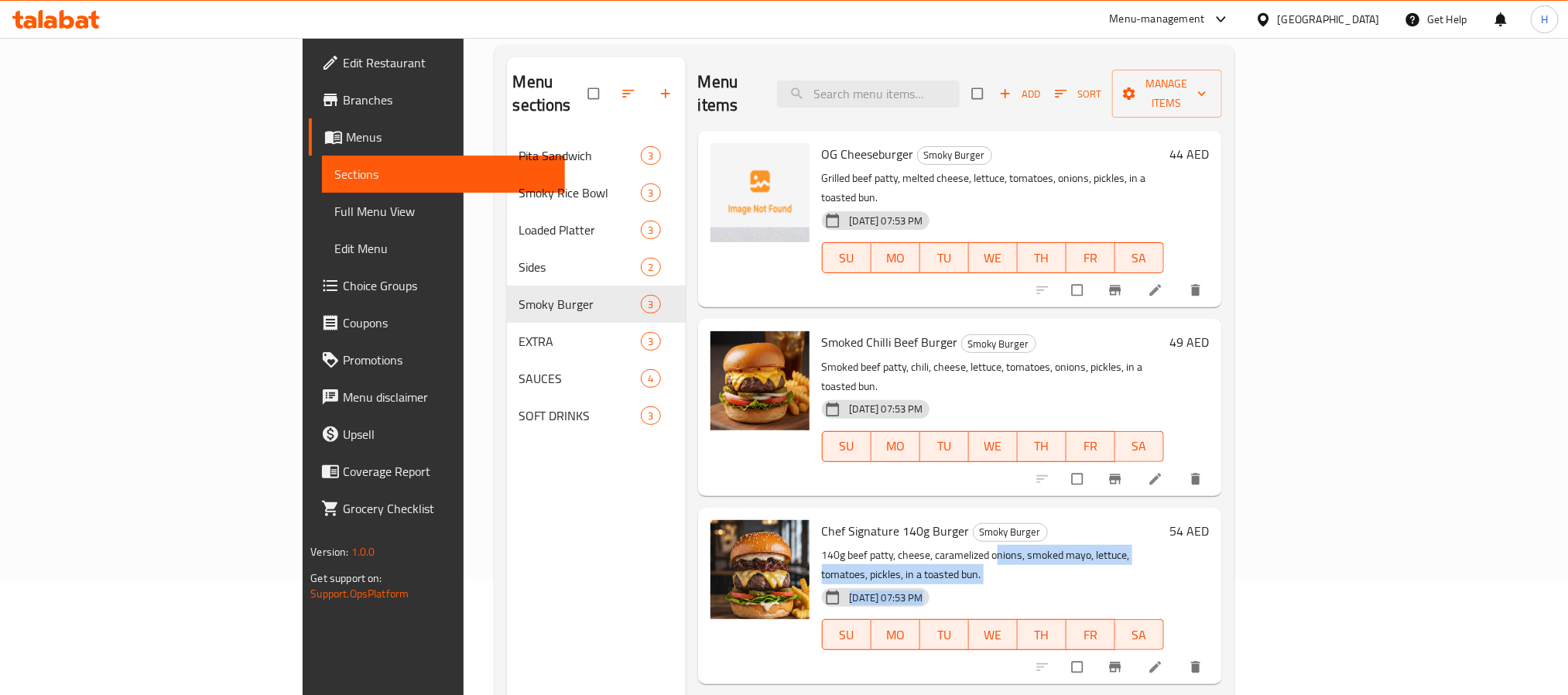
drag, startPoint x: 920, startPoint y: 492, endPoint x: 1174, endPoint y: 501, distance: 254.2
click at [1164, 545] on p "140g beef patty, cheese, caramelized onions, smoked mayo, lettuce, tomatoes, pi…" at bounding box center [992, 564] width 342 height 39
click at [822, 330] on span "Smoked Chilli Beef Burger" at bounding box center [889, 341] width 136 height 23
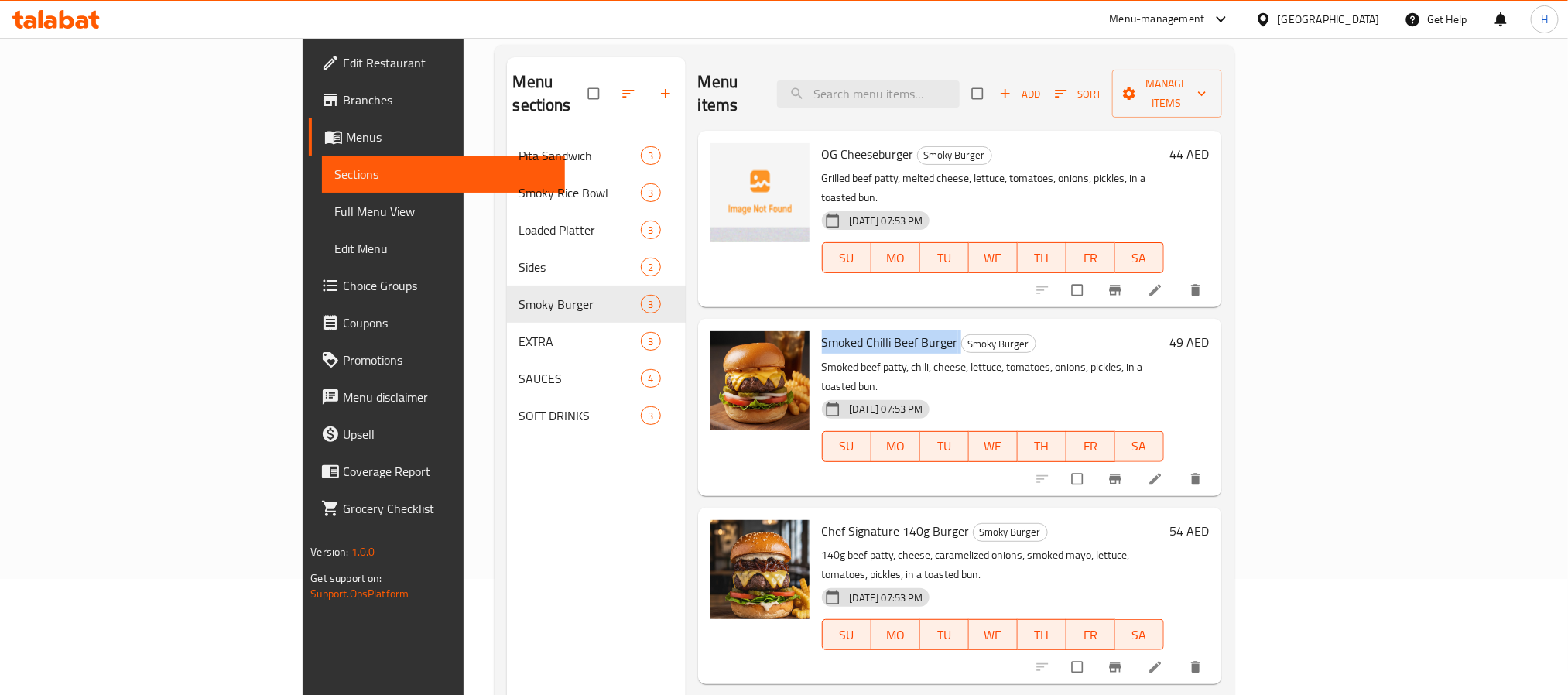
click at [822, 330] on span "Smoked Chilli Beef Burger" at bounding box center [889, 341] width 136 height 23
copy h6 "Smoked Chilli Beef Burger"
click at [843, 519] on span "Chef Signature 140g Burger" at bounding box center [895, 530] width 148 height 23
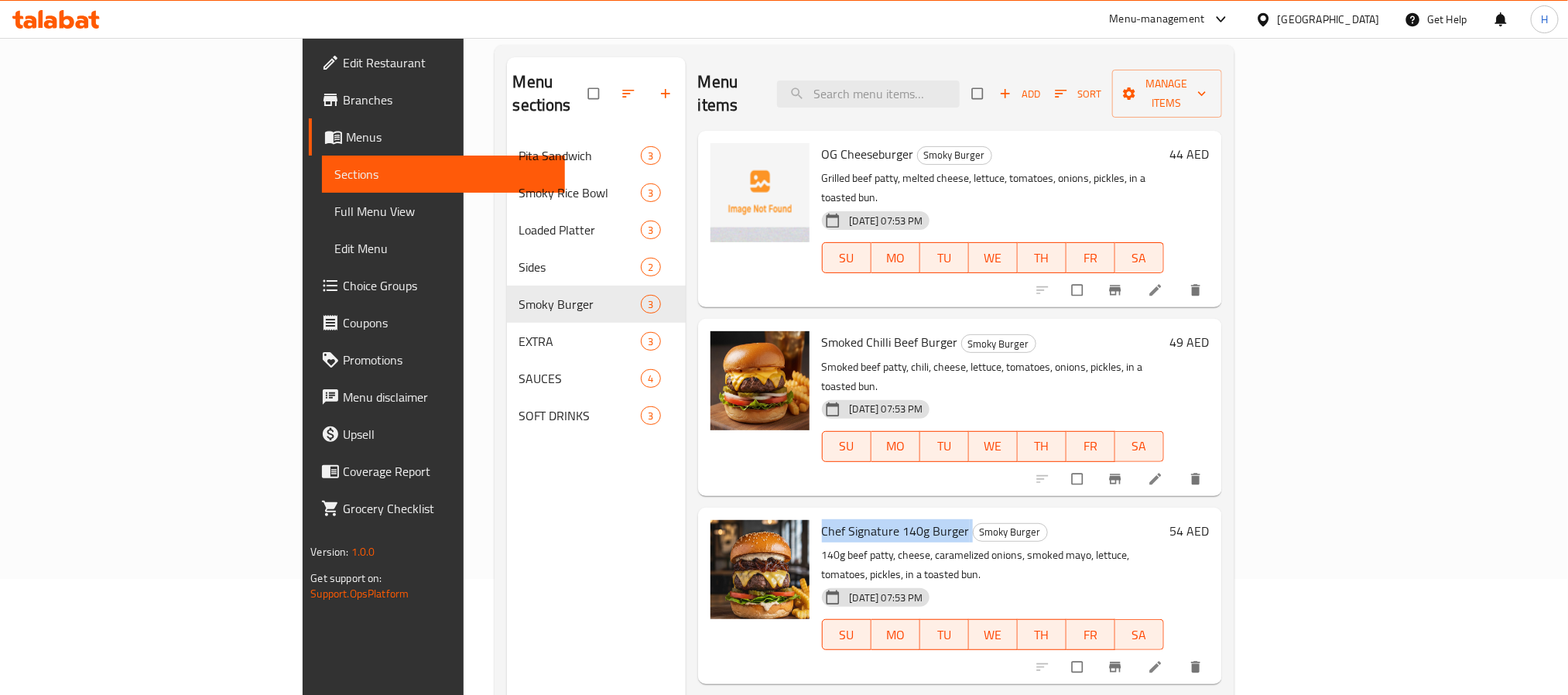
copy h6 "Chef Signature 140g Burger"
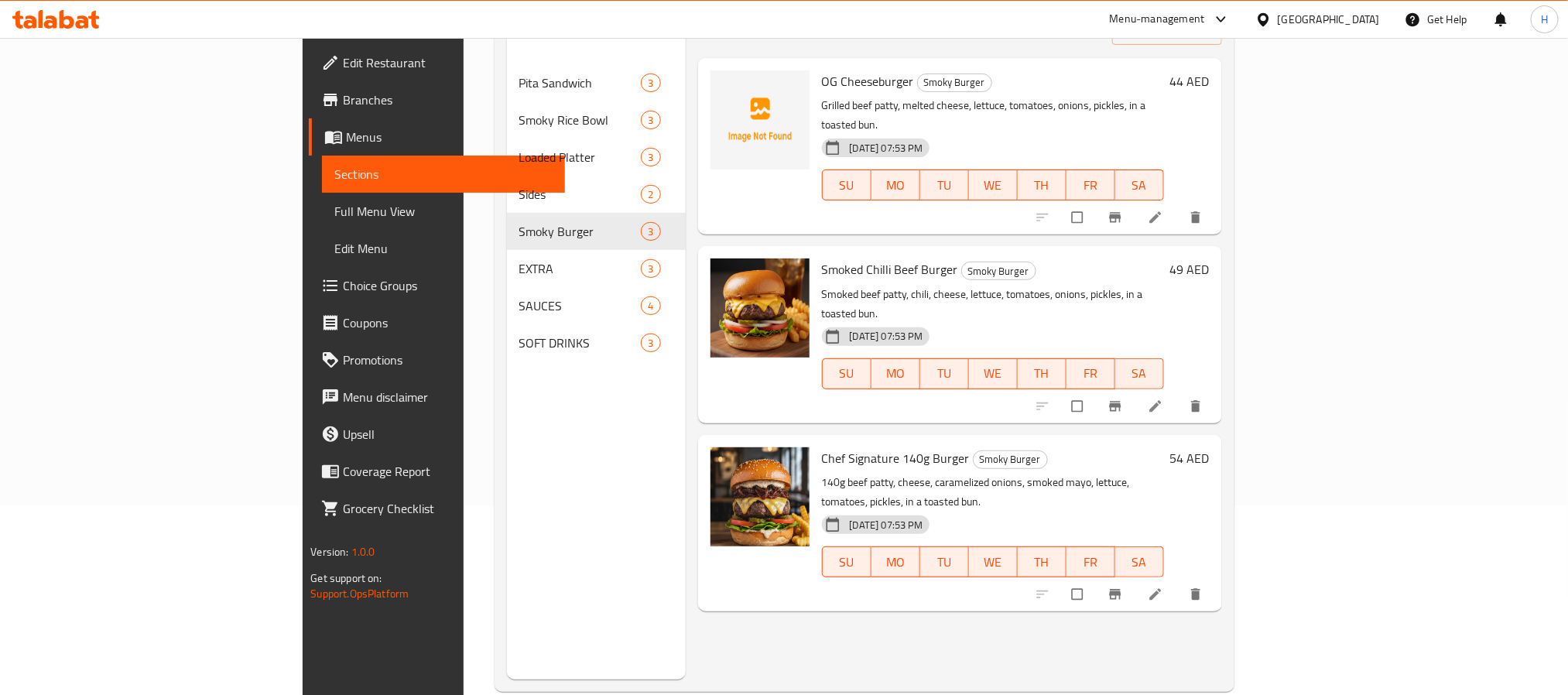
scroll to position [217, 0]
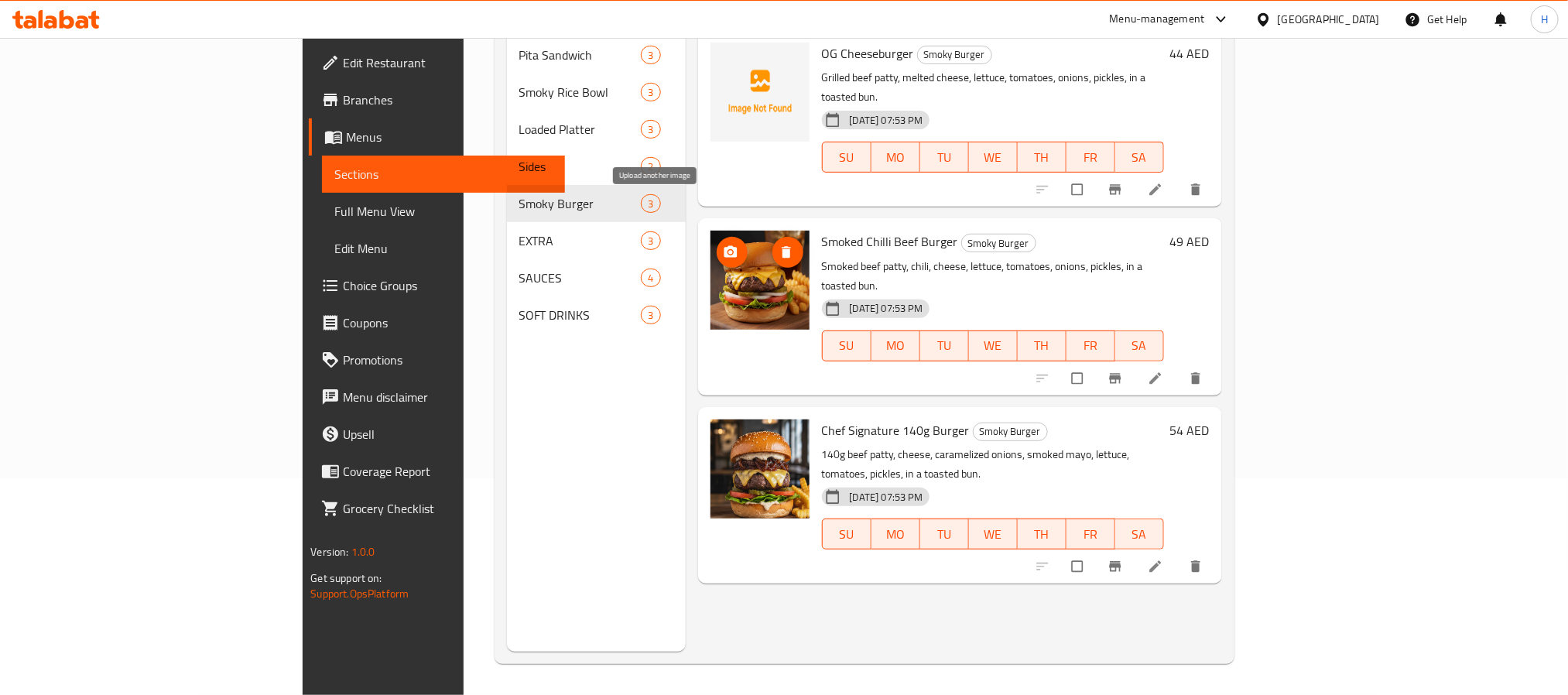
click at [724, 246] on icon "upload picture" at bounding box center [730, 251] width 13 height 11
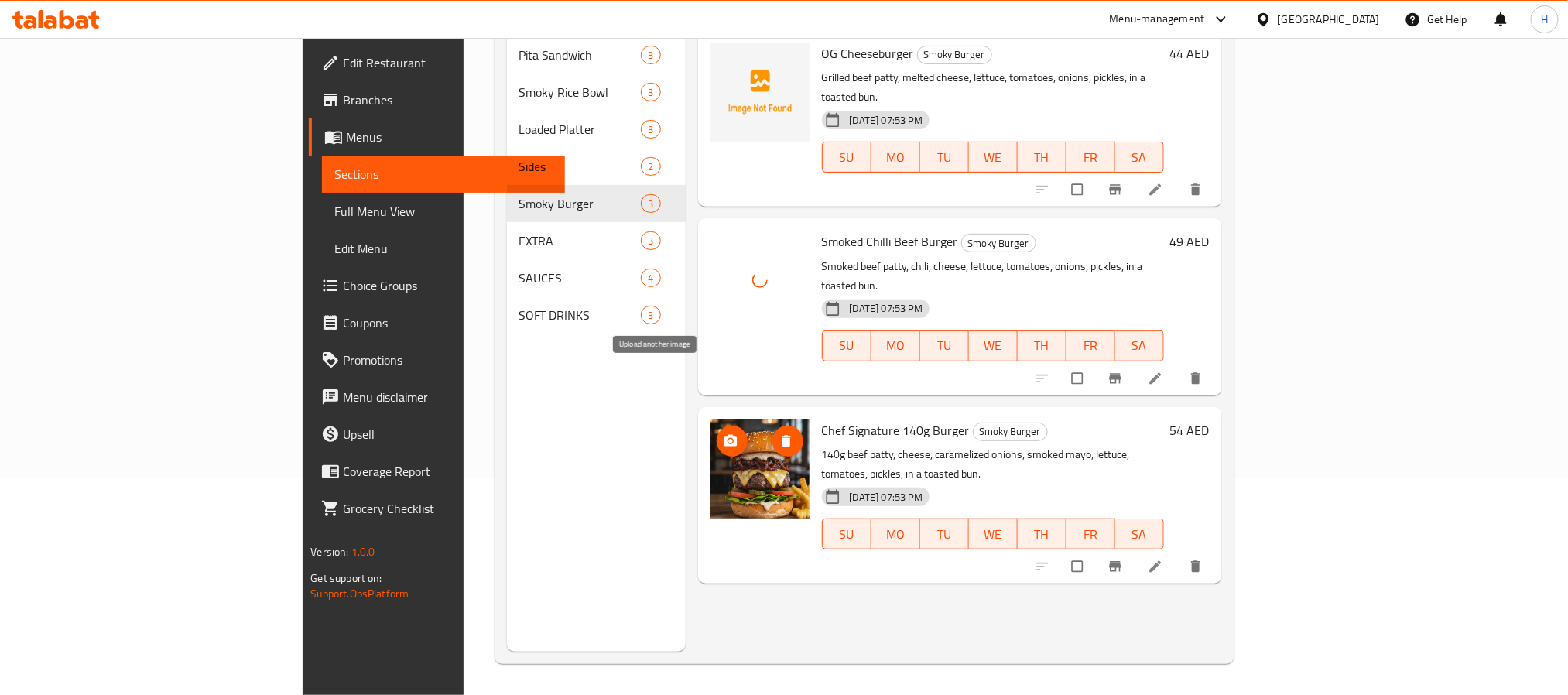
click at [723, 433] on icon "upload picture" at bounding box center [731, 441] width 16 height 16
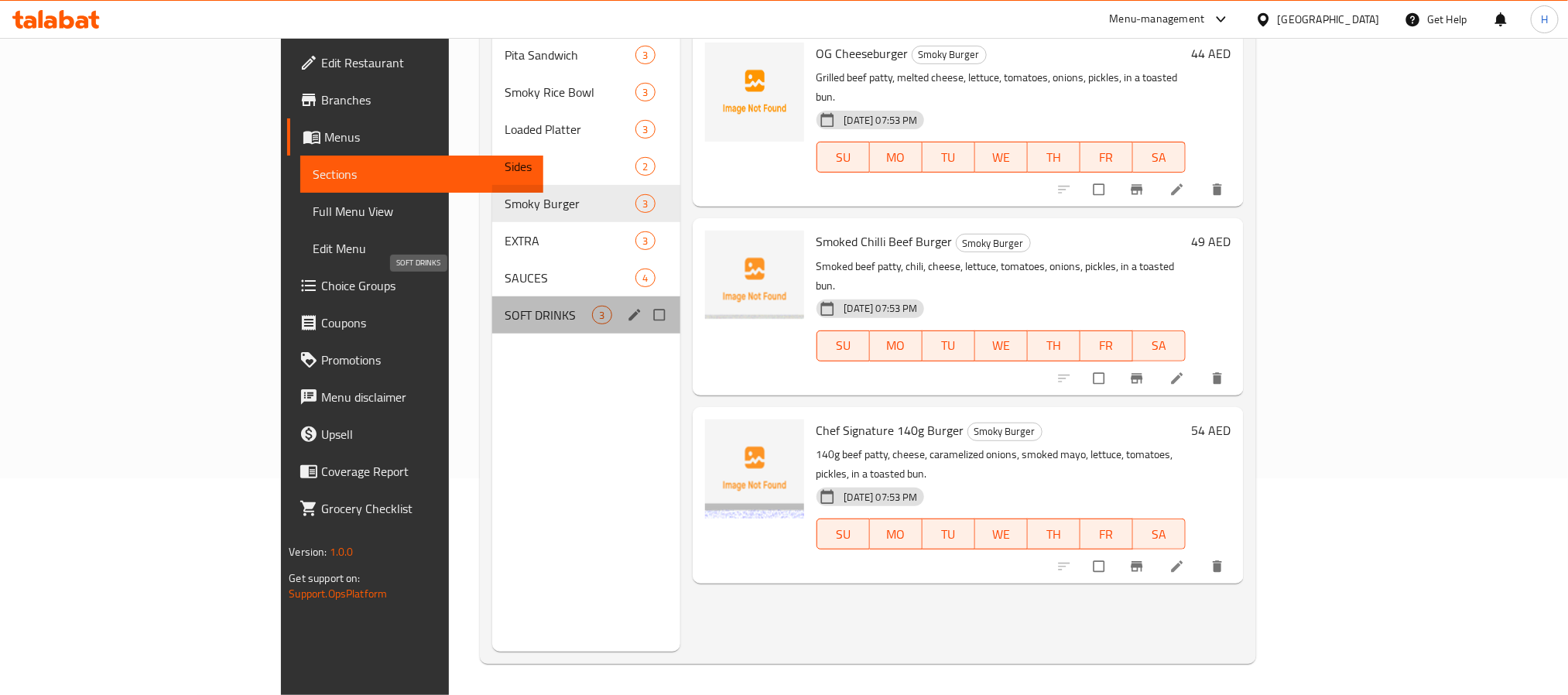
click at [504, 306] on span "SOFT DRINKS" at bounding box center [549, 315] width 88 height 18
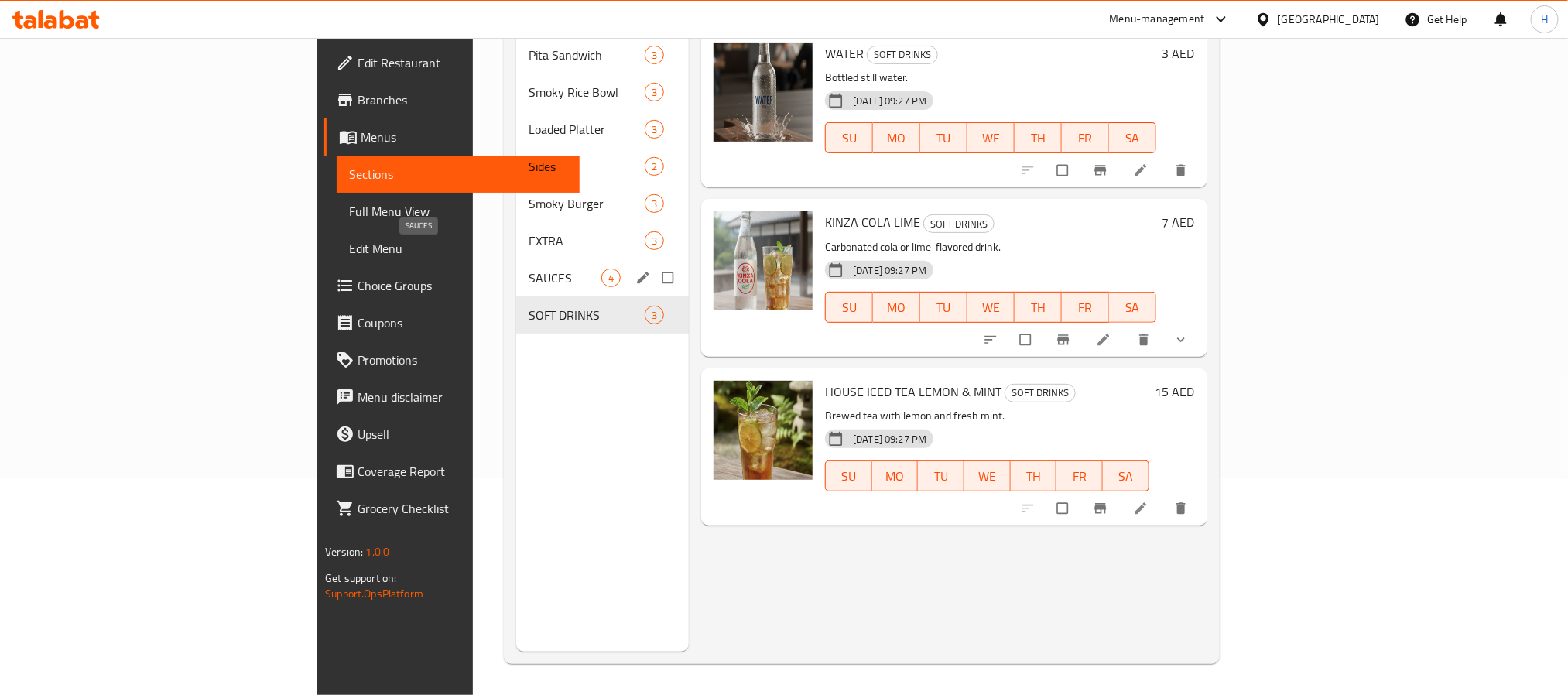
click at [529, 269] on span "SAUCES" at bounding box center [565, 277] width 73 height 18
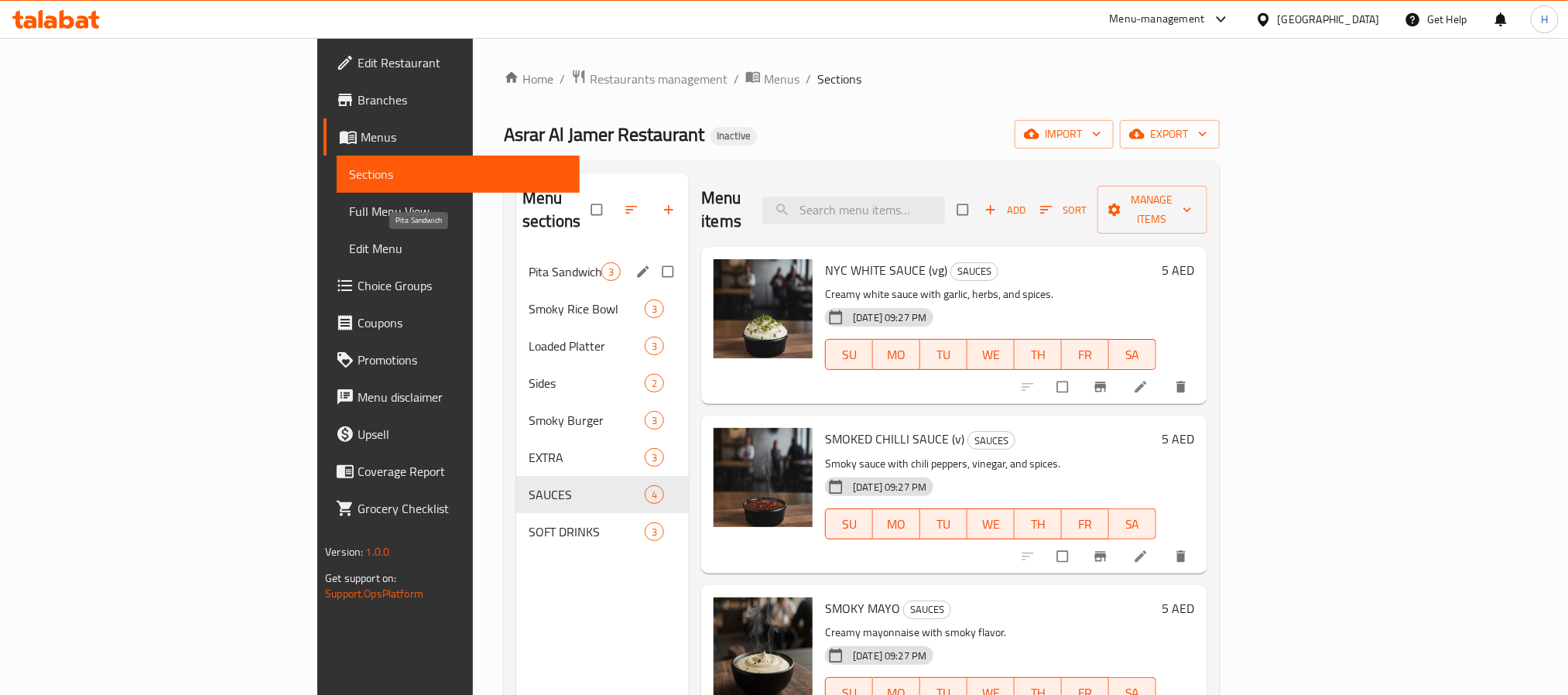
scroll to position [116, 0]
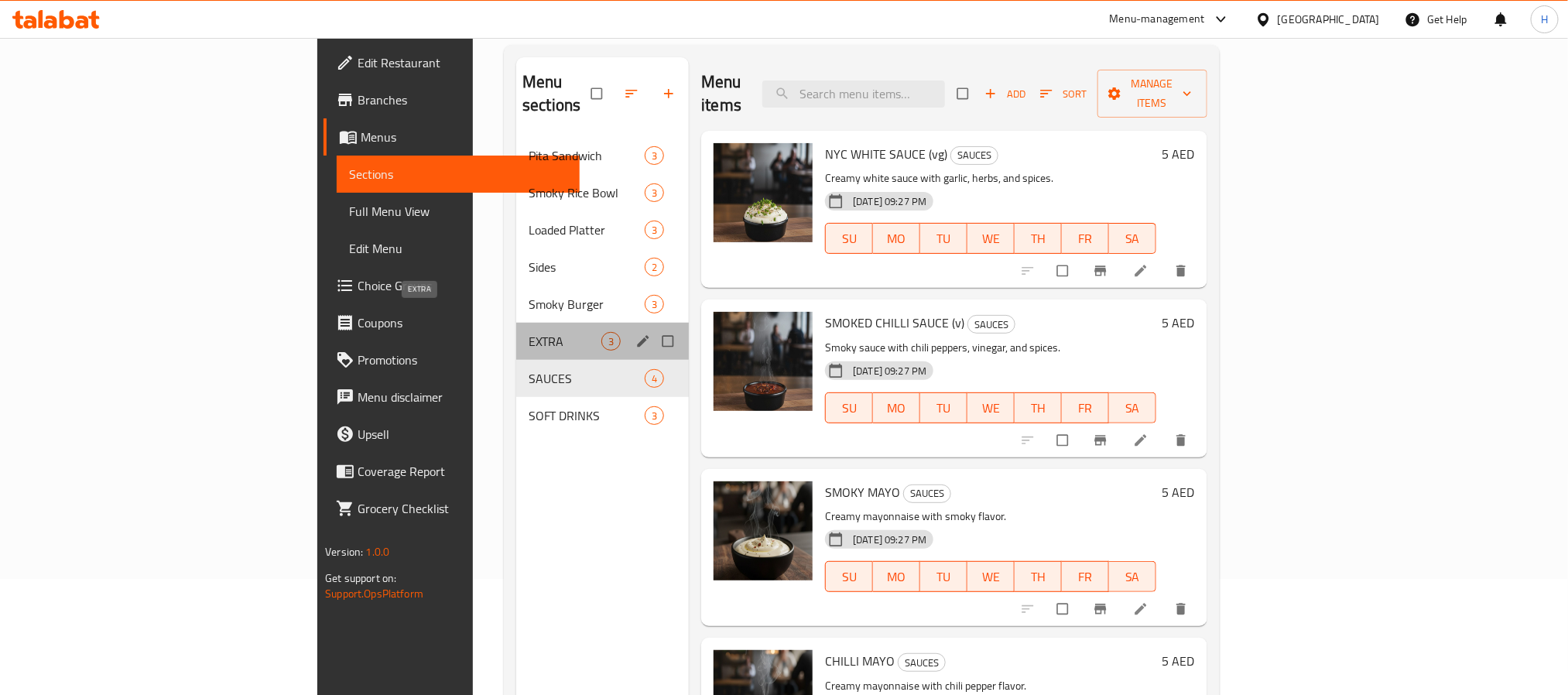
click at [529, 332] on span "EXTRA" at bounding box center [565, 341] width 73 height 18
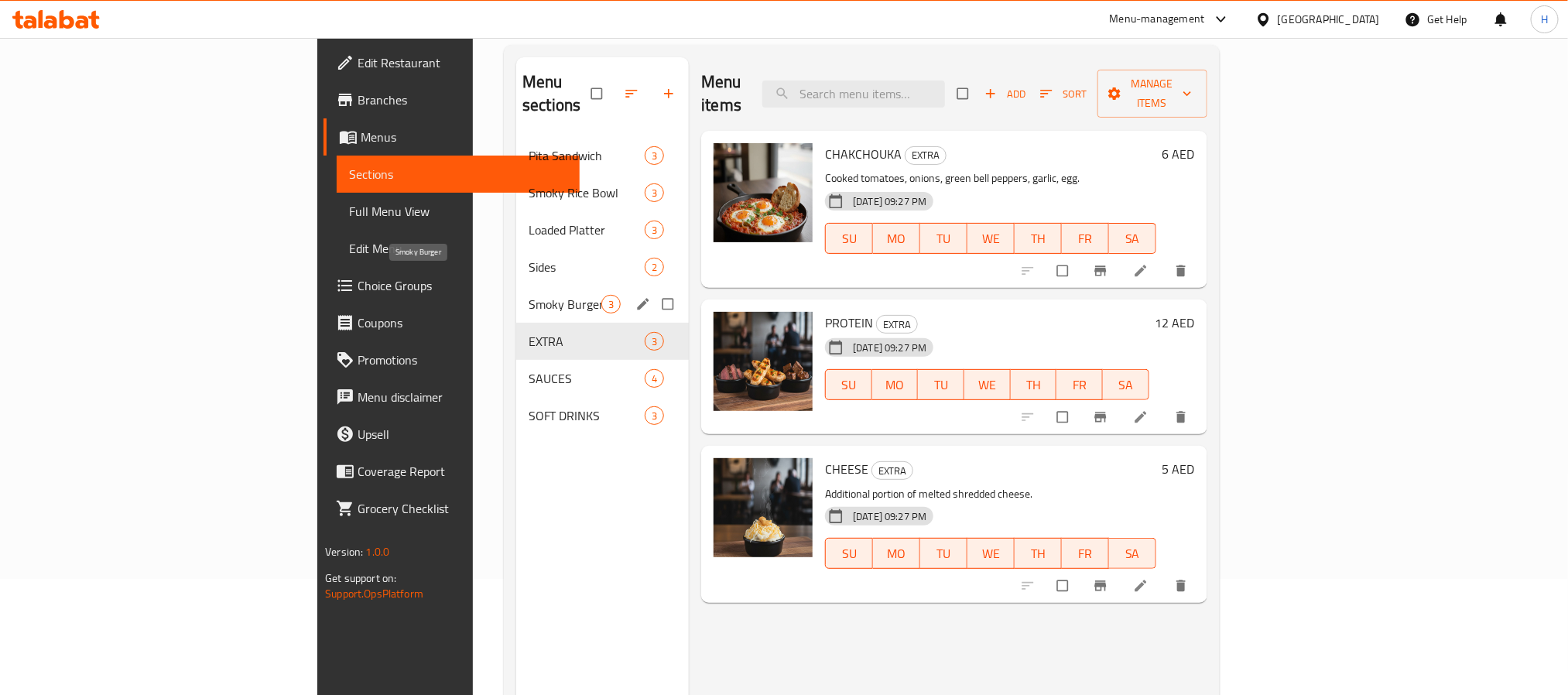
click at [529, 295] on span "Smoky Burger" at bounding box center [565, 303] width 73 height 18
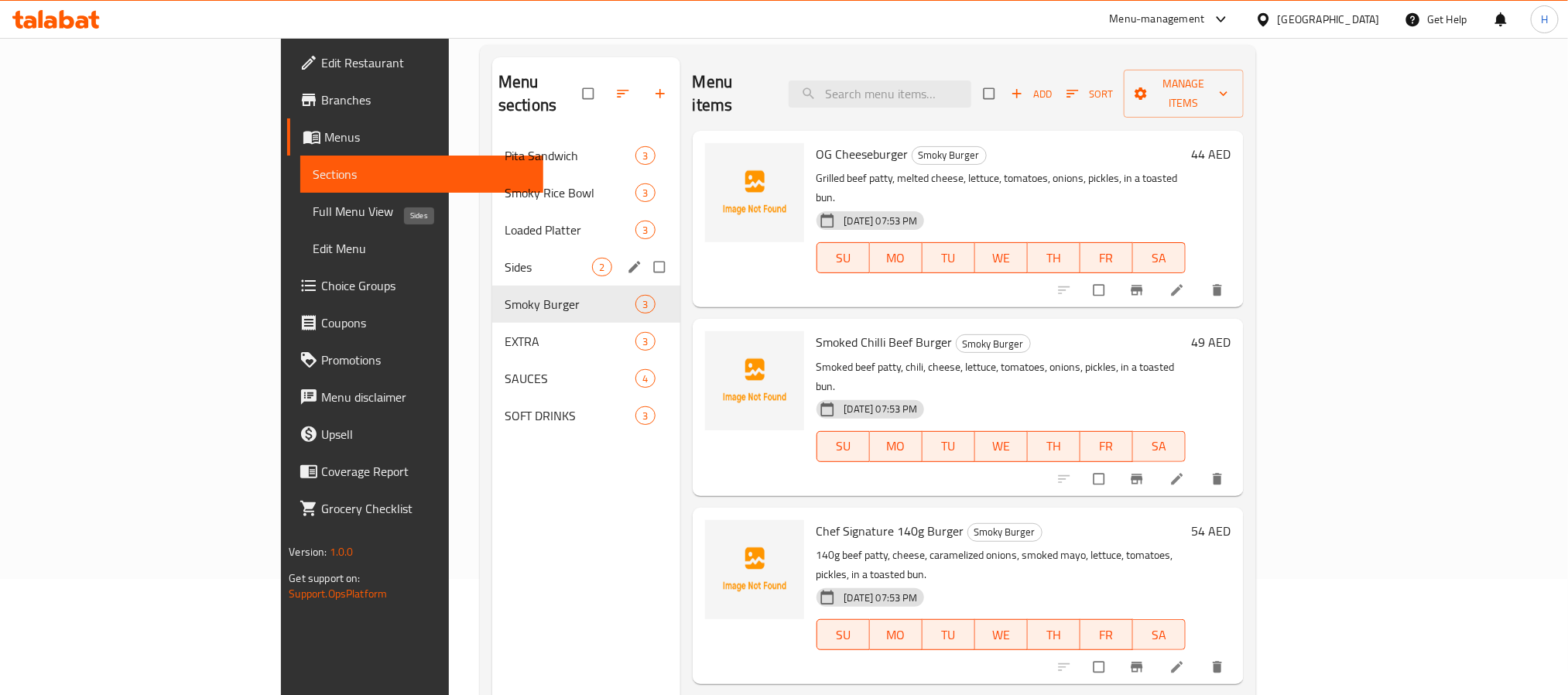
click at [504, 257] on span "Sides" at bounding box center [549, 266] width 88 height 18
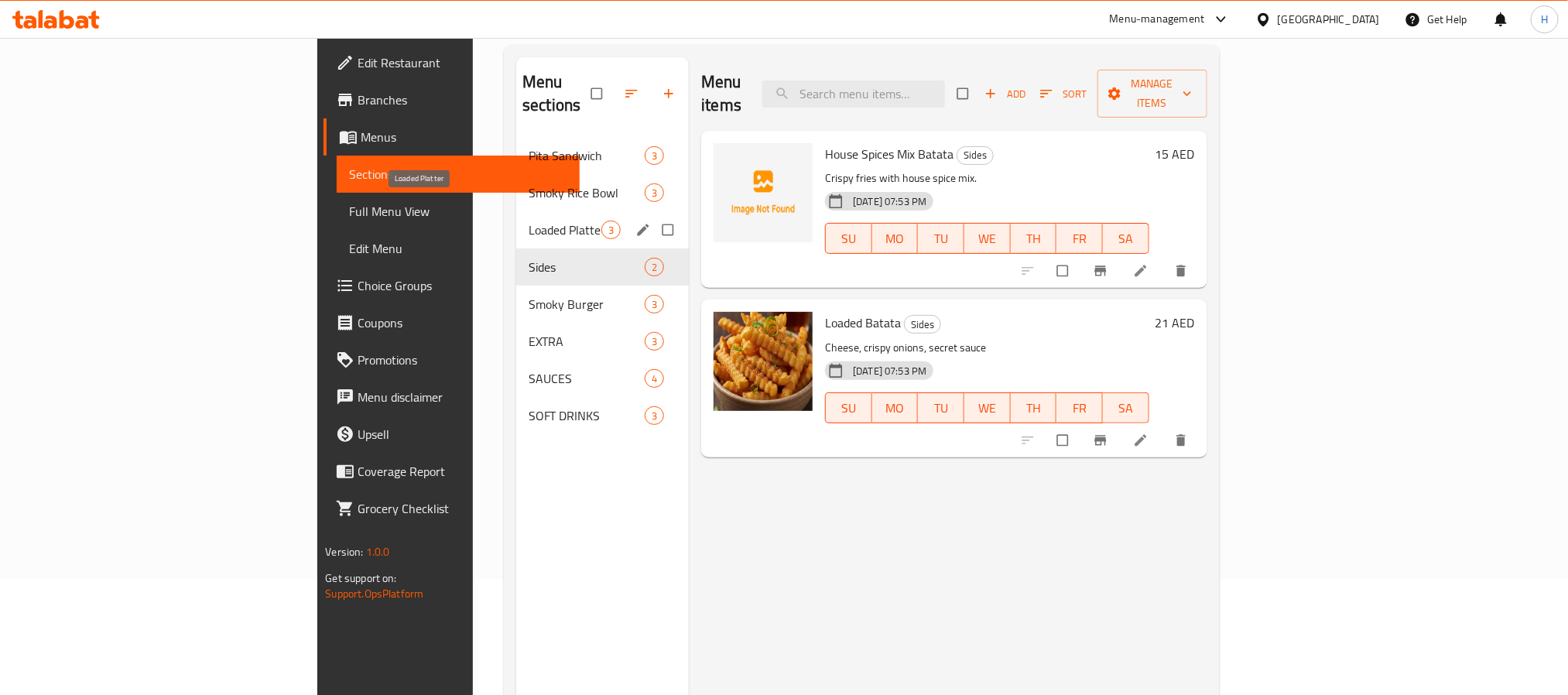
click at [529, 220] on span "Loaded Platter" at bounding box center [565, 229] width 73 height 18
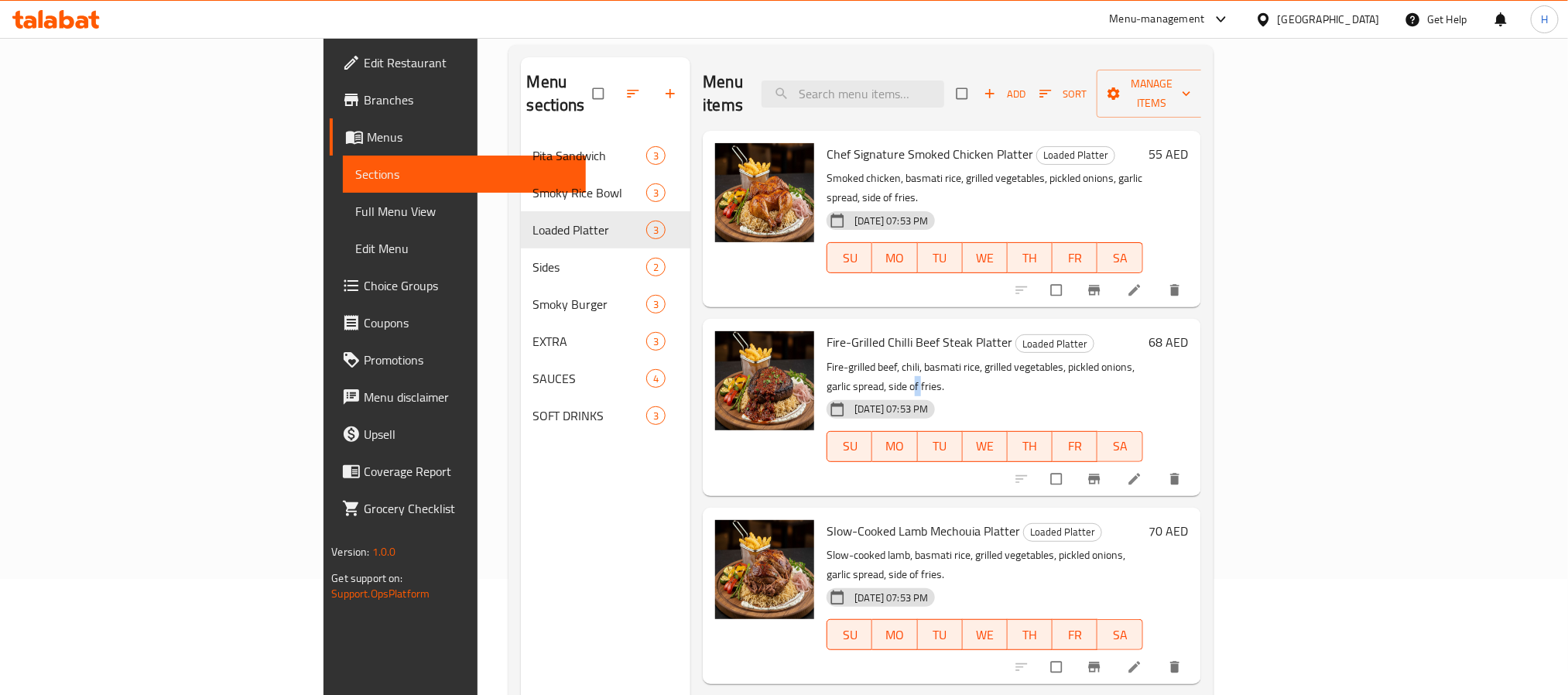
drag, startPoint x: 1147, startPoint y: 325, endPoint x: 1177, endPoint y: 337, distance: 32.3
click at [1142, 357] on p "Fire-grilled beef, chili, basmati rice, grilled vegetables, pickled onions, gar…" at bounding box center [984, 376] width 316 height 39
drag, startPoint x: 1185, startPoint y: 483, endPoint x: 1196, endPoint y: 479, distance: 11.7
click at [1148, 514] on div "Slow-Cooked Lamb Mechouia Platter Loaded Platter Slow-cooked lamb, basmati rice…" at bounding box center [984, 595] width 329 height 164
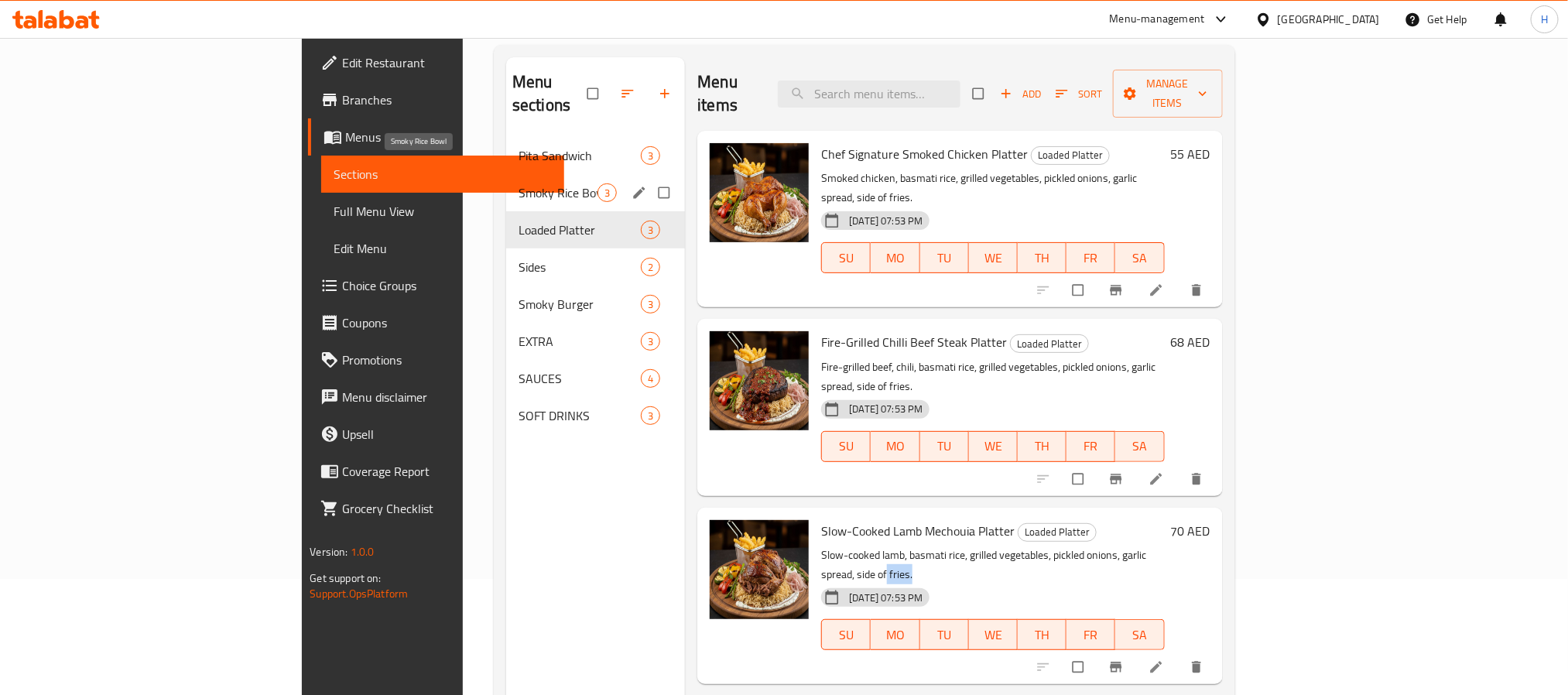
click at [518, 184] on span "Smoky Rice Bowl" at bounding box center [557, 192] width 79 height 18
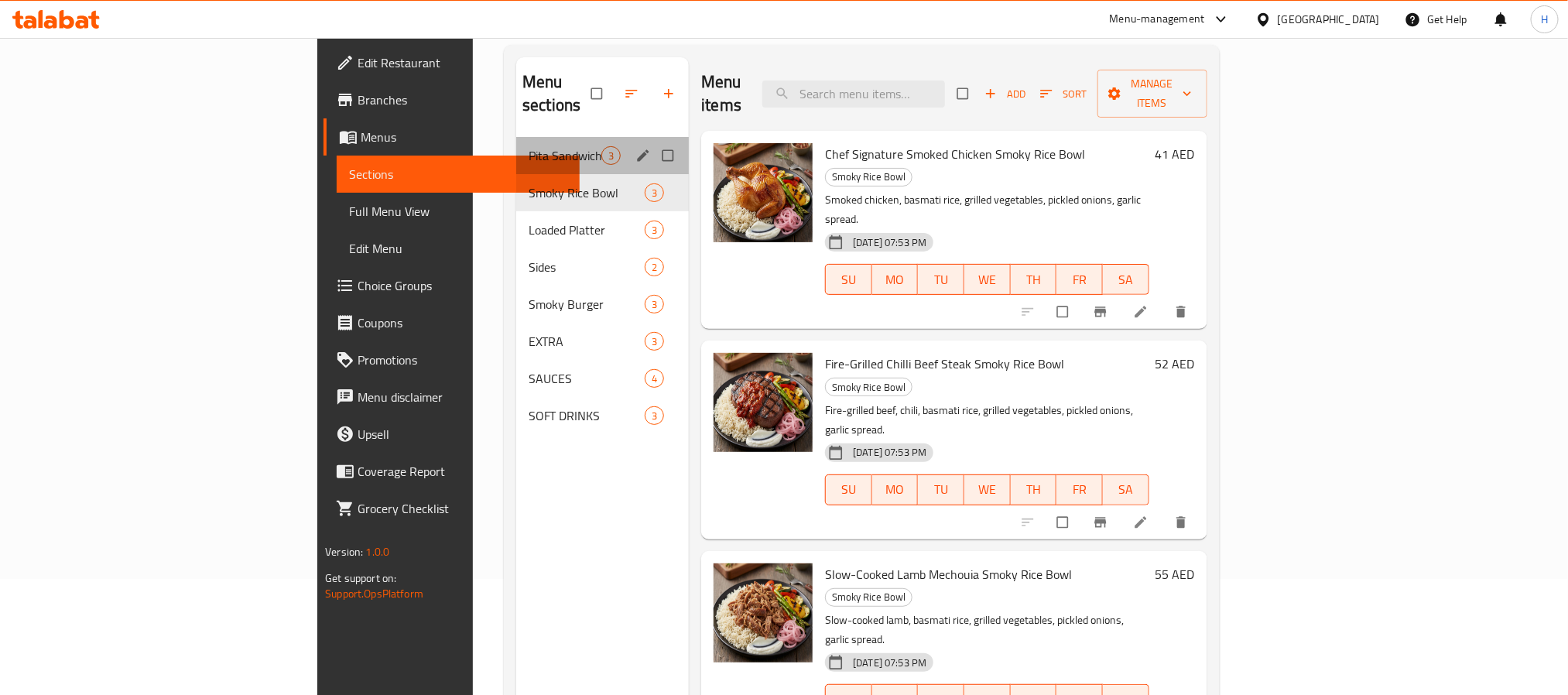
click at [516, 144] on div "Pita Sandwich 3" at bounding box center [602, 155] width 172 height 37
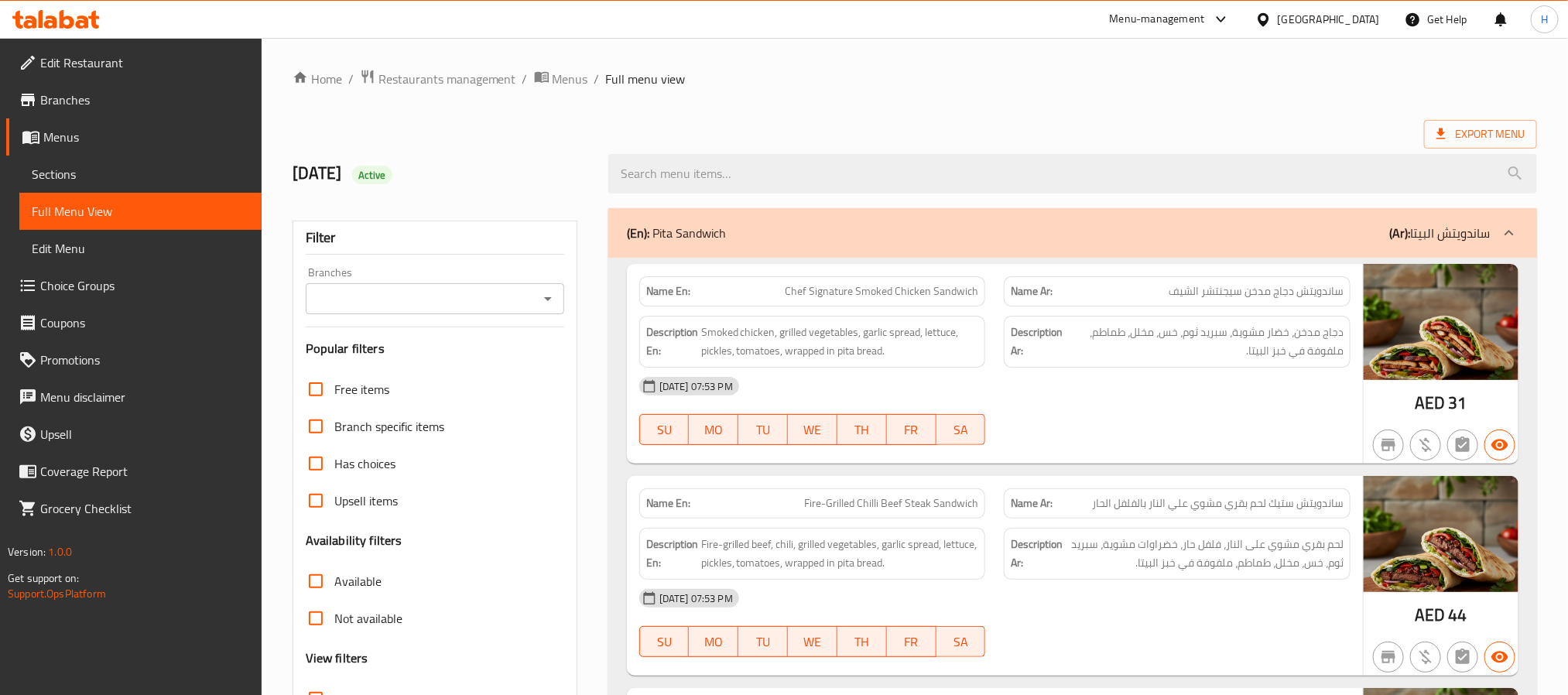
click at [548, 298] on icon "Open" at bounding box center [548, 299] width 8 height 3
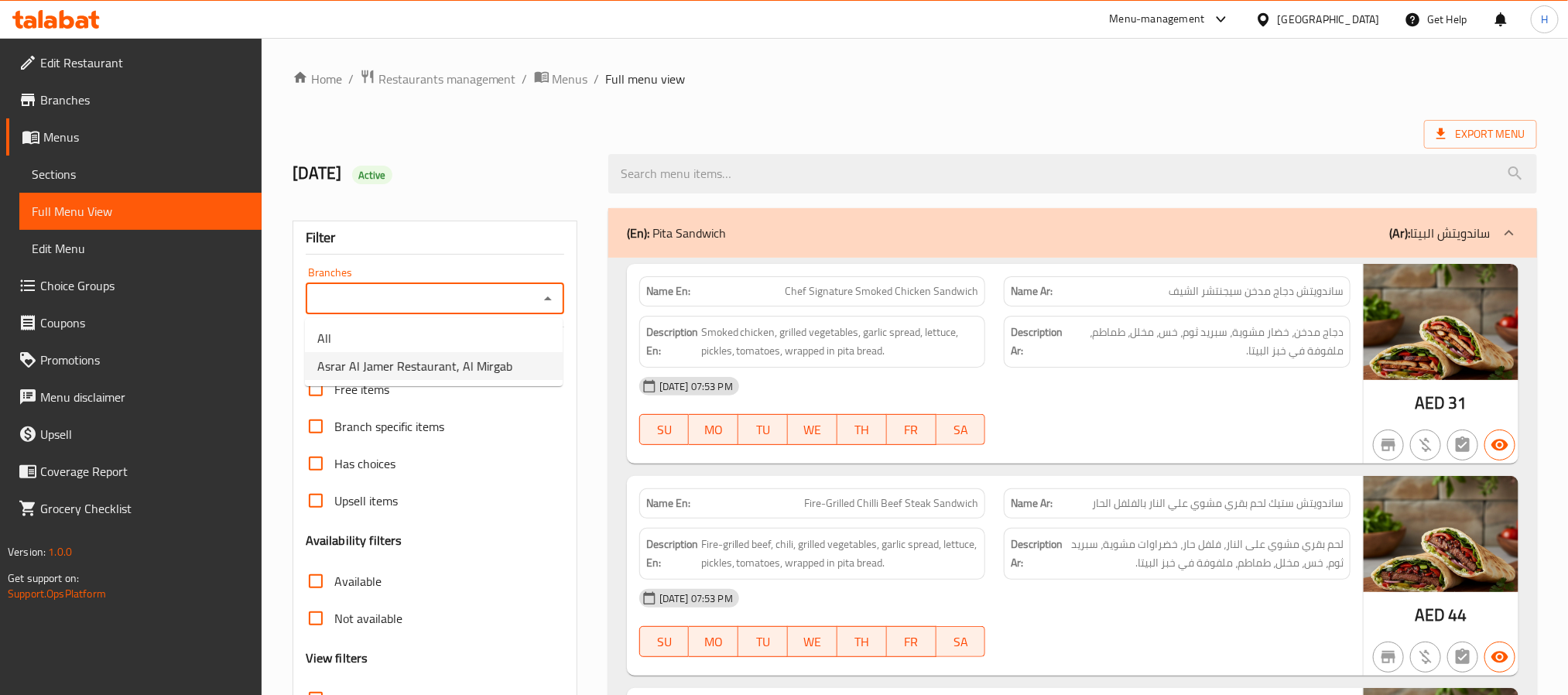
click at [463, 367] on span "Asrar Al Jamer Restaurant, Al Mirgab" at bounding box center [414, 366] width 195 height 18
type input "Asrar Al Jamer Restaurant, Al Mirgab"
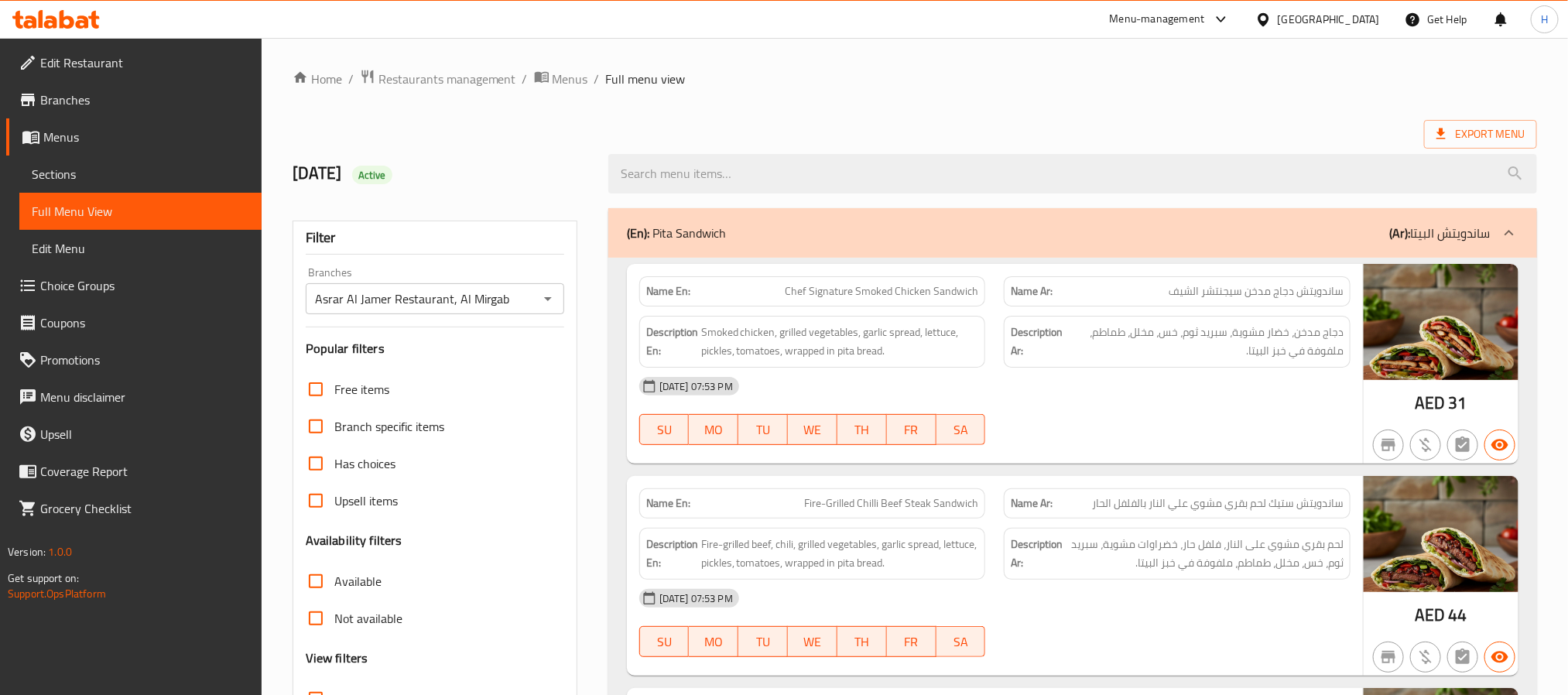
drag, startPoint x: 449, startPoint y: 342, endPoint x: 478, endPoint y: -64, distance: 407.0
drag, startPoint x: 513, startPoint y: 293, endPoint x: 283, endPoint y: 316, distance: 231.1
